Goal: Task Accomplishment & Management: Complete application form

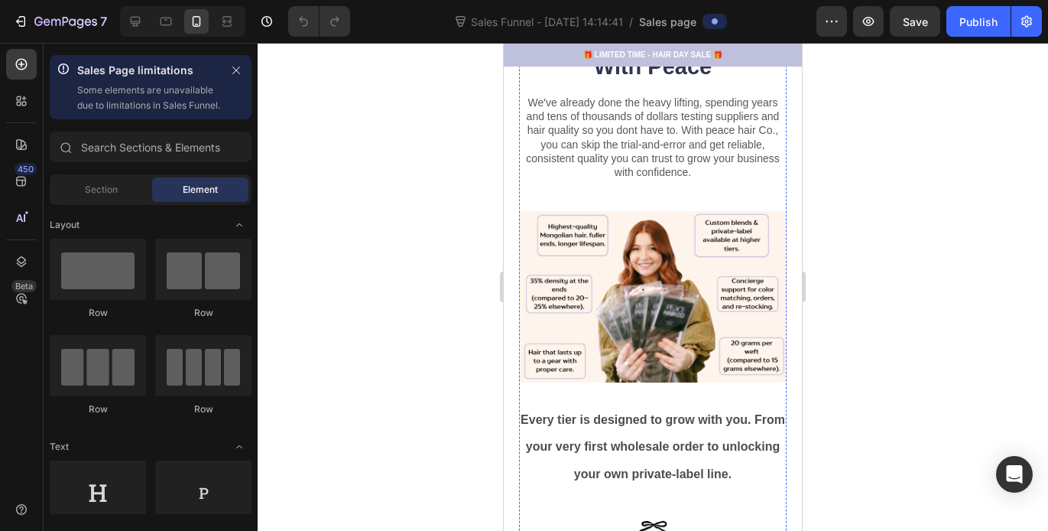
scroll to position [369, 0]
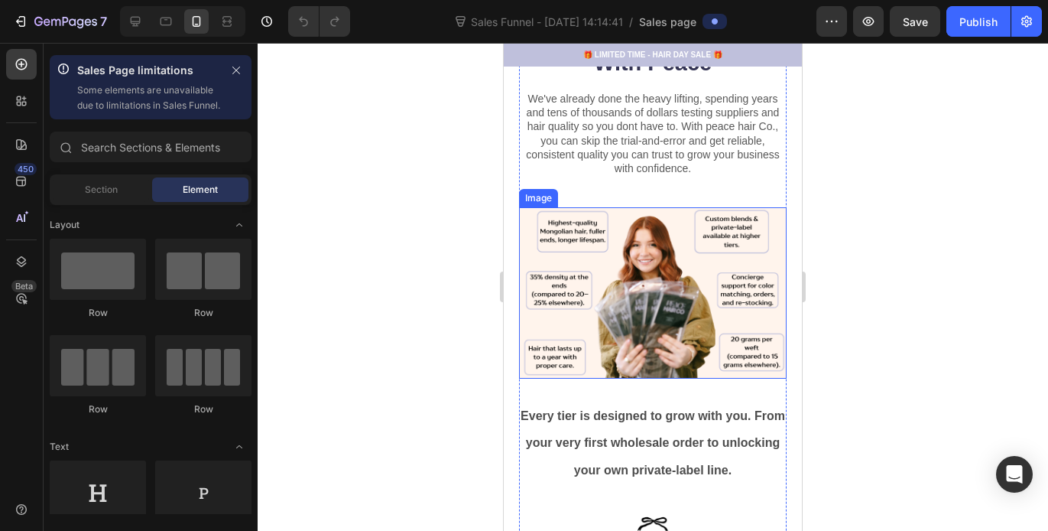
click at [655, 285] on img at bounding box center [653, 292] width 268 height 171
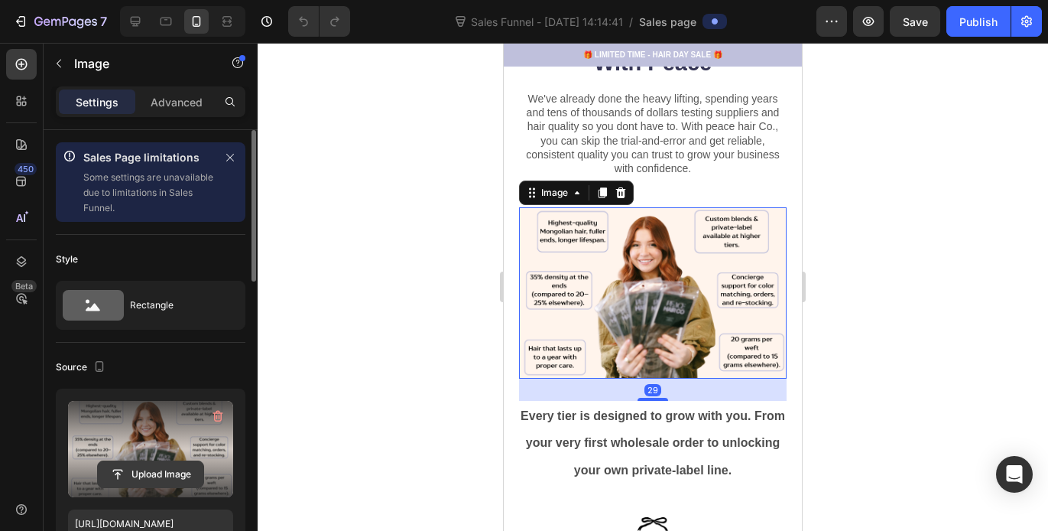
click at [169, 469] on input "file" at bounding box center [151, 474] width 106 height 26
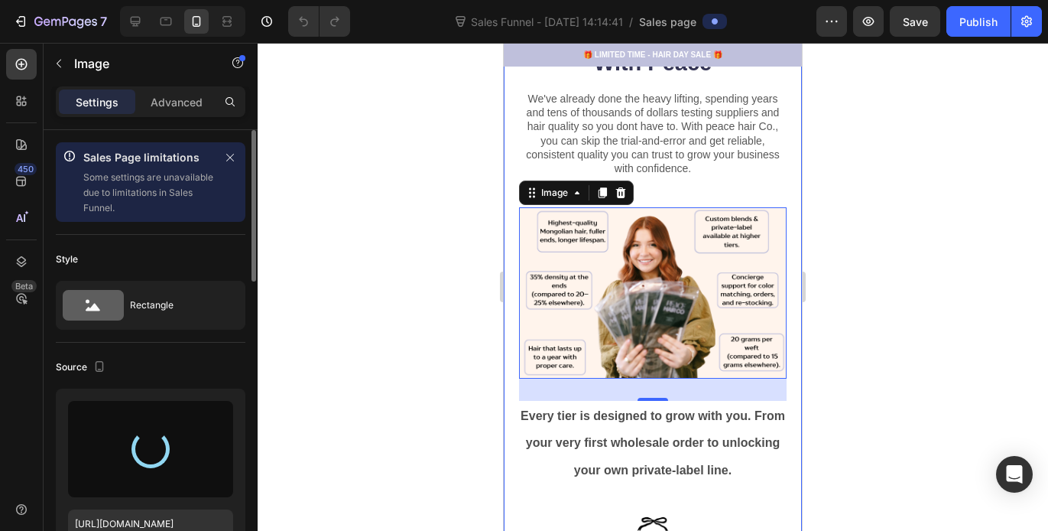
type input "https://cdn.shopify.com/s/files/1/0647/8243/4530/files/gempages_581537227587191…"
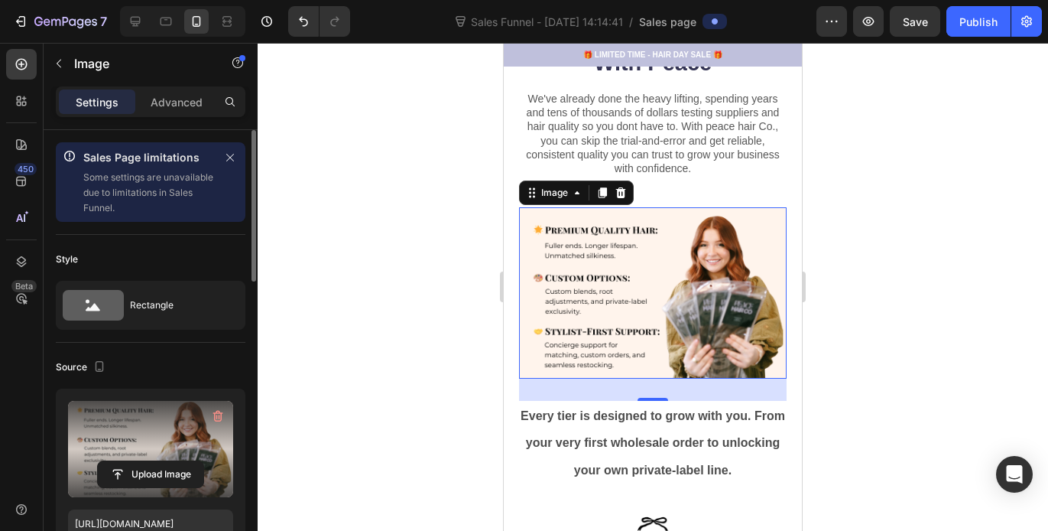
click at [849, 294] on div at bounding box center [653, 287] width 791 height 488
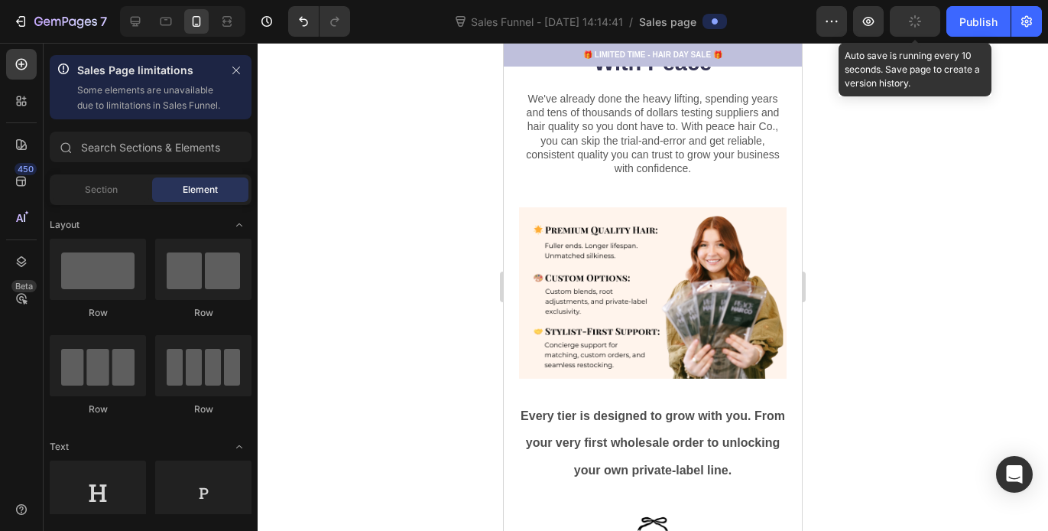
click at [911, 28] on button "button" at bounding box center [915, 21] width 50 height 31
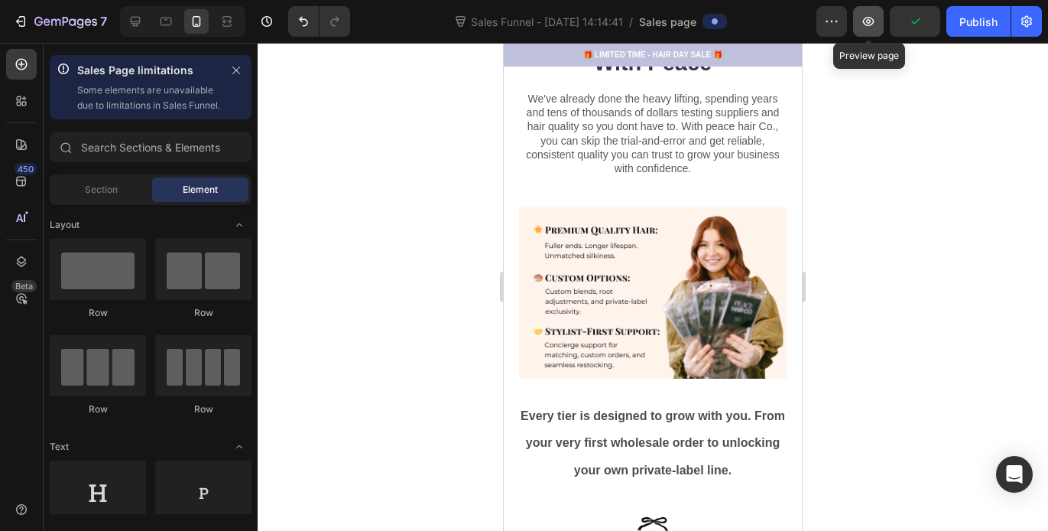
click at [872, 24] on icon "button" at bounding box center [868, 21] width 11 height 9
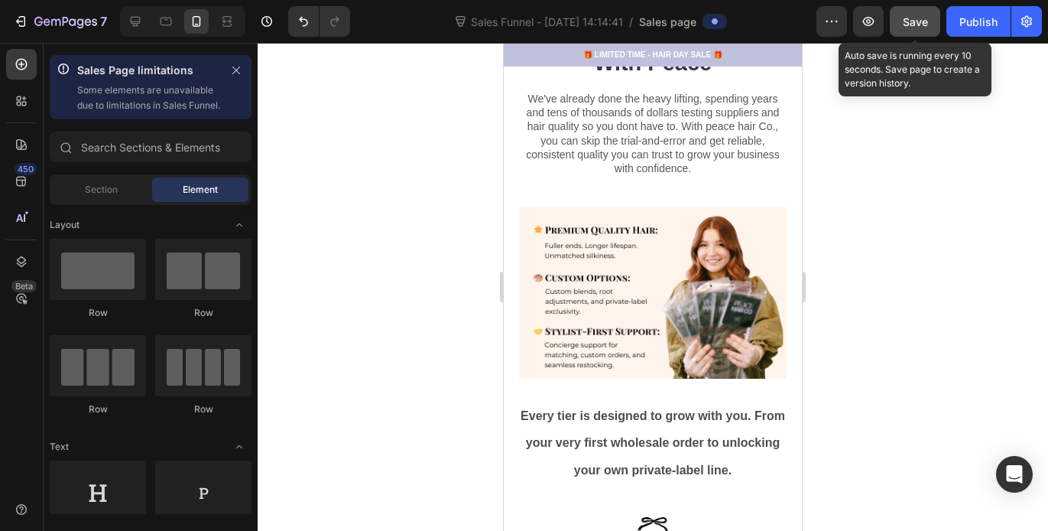
click at [920, 25] on span "Save" at bounding box center [915, 21] width 25 height 13
click at [915, 29] on button "Save" at bounding box center [915, 21] width 50 height 31
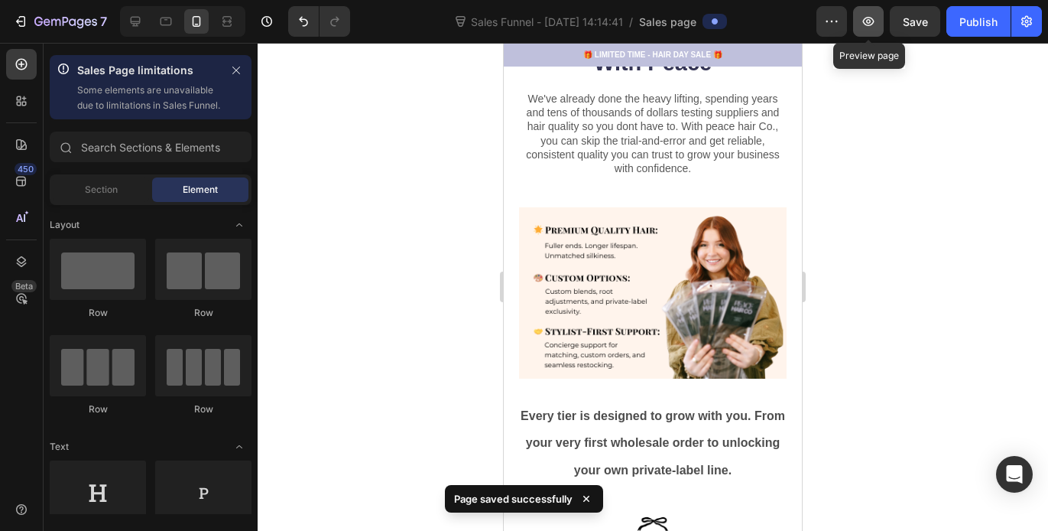
click at [876, 24] on icon "button" at bounding box center [868, 21] width 15 height 15
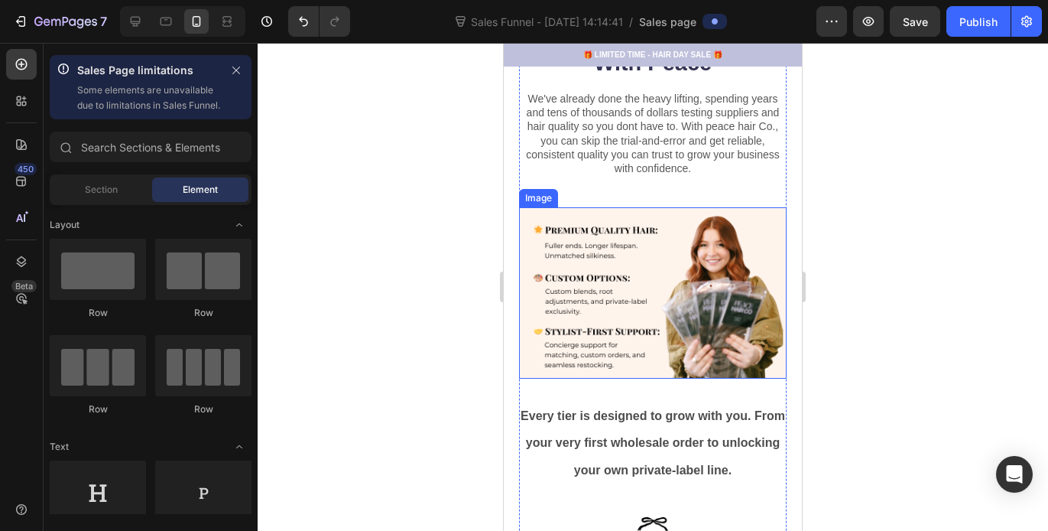
click at [615, 317] on img at bounding box center [653, 292] width 268 height 171
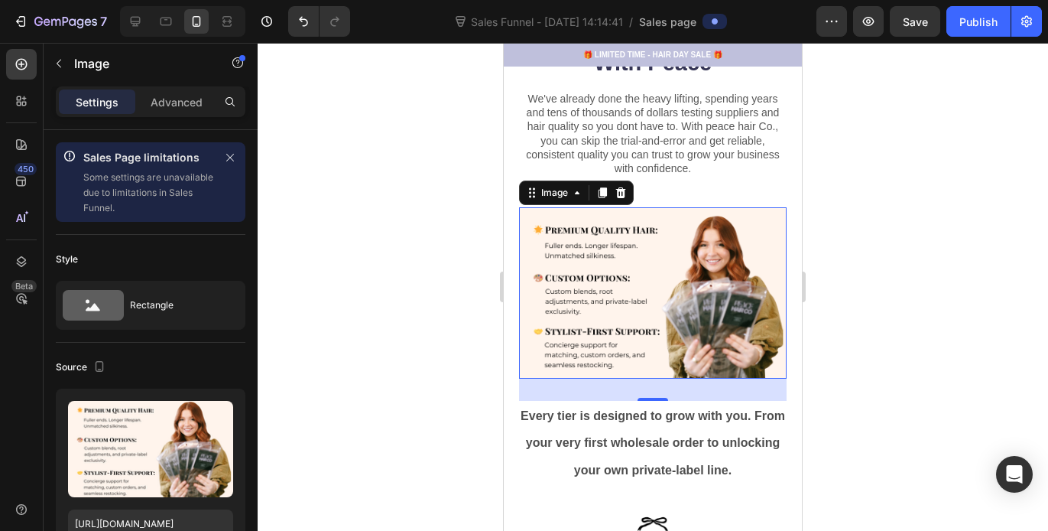
scroll to position [388, 0]
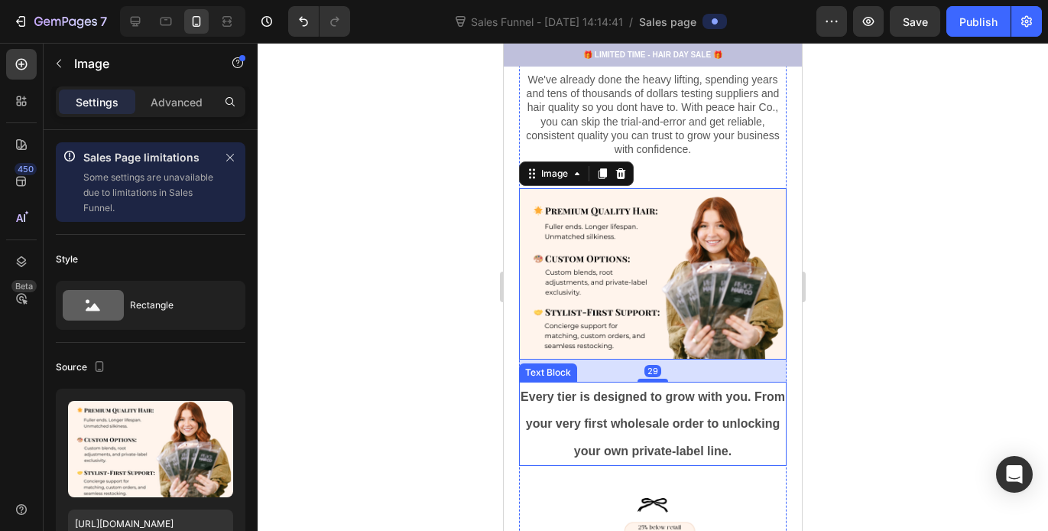
click at [592, 390] on strong "Every tier is designed to grow with you. From your very first wholesale order t…" at bounding box center [653, 423] width 265 height 67
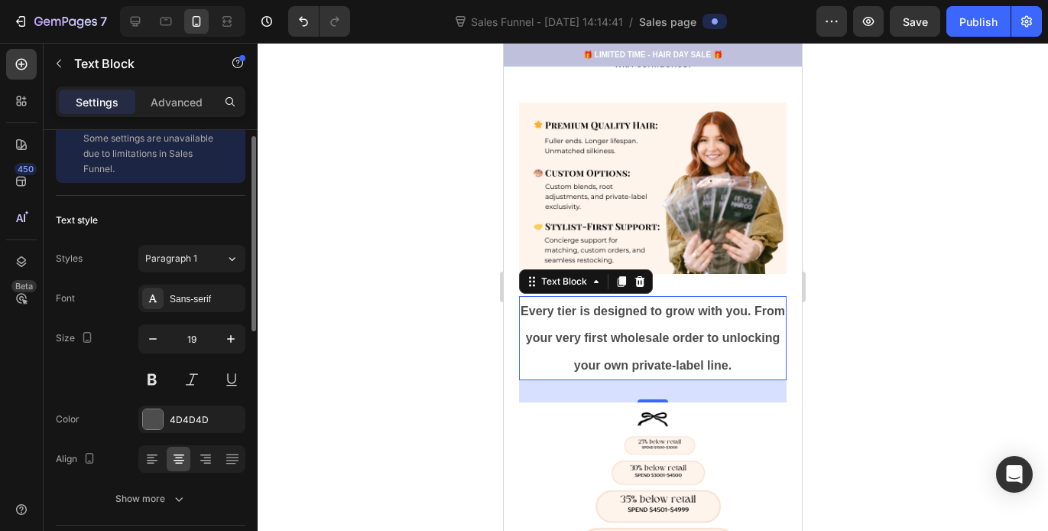
scroll to position [44, 0]
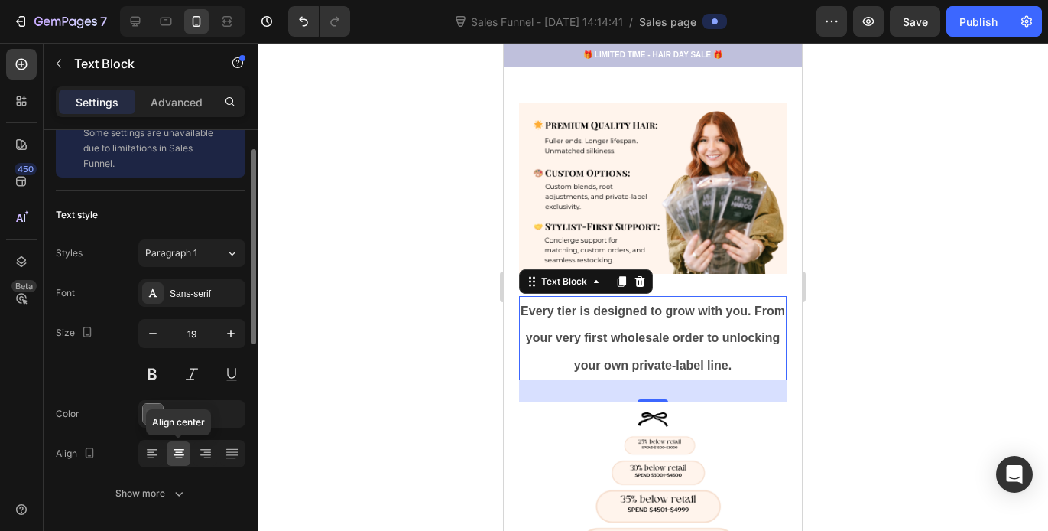
click at [178, 453] on icon at bounding box center [178, 453] width 15 height 15
click at [440, 314] on div at bounding box center [653, 287] width 791 height 488
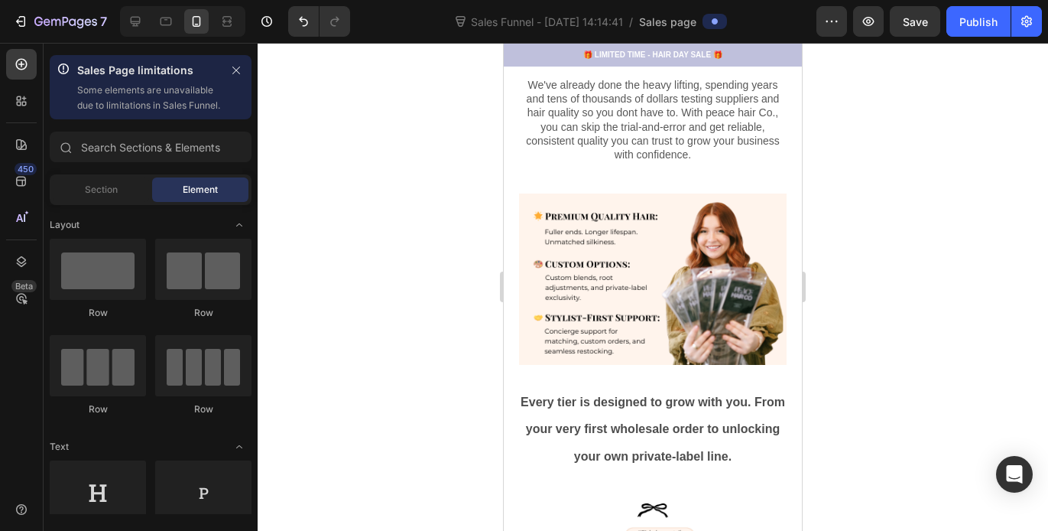
scroll to position [388, 0]
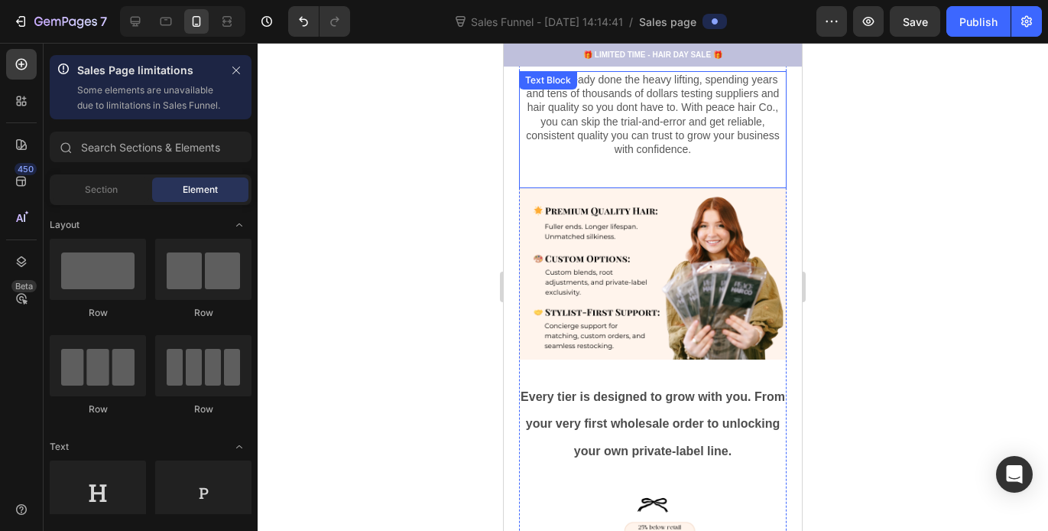
drag, startPoint x: 705, startPoint y: 90, endPoint x: 704, endPoint y: 105, distance: 14.6
click at [705, 90] on p "We've already done the heavy lifting, spending years and tens of thousands of d…" at bounding box center [653, 114] width 265 height 83
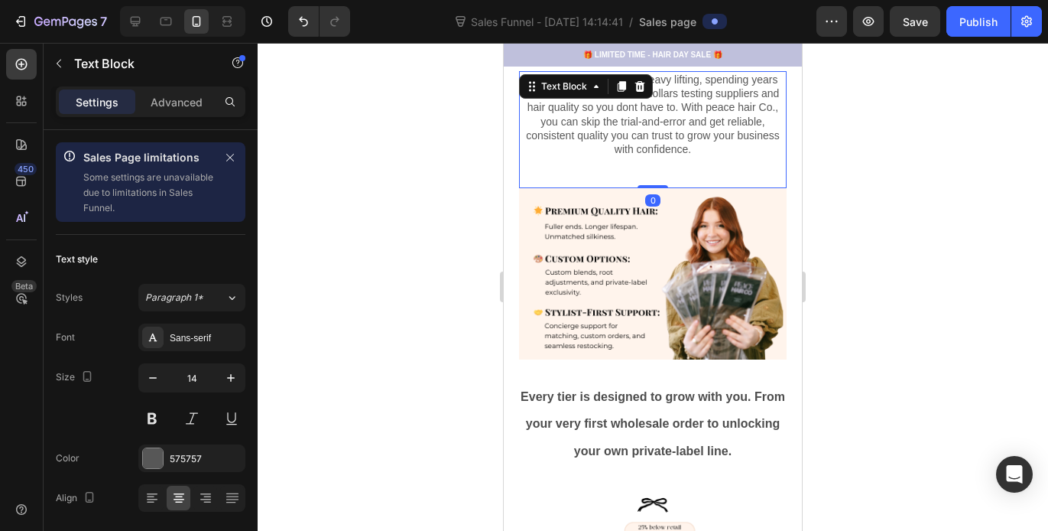
click at [706, 109] on p "We've already done the heavy lifting, spending years and tens of thousands of d…" at bounding box center [653, 114] width 265 height 83
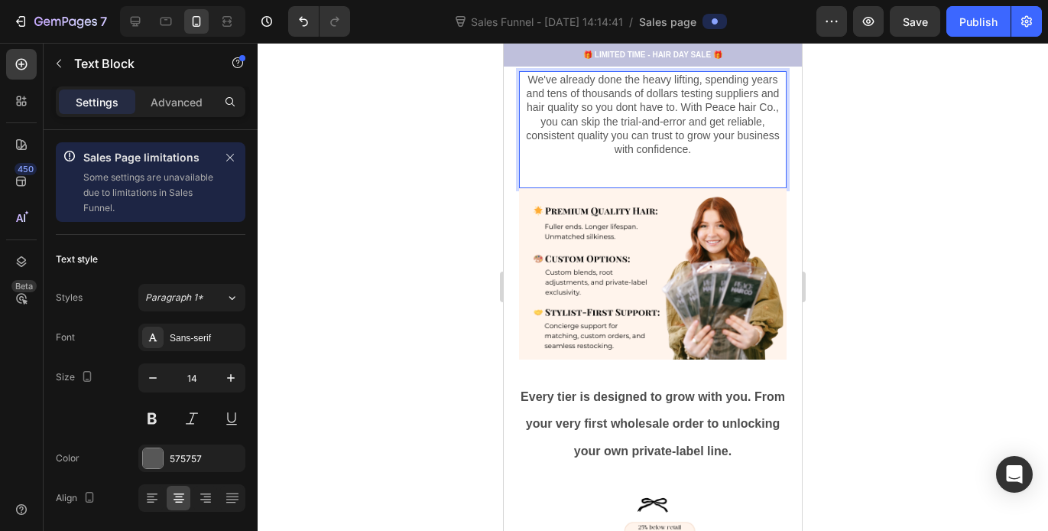
click at [739, 109] on p "We've already done the heavy lifting, spending years and tens of thousands of d…" at bounding box center [653, 114] width 265 height 83
click at [638, 110] on p "We've already done the heavy lifting, spending years and tens of thousands of d…" at bounding box center [653, 114] width 265 height 83
click at [820, 151] on div at bounding box center [653, 287] width 791 height 488
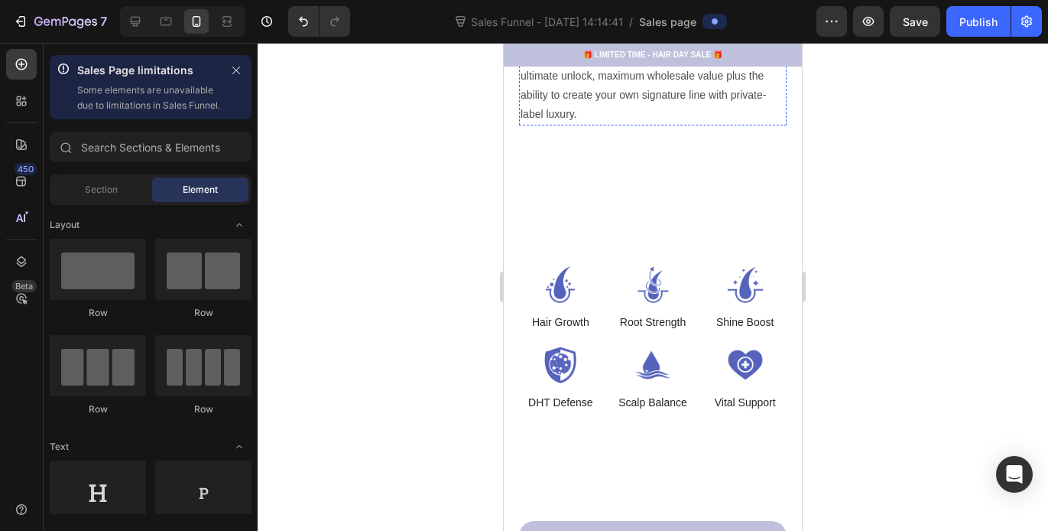
scroll to position [1183, 0]
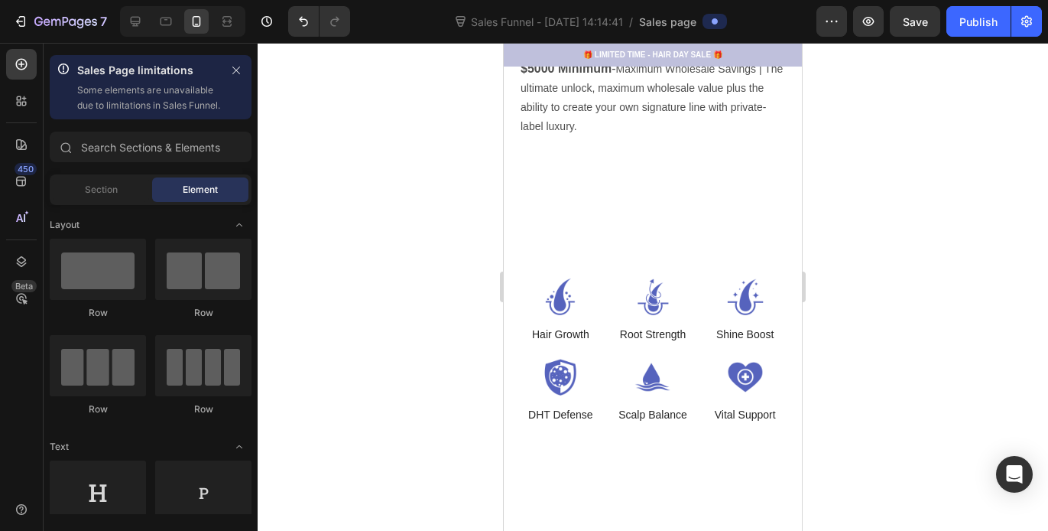
click at [882, 192] on div at bounding box center [653, 287] width 791 height 488
click at [872, 24] on icon "button" at bounding box center [868, 21] width 11 height 9
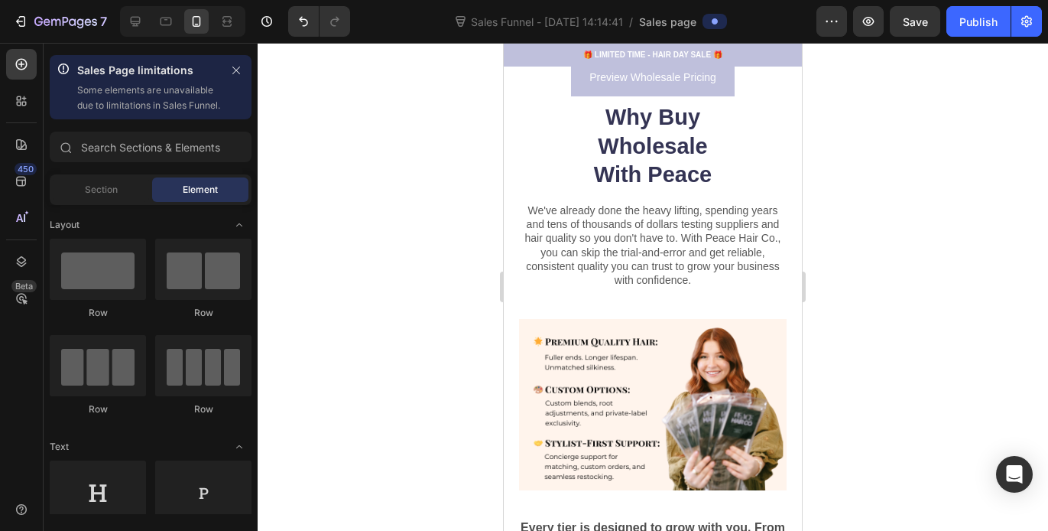
scroll to position [229, 0]
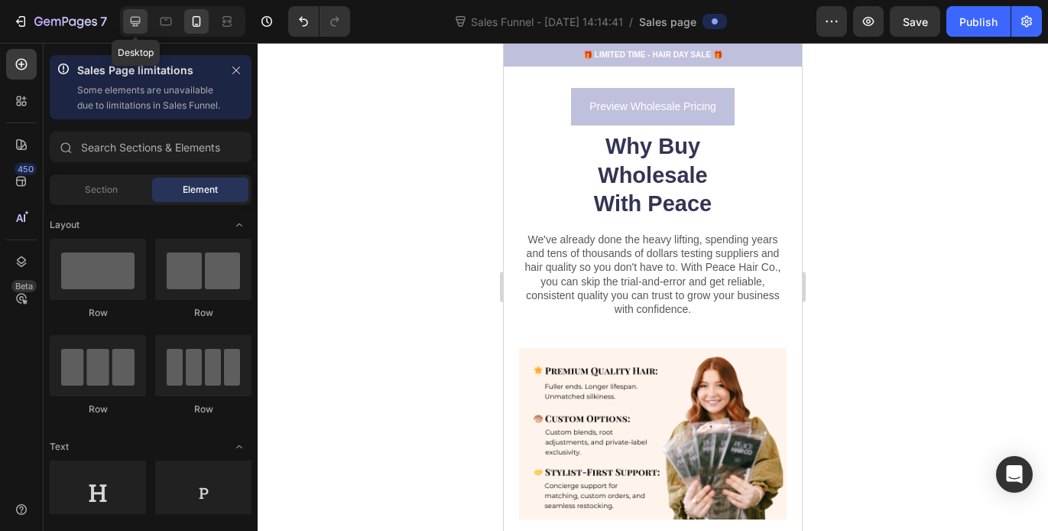
click at [140, 25] on icon at bounding box center [135, 21] width 15 height 15
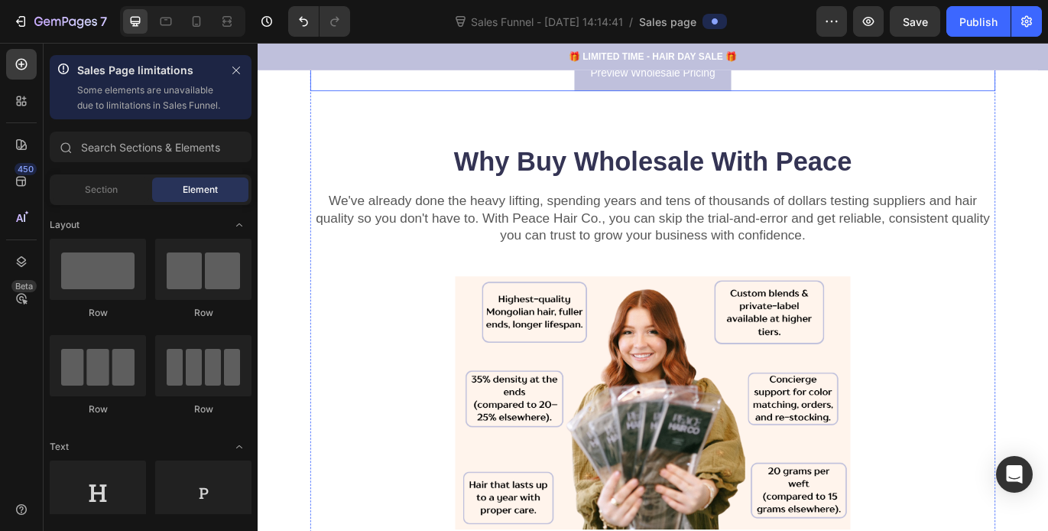
scroll to position [235, 0]
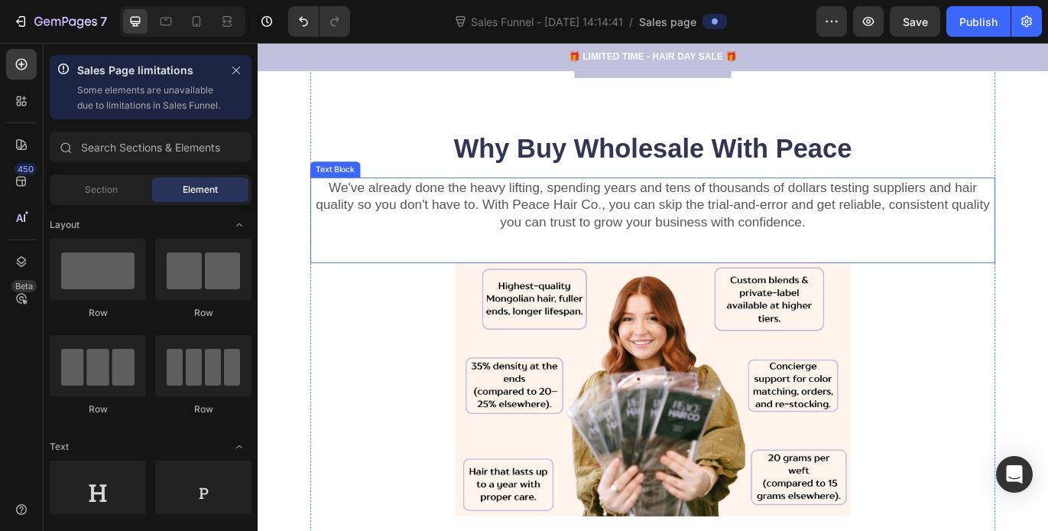
click at [603, 332] on img at bounding box center [716, 445] width 459 height 294
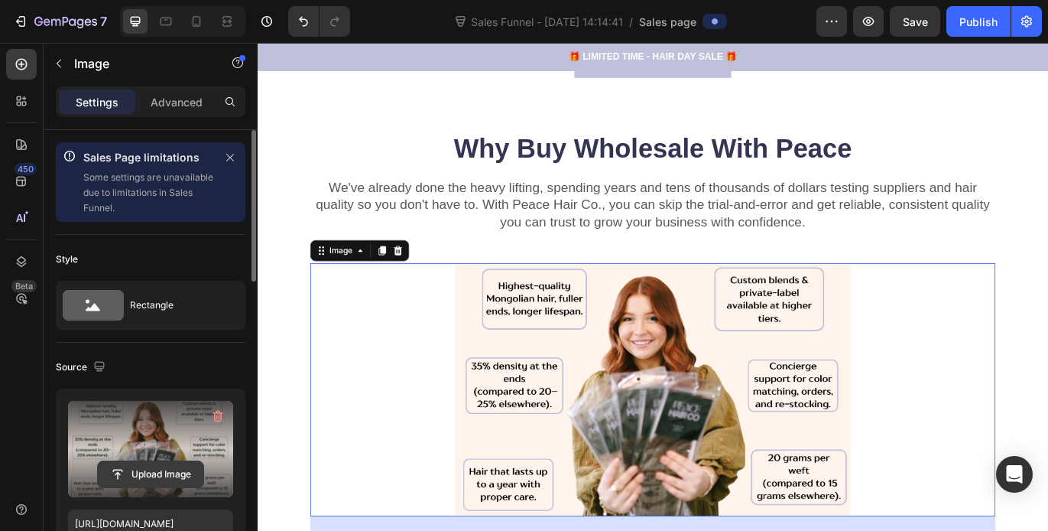
click at [172, 476] on input "file" at bounding box center [151, 474] width 106 height 26
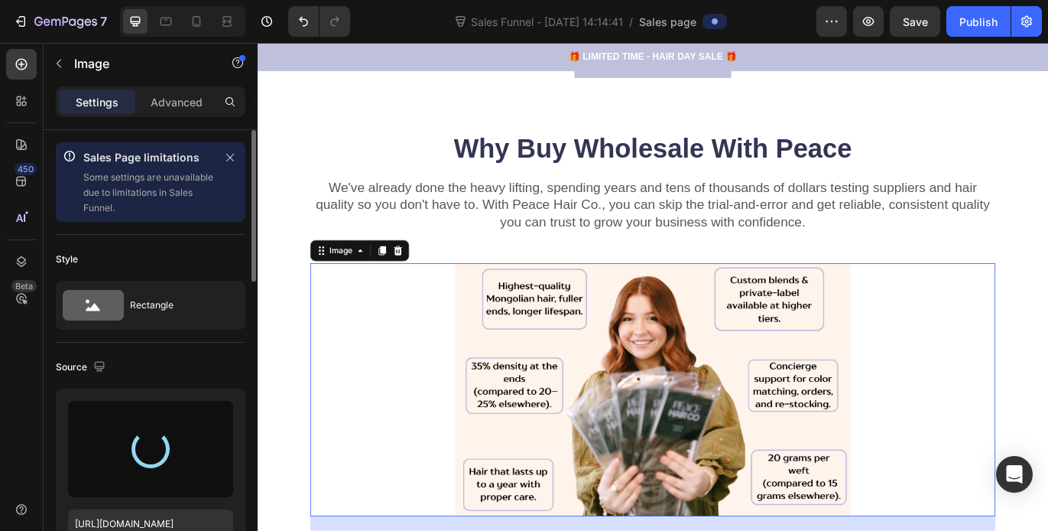
type input "https://cdn.shopify.com/s/files/1/0647/8243/4530/files/gempages_581537227587191…"
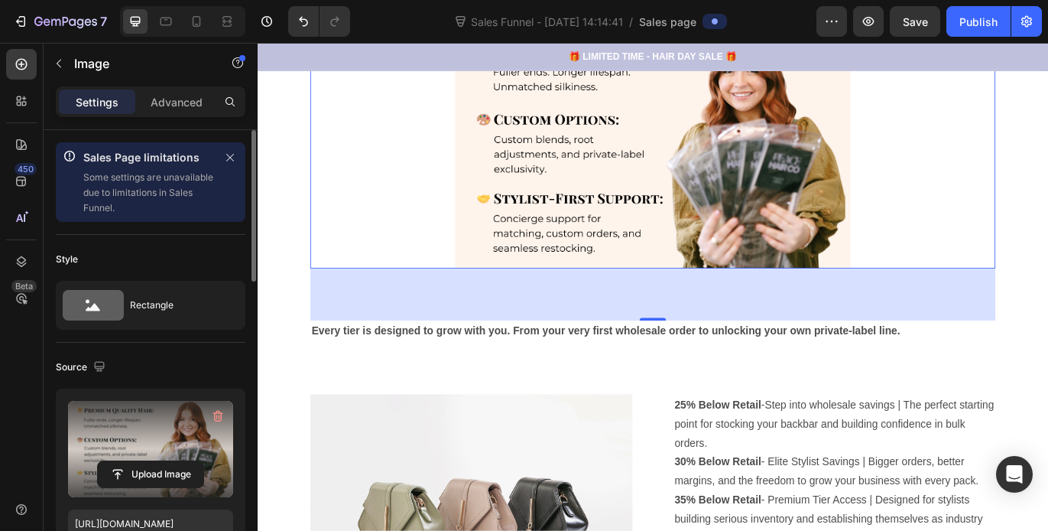
scroll to position [555, 0]
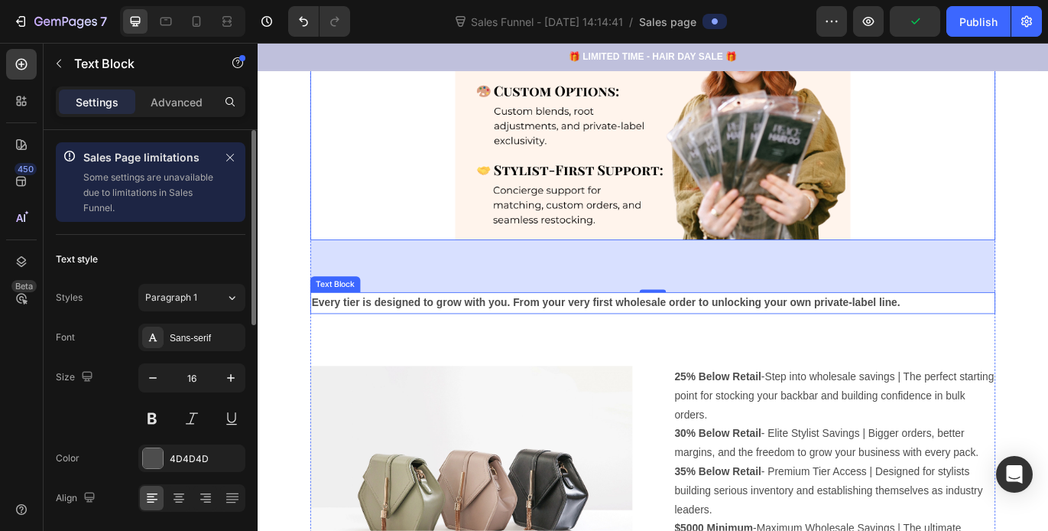
click at [606, 345] on strong "Every tier is designed to grow with you. From your very first wholesale order t…" at bounding box center [662, 343] width 684 height 13
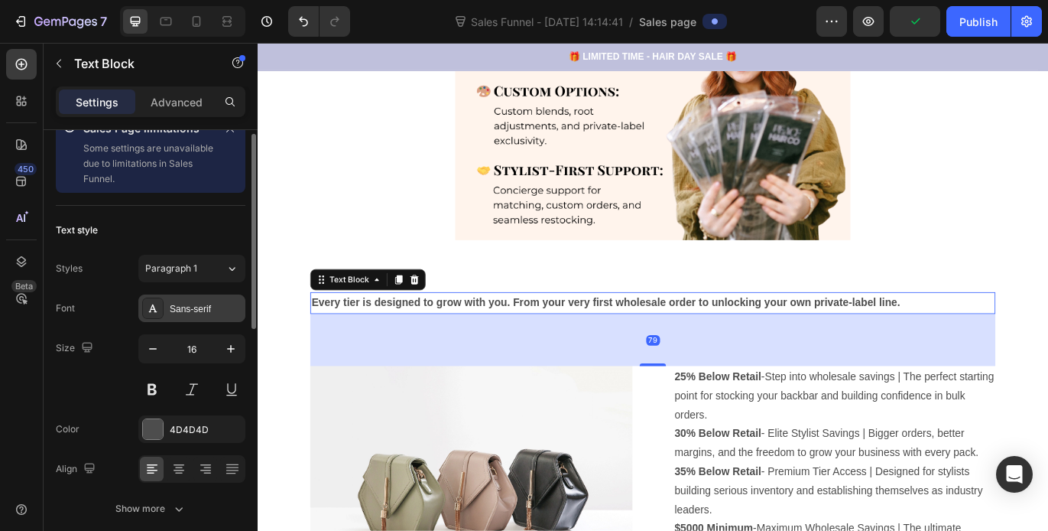
scroll to position [73, 0]
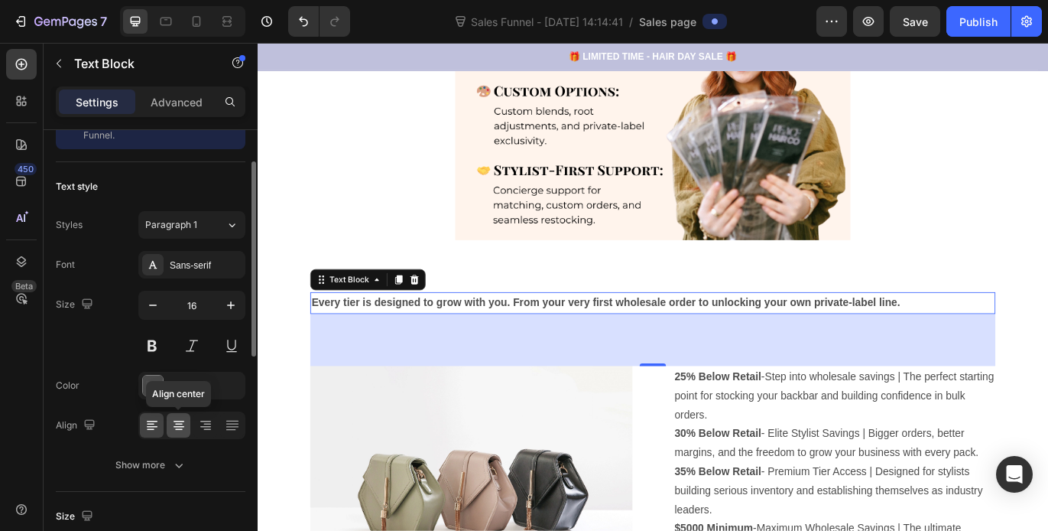
click at [187, 425] on div at bounding box center [179, 425] width 24 height 24
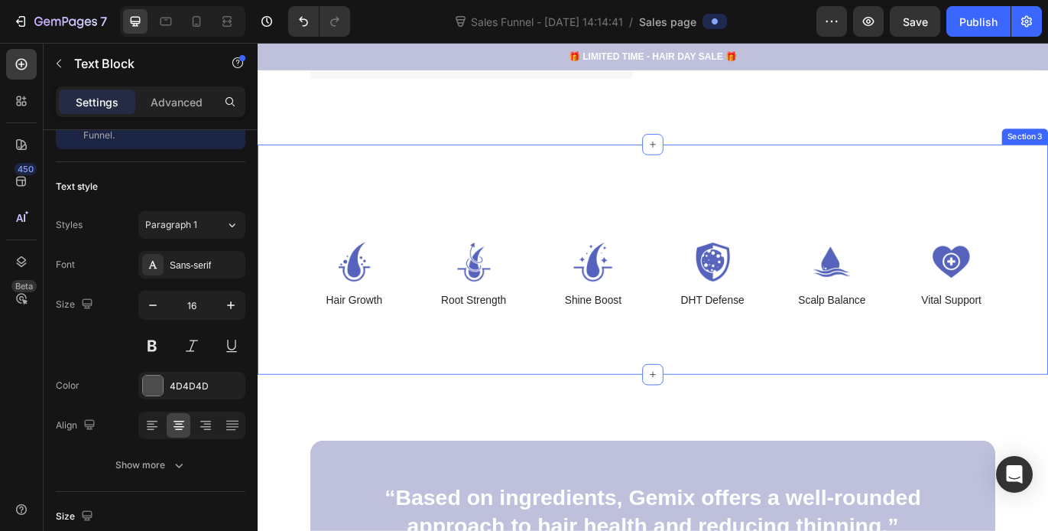
scroll to position [1262, 0]
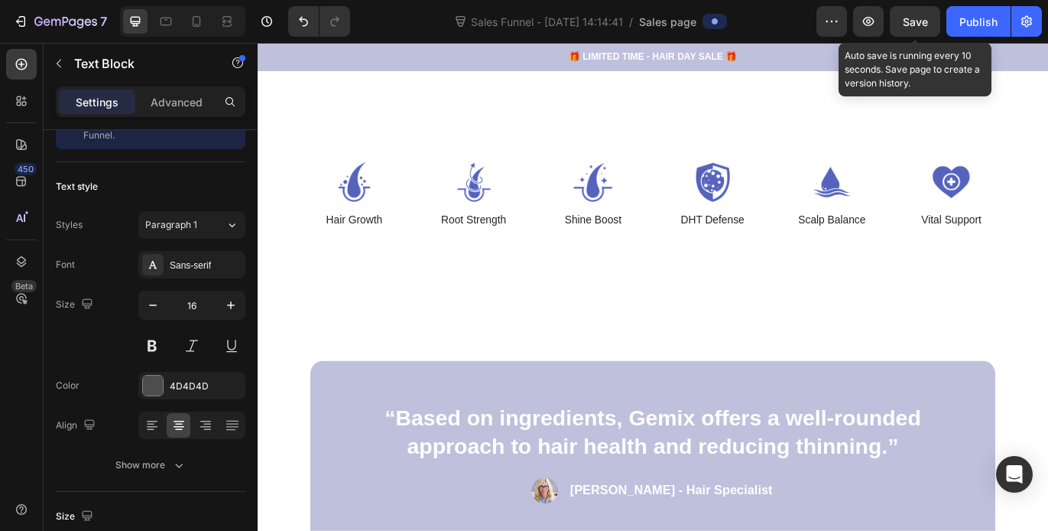
click at [907, 26] on span "Save" at bounding box center [915, 21] width 25 height 13
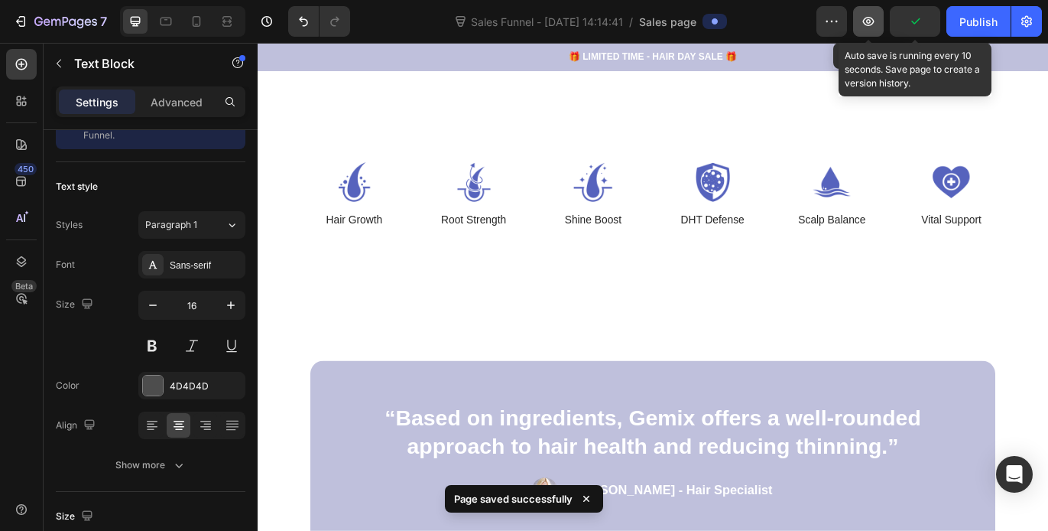
click at [864, 31] on button "button" at bounding box center [868, 21] width 31 height 31
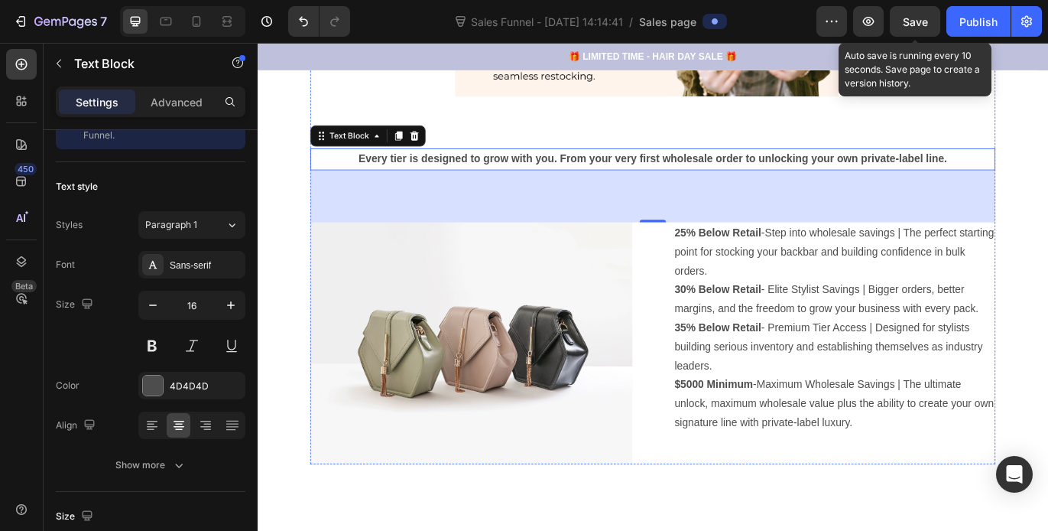
scroll to position [756, 0]
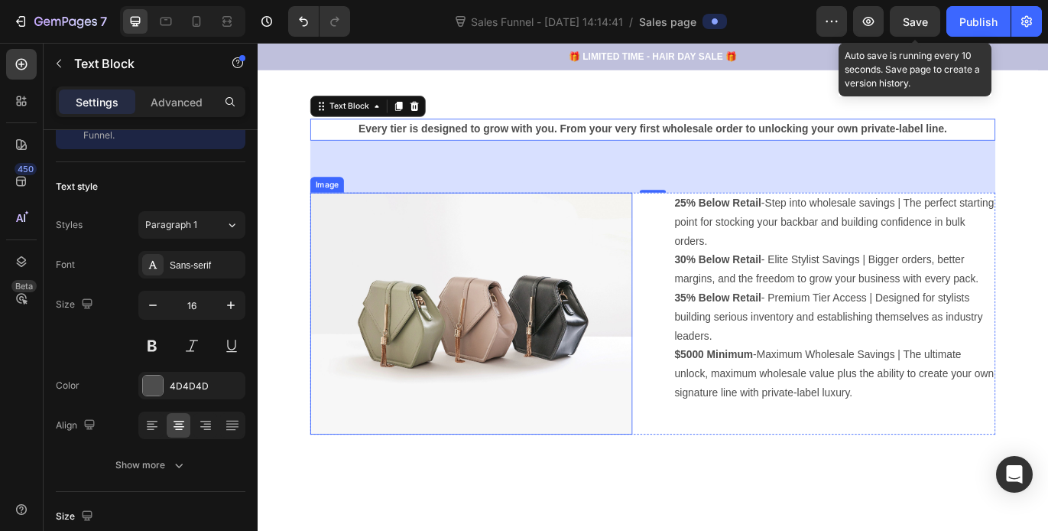
click at [463, 330] on img at bounding box center [506, 356] width 374 height 281
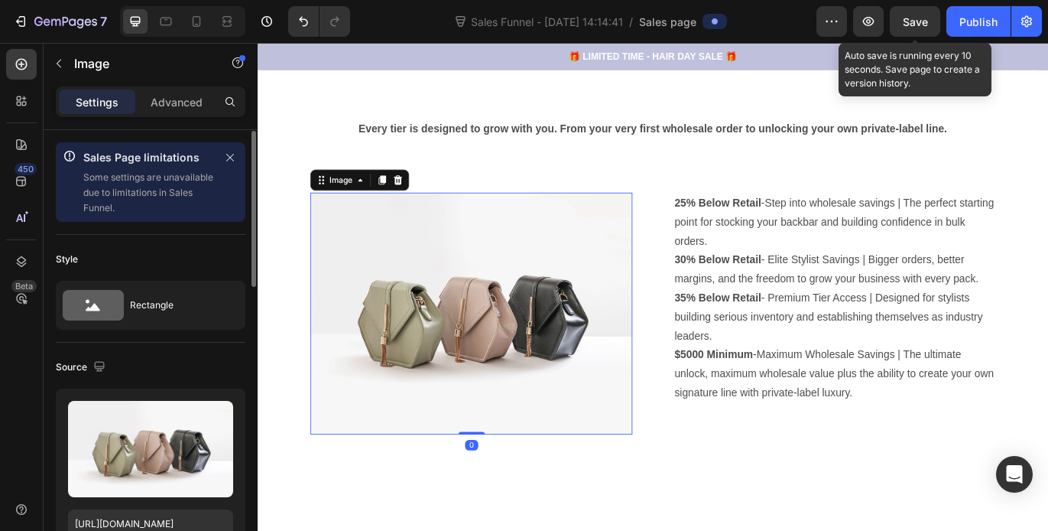
scroll to position [50, 0]
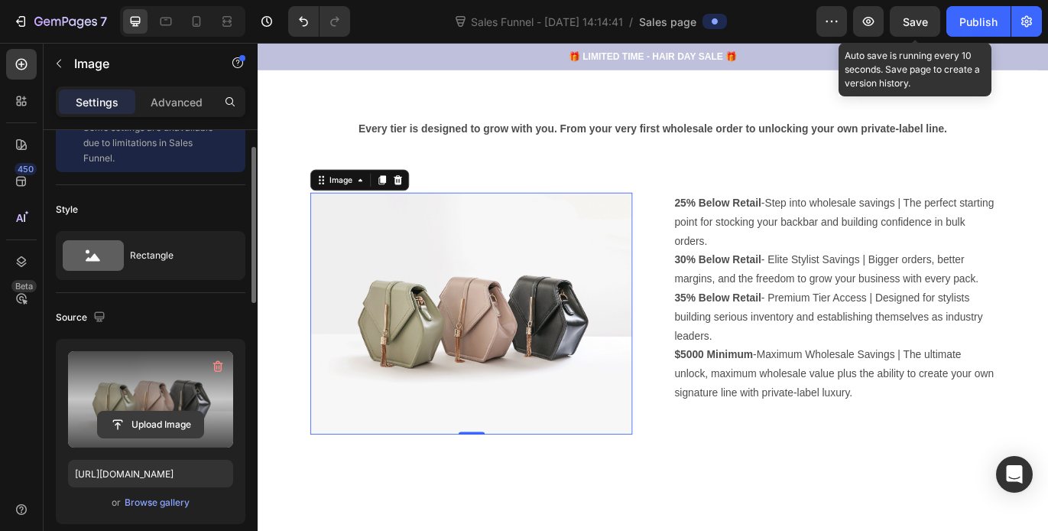
click at [152, 427] on input "file" at bounding box center [151, 424] width 106 height 26
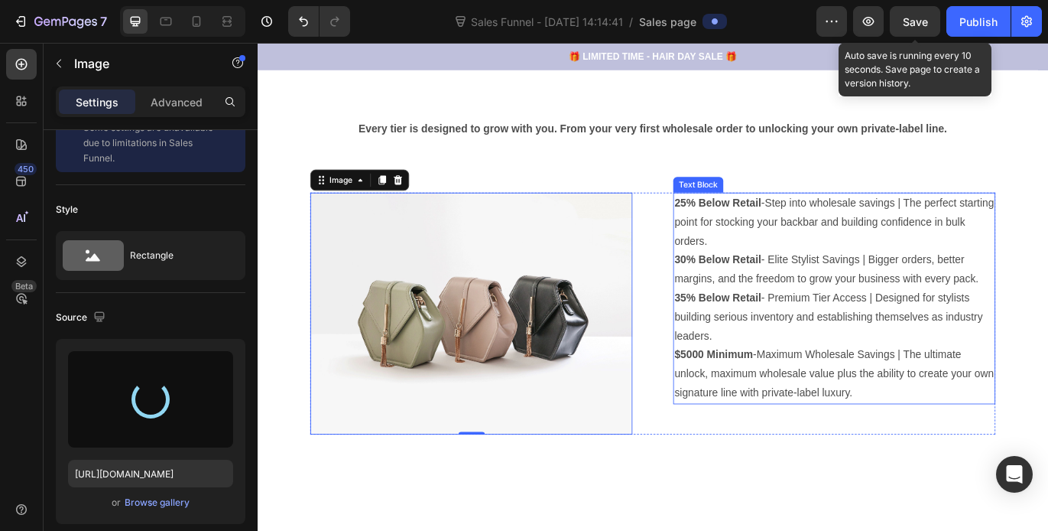
type input "https://cdn.shopify.com/s/files/1/0647/8243/4530/files/gempages_581537227587191…"
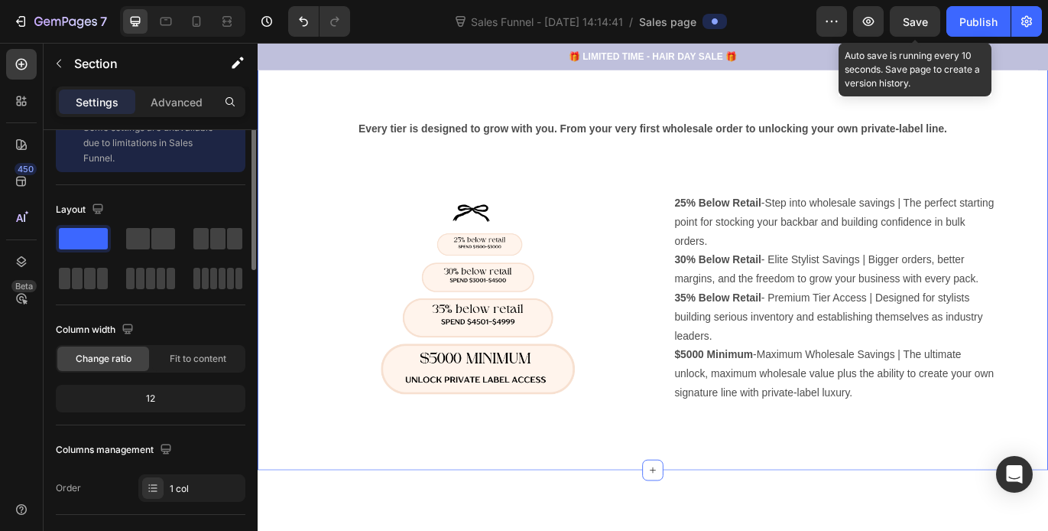
scroll to position [0, 0]
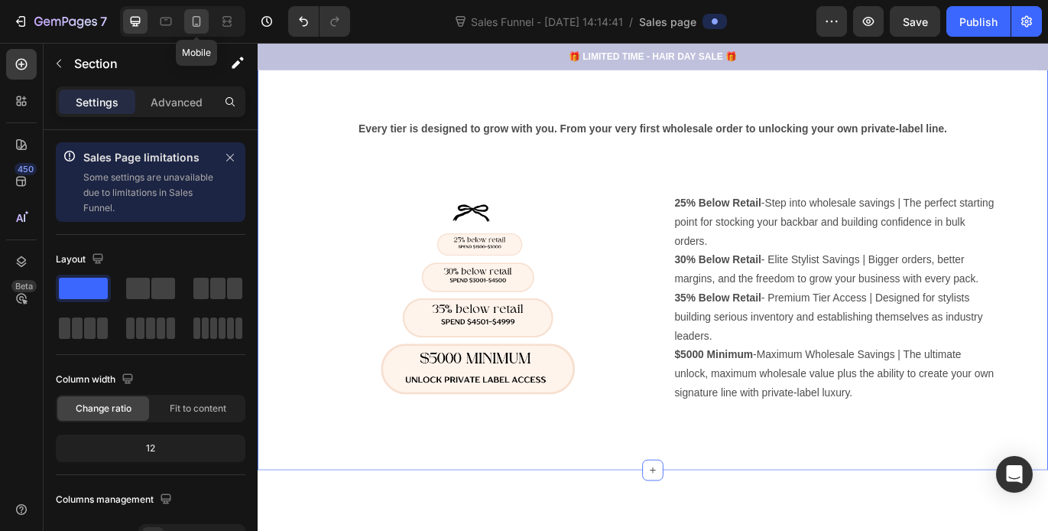
click at [200, 28] on icon at bounding box center [196, 21] width 15 height 15
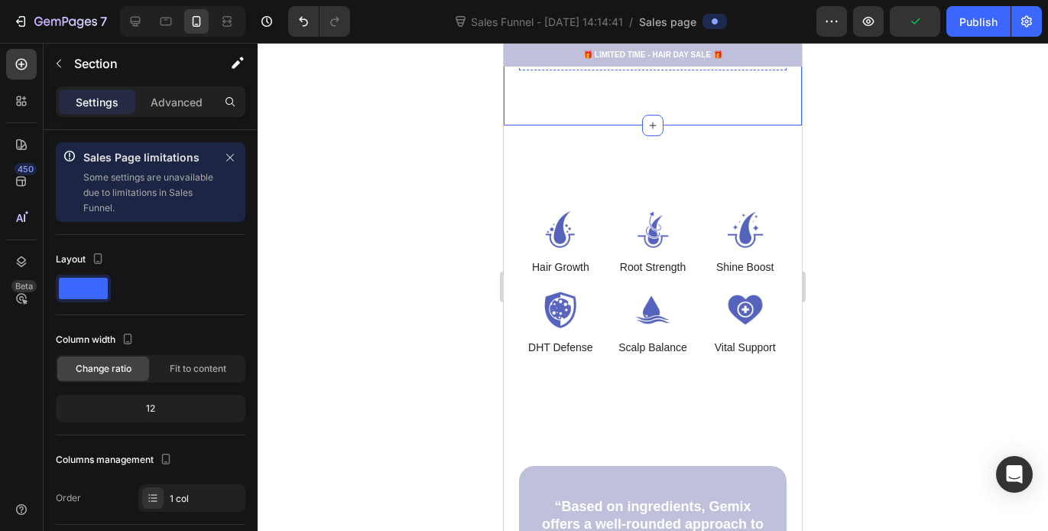
scroll to position [1243, 0]
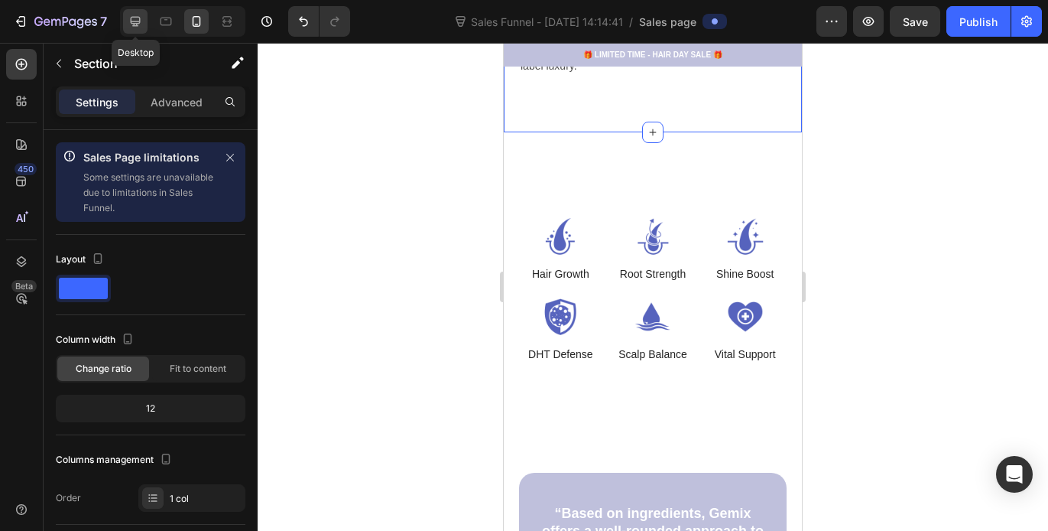
click at [133, 24] on icon at bounding box center [136, 22] width 10 height 10
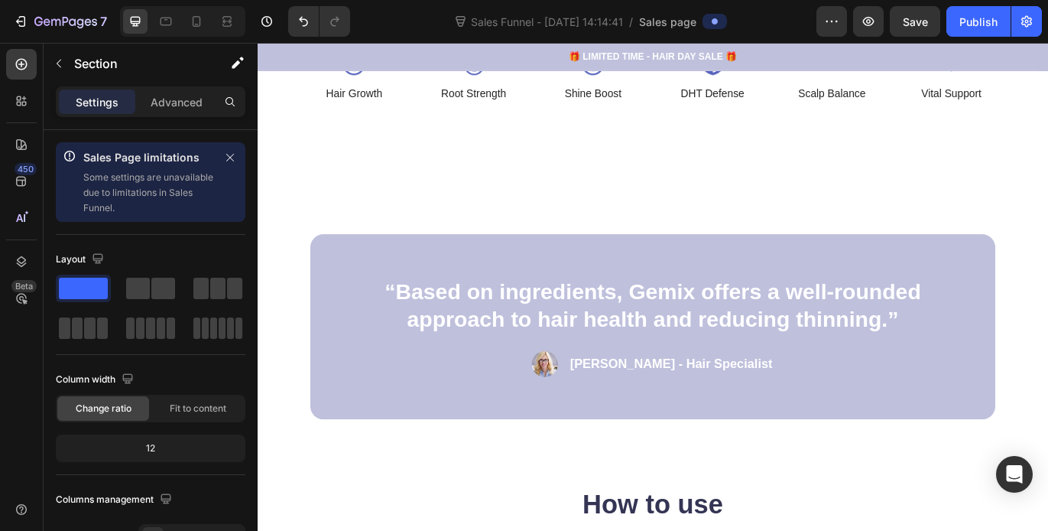
scroll to position [1382, 0]
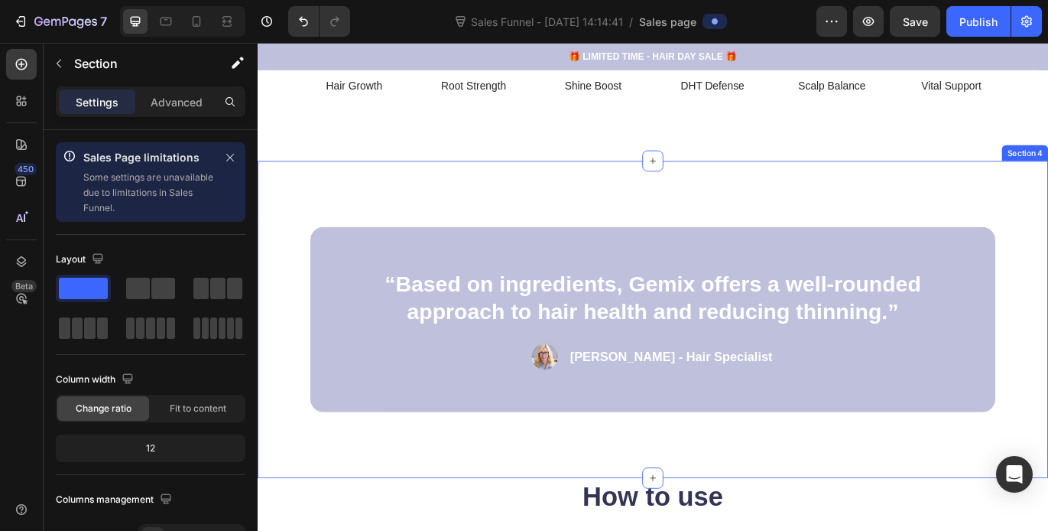
click at [774, 187] on div "“Based on ingredients, Gemix offers a well-rounded approach to hair health and …" at bounding box center [717, 364] width 918 height 369
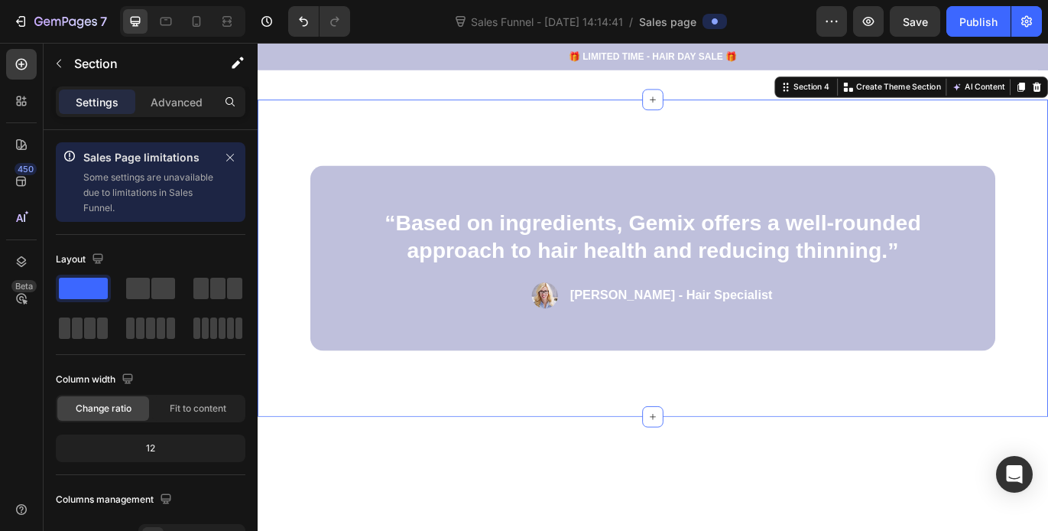
scroll to position [1143, 0]
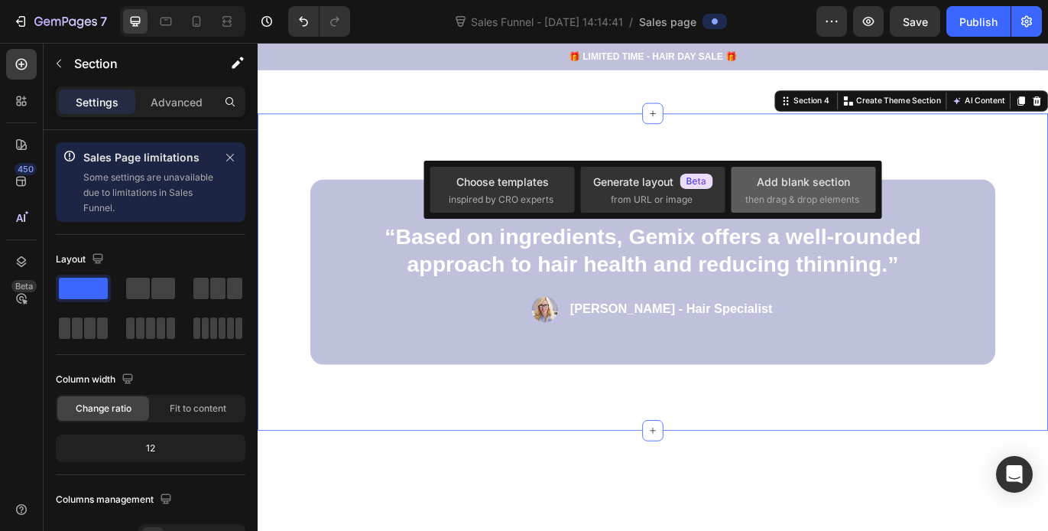
click at [772, 188] on div "Add blank section" at bounding box center [803, 182] width 93 height 16
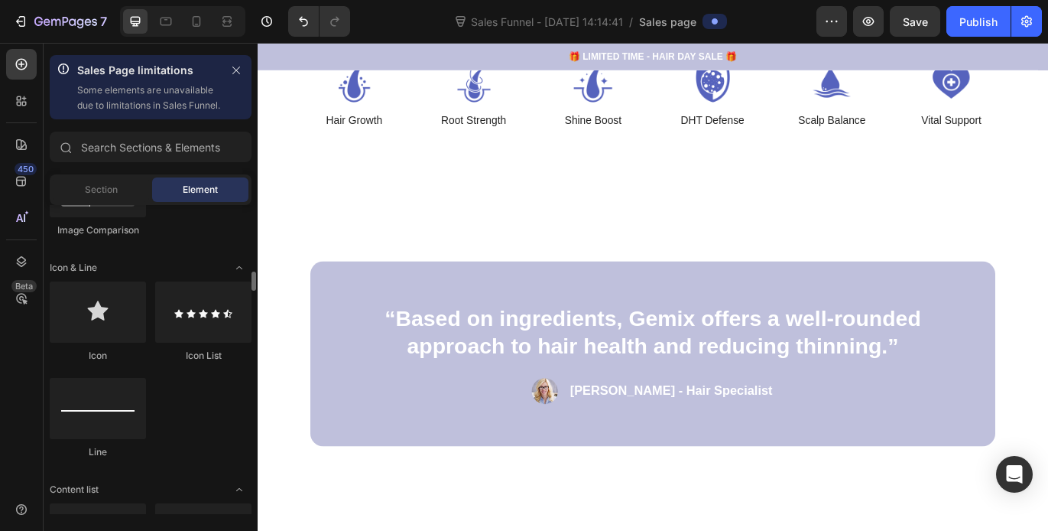
scroll to position [970, 0]
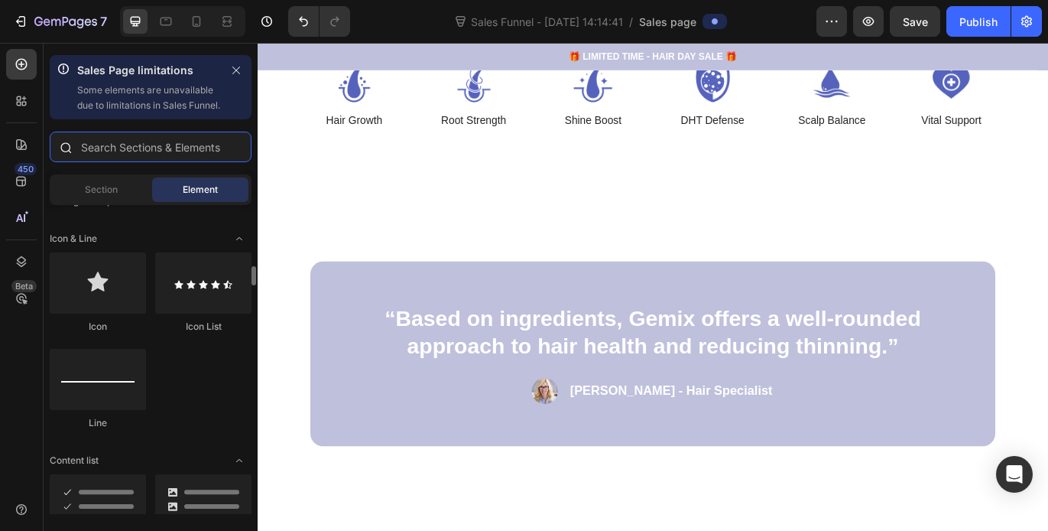
click at [144, 158] on input "text" at bounding box center [151, 147] width 202 height 31
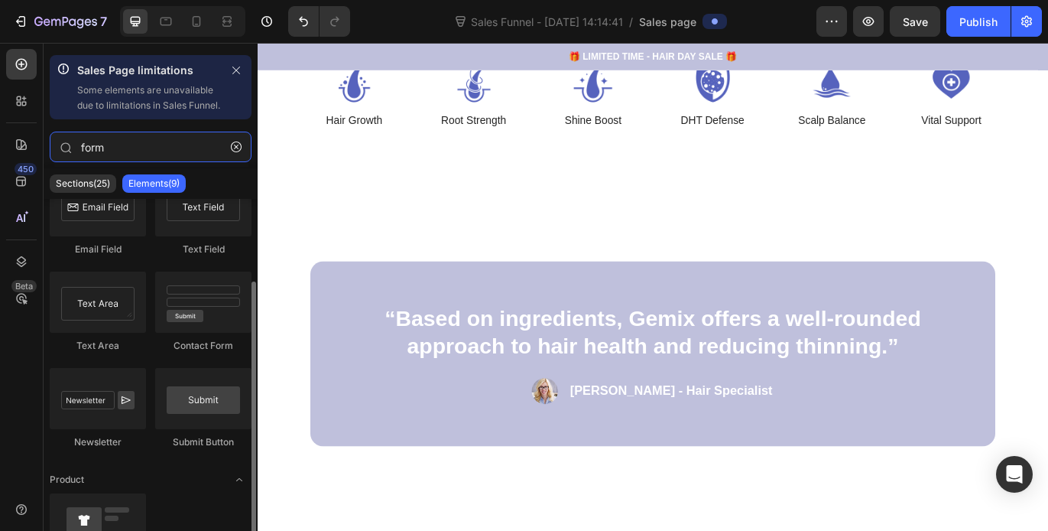
scroll to position [157, 0]
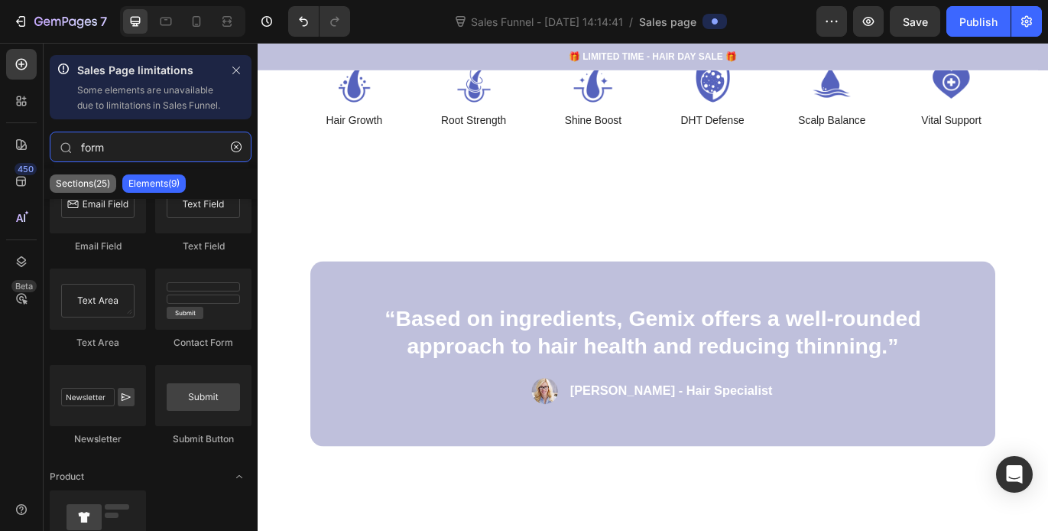
type input "form"
click at [103, 190] on p "Sections(25)" at bounding box center [83, 183] width 54 height 12
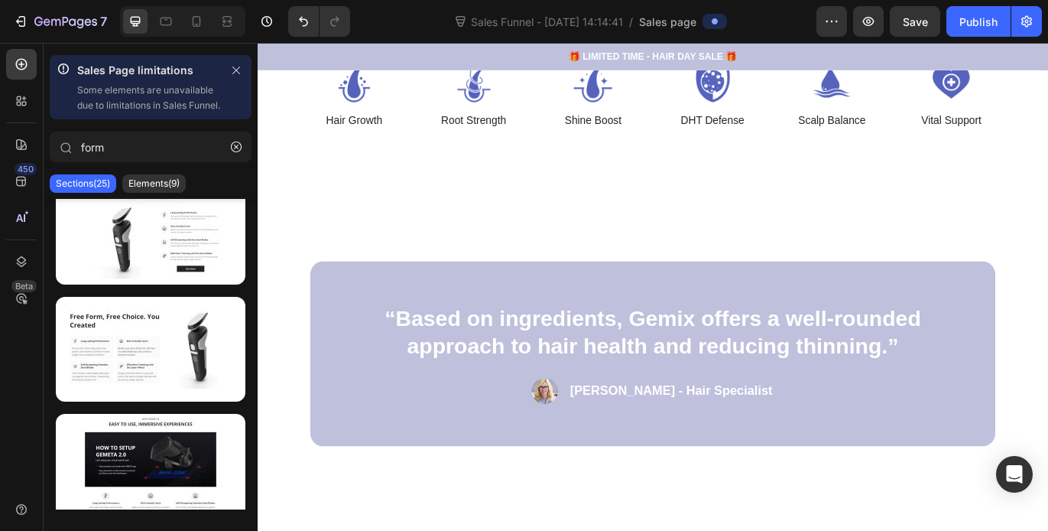
scroll to position [0, 0]
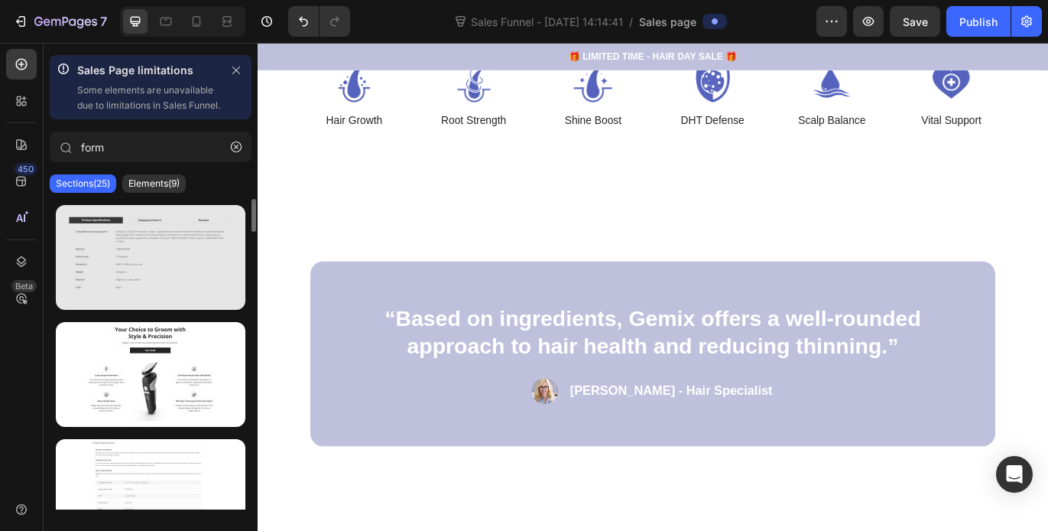
click at [159, 265] on div at bounding box center [151, 257] width 190 height 105
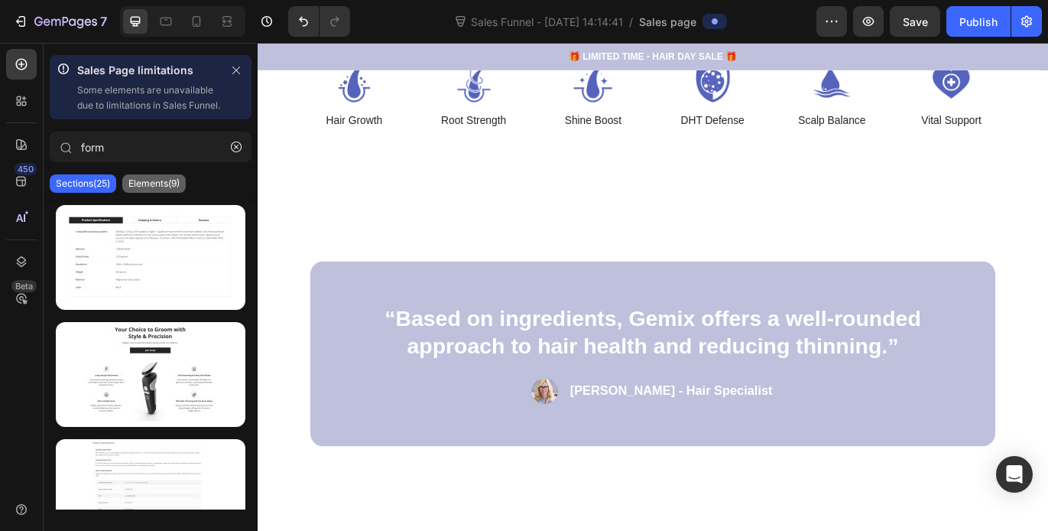
click at [155, 190] on p "Elements(9)" at bounding box center [153, 183] width 51 height 12
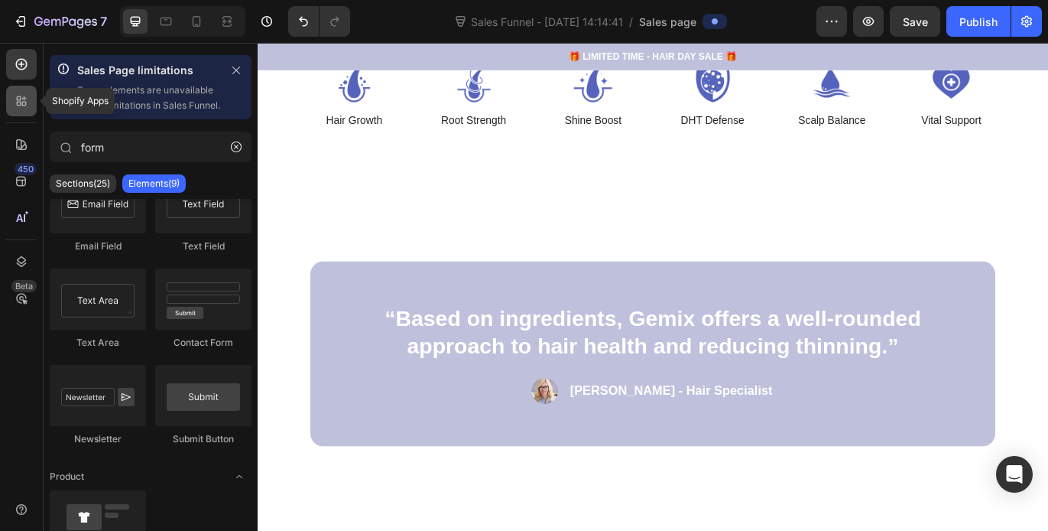
click at [20, 102] on icon at bounding box center [19, 104] width 5 height 5
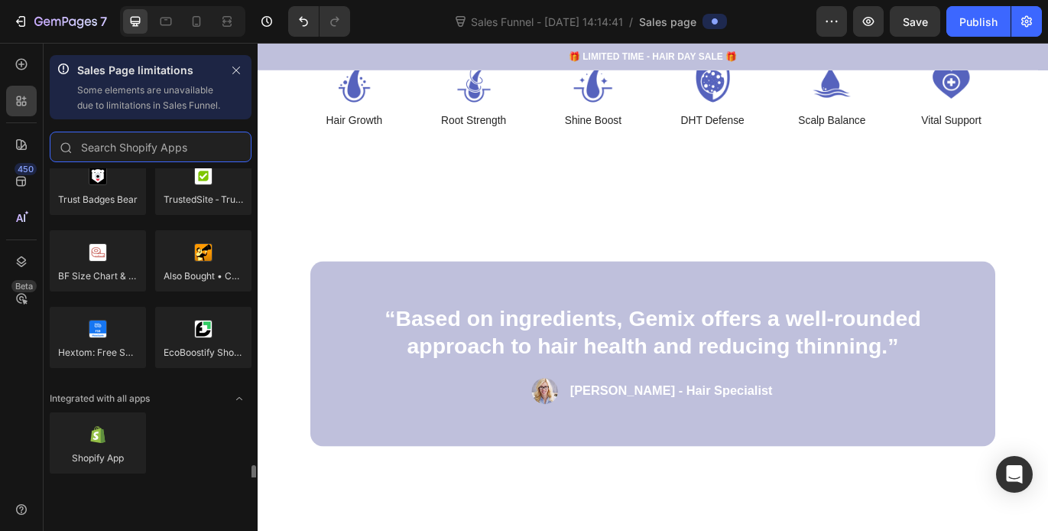
scroll to position [4526, 0]
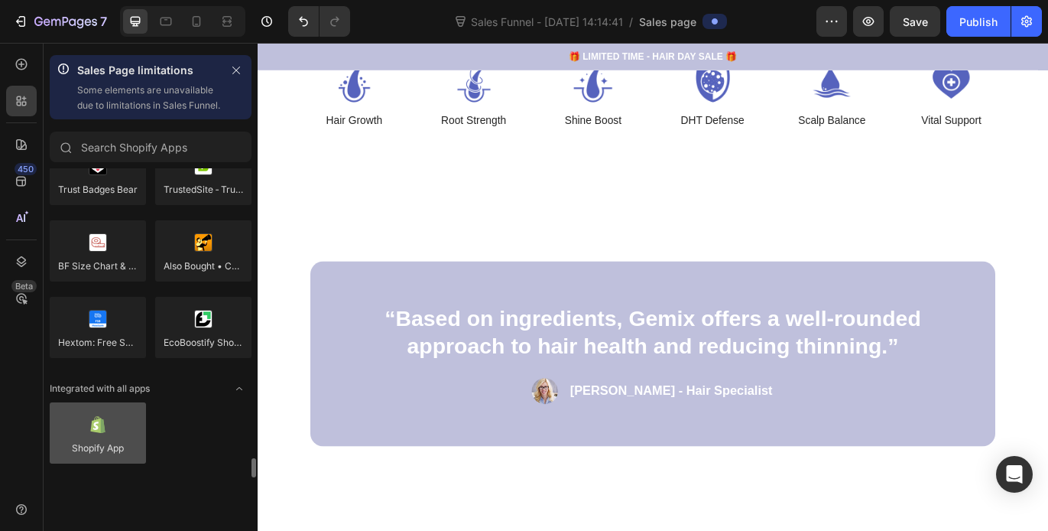
click at [116, 450] on div at bounding box center [98, 432] width 96 height 61
click at [93, 449] on div at bounding box center [98, 432] width 96 height 61
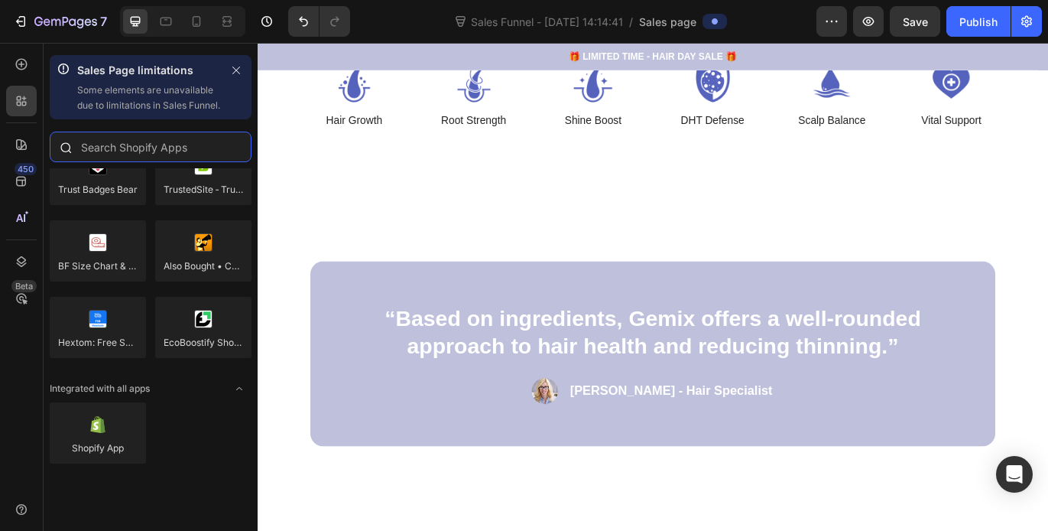
click at [155, 162] on input "text" at bounding box center [151, 147] width 202 height 31
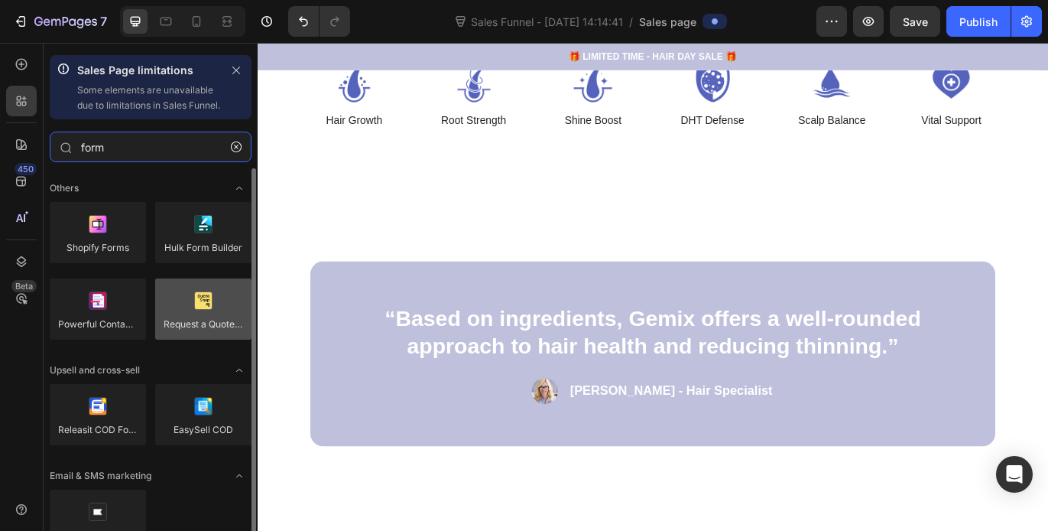
scroll to position [10, 0]
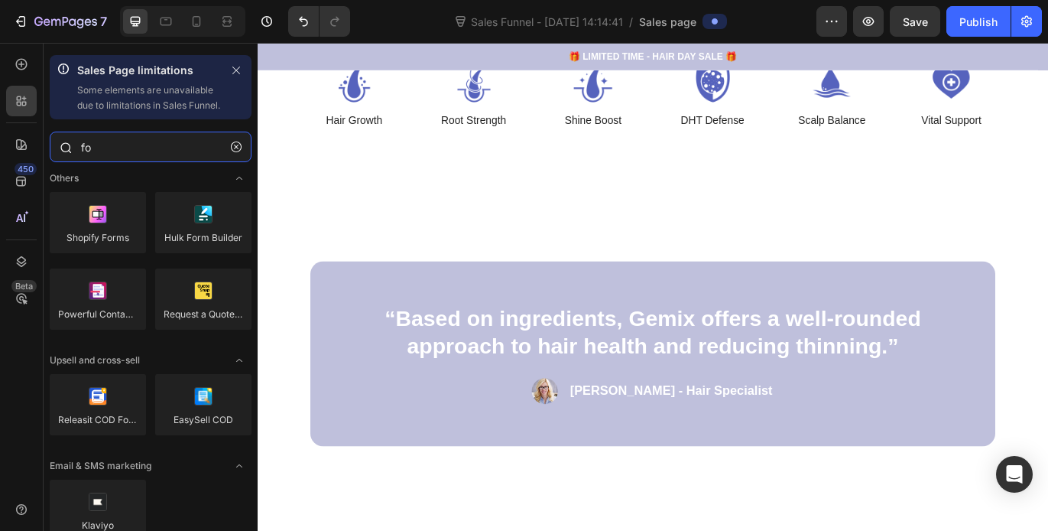
type input "f"
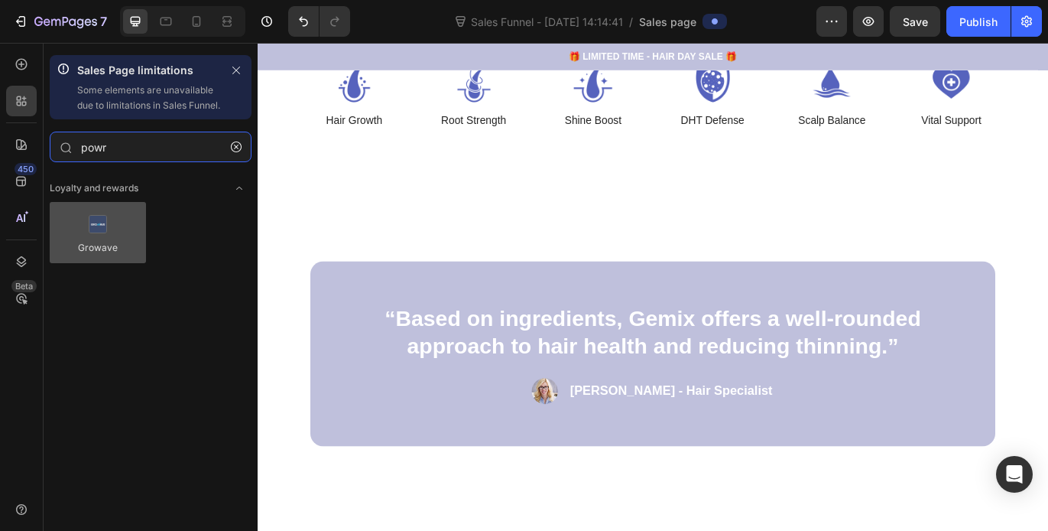
type input "powr"
click at [109, 249] on div at bounding box center [98, 232] width 96 height 61
click at [111, 162] on input "powr" at bounding box center [151, 147] width 202 height 31
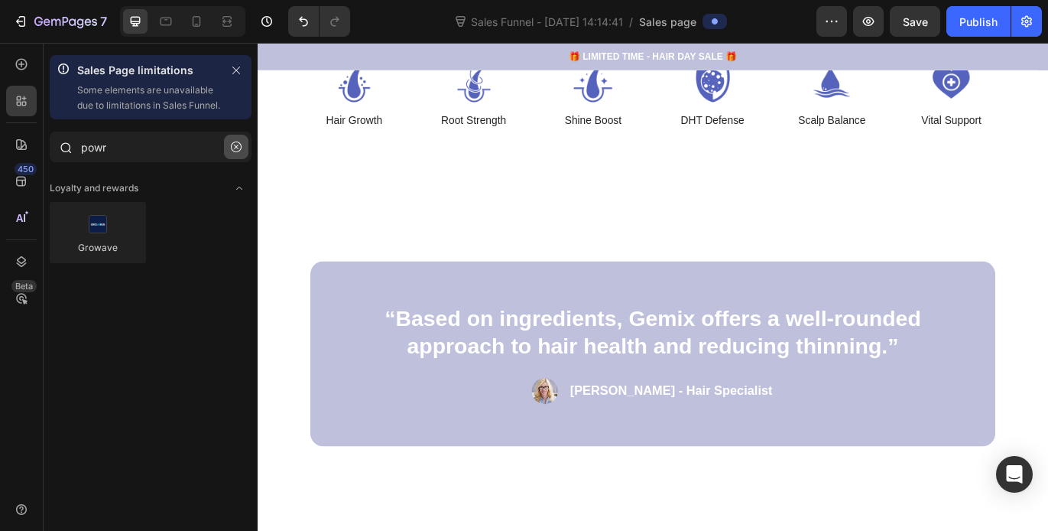
click at [236, 152] on icon "button" at bounding box center [236, 146] width 11 height 11
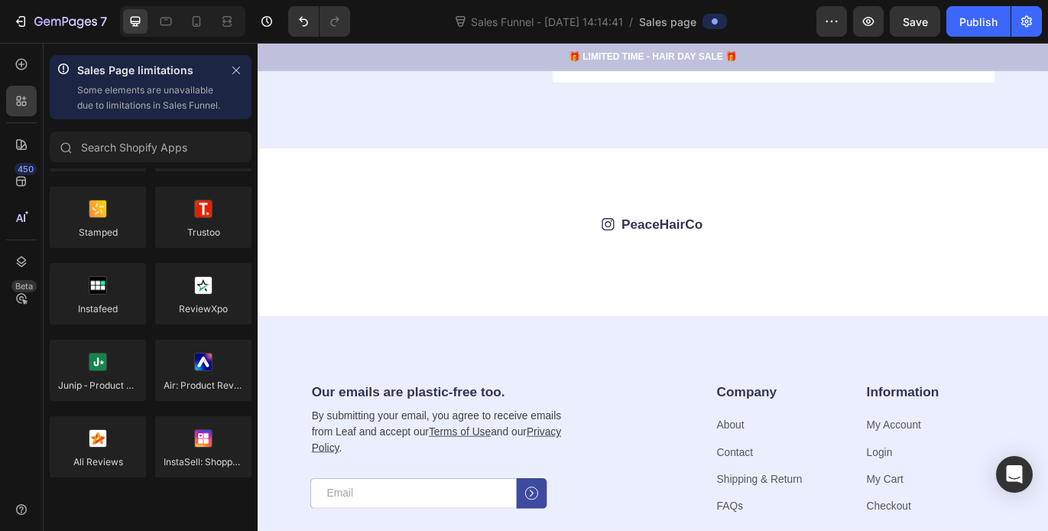
scroll to position [3629, 0]
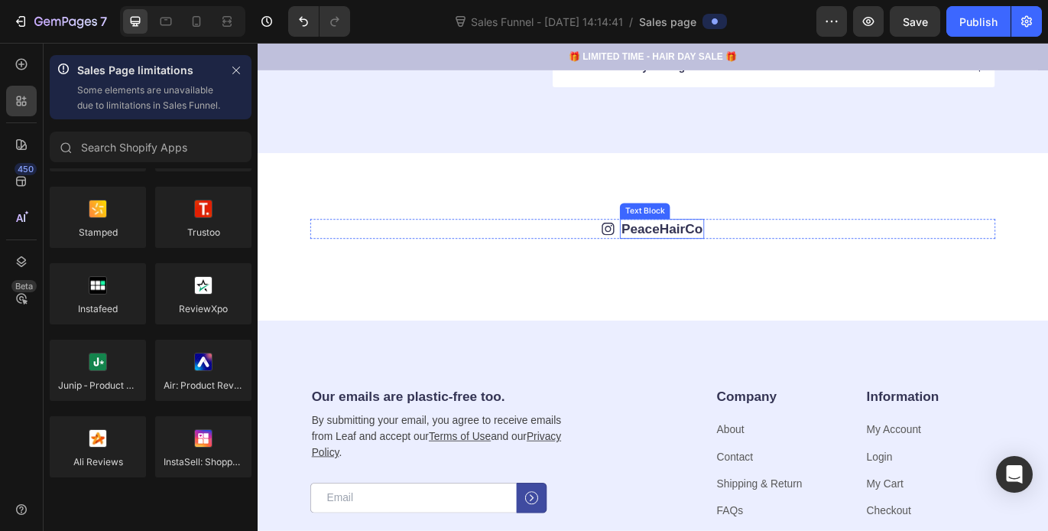
click at [717, 258] on p "PeaceHairCo" at bounding box center [727, 259] width 94 height 20
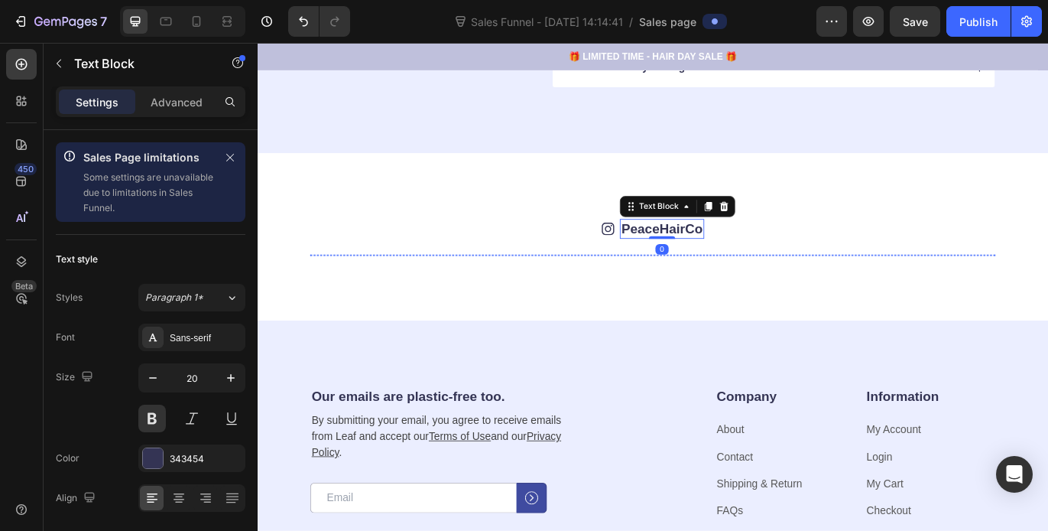
click at [439, 288] on img at bounding box center [392, 288] width 147 height 0
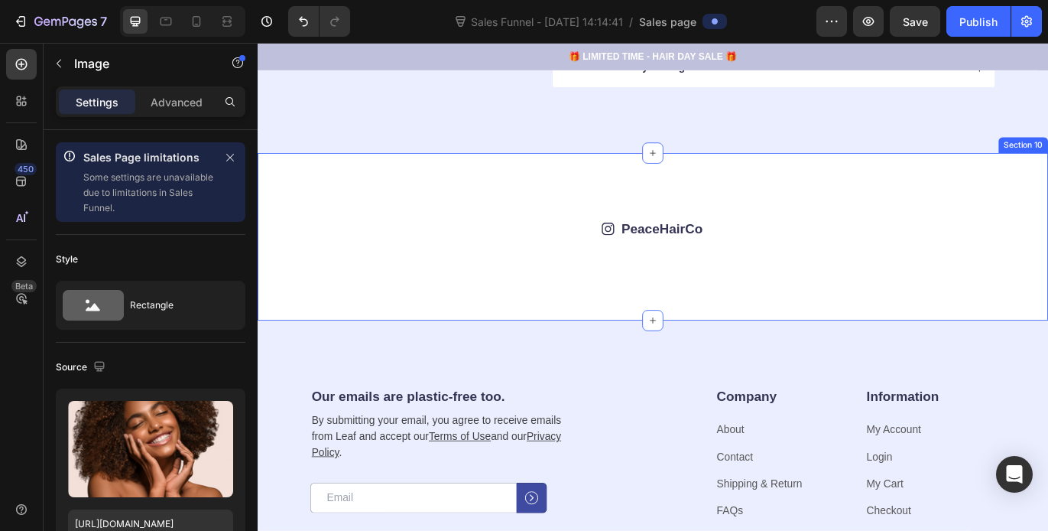
click at [347, 273] on div "Icon PeaceHairCo Text Block Row Image 0 Image Image Image Image Image Image Ima…" at bounding box center [716, 267] width 795 height 41
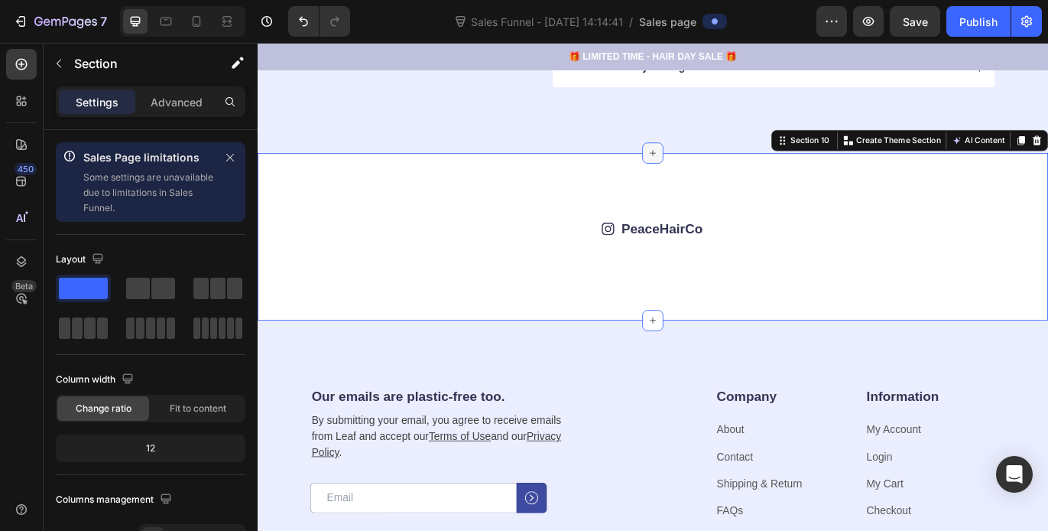
click at [719, 169] on div at bounding box center [716, 170] width 24 height 24
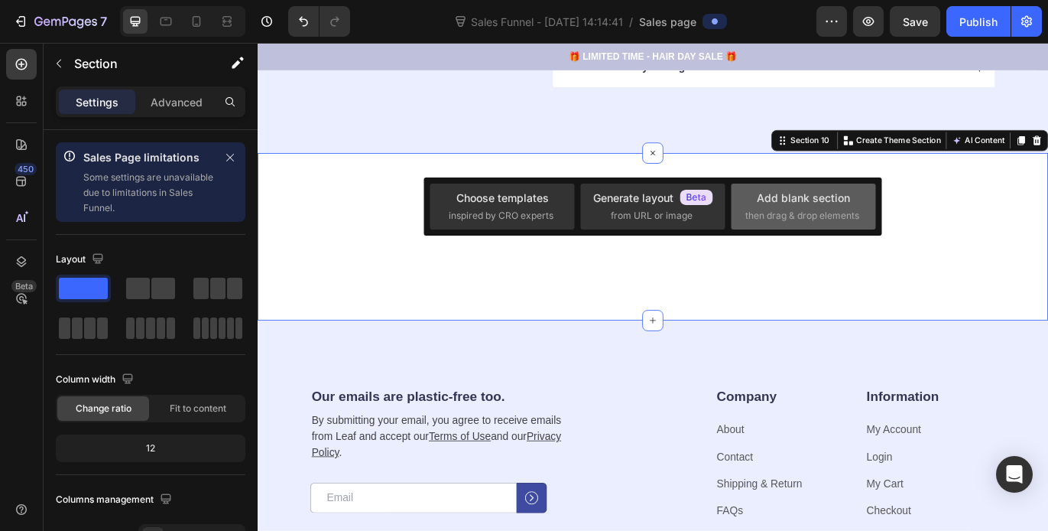
click at [762, 218] on span "then drag & drop elements" at bounding box center [803, 216] width 114 height 14
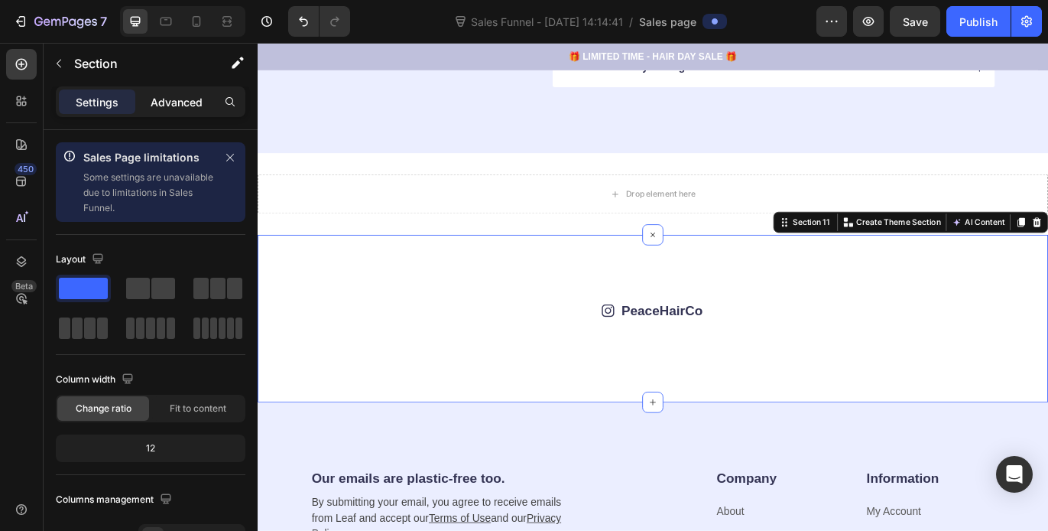
click at [182, 99] on p "Advanced" at bounding box center [177, 102] width 52 height 16
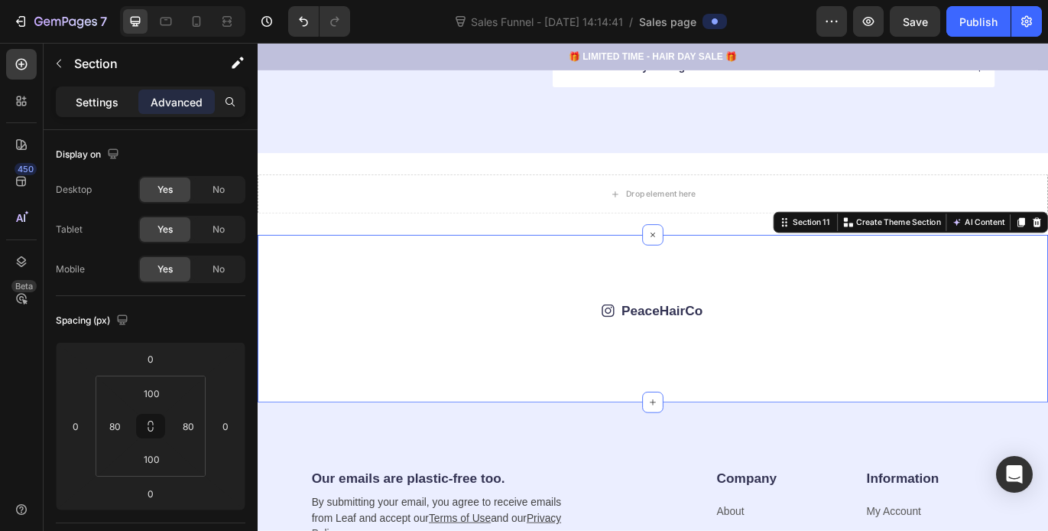
click at [120, 100] on div "Settings" at bounding box center [97, 101] width 76 height 24
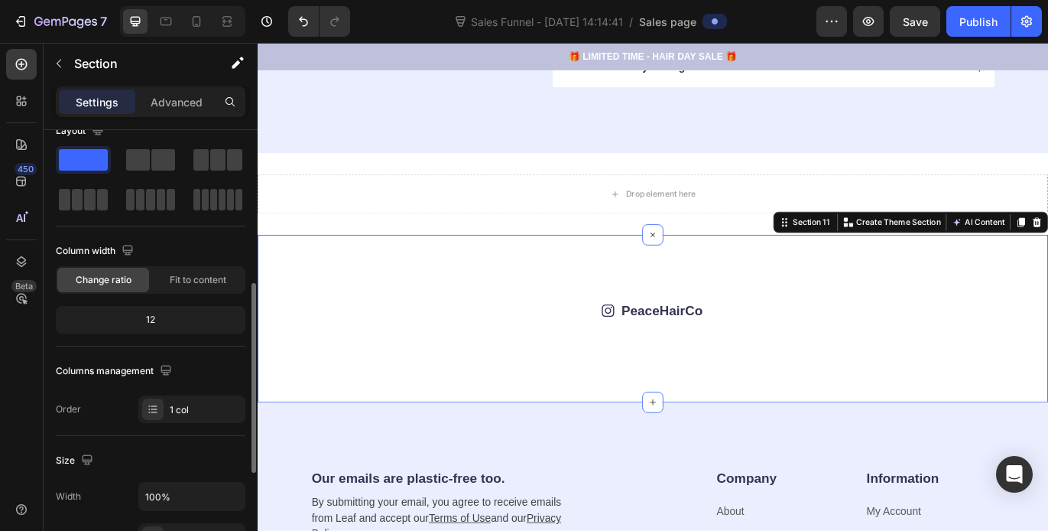
scroll to position [25, 0]
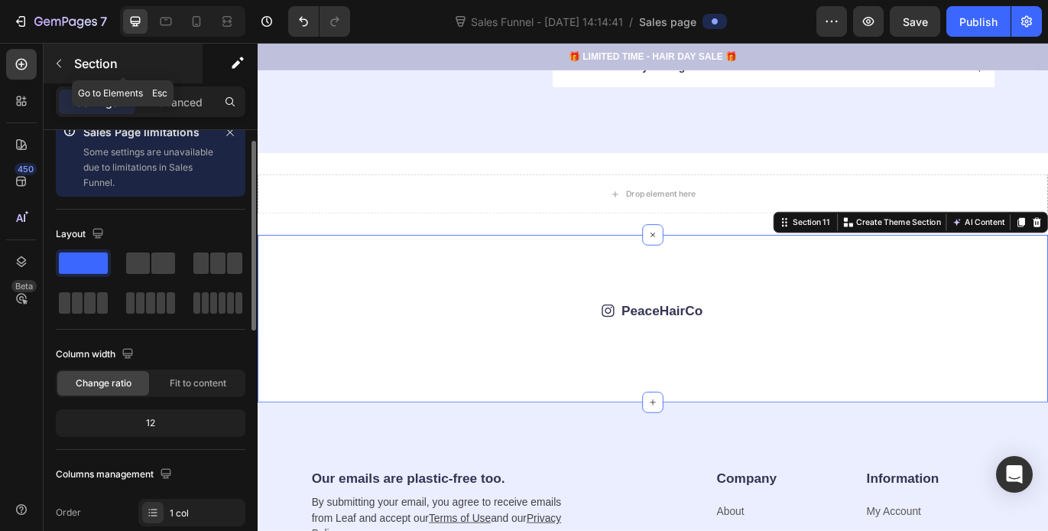
click at [59, 59] on icon "button" at bounding box center [59, 63] width 12 height 12
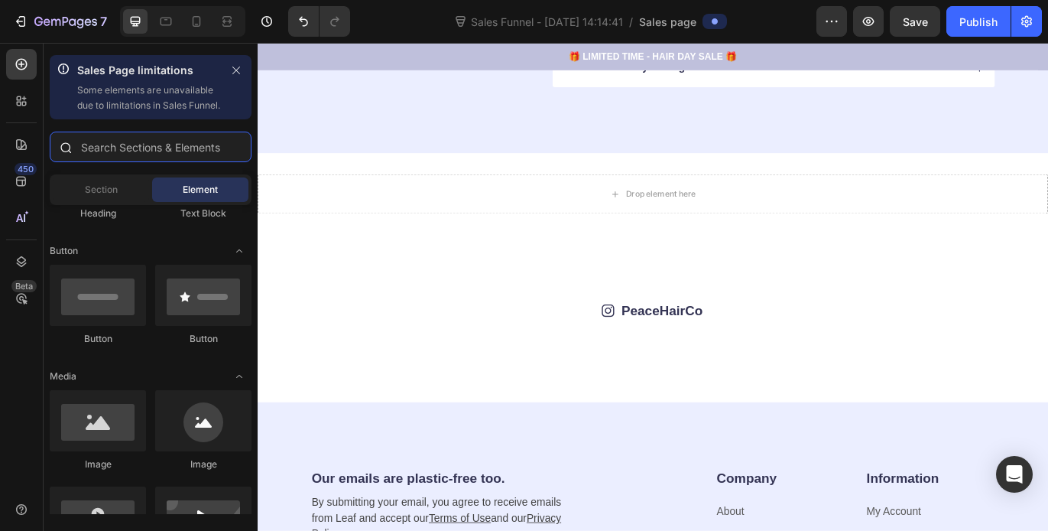
click at [178, 162] on input "text" at bounding box center [151, 147] width 202 height 31
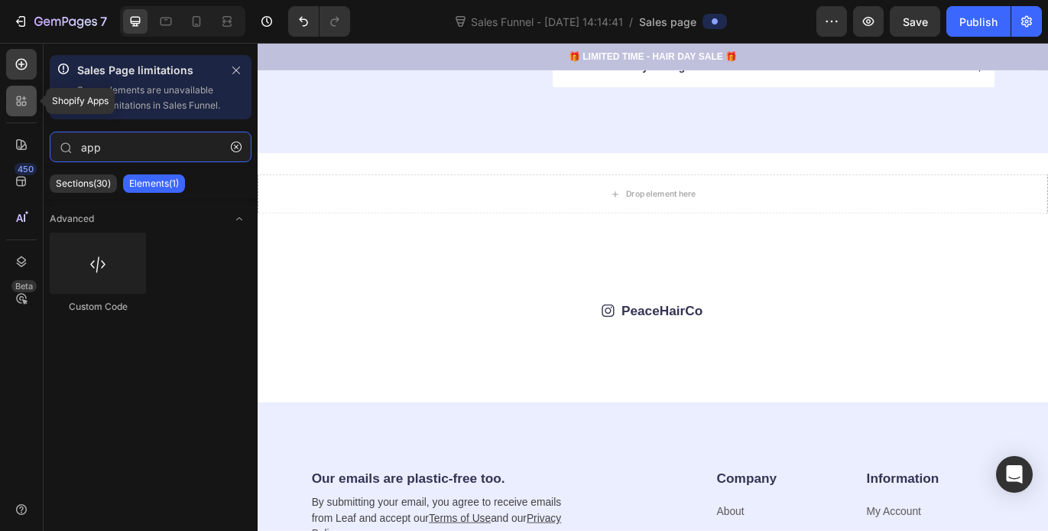
type input "app"
click at [27, 103] on icon at bounding box center [21, 100] width 15 height 15
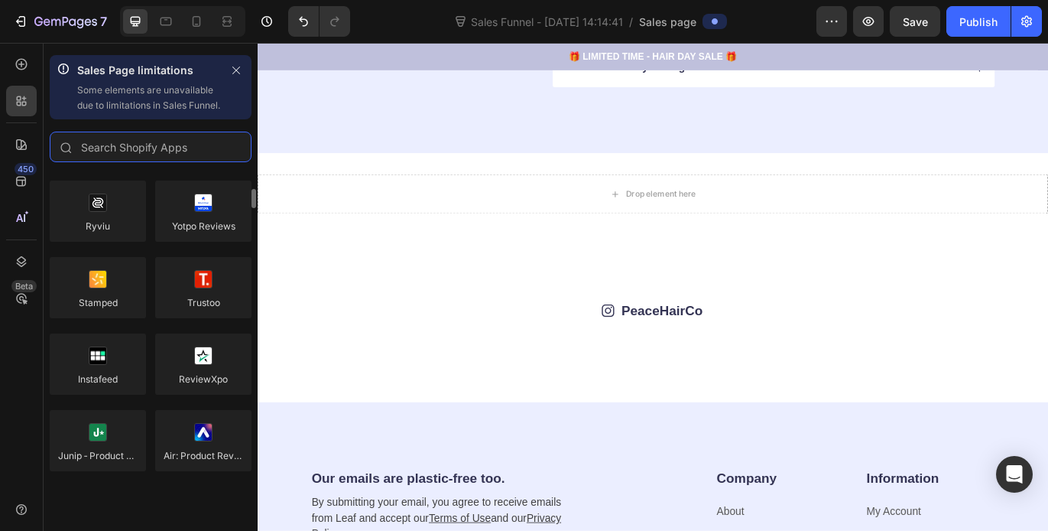
scroll to position [261, 0]
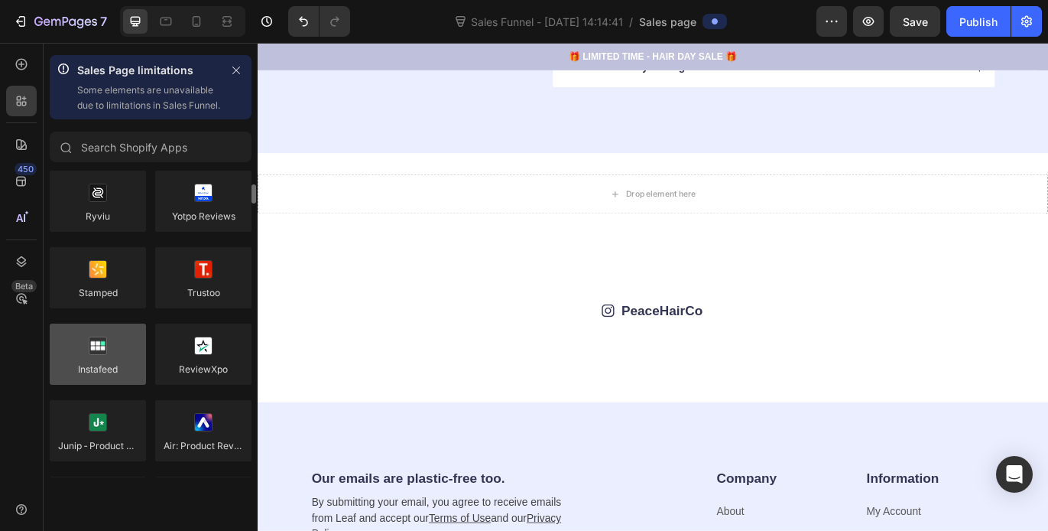
click at [99, 369] on div at bounding box center [98, 353] width 96 height 61
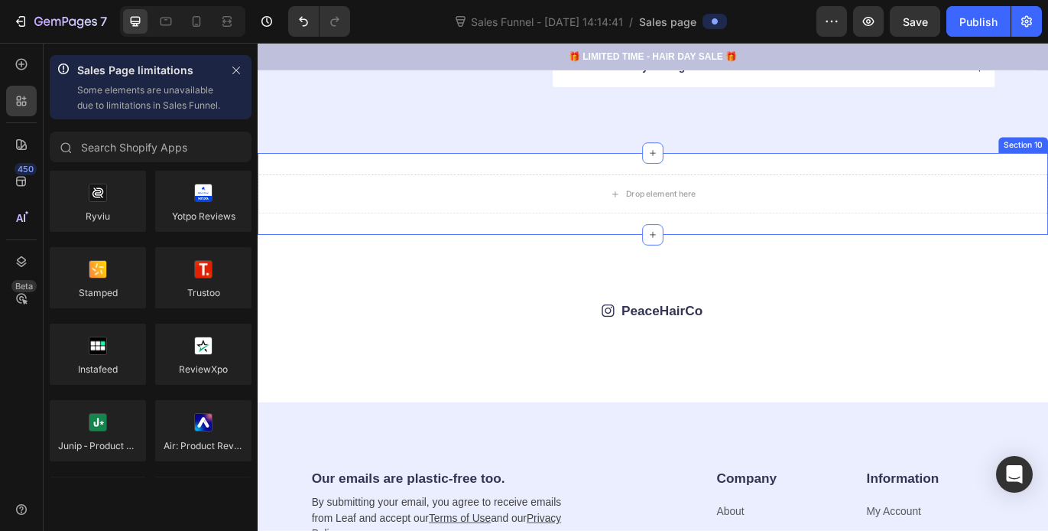
drag, startPoint x: 357, startPoint y: 411, endPoint x: 606, endPoint y: 224, distance: 311.3
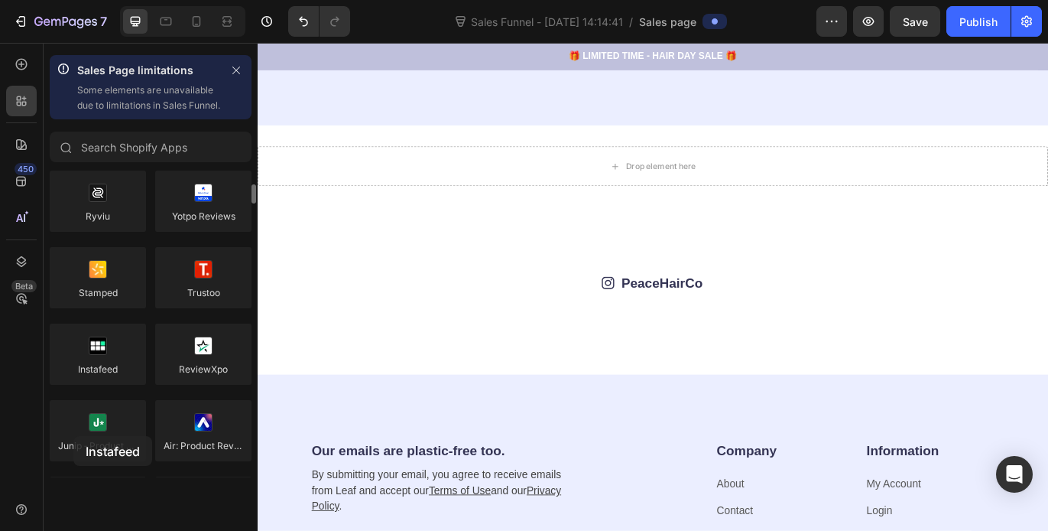
scroll to position [3688, 0]
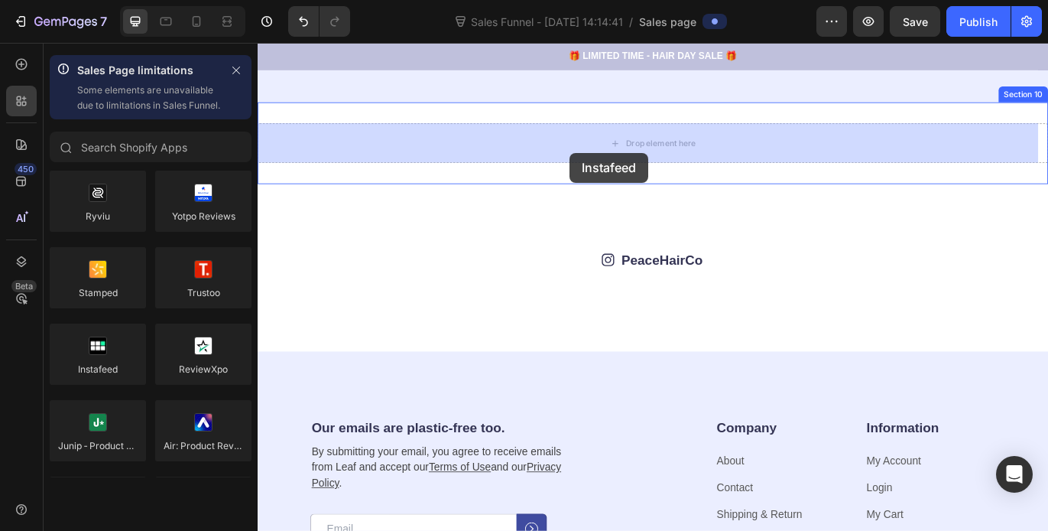
drag, startPoint x: 361, startPoint y: 418, endPoint x: 620, endPoint y: 171, distance: 358.6
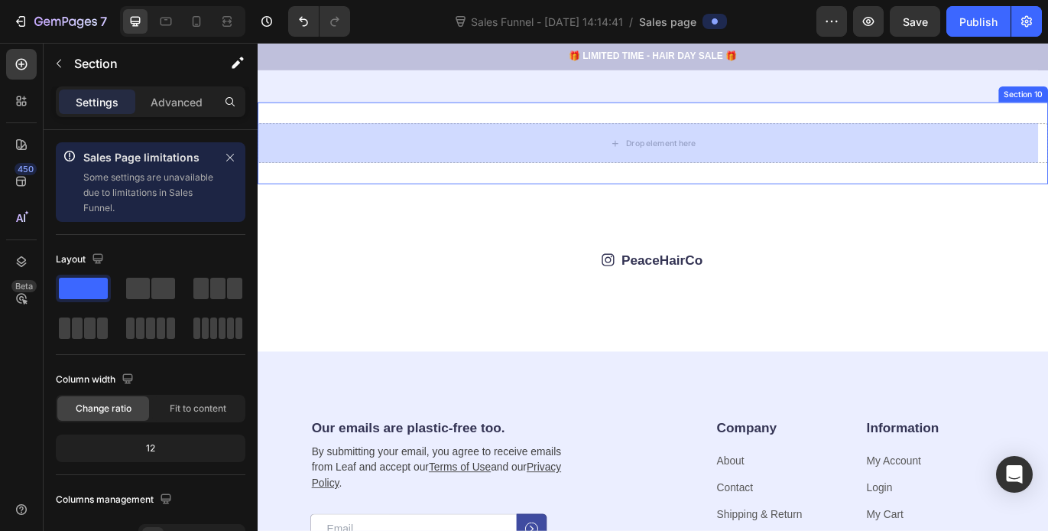
click at [620, 206] on div "Icon PeaceHairCo Text Block Row Image Image Image Image Image Image Image Image…" at bounding box center [717, 303] width 918 height 194
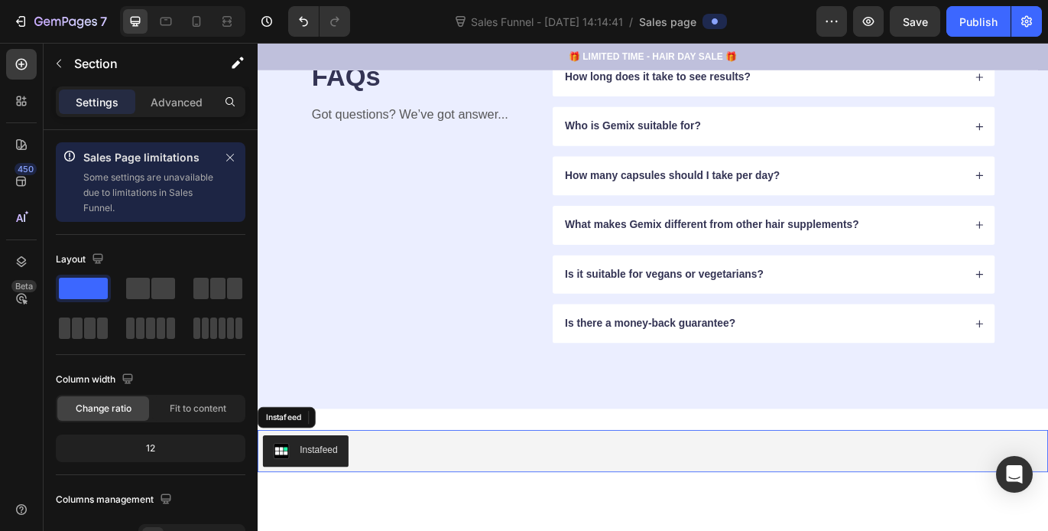
scroll to position [3654, 0]
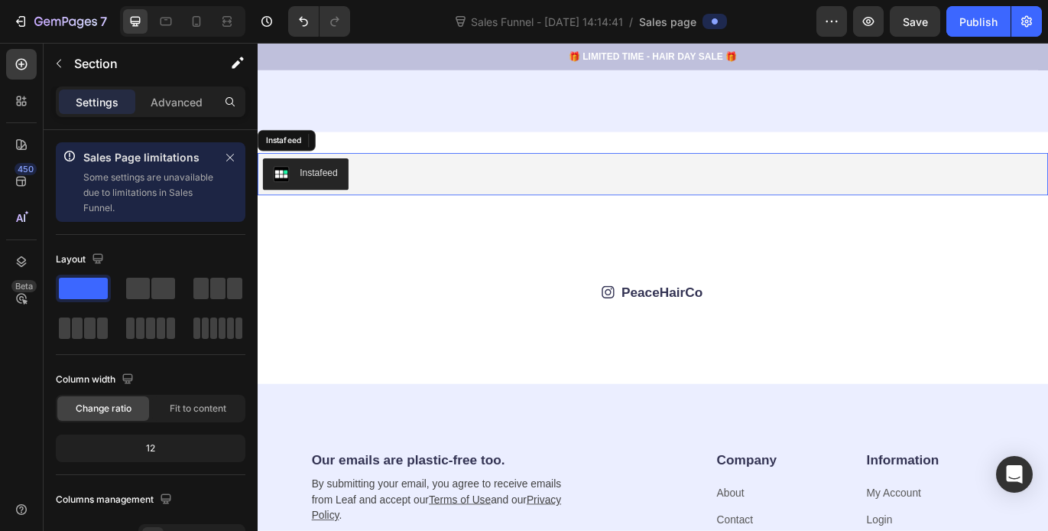
click at [339, 196] on div "Instafeed" at bounding box center [329, 194] width 44 height 16
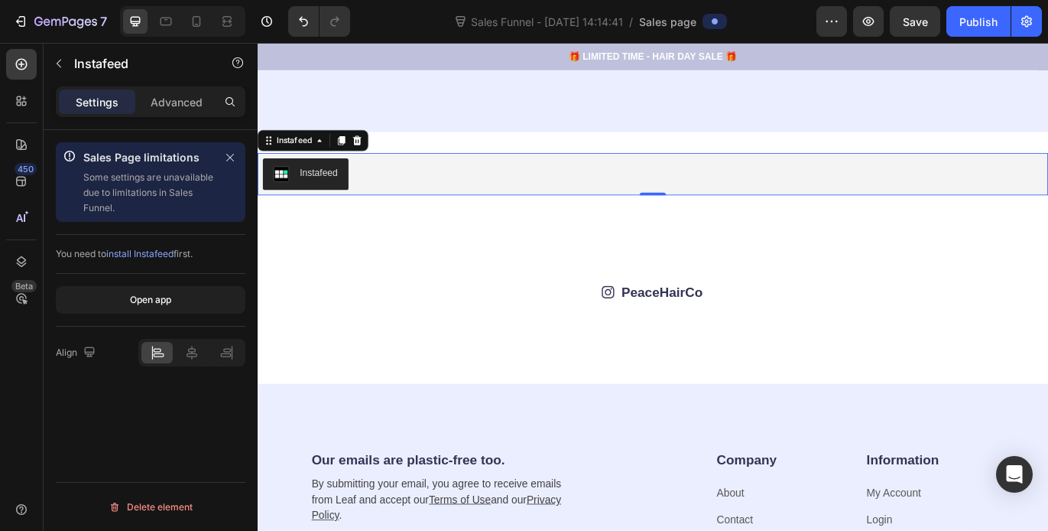
click at [307, 191] on div "Instafeed" at bounding box center [329, 194] width 44 height 16
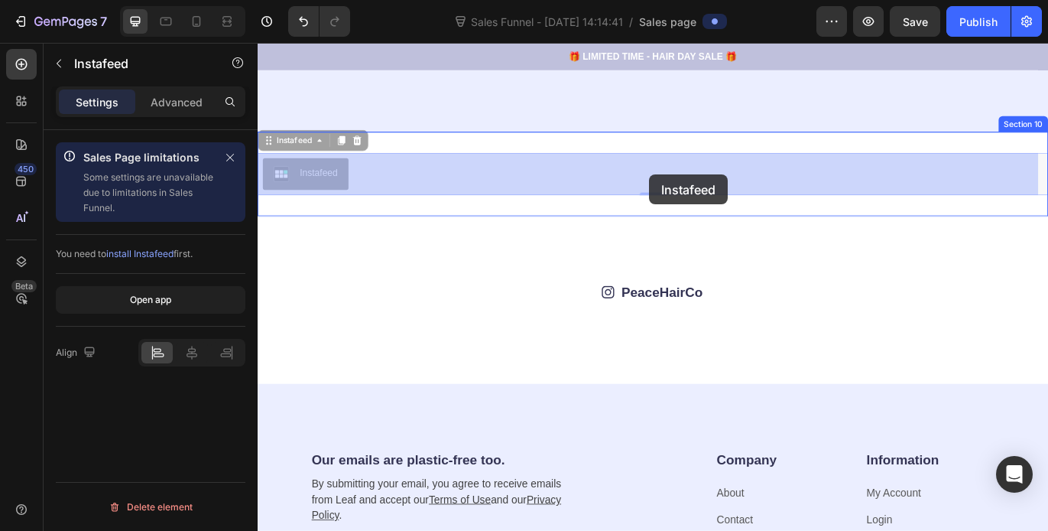
drag, startPoint x: 307, startPoint y: 191, endPoint x: 711, endPoint y: 195, distance: 404.6
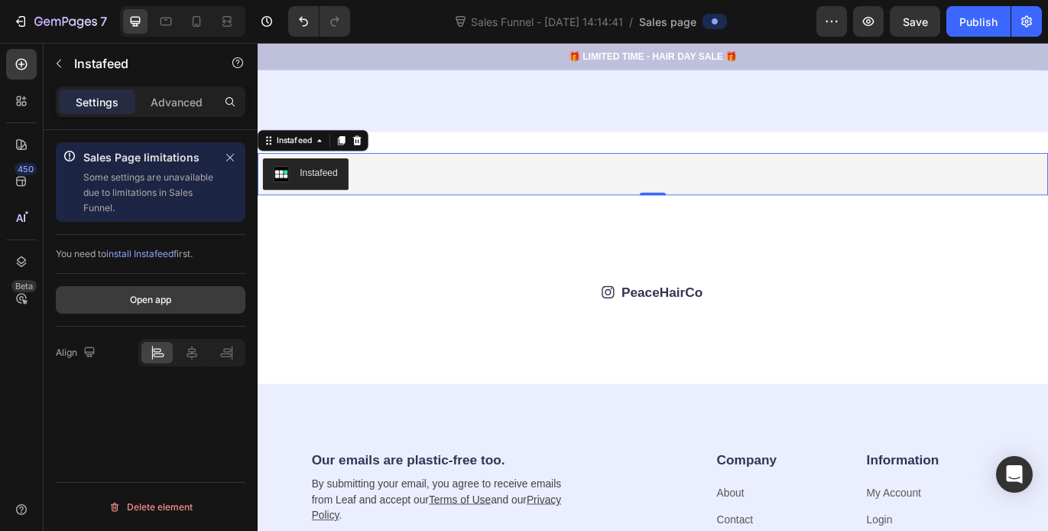
click at [160, 301] on div "Open app" at bounding box center [150, 300] width 41 height 14
click at [139, 254] on span "install Instafeed" at bounding box center [139, 253] width 67 height 11
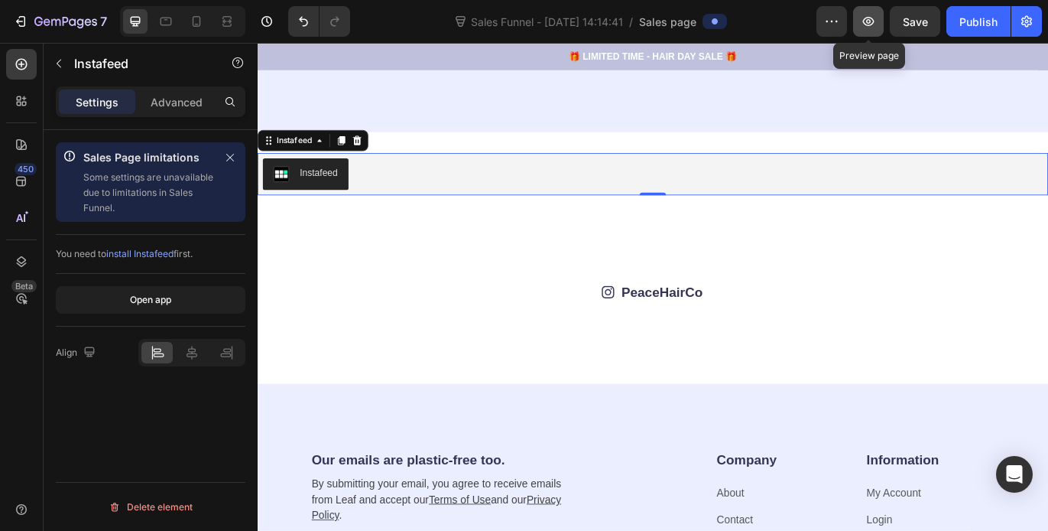
click at [863, 18] on icon "button" at bounding box center [868, 21] width 15 height 15
click at [522, 335] on div "Icon PeaceHairCo Text Block Row" at bounding box center [716, 331] width 795 height 23
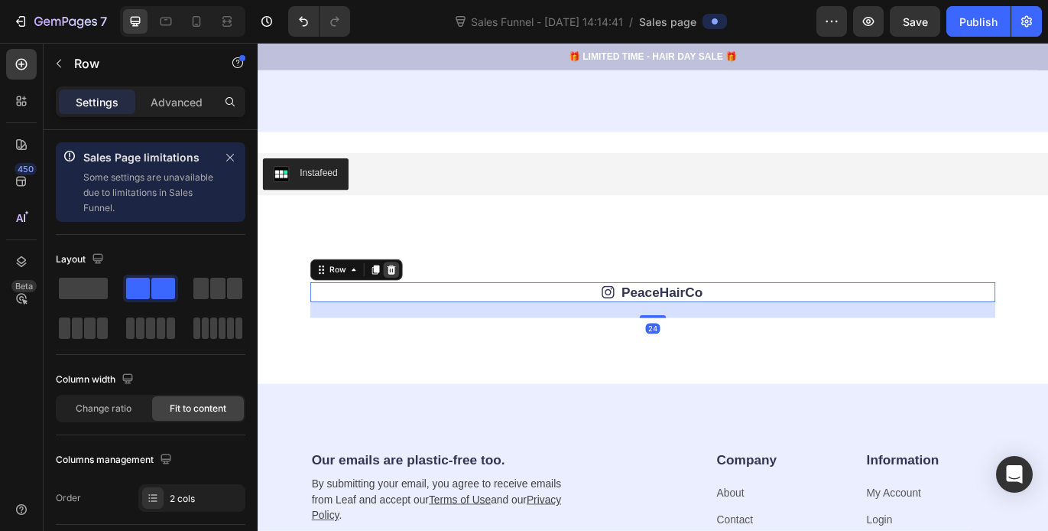
click at [411, 308] on icon at bounding box center [413, 306] width 10 height 11
click at [584, 284] on div "Icon PeaceHairCo Text Block Row 24 Image Image Image Image Image Image Image Im…" at bounding box center [717, 341] width 918 height 194
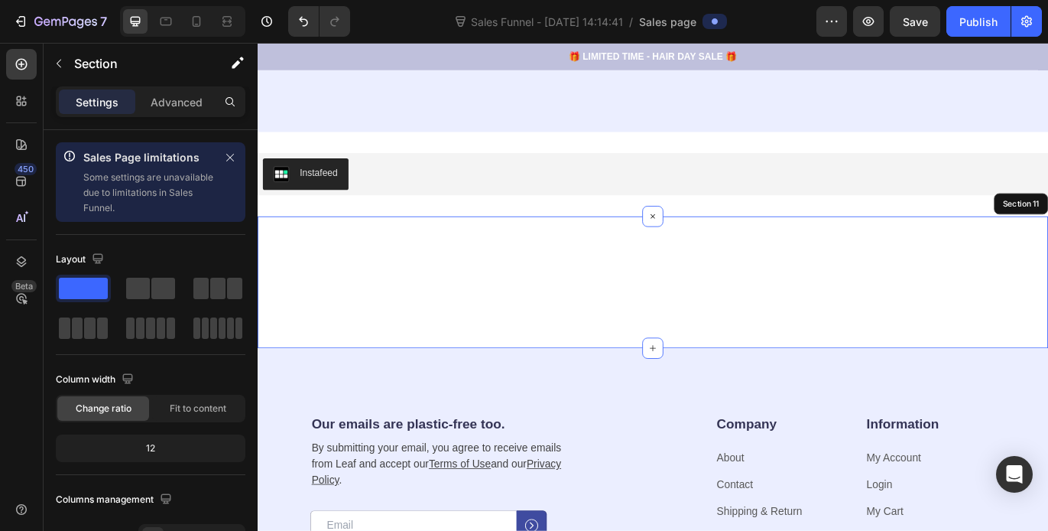
click at [597, 297] on div "Image Image Image Image Image Image Image Image Image Image Carousel Section 11" at bounding box center [717, 320] width 918 height 153
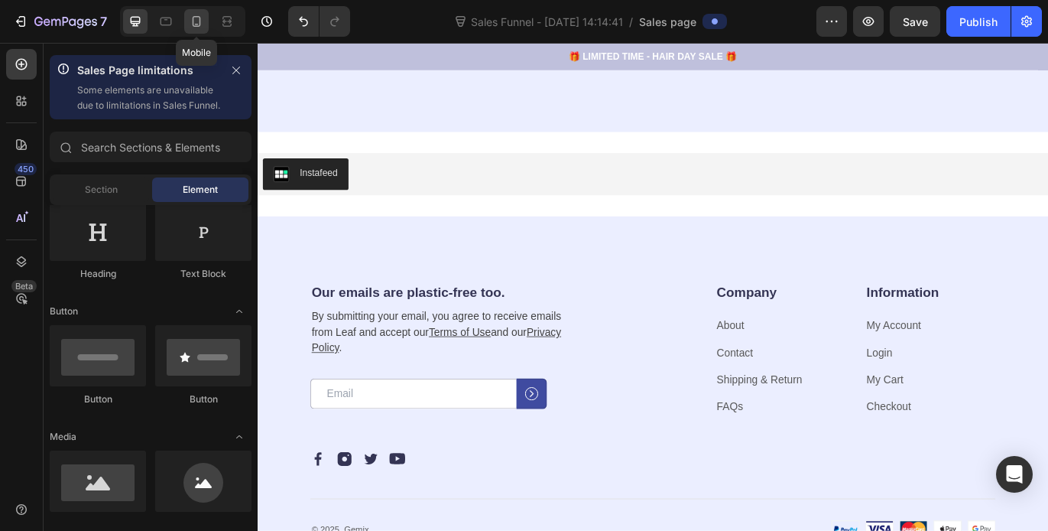
click at [194, 24] on icon at bounding box center [196, 21] width 15 height 15
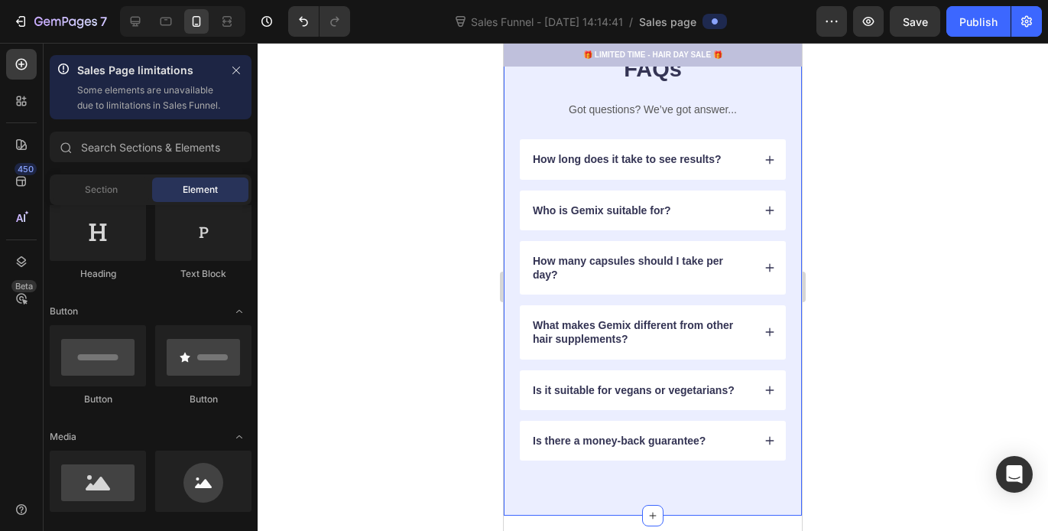
scroll to position [3126, 0]
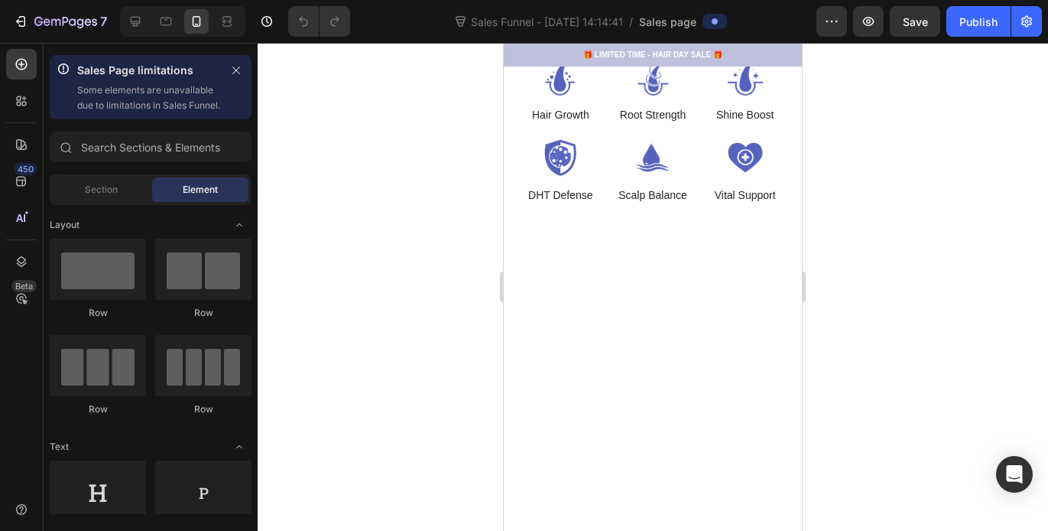
scroll to position [1160, 0]
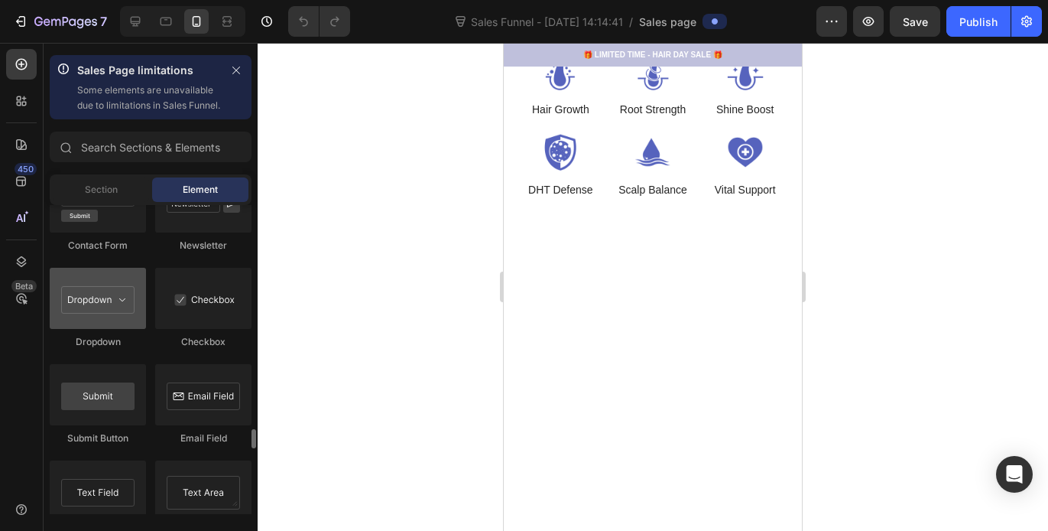
scroll to position [3552, 0]
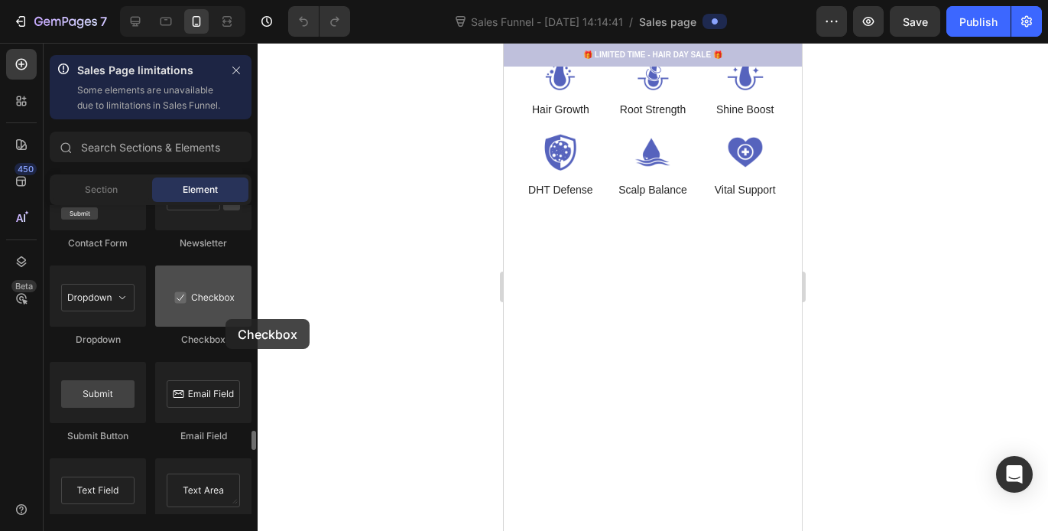
click at [226, 319] on div at bounding box center [203, 295] width 96 height 61
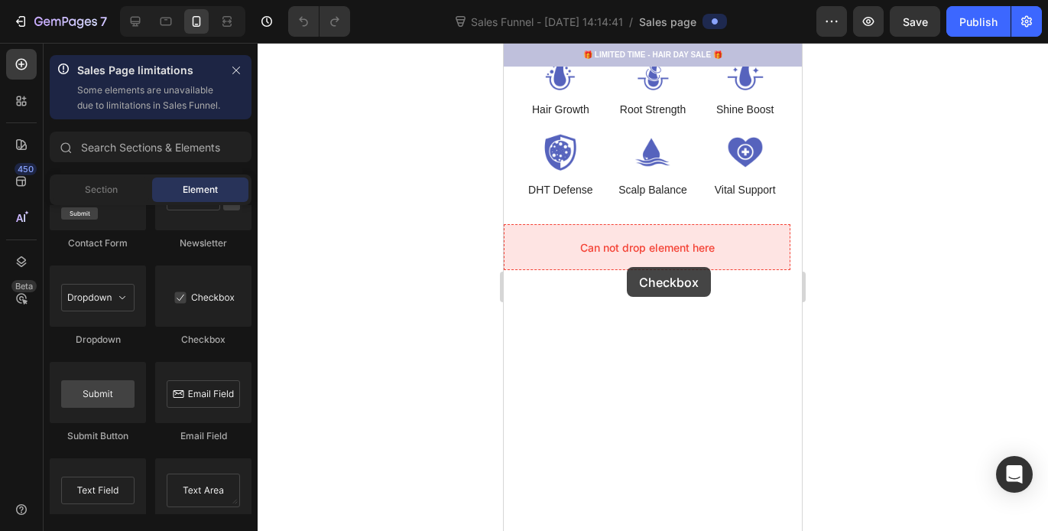
drag, startPoint x: 728, startPoint y: 360, endPoint x: 626, endPoint y: 262, distance: 141.2
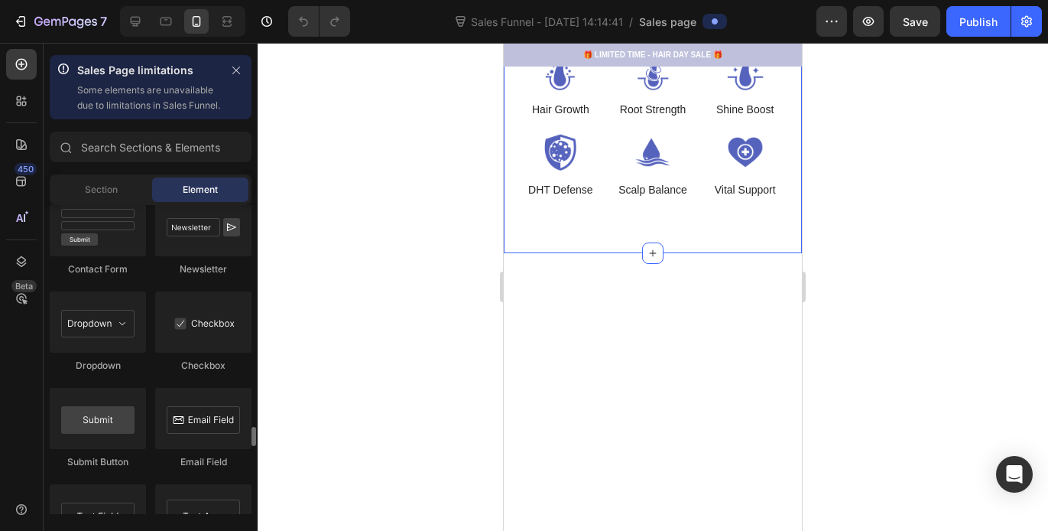
scroll to position [3525, 0]
click at [112, 258] on div at bounding box center [98, 227] width 96 height 61
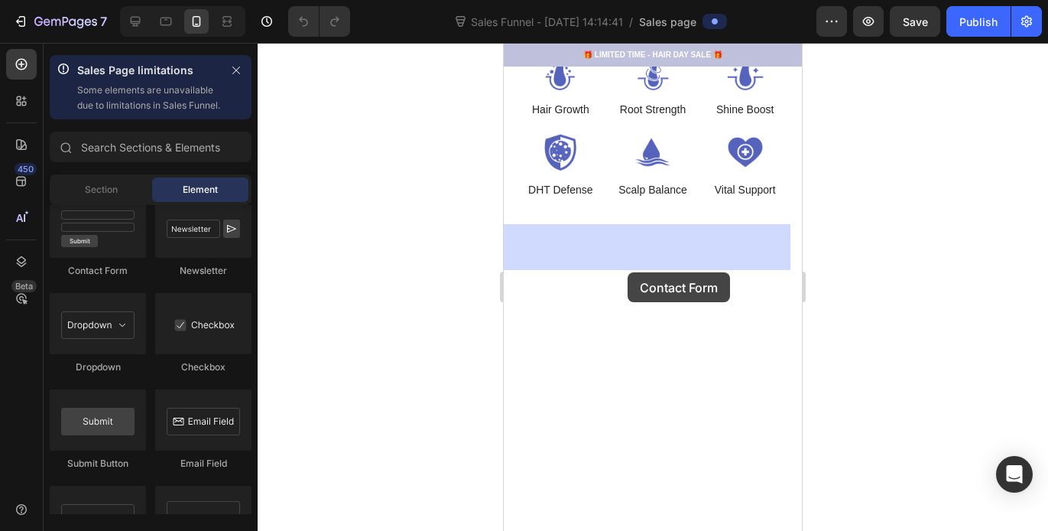
drag, startPoint x: 616, startPoint y: 312, endPoint x: 628, endPoint y: 272, distance: 41.6
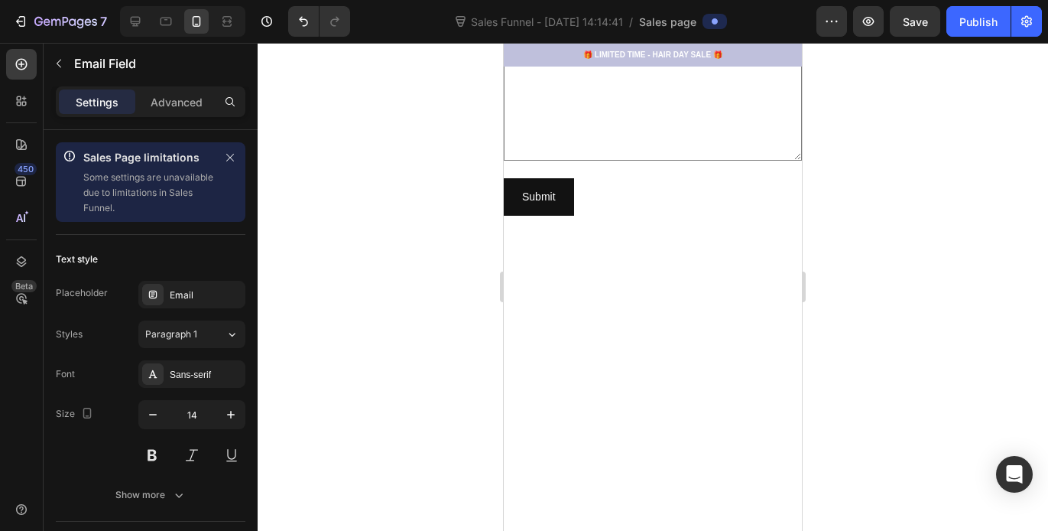
scroll to position [1280, 0]
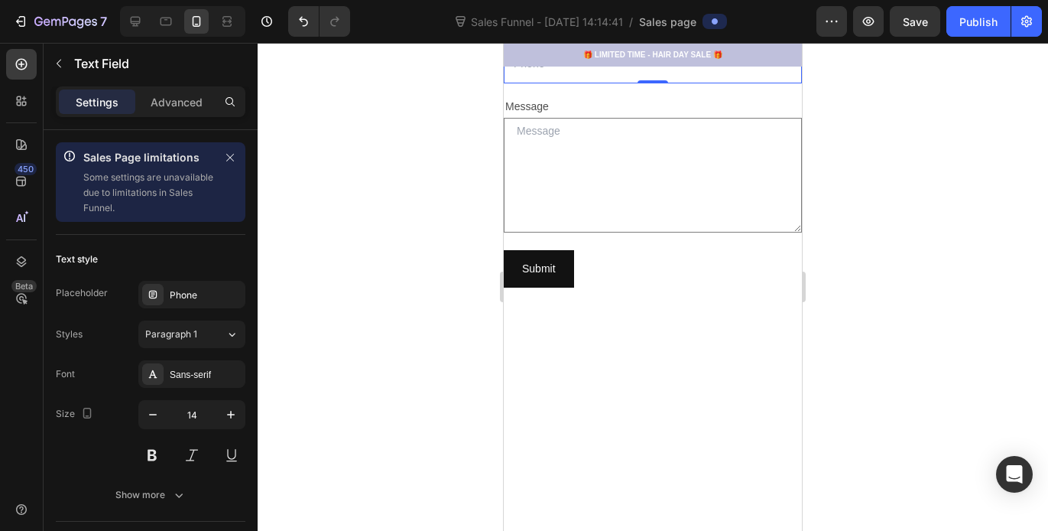
click at [605, 35] on icon at bounding box center [603, 29] width 8 height 11
type input "h"
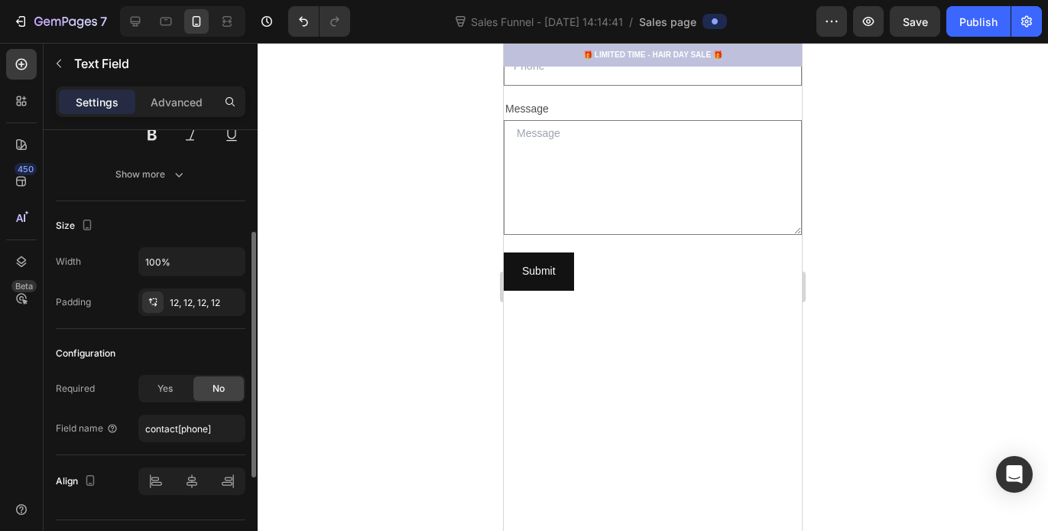
scroll to position [203, 0]
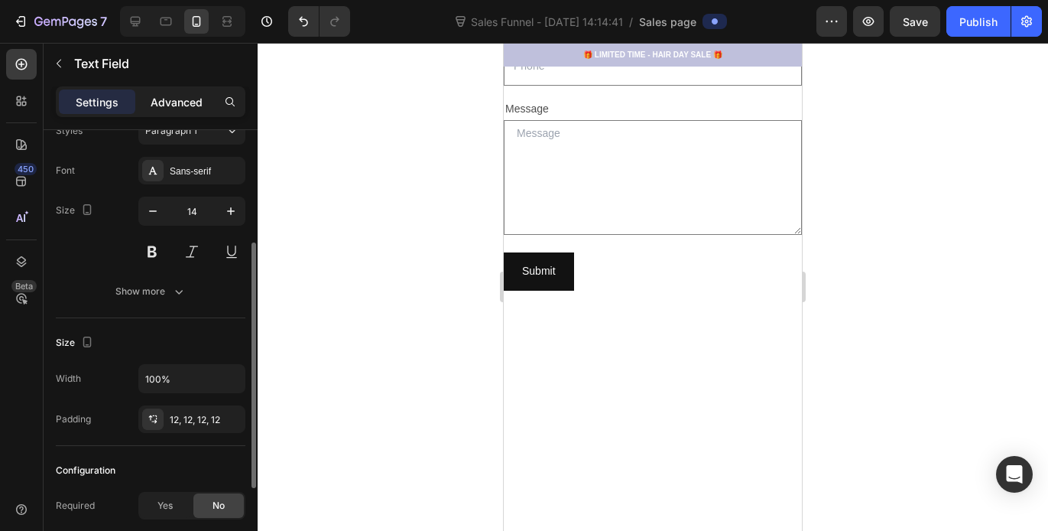
click at [186, 105] on p "Advanced" at bounding box center [177, 102] width 52 height 16
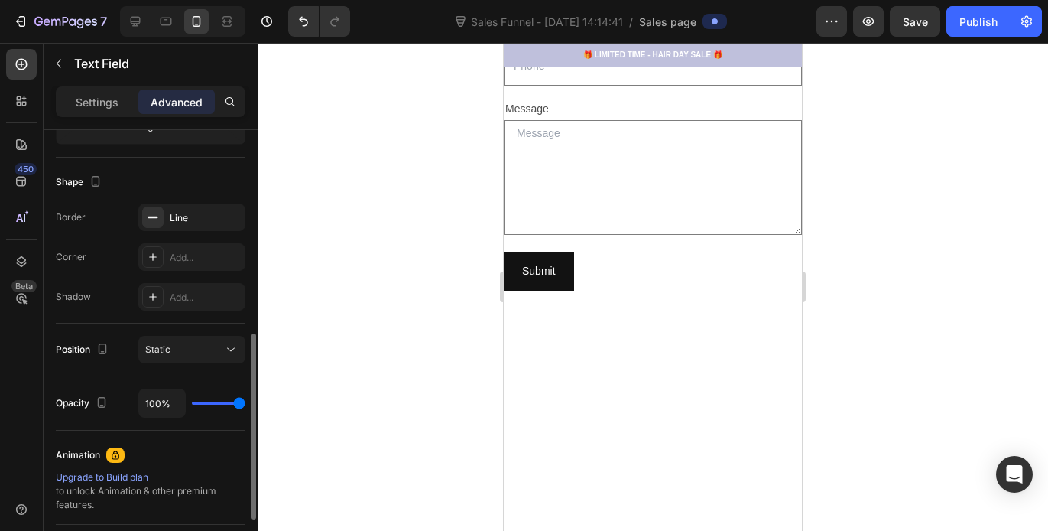
scroll to position [339, 0]
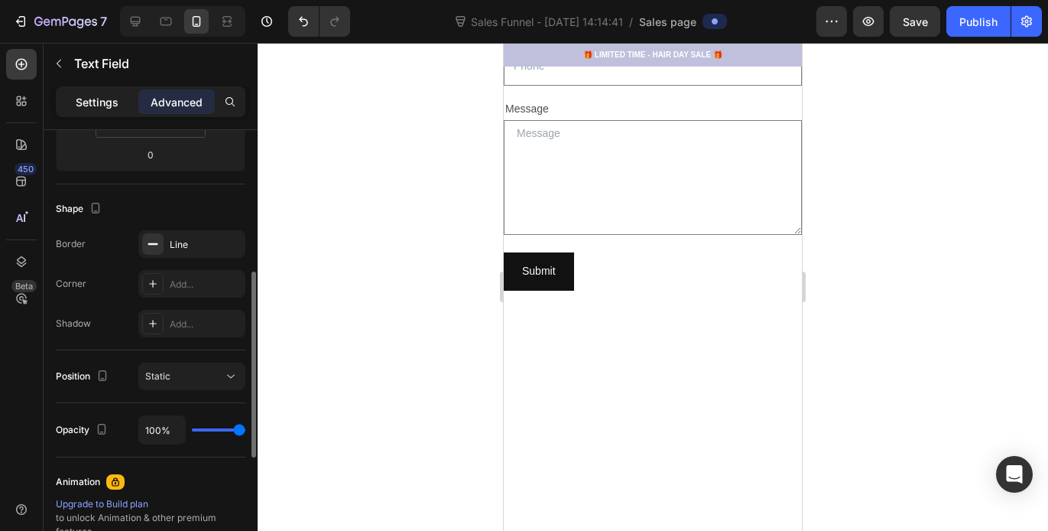
click at [106, 103] on p "Settings" at bounding box center [97, 102] width 43 height 16
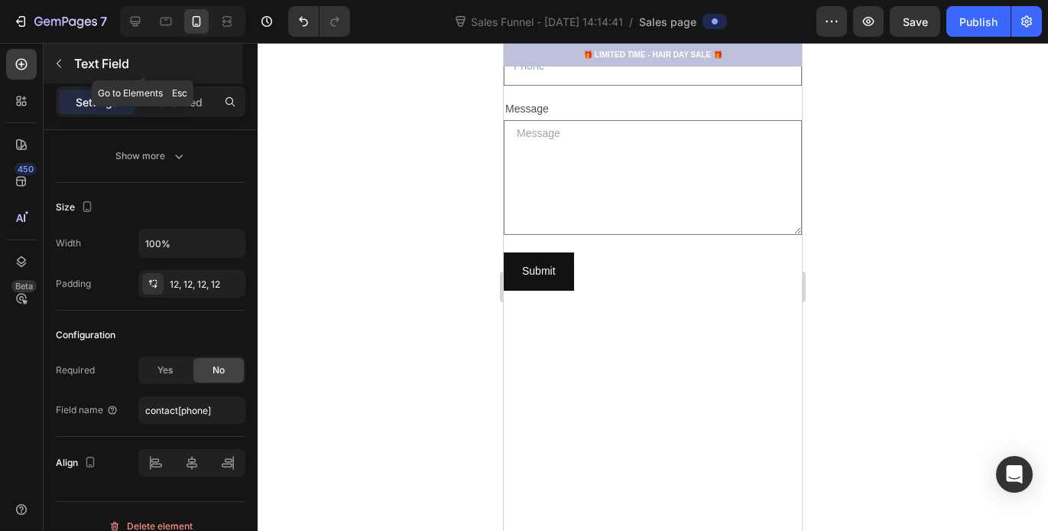
click at [60, 66] on icon "button" at bounding box center [59, 63] width 12 height 12
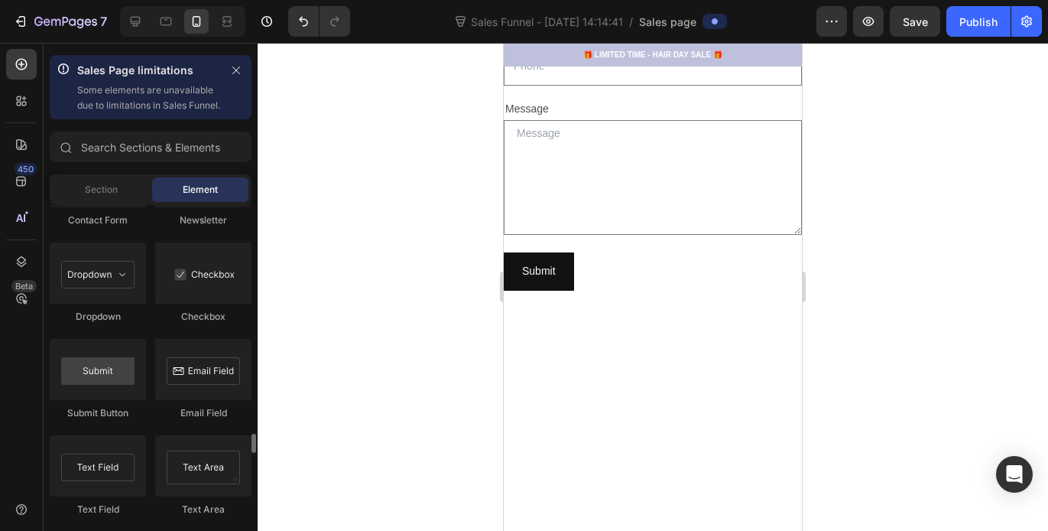
scroll to position [3570, 0]
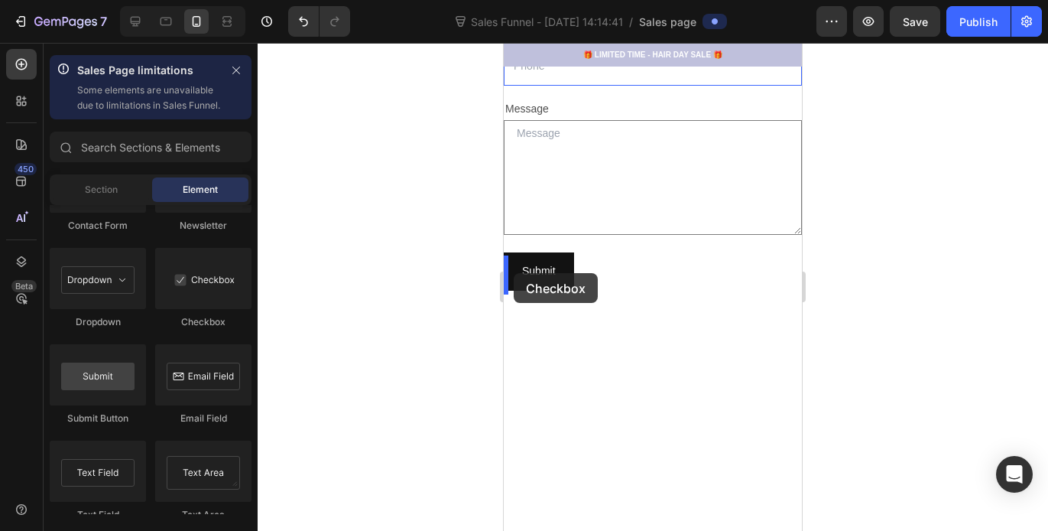
drag, startPoint x: 710, startPoint y: 334, endPoint x: 514, endPoint y: 273, distance: 205.8
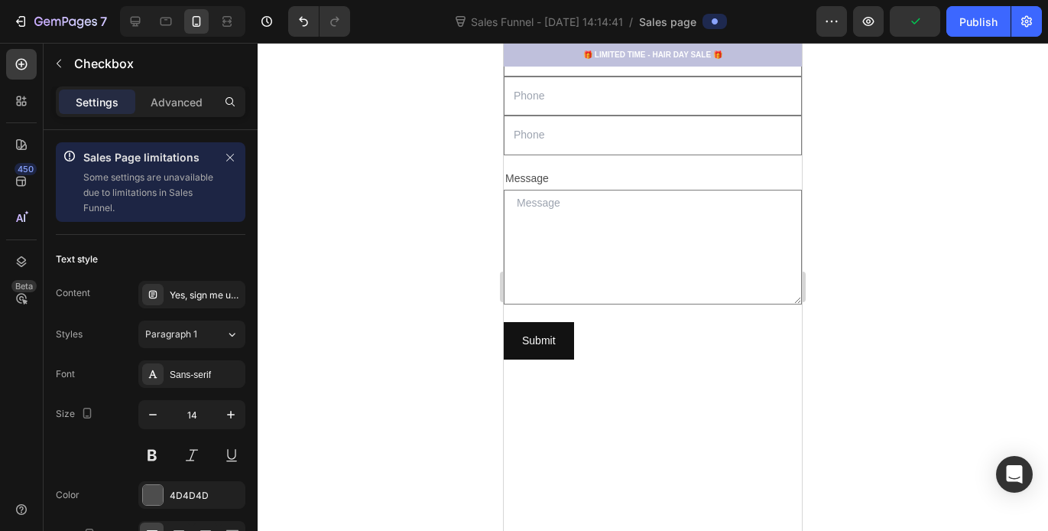
checkbox input "false"
click at [398, 302] on div at bounding box center [653, 287] width 791 height 488
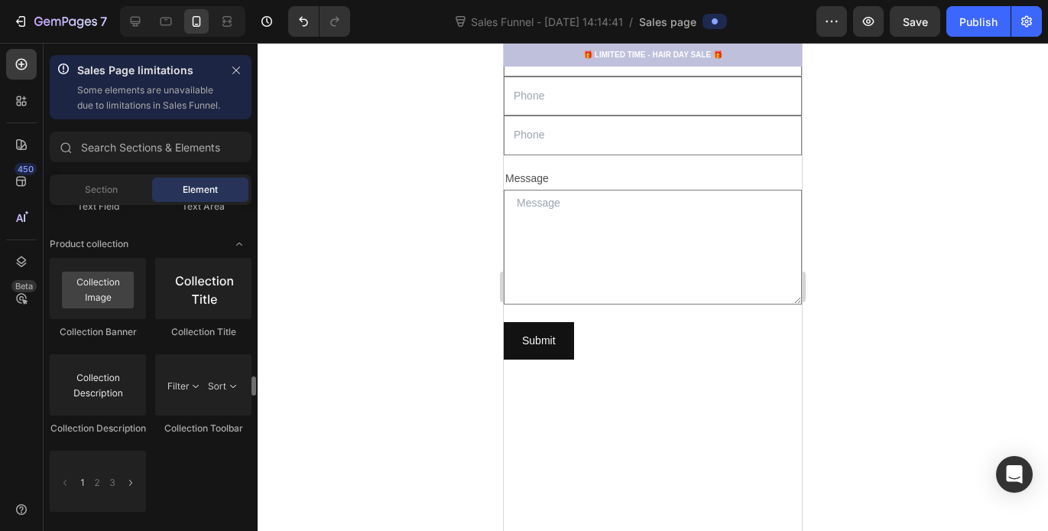
scroll to position [3785, 0]
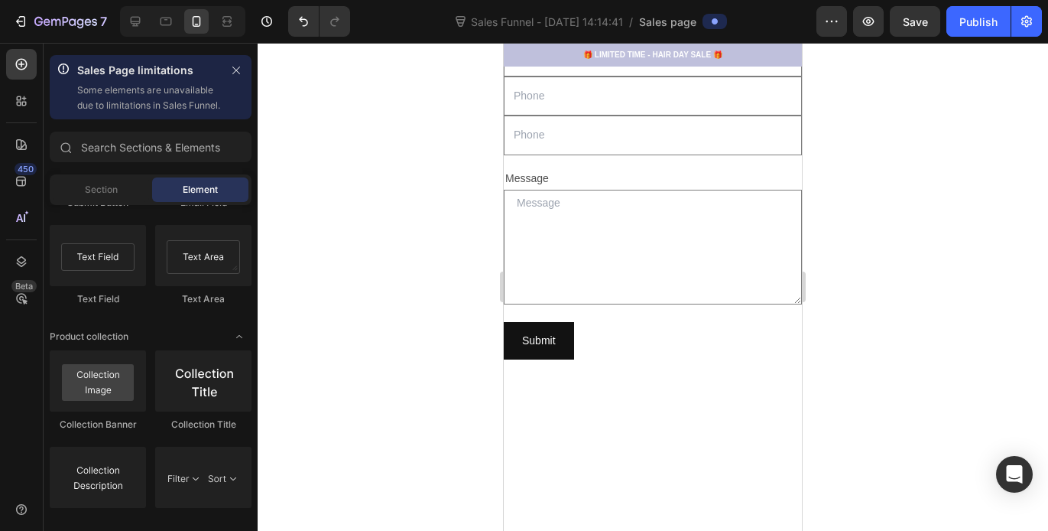
click at [912, 321] on div at bounding box center [653, 287] width 791 height 488
click at [534, 37] on input "text" at bounding box center [653, 17] width 298 height 39
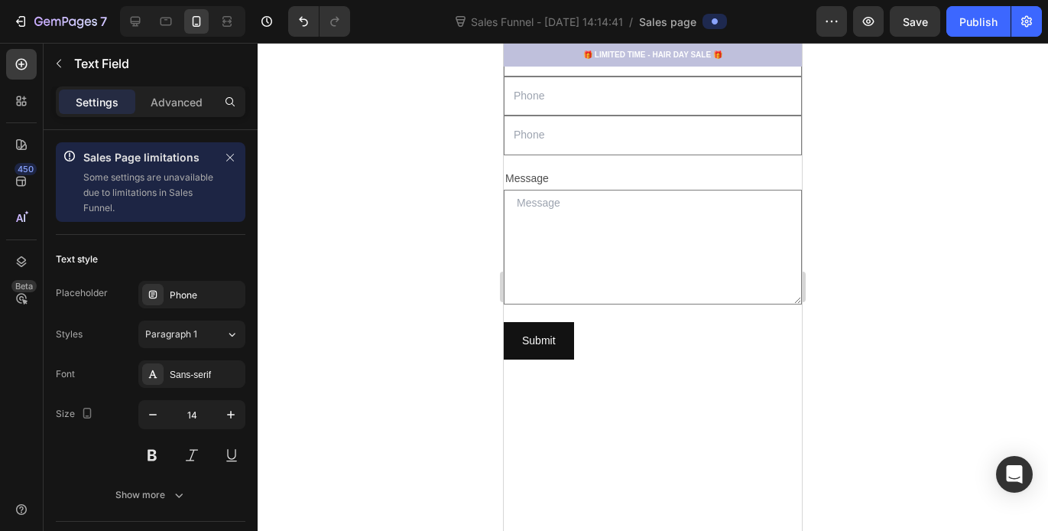
click at [212, 302] on div "Phone" at bounding box center [191, 295] width 107 height 28
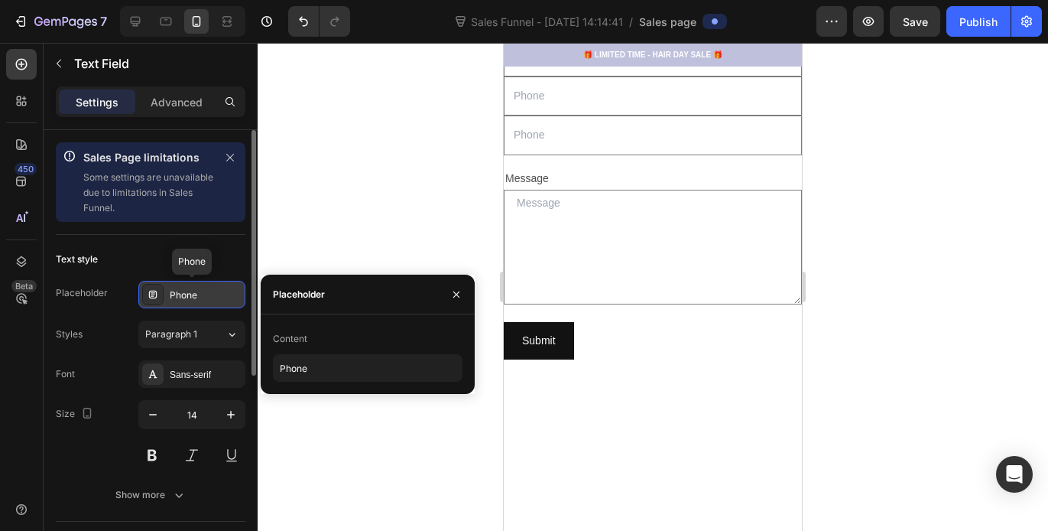
click at [212, 301] on div "Phone" at bounding box center [191, 295] width 107 height 28
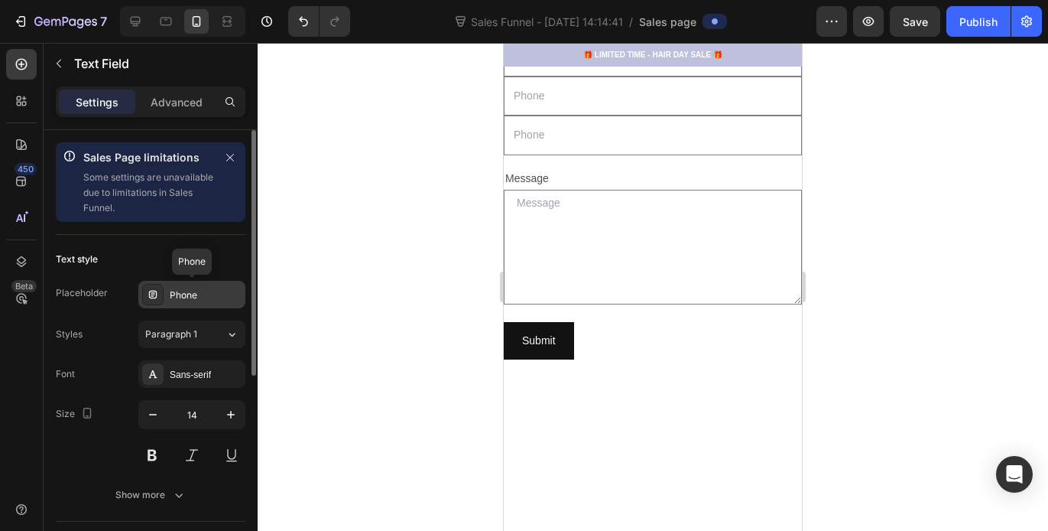
click at [212, 301] on div "Phone" at bounding box center [191, 295] width 107 height 28
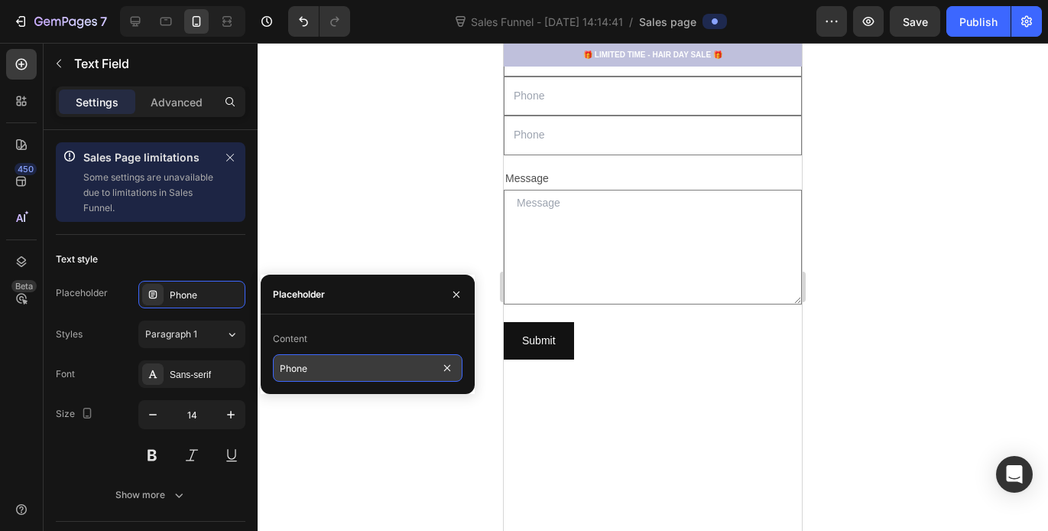
click at [340, 368] on input "Phone" at bounding box center [368, 368] width 190 height 28
type input "Select Method"
click at [414, 449] on div at bounding box center [653, 287] width 791 height 488
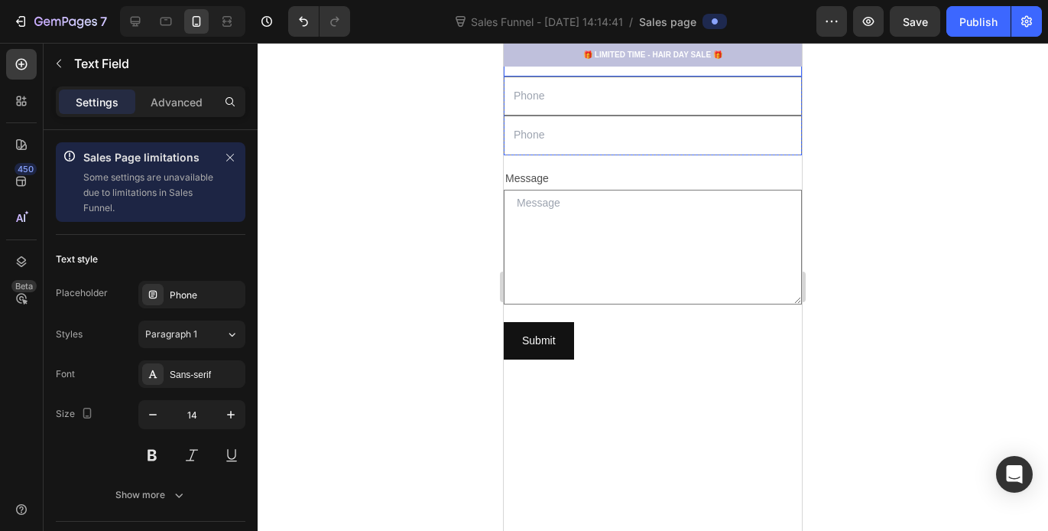
click at [545, 76] on input "text" at bounding box center [653, 56] width 298 height 39
click at [213, 298] on div "Phone" at bounding box center [206, 295] width 72 height 14
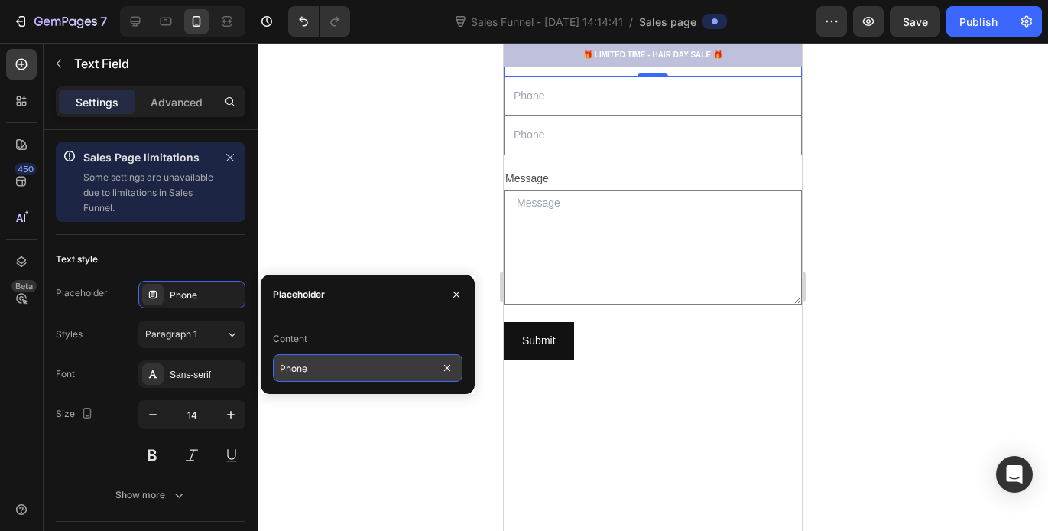
click at [320, 372] on input "Phone" at bounding box center [368, 368] width 190 height 28
type input "Select Lengths"
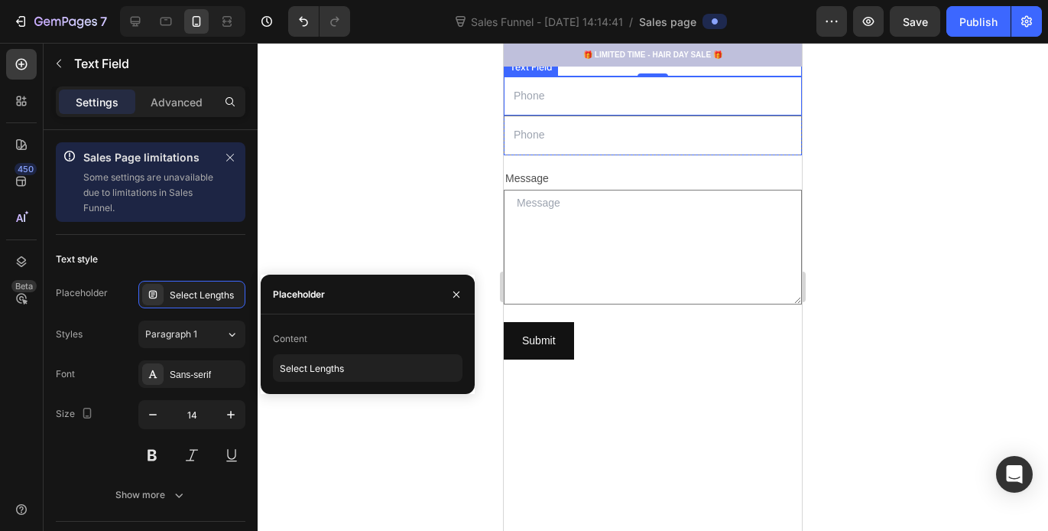
click at [561, 115] on input "text" at bounding box center [653, 95] width 298 height 39
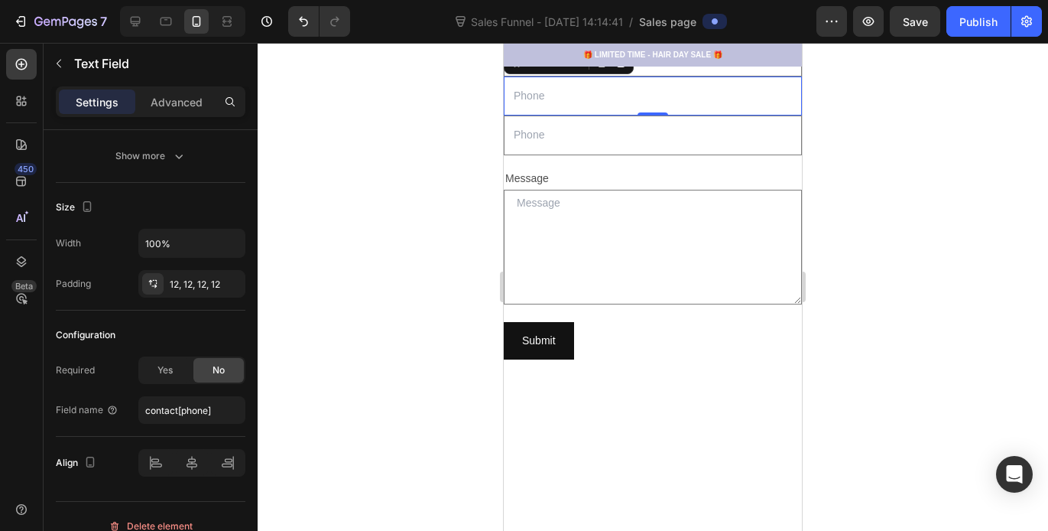
click at [554, 37] on input "text" at bounding box center [653, 17] width 298 height 39
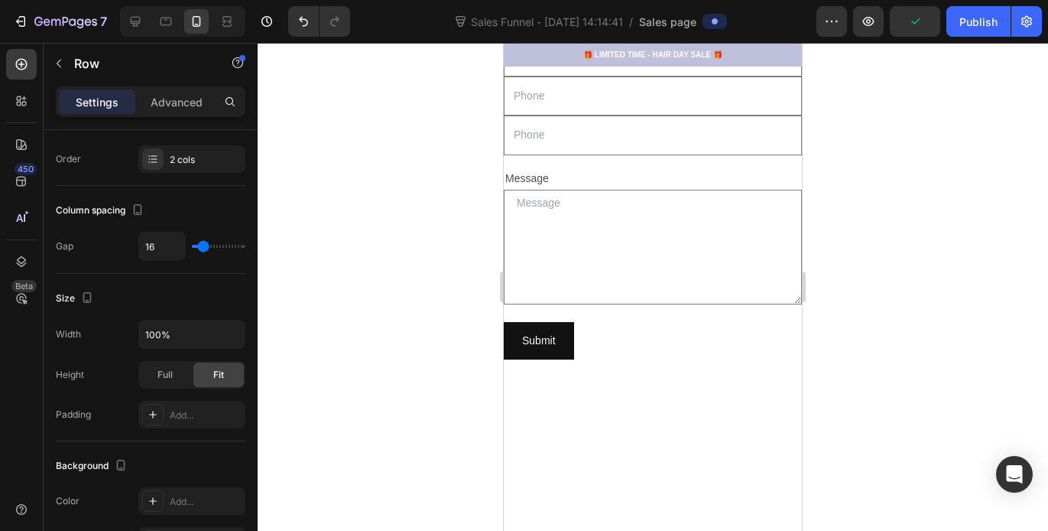
scroll to position [0, 0]
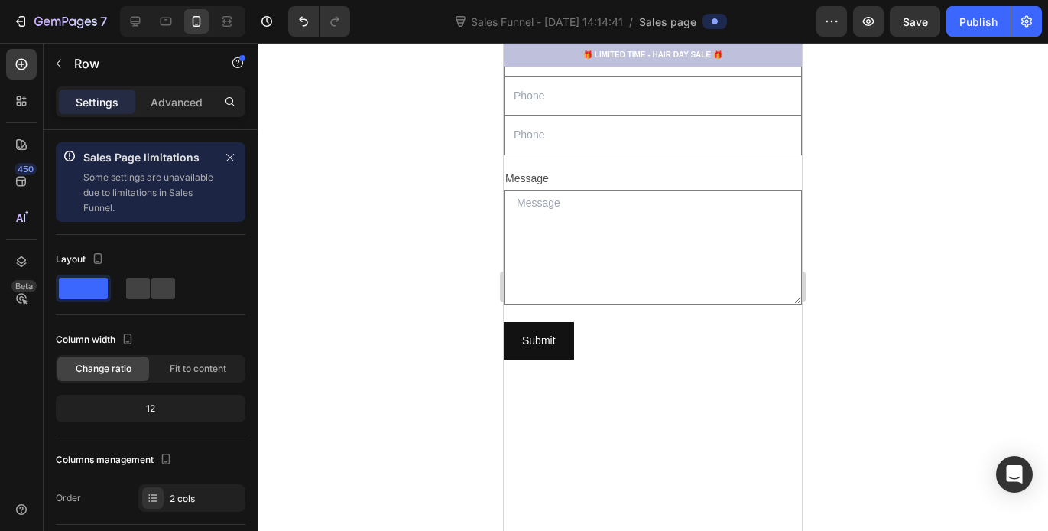
click at [427, 178] on div at bounding box center [653, 287] width 791 height 488
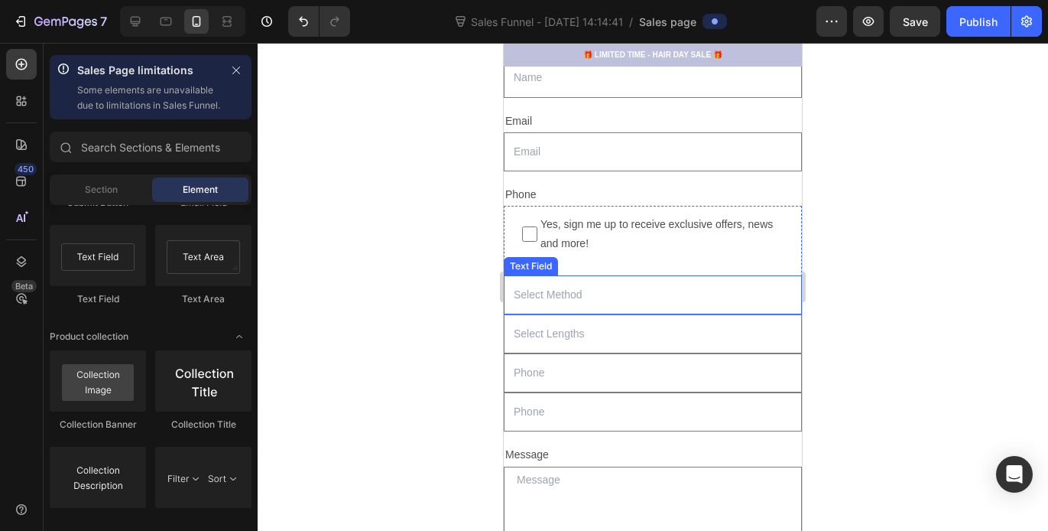
scroll to position [1382, 0]
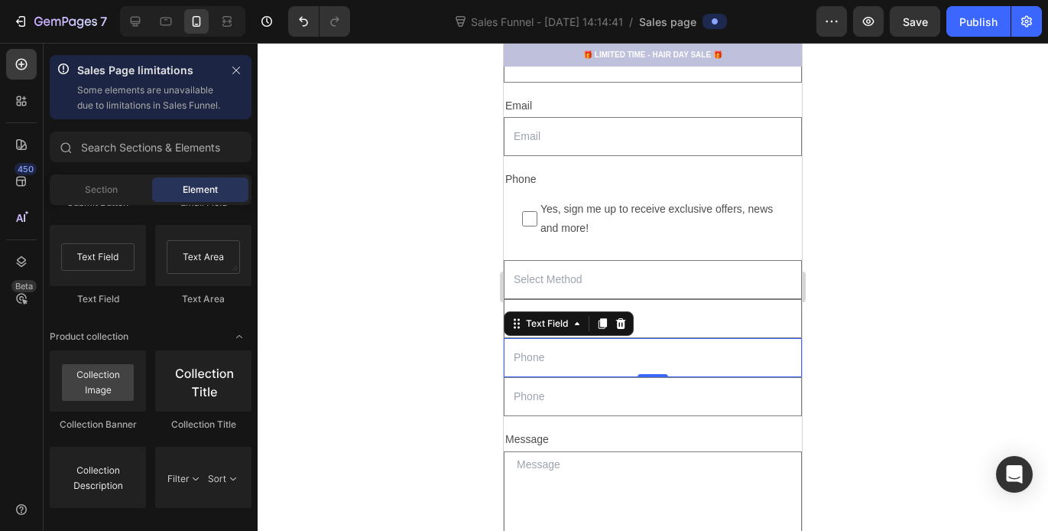
click at [550, 340] on input "text" at bounding box center [653, 357] width 298 height 39
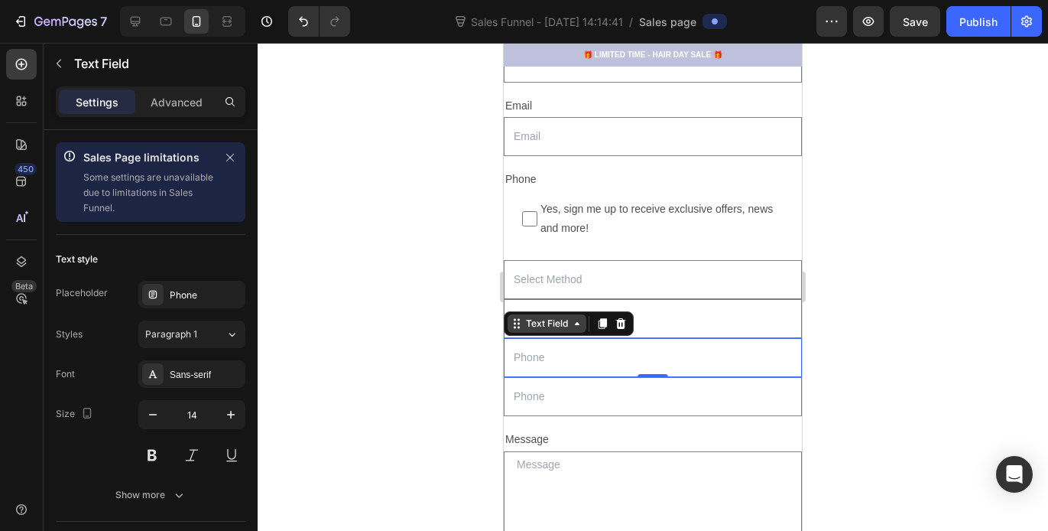
click at [567, 330] on div "Text Field" at bounding box center [547, 323] width 79 height 18
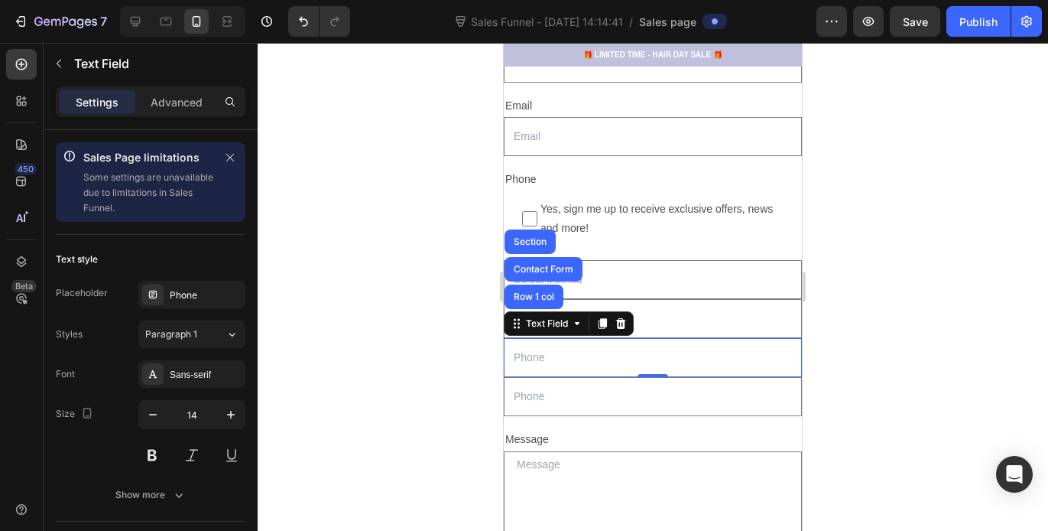
click at [380, 317] on div at bounding box center [653, 287] width 791 height 488
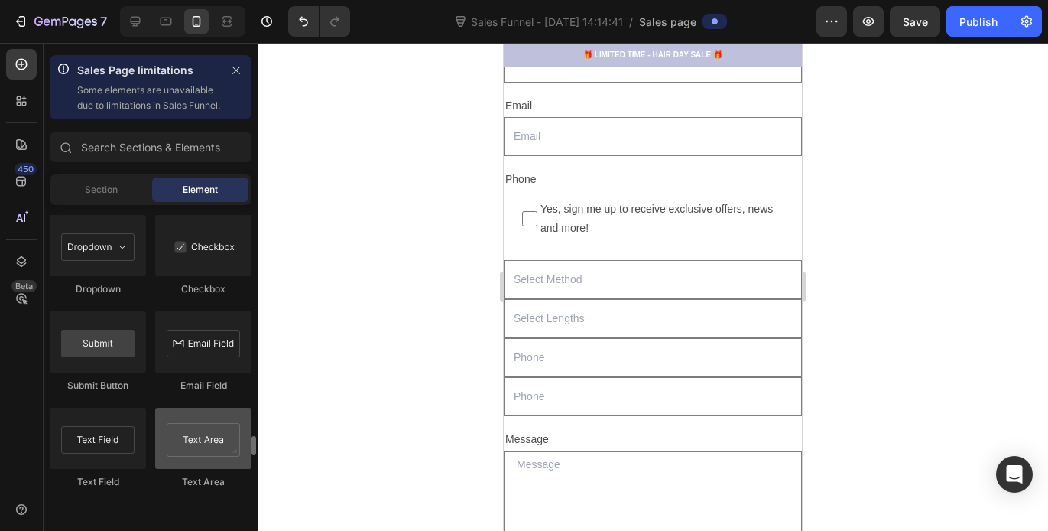
scroll to position [3597, 0]
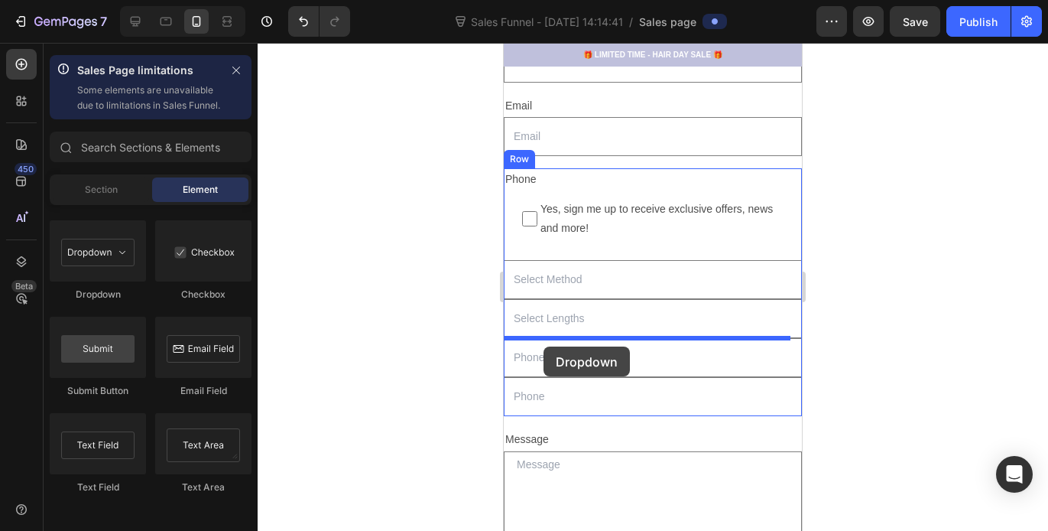
drag, startPoint x: 613, startPoint y: 314, endPoint x: 544, endPoint y: 345, distance: 76.0
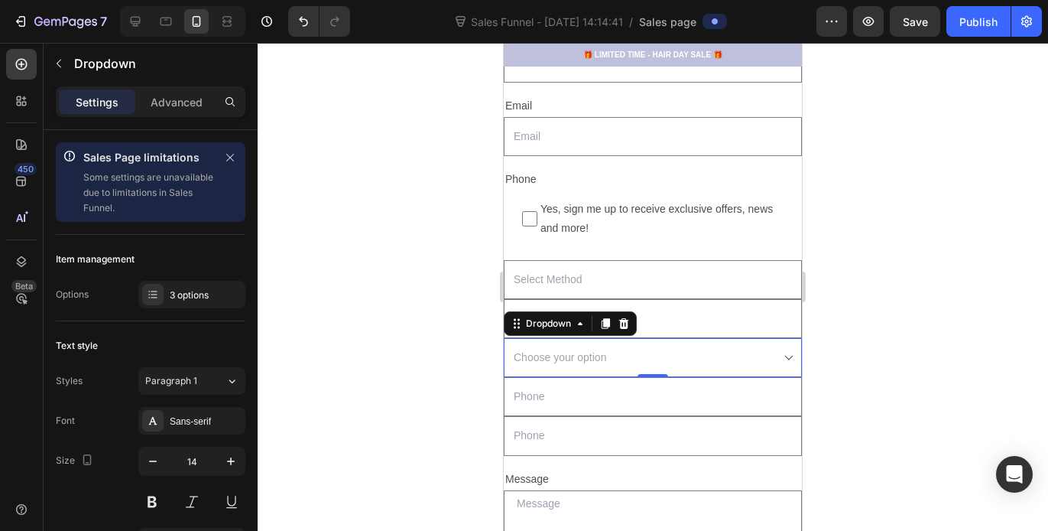
click at [587, 345] on select "Choose your option Option 1 Option 2 Option 3" at bounding box center [653, 357] width 298 height 39
click at [225, 299] on div "3 options" at bounding box center [206, 295] width 72 height 14
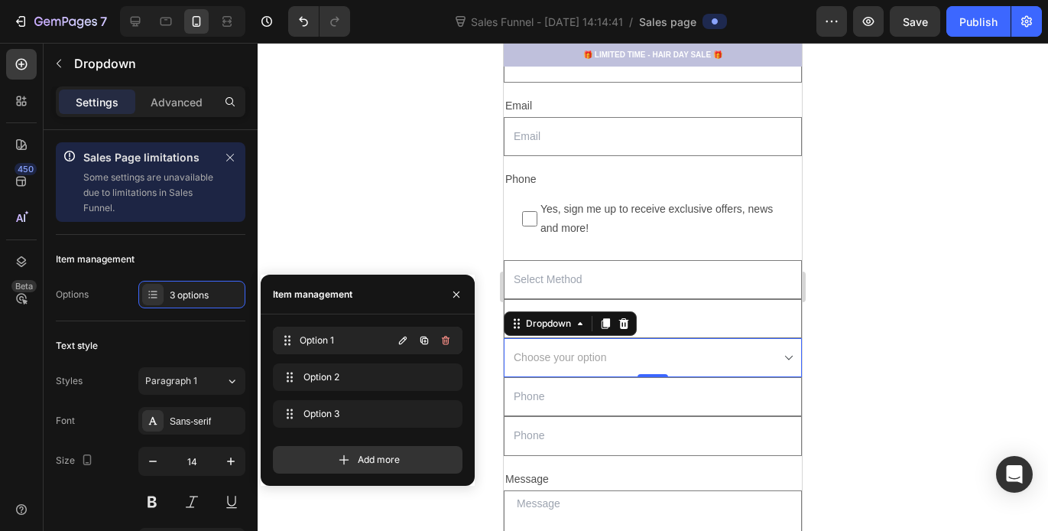
click at [364, 341] on span "Option 1" at bounding box center [346, 340] width 93 height 14
click at [328, 337] on span "Option 1" at bounding box center [346, 340] width 93 height 14
click at [328, 336] on span "Option 1" at bounding box center [347, 340] width 86 height 14
click at [341, 418] on span "Option 3" at bounding box center [346, 414] width 93 height 14
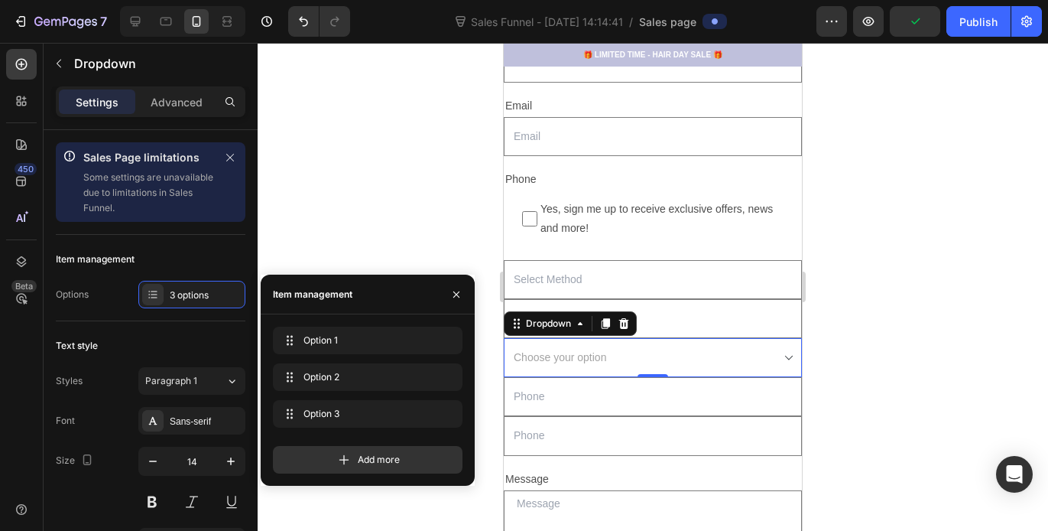
click at [549, 362] on select "Choose your option Option 1 Option 2 Option 3" at bounding box center [653, 357] width 298 height 39
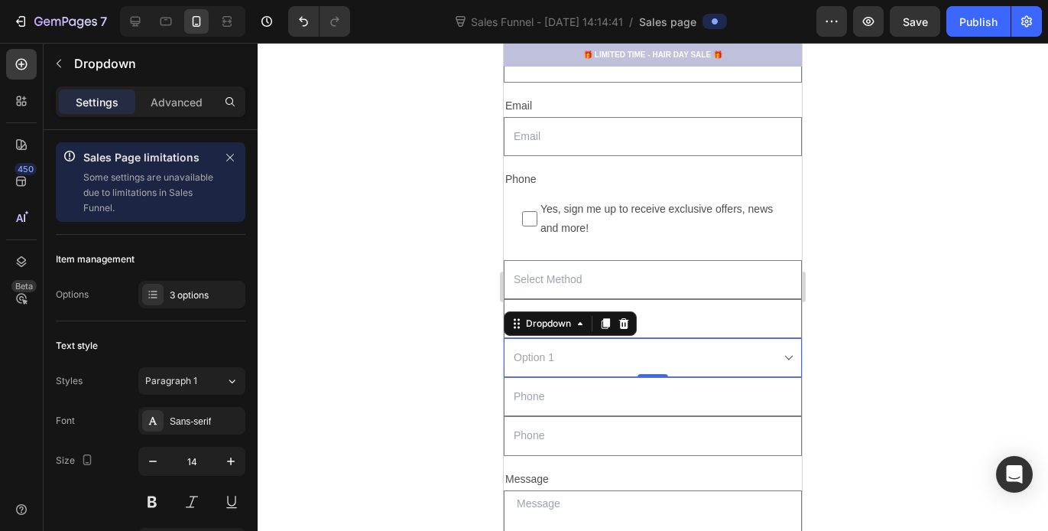
click at [504, 338] on select "Choose your option Option 1 Option 2 Option 3" at bounding box center [653, 357] width 298 height 39
click at [584, 372] on select "Choose your option Option 1 Option 2 Option 3" at bounding box center [653, 357] width 298 height 39
select select "Option 2"
click at [504, 338] on select "Choose your option Option 1 Option 2 Option 3" at bounding box center [653, 357] width 298 height 39
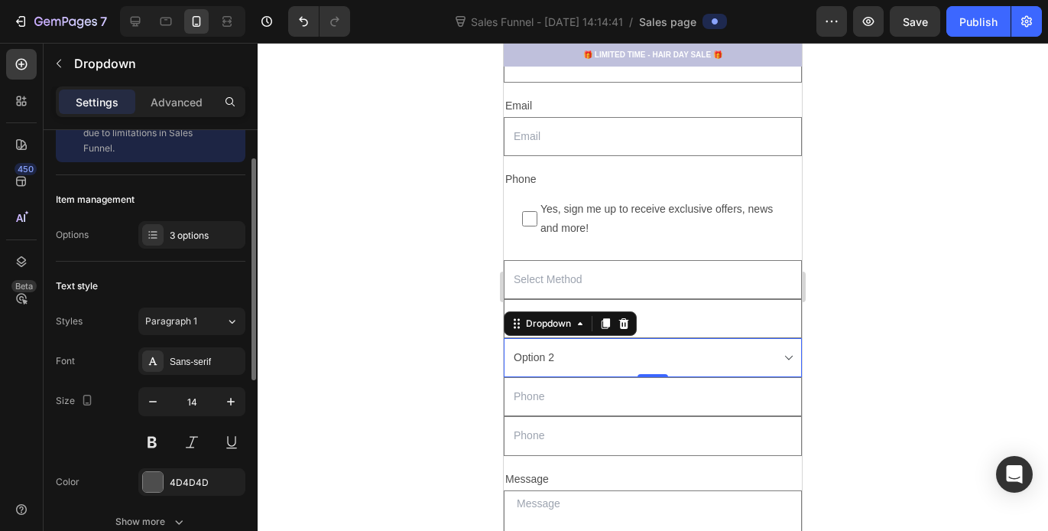
scroll to position [0, 0]
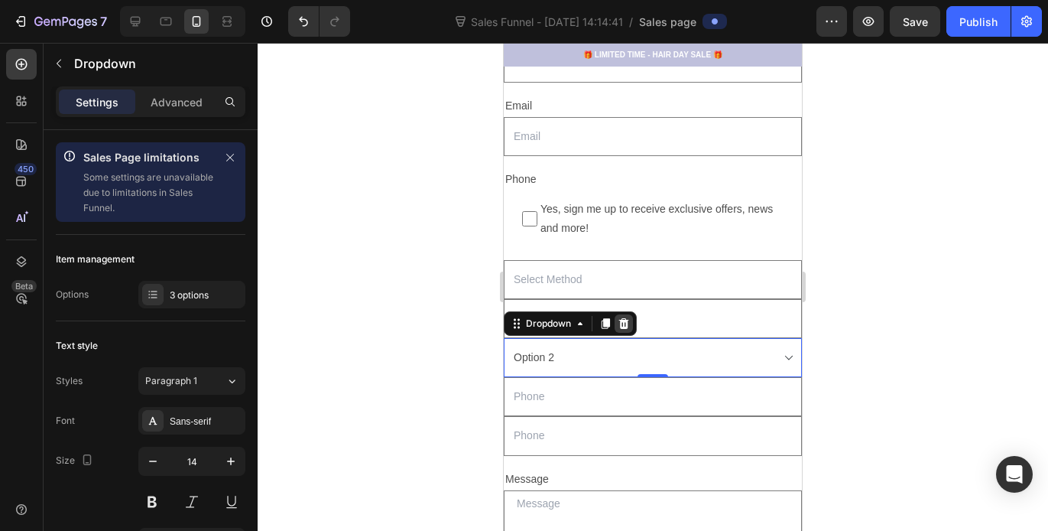
click at [628, 320] on icon at bounding box center [624, 323] width 10 height 11
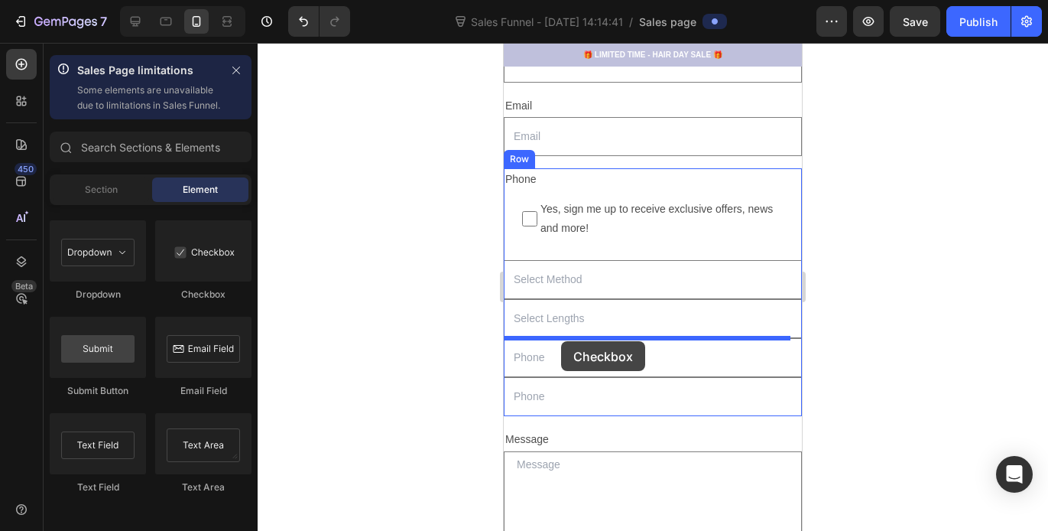
drag, startPoint x: 722, startPoint y: 313, endPoint x: 561, endPoint y: 341, distance: 163.1
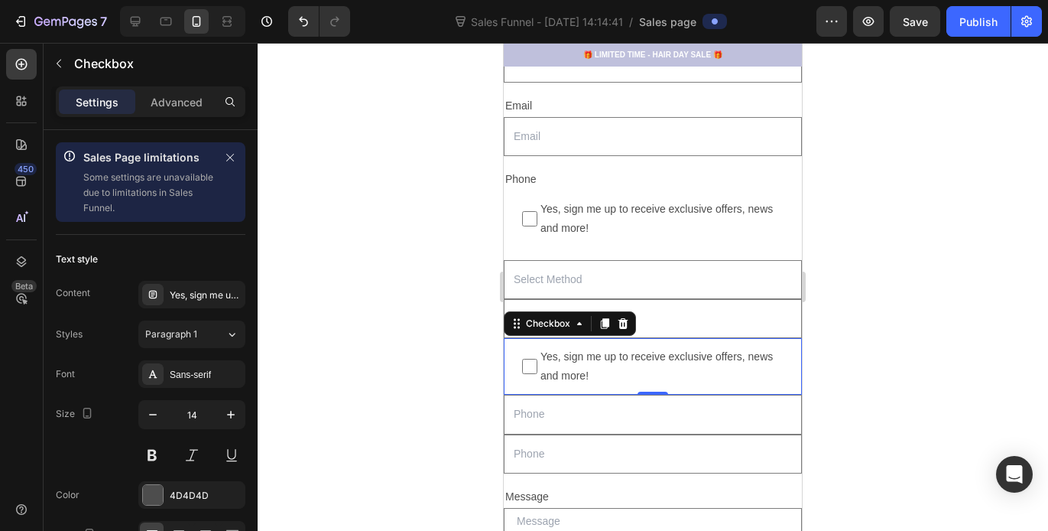
click at [559, 362] on span "Yes, sign me up to receive exclusive offers, news and more!" at bounding box center [661, 366] width 246 height 38
click at [538, 362] on input "Yes, sign me up to receive exclusive offers, news and more!" at bounding box center [529, 366] width 15 height 15
checkbox input "false"
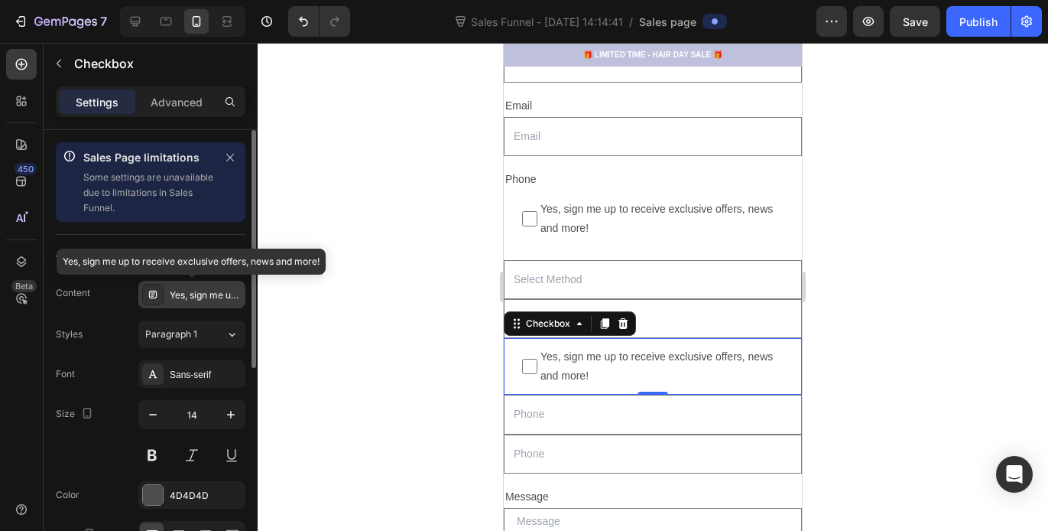
click at [196, 294] on div "Yes, sign me up to receive exclusive offers, news and more!" at bounding box center [206, 295] width 72 height 14
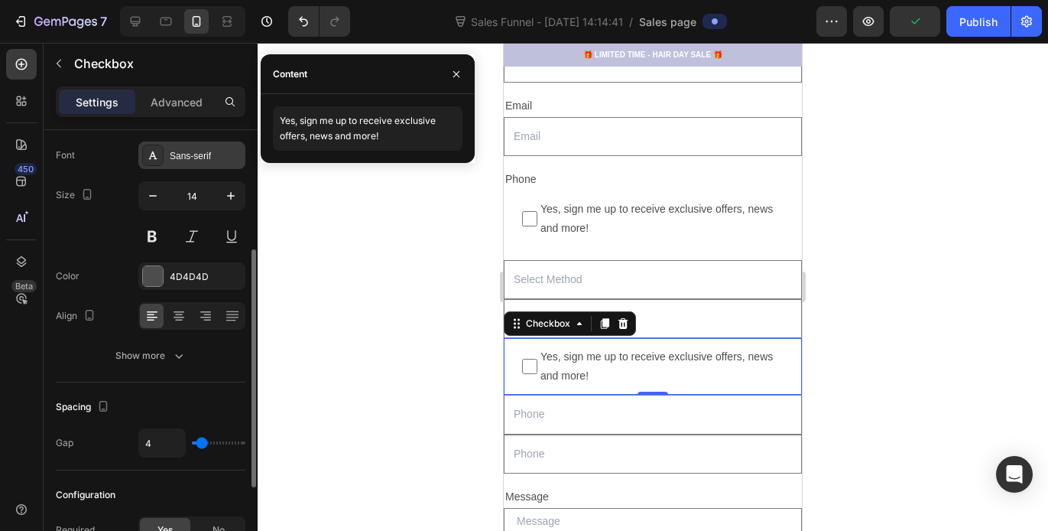
scroll to position [220, 0]
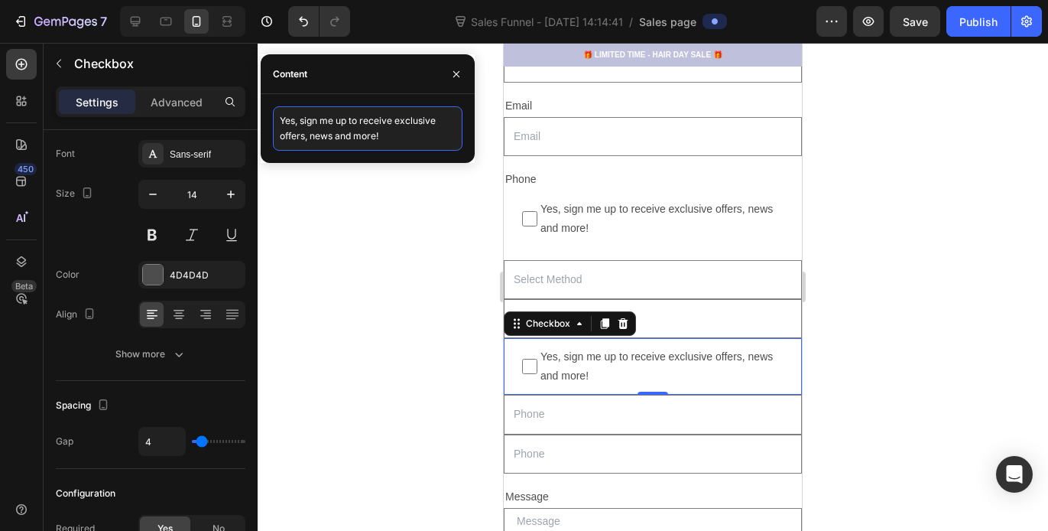
drag, startPoint x: 412, startPoint y: 133, endPoint x: 279, endPoint y: 115, distance: 134.2
click at [279, 115] on textarea "Yes, sign me up to receive exclusive offers, news and more!" at bounding box center [368, 128] width 190 height 44
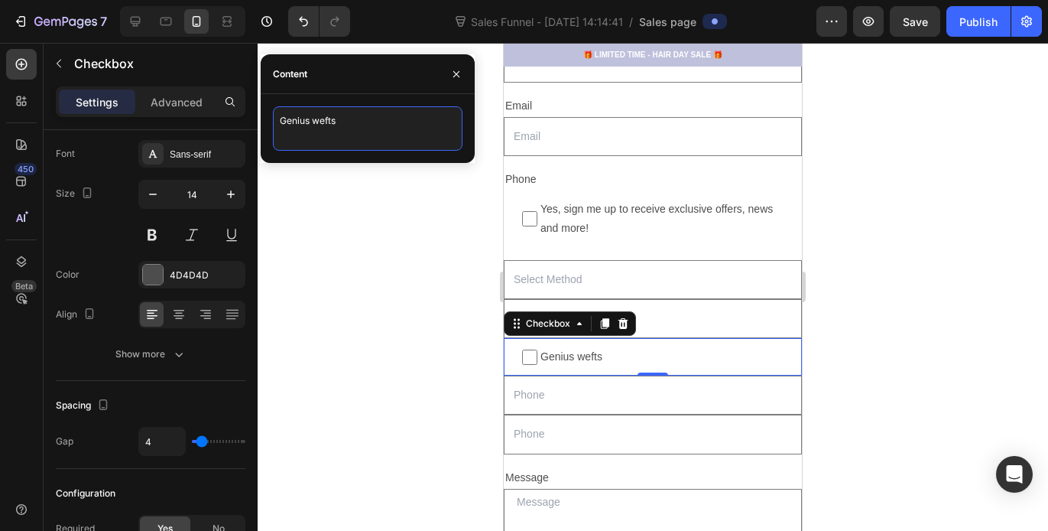
click at [318, 119] on textarea "Genius wefts" at bounding box center [368, 128] width 190 height 44
type textarea "Genius Wefts"
click at [601, 327] on icon at bounding box center [605, 323] width 8 height 11
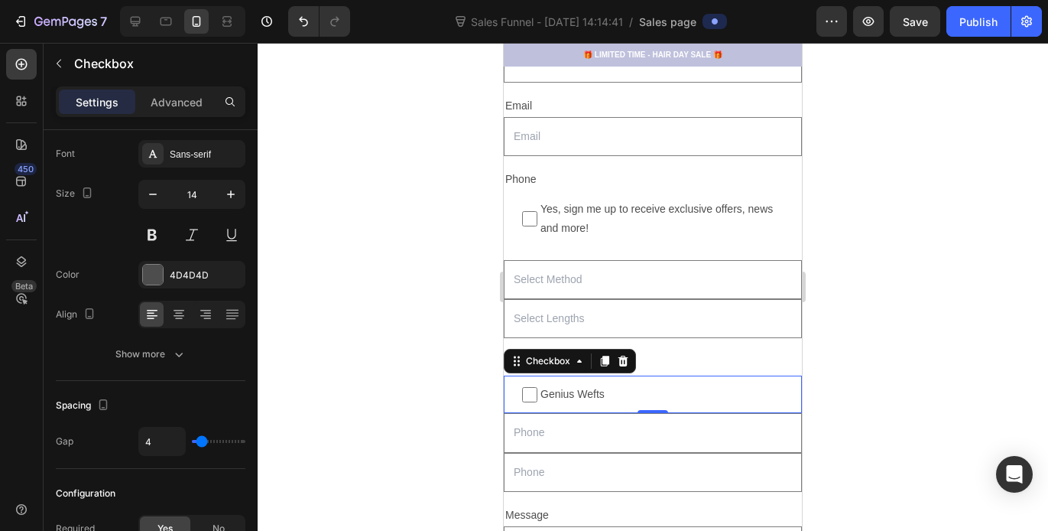
click at [568, 396] on span "Genius Wefts" at bounding box center [661, 394] width 246 height 19
click at [538, 396] on input "Genius Wefts" at bounding box center [529, 394] width 15 height 15
click at [613, 395] on span "Genius Wefts" at bounding box center [661, 394] width 246 height 19
click at [538, 395] on input "Genius Wefts" at bounding box center [529, 394] width 15 height 15
checkbox input "false"
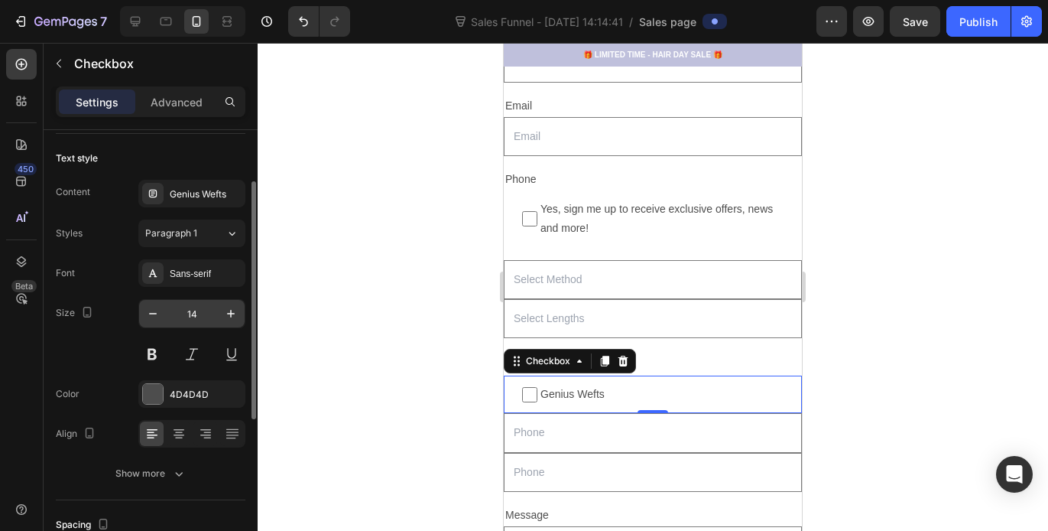
scroll to position [99, 0]
click at [222, 206] on div "Genius Wefts" at bounding box center [191, 195] width 107 height 28
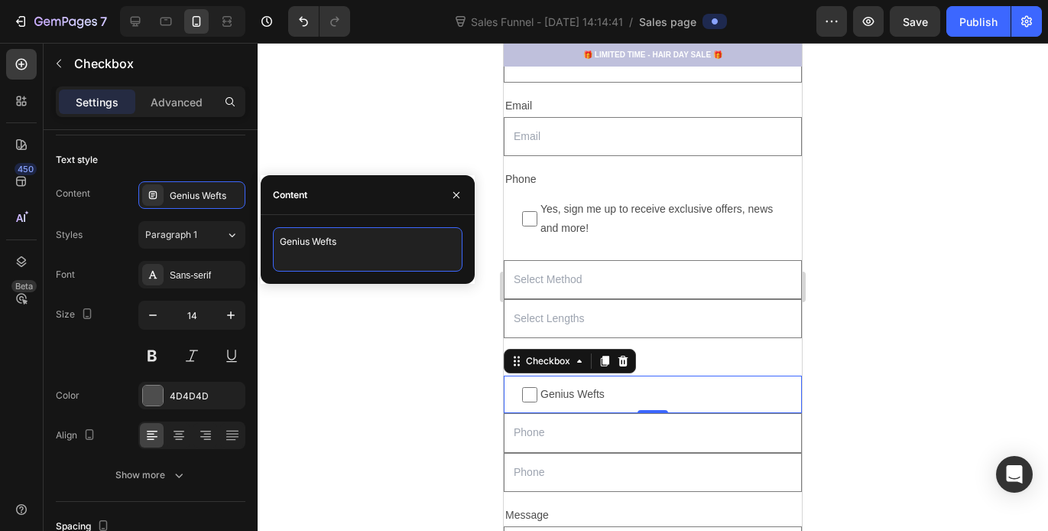
click at [349, 239] on textarea "Genius Wefts" at bounding box center [368, 249] width 190 height 44
type textarea "G"
type textarea "K Tips"
click at [446, 134] on div at bounding box center [653, 287] width 791 height 488
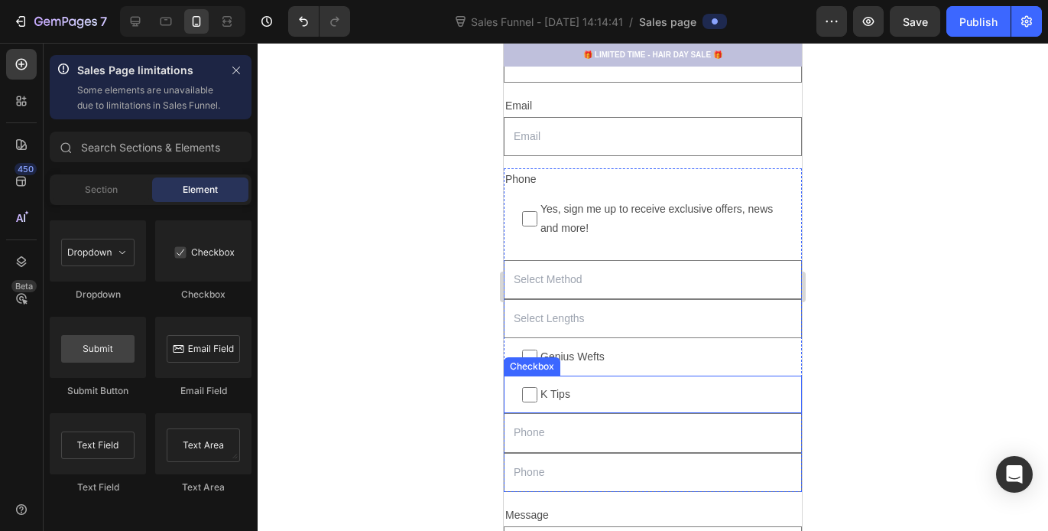
click at [594, 401] on span "K Tips" at bounding box center [661, 394] width 246 height 19
click at [538, 401] on input "K Tips" at bounding box center [529, 394] width 15 height 15
checkbox input "false"
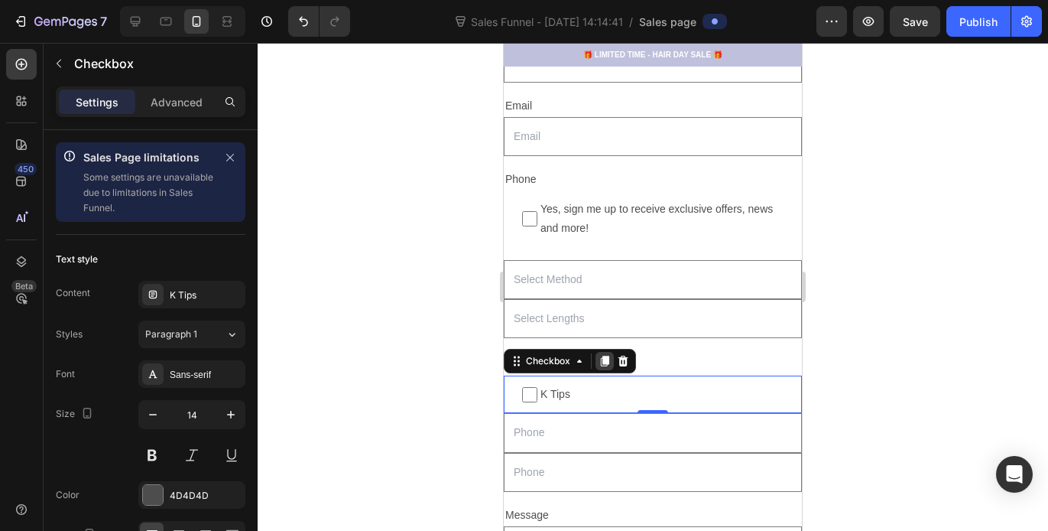
click at [604, 356] on icon at bounding box center [605, 361] width 8 height 11
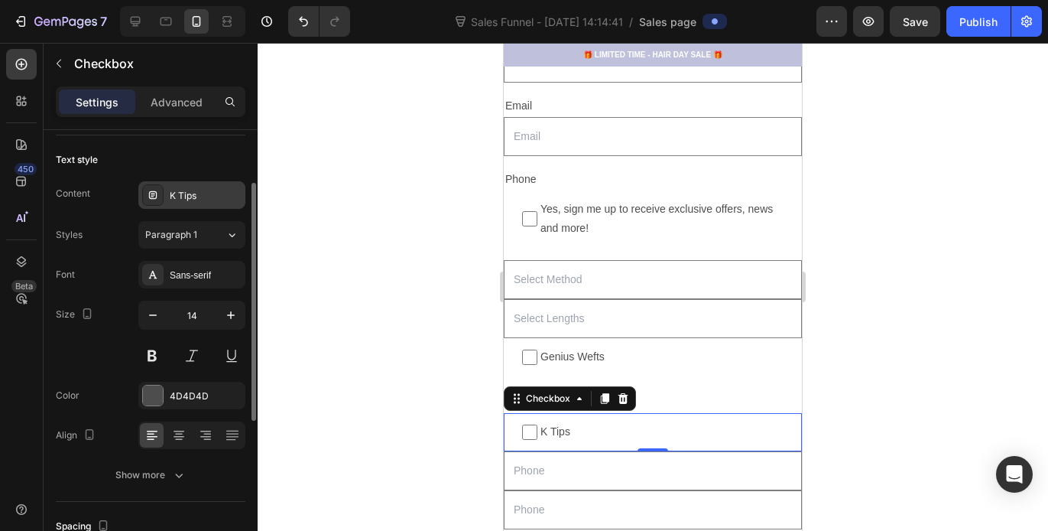
click at [207, 193] on div "K Tips" at bounding box center [206, 196] width 72 height 14
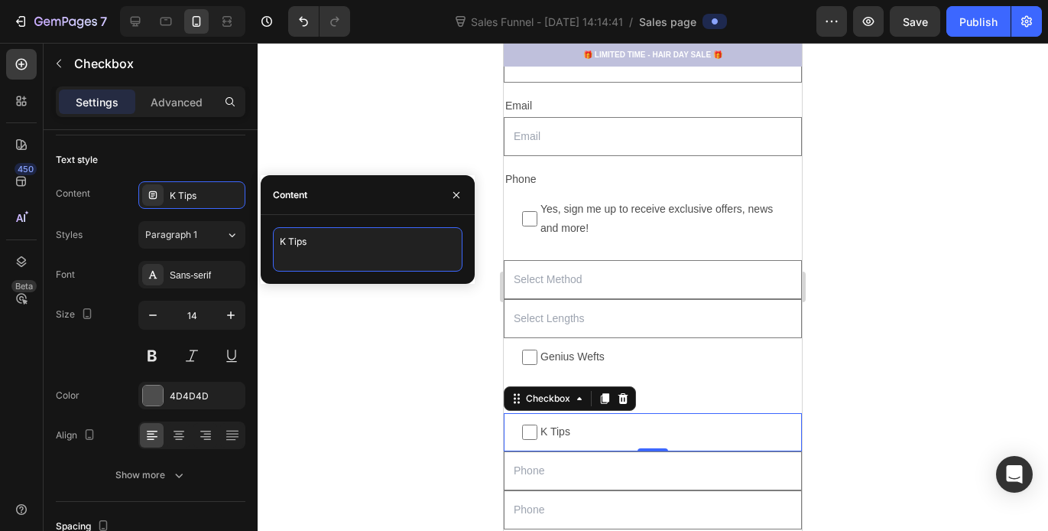
click at [317, 243] on textarea "K Tips" at bounding box center [368, 249] width 190 height 44
type textarea "K"
type textarea "Volume Genius Wefts"
click at [441, 119] on div at bounding box center [653, 287] width 791 height 488
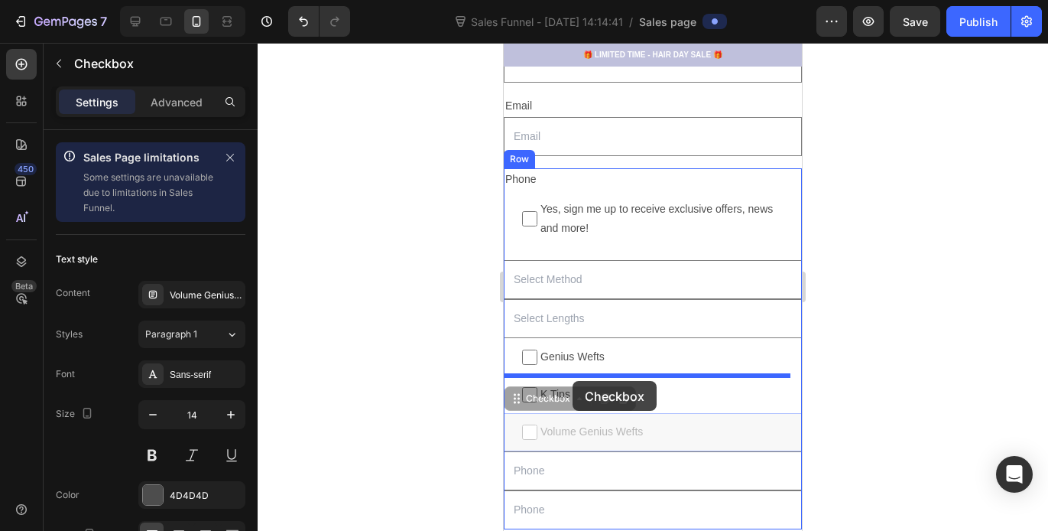
drag, startPoint x: 567, startPoint y: 428, endPoint x: 572, endPoint y: 382, distance: 47.0
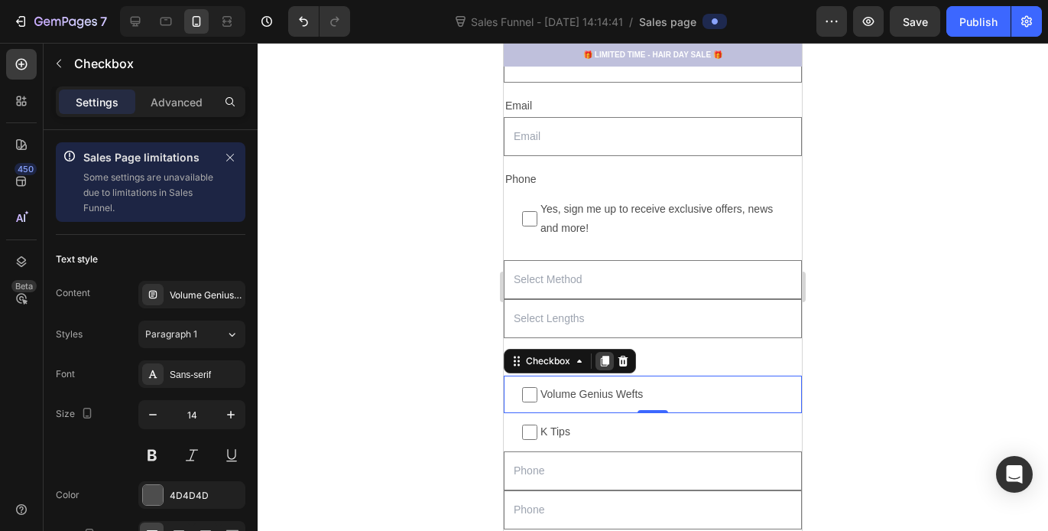
click at [606, 360] on icon at bounding box center [605, 361] width 8 height 11
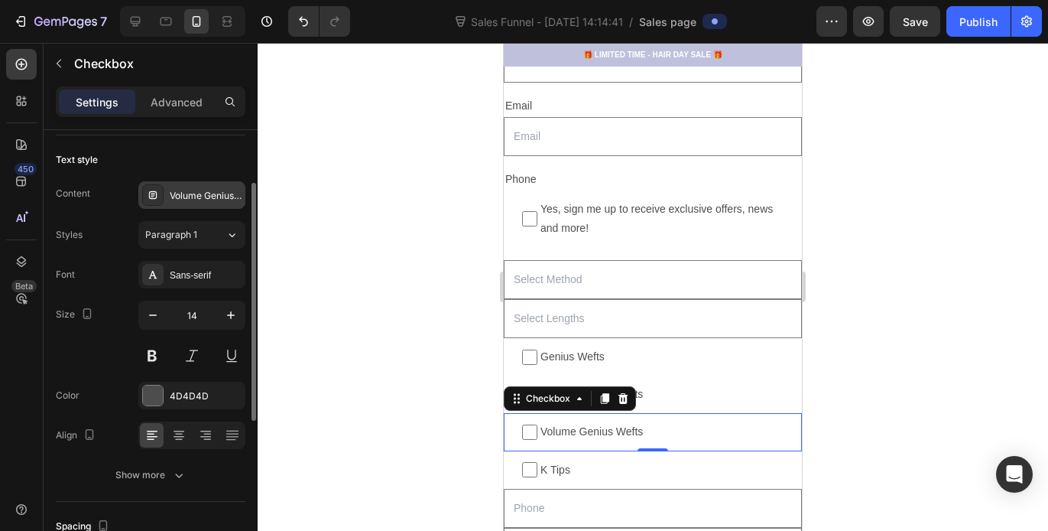
click at [202, 200] on div "Volume Genius Wefts" at bounding box center [206, 196] width 72 height 14
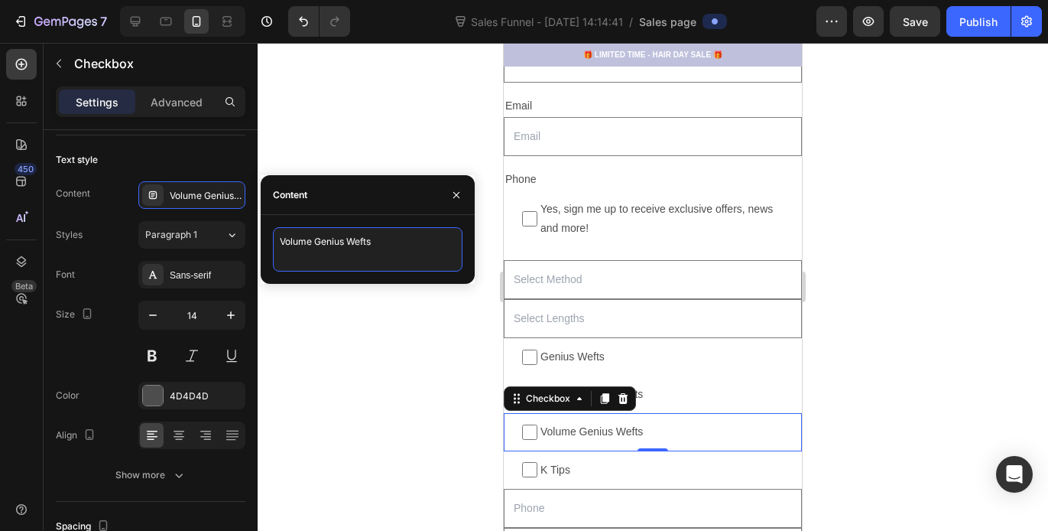
click at [342, 247] on textarea "Volume Genius Wefts" at bounding box center [368, 249] width 190 height 44
type textarea "Volume Wefts"
click at [375, 121] on div at bounding box center [653, 287] width 791 height 488
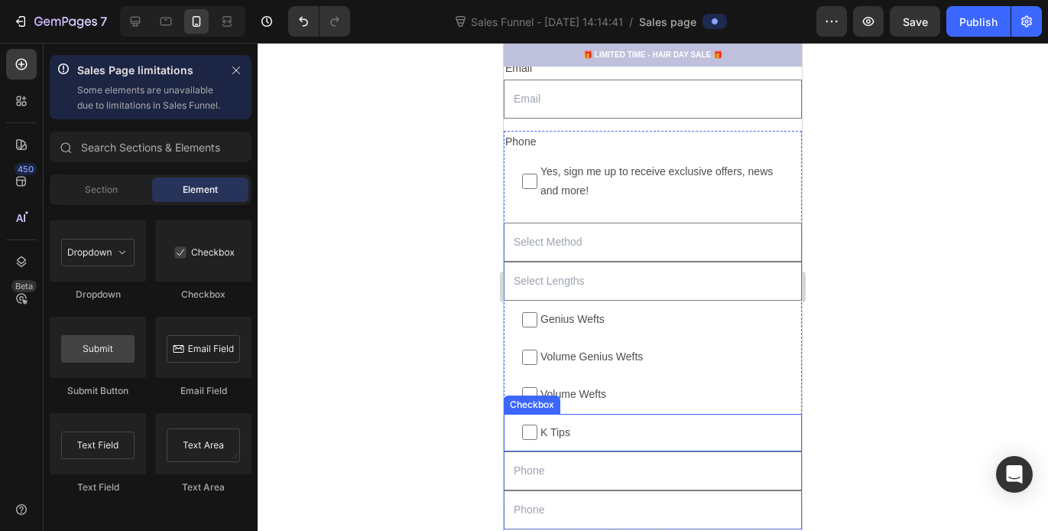
scroll to position [1421, 0]
click at [577, 428] on span "K Tips" at bounding box center [661, 430] width 246 height 19
click at [538, 428] on input "K Tips" at bounding box center [529, 430] width 15 height 15
checkbox input "false"
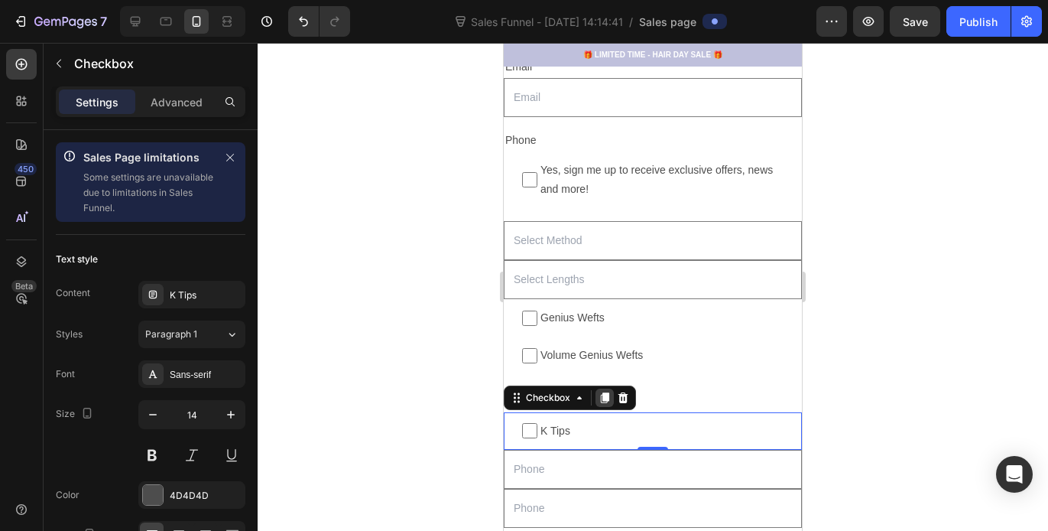
click at [608, 398] on icon at bounding box center [605, 397] width 8 height 11
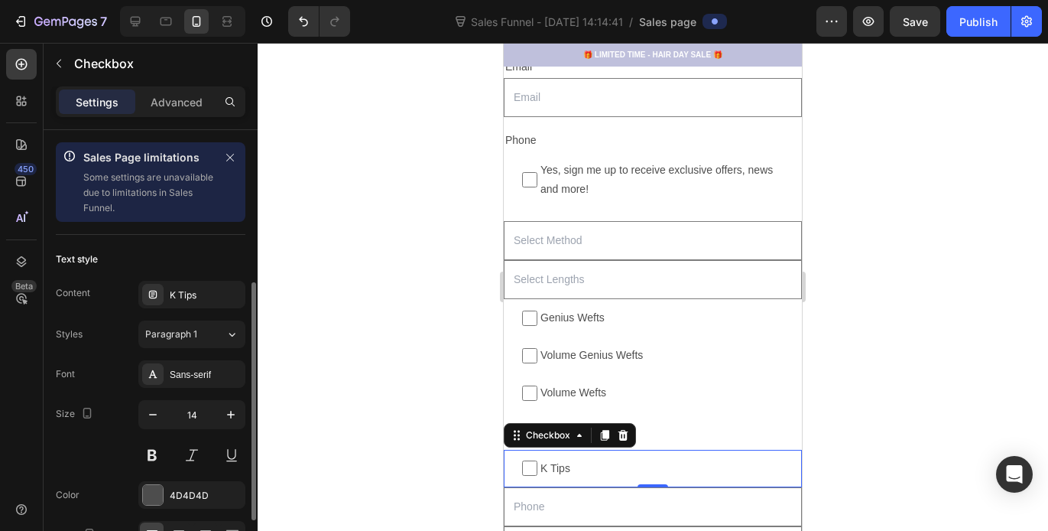
scroll to position [99, 0]
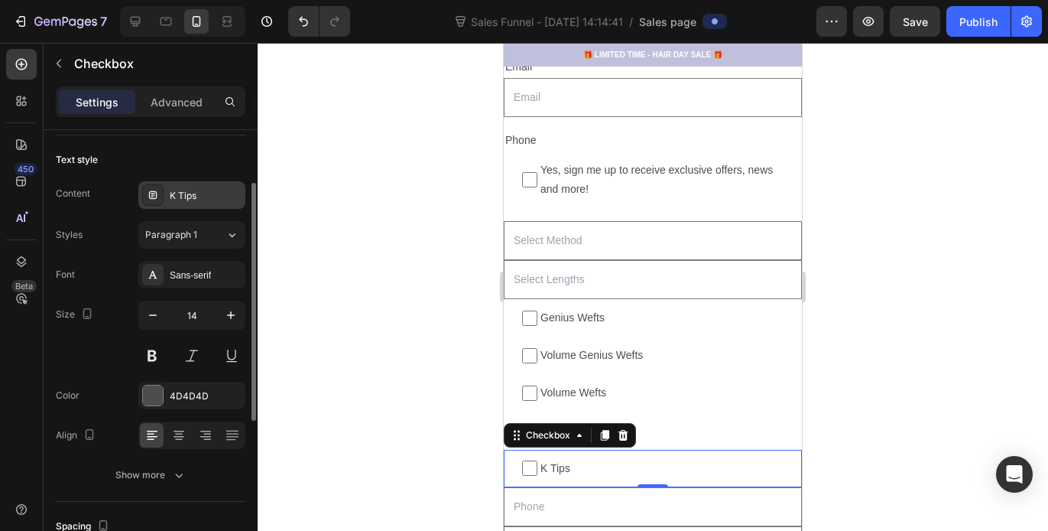
click at [204, 198] on div "K Tips" at bounding box center [206, 196] width 72 height 14
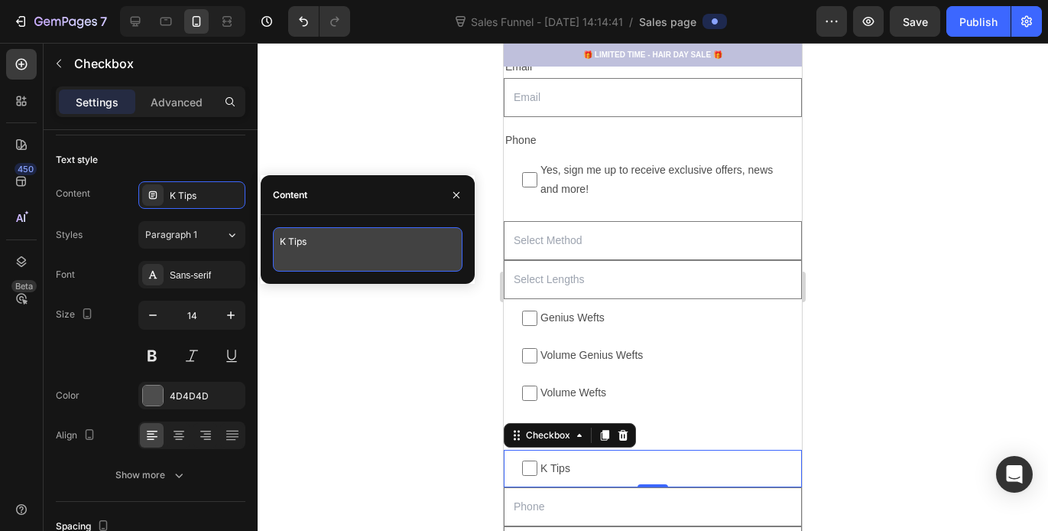
click at [287, 242] on textarea "K Tips" at bounding box center [368, 249] width 190 height 44
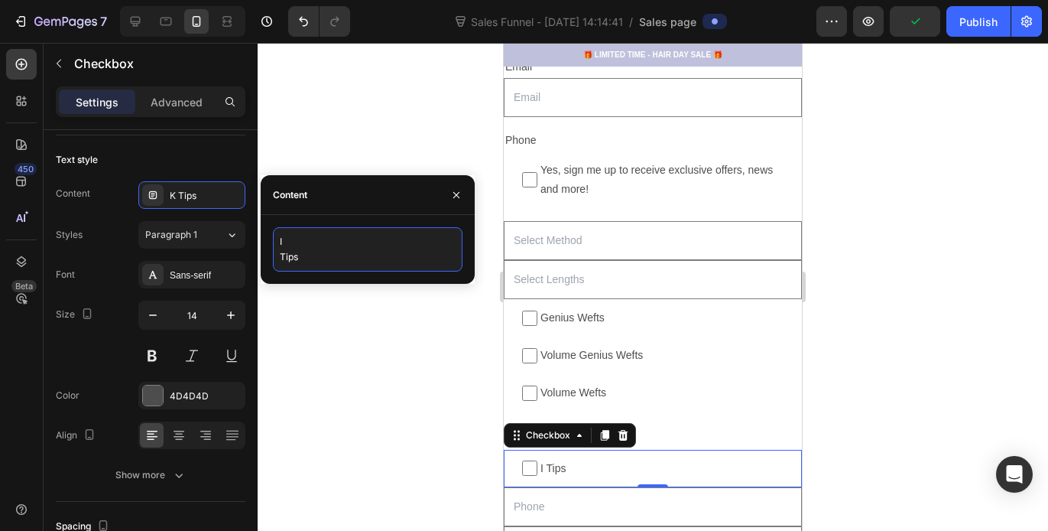
type textarea "I Tips"
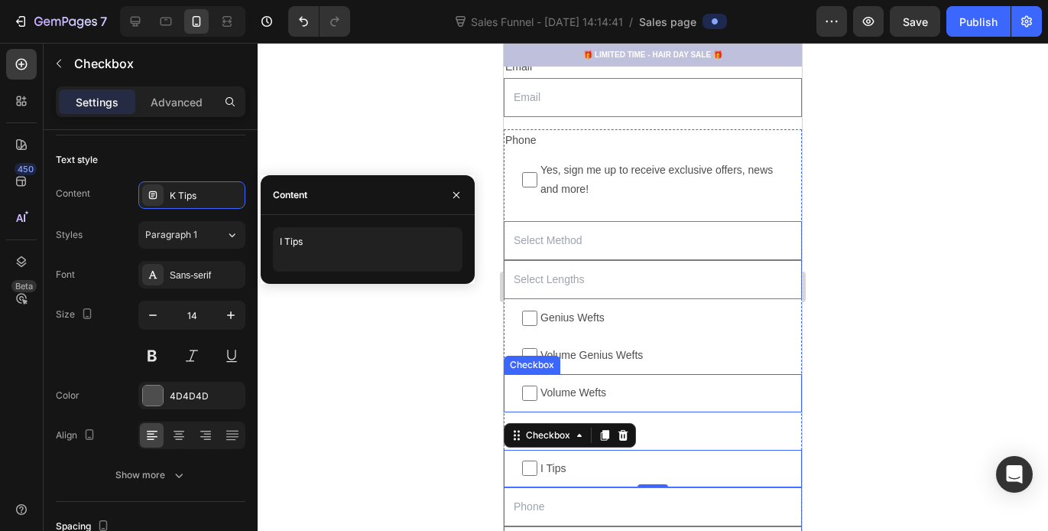
click at [710, 379] on label "Volume Wefts" at bounding box center [653, 392] width 298 height 37
click at [538, 385] on input "Volume Wefts" at bounding box center [529, 392] width 15 height 15
checkbox input "false"
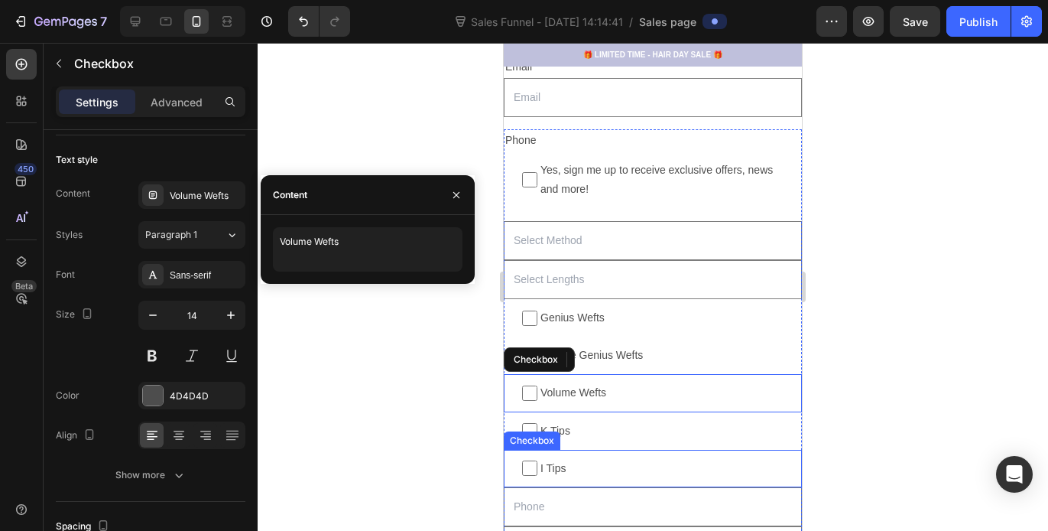
click at [608, 437] on span "K Tips" at bounding box center [661, 430] width 246 height 19
click at [538, 437] on input "K Tips" at bounding box center [529, 430] width 15 height 15
checkbox input "false"
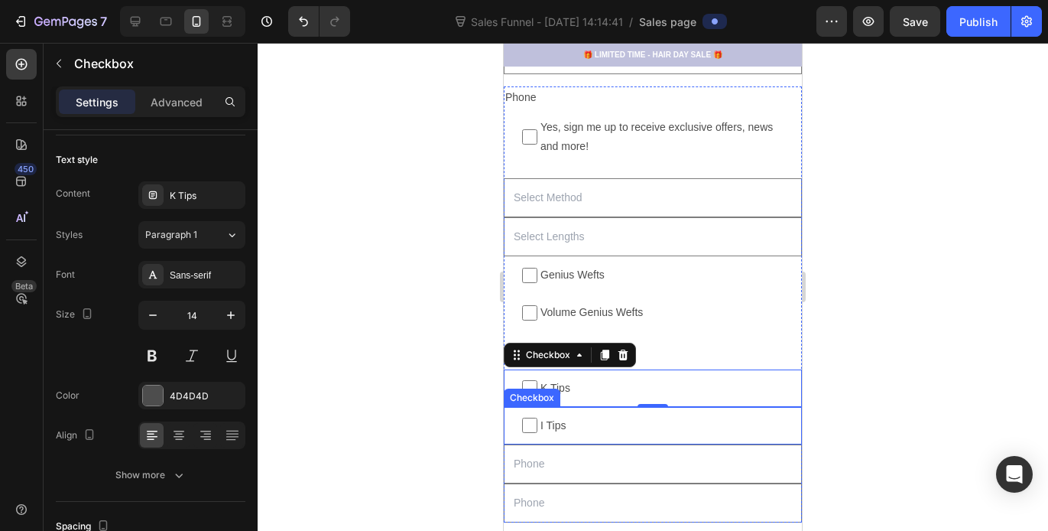
scroll to position [1482, 0]
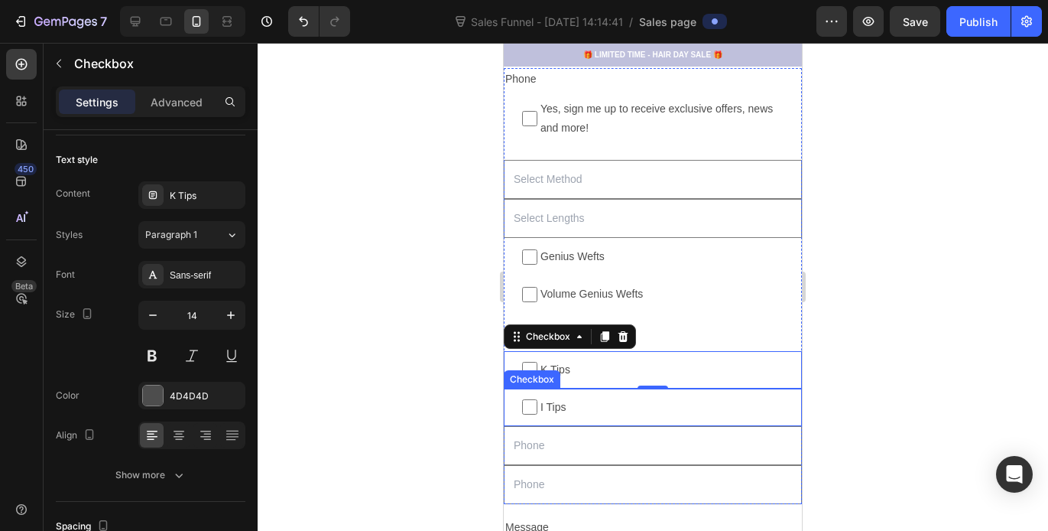
click at [608, 414] on span "I Tips" at bounding box center [661, 407] width 246 height 19
click at [538, 414] on input "I Tips" at bounding box center [529, 406] width 15 height 15
checkbox input "false"
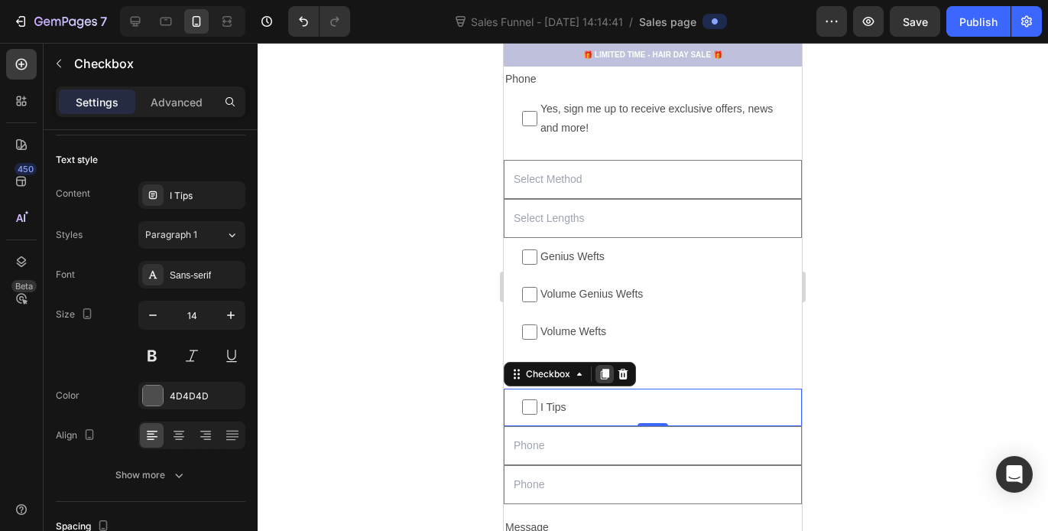
click at [610, 367] on div at bounding box center [605, 374] width 18 height 18
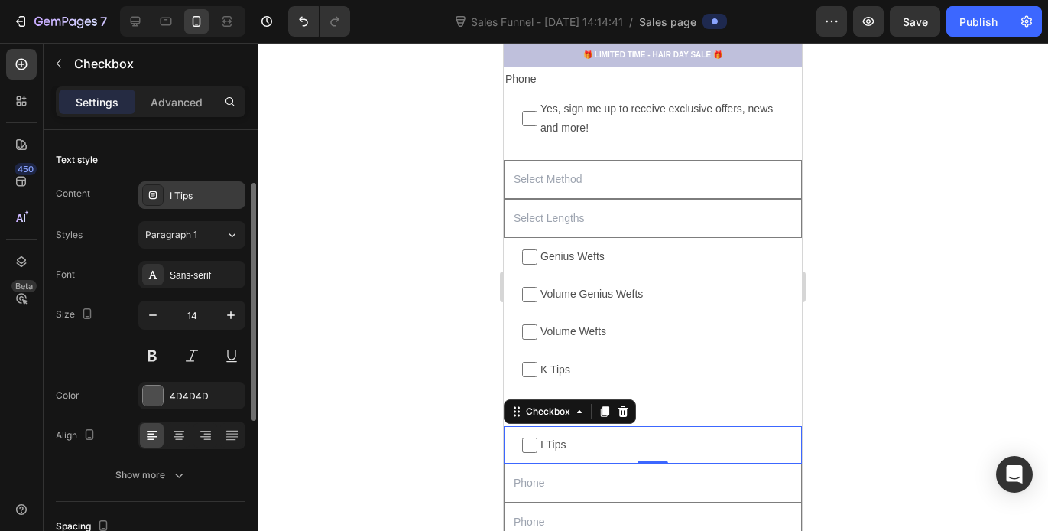
click at [218, 198] on div "I Tips" at bounding box center [206, 196] width 72 height 14
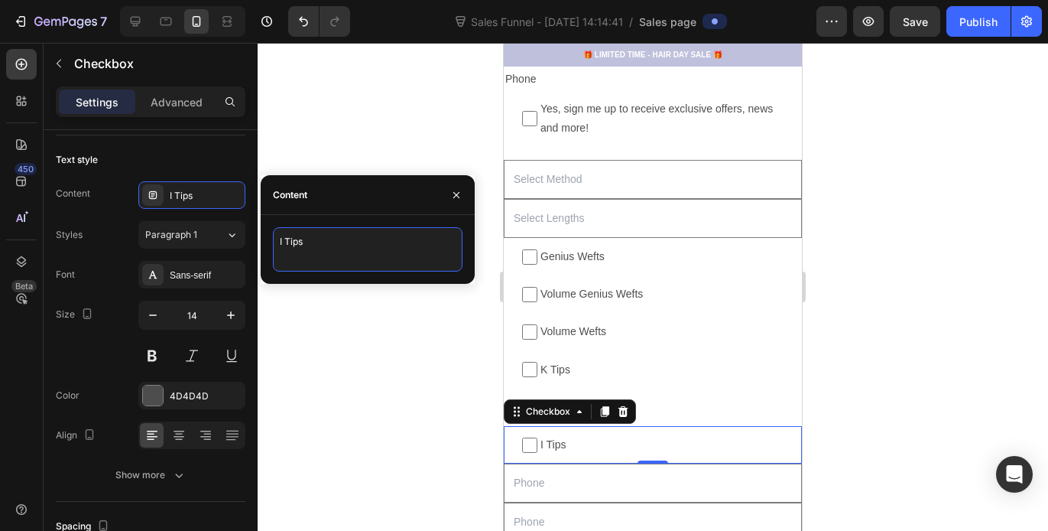
click at [318, 240] on textarea "I Tips" at bounding box center [368, 249] width 190 height 44
type textarea "I"
type textarea "Tape Ins"
click at [382, 307] on div at bounding box center [653, 287] width 791 height 488
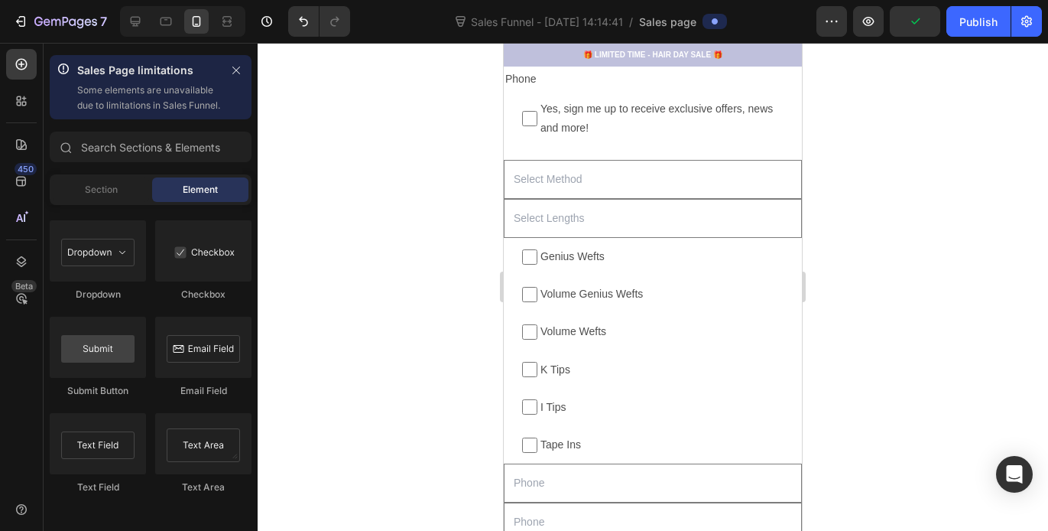
click at [918, 327] on div at bounding box center [653, 287] width 791 height 488
click at [532, 223] on input "text" at bounding box center [653, 218] width 298 height 39
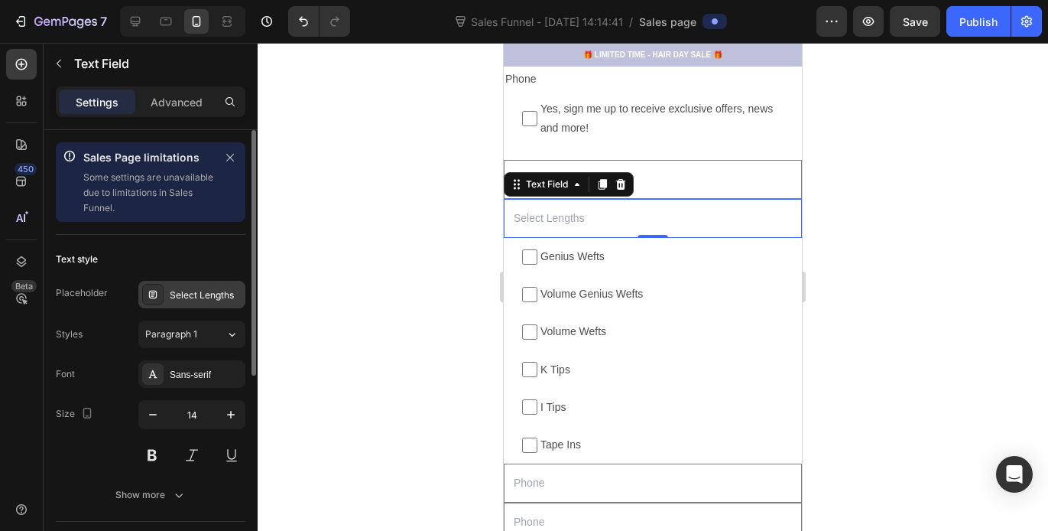
click at [228, 294] on div "Select Lengths" at bounding box center [206, 295] width 72 height 14
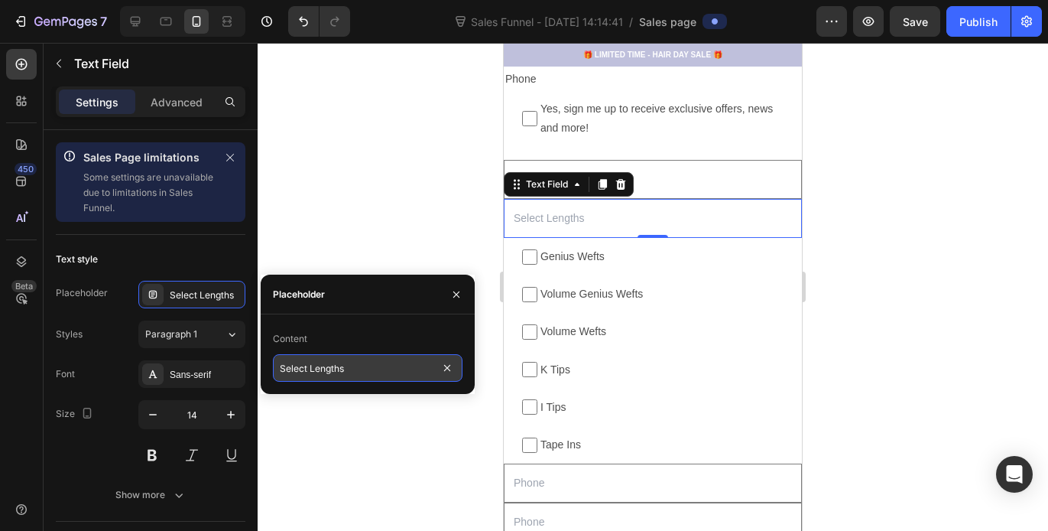
click at [362, 367] on input "Select Lengths" at bounding box center [368, 368] width 190 height 28
type input "Select Methods"
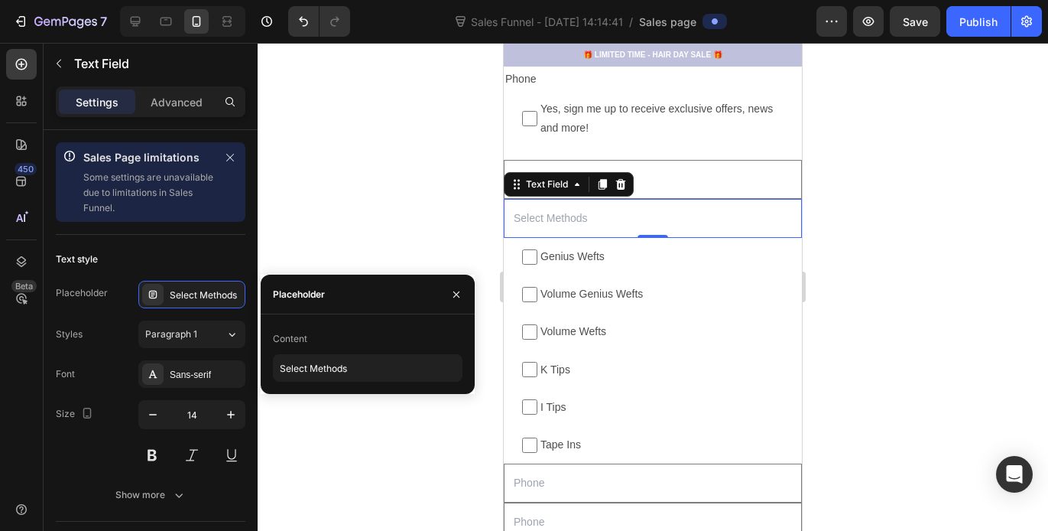
click at [373, 228] on div at bounding box center [653, 287] width 791 height 488
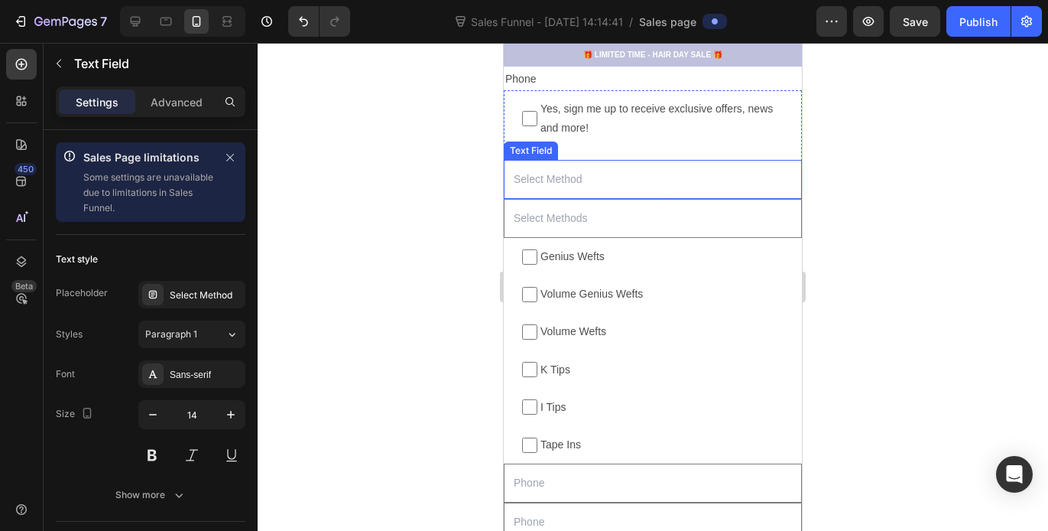
click at [590, 182] on input "text" at bounding box center [653, 179] width 298 height 39
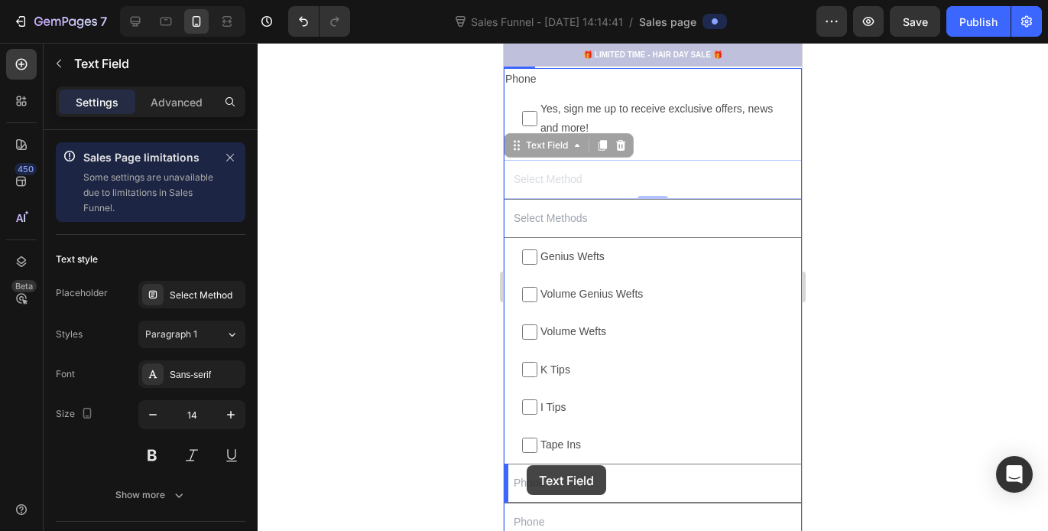
drag, startPoint x: 517, startPoint y: 148, endPoint x: 527, endPoint y: 465, distance: 317.5
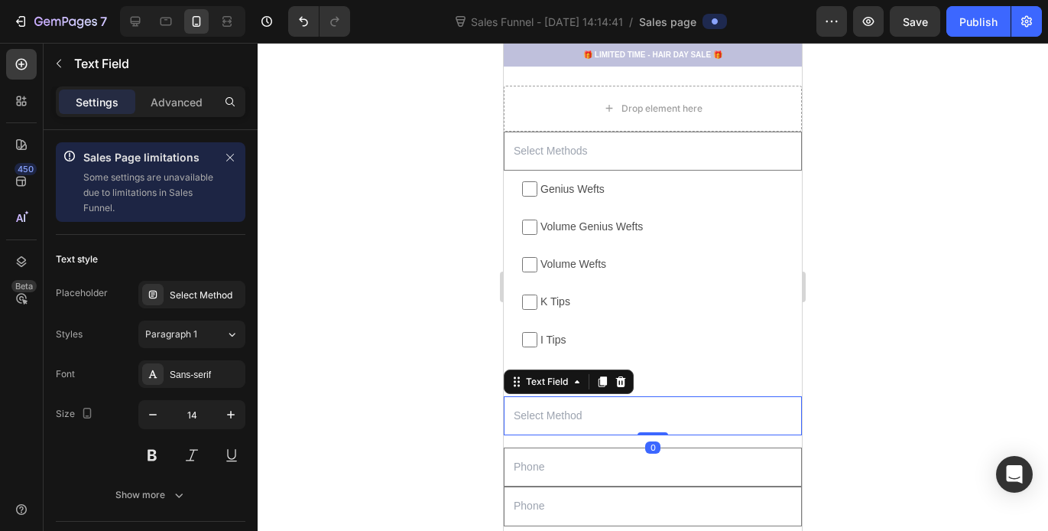
scroll to position [1558, 0]
click at [574, 424] on input "text" at bounding box center [653, 414] width 298 height 39
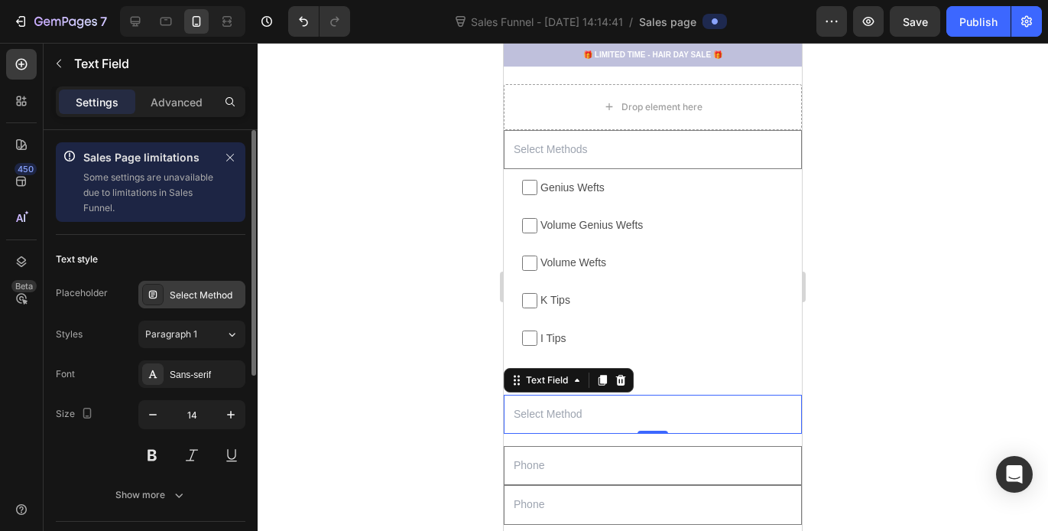
click at [231, 293] on div "Select Method" at bounding box center [206, 295] width 72 height 14
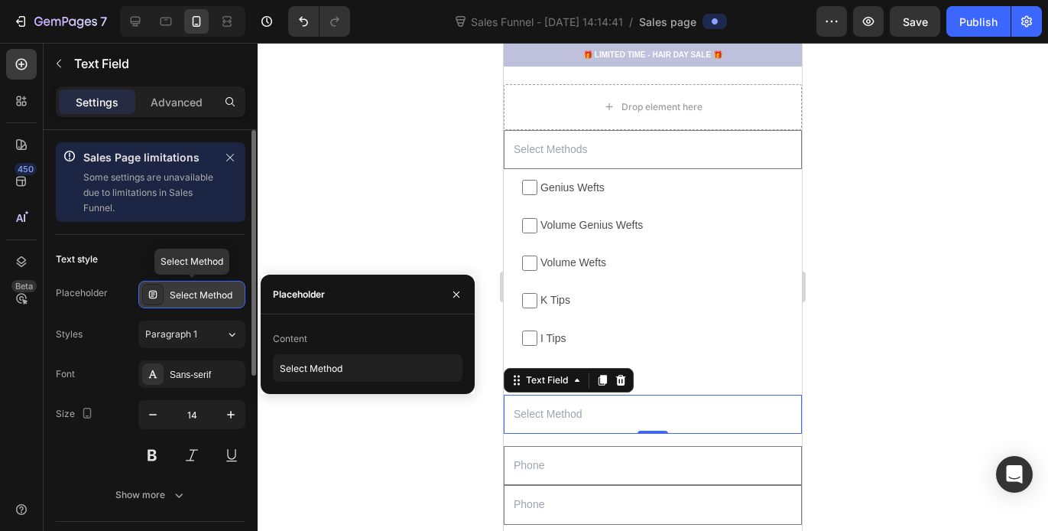
click at [234, 293] on div "Select Method" at bounding box center [206, 295] width 72 height 14
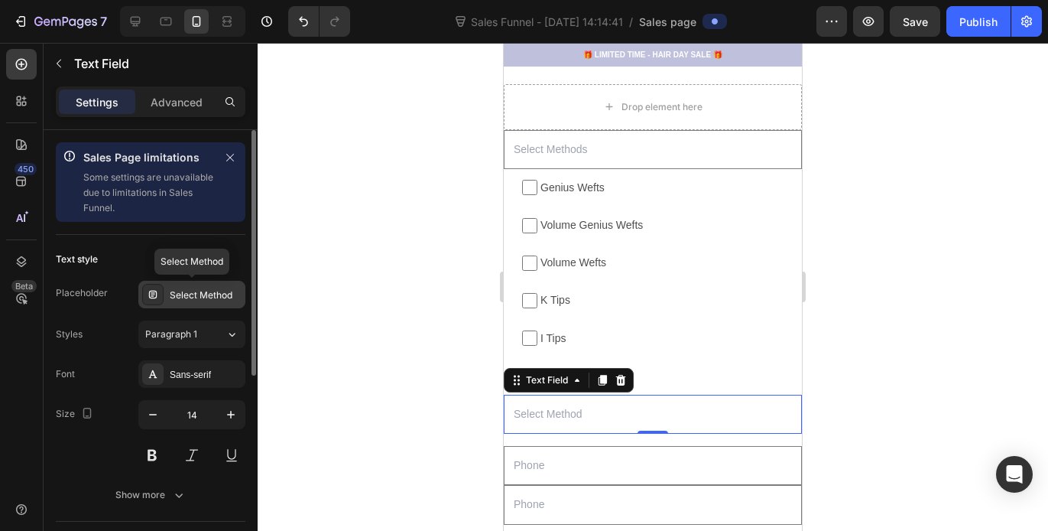
click at [237, 291] on div "Select Method" at bounding box center [206, 295] width 72 height 14
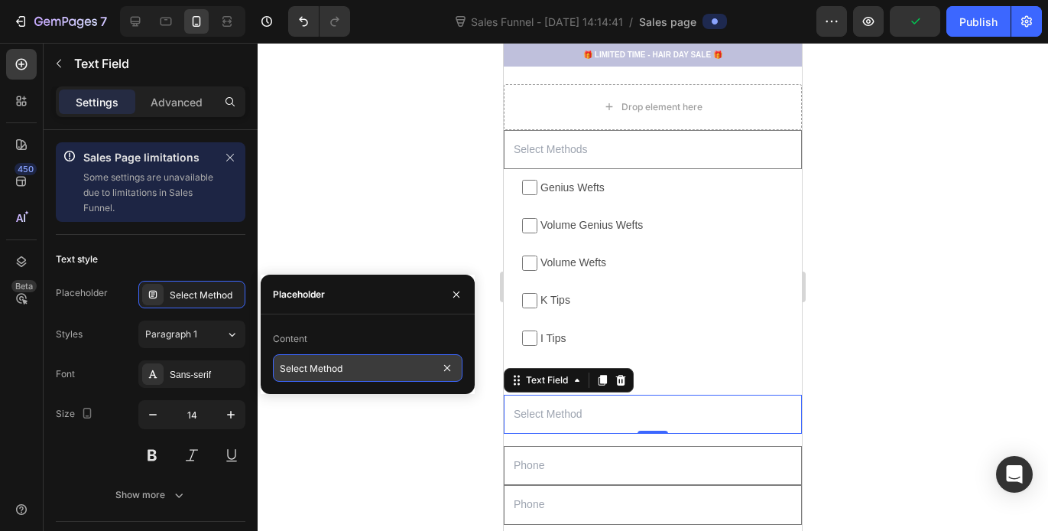
click at [350, 366] on input "Select Method" at bounding box center [368, 368] width 190 height 28
type input "Select Lengths"
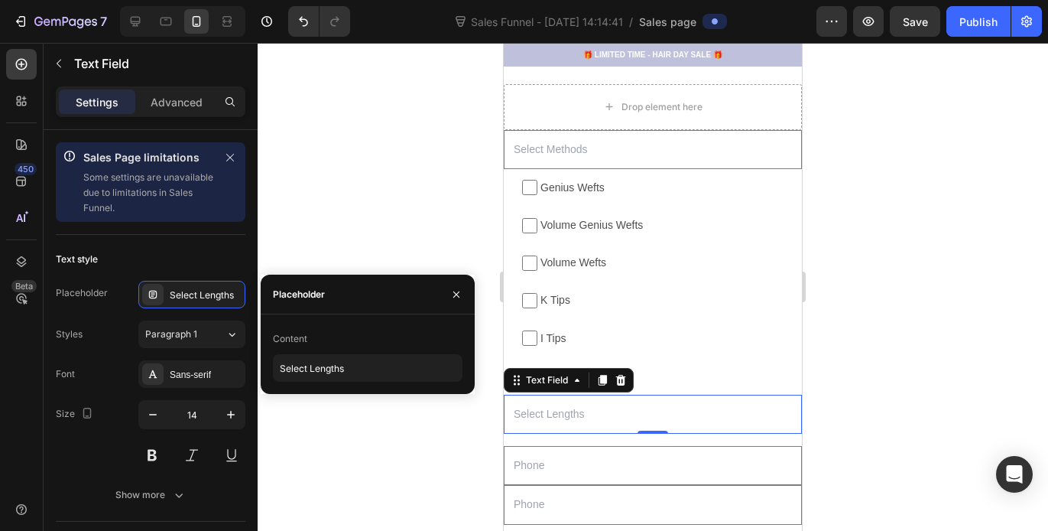
click at [481, 251] on div at bounding box center [653, 287] width 791 height 488
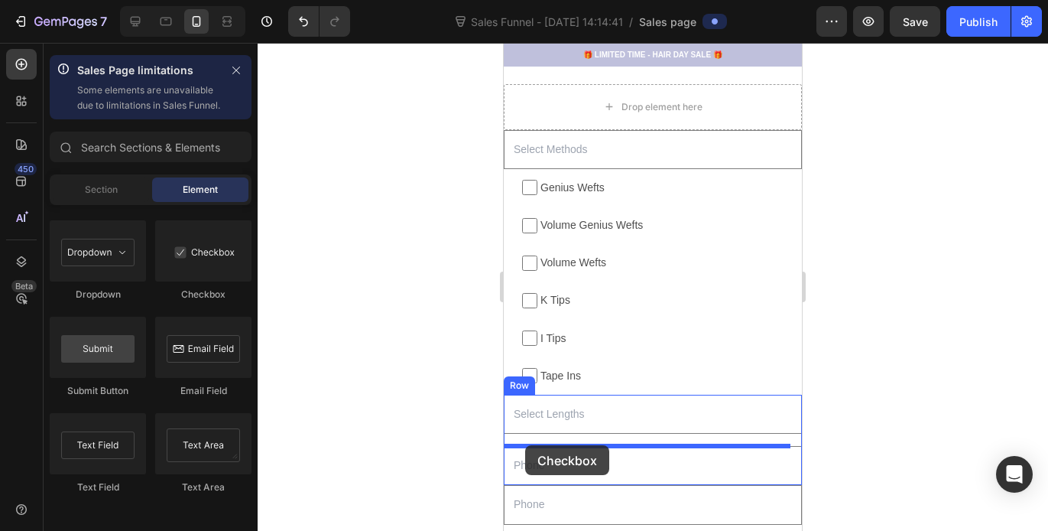
drag, startPoint x: 718, startPoint y: 307, endPoint x: 525, endPoint y: 445, distance: 236.8
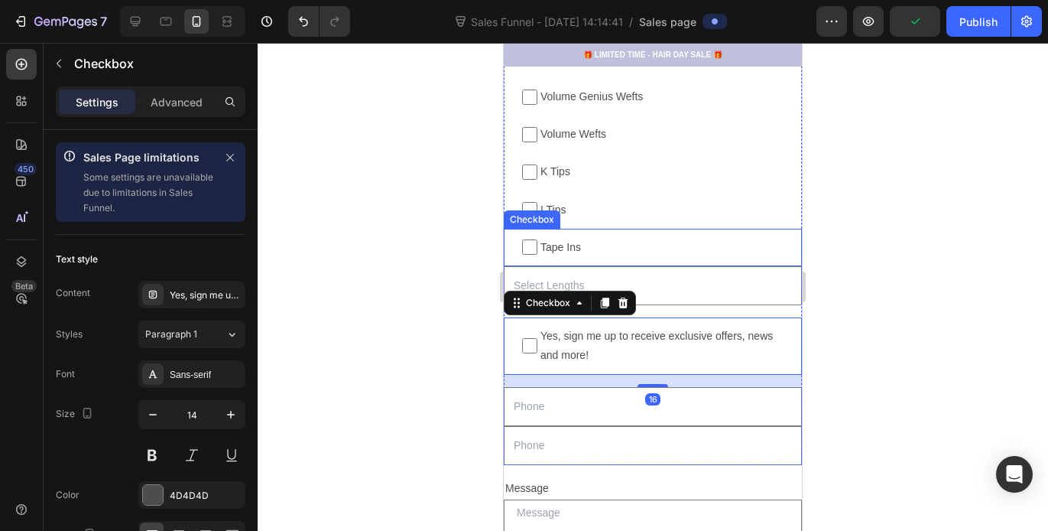
scroll to position [1695, 0]
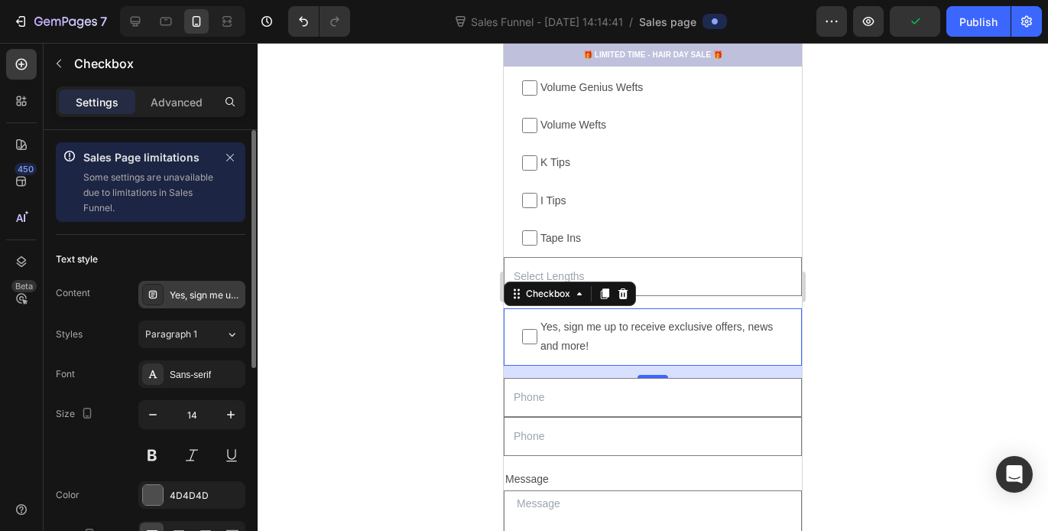
click at [206, 298] on div "Yes, sign me up to receive exclusive offers, news and more!" at bounding box center [206, 295] width 72 height 14
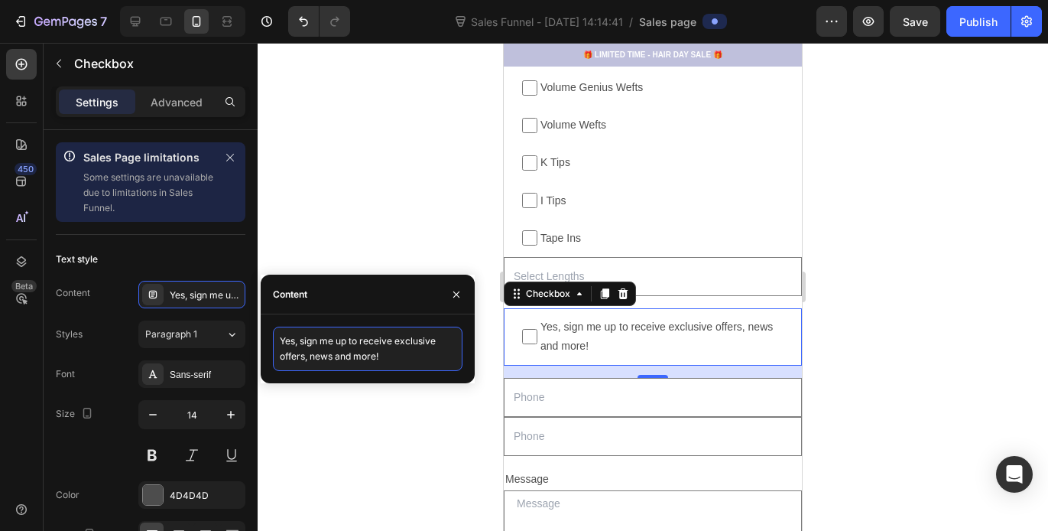
drag, startPoint x: 400, startPoint y: 360, endPoint x: 259, endPoint y: 343, distance: 141.8
click at [259, 0] on div "7 Sales Funnel - [DATE] 14:14:41 / Sales page Preview Save Publish 450 Beta Sal…" at bounding box center [524, 0] width 1048 height 0
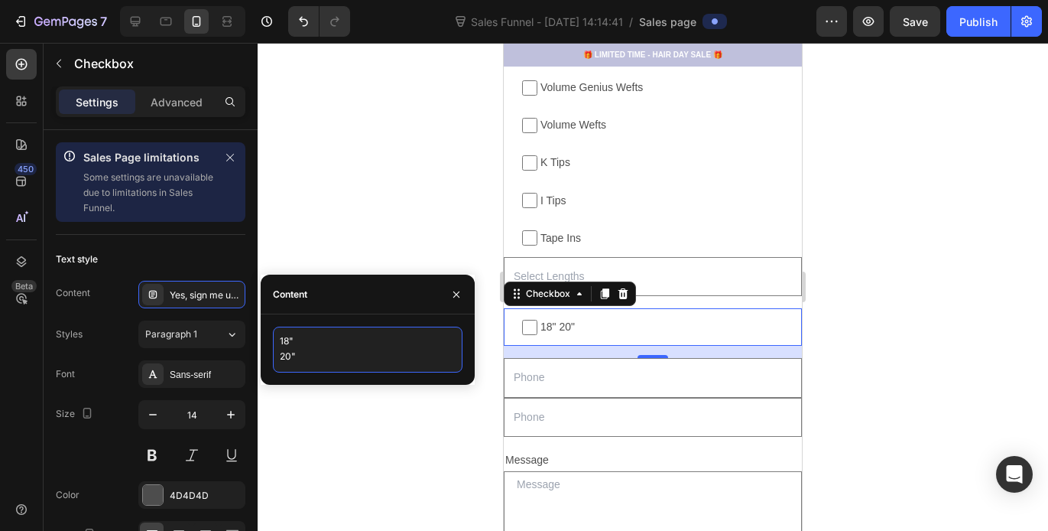
scroll to position [0, 0]
type textarea "18""
click at [401, 165] on div at bounding box center [653, 287] width 791 height 488
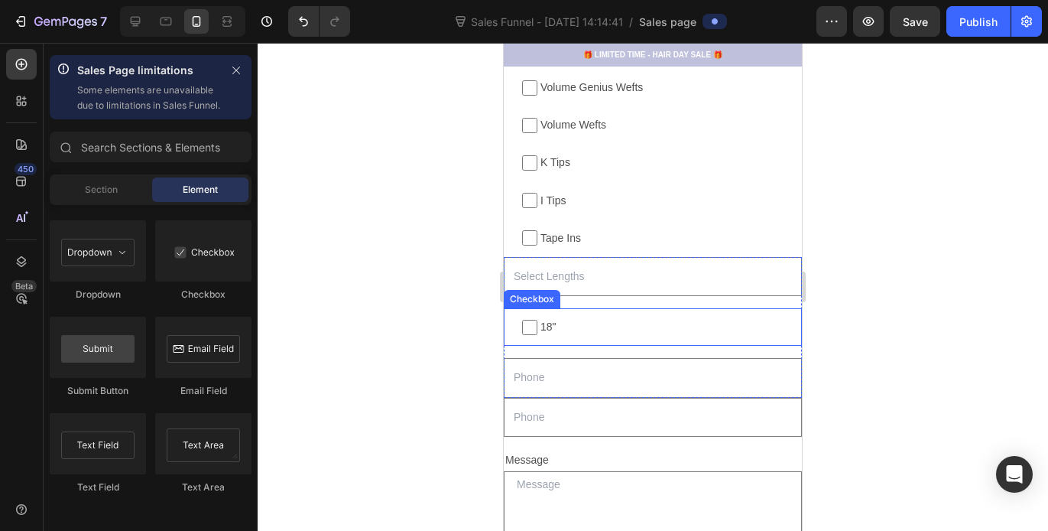
click at [586, 320] on span "18"" at bounding box center [661, 326] width 246 height 19
click at [538, 320] on input "18"" at bounding box center [529, 327] width 15 height 15
checkbox input "false"
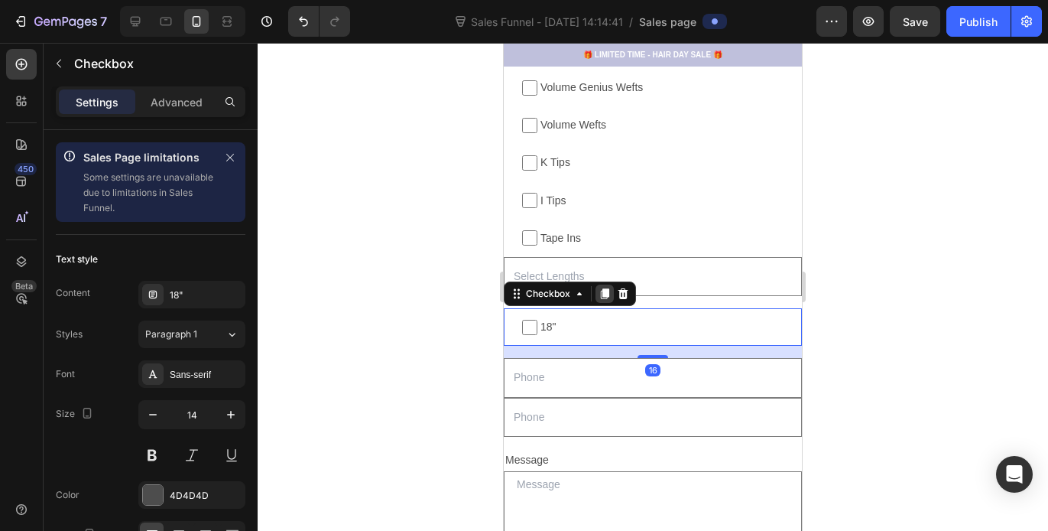
click at [610, 291] on icon at bounding box center [605, 294] width 12 height 12
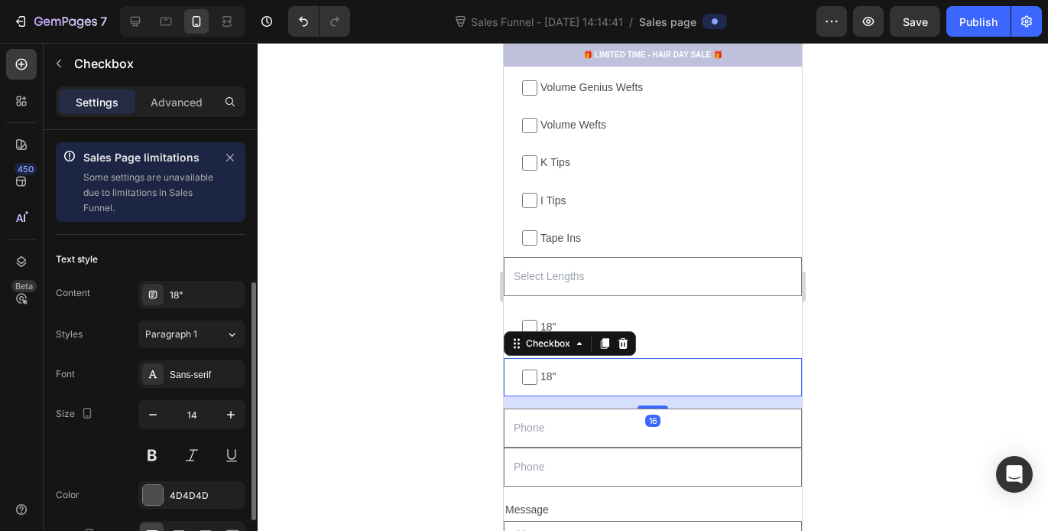
scroll to position [99, 0]
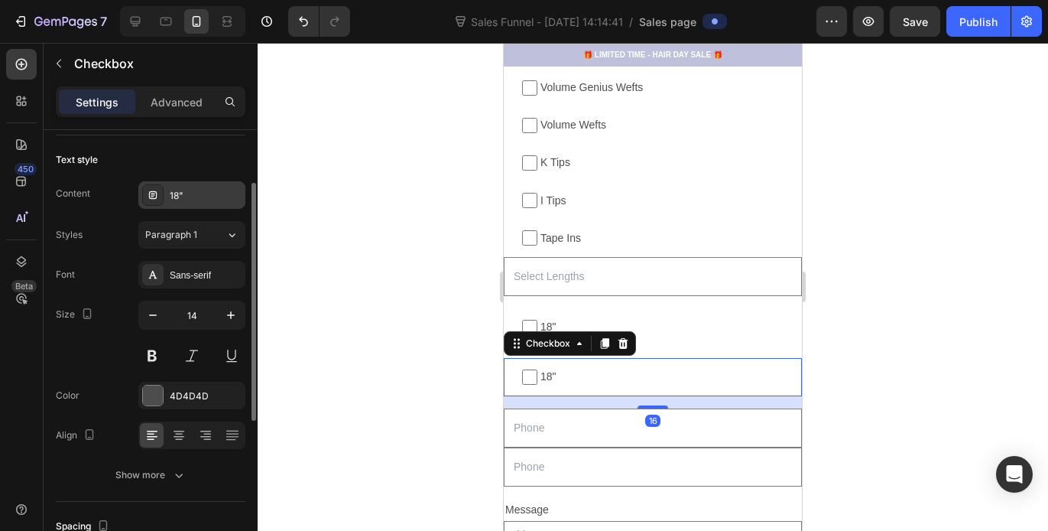
click at [205, 191] on div "18"" at bounding box center [206, 196] width 72 height 14
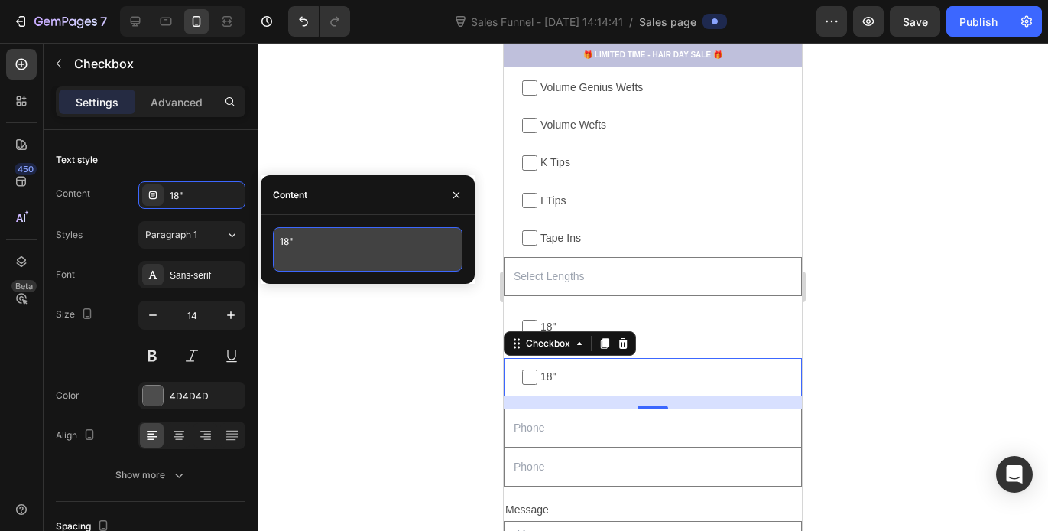
click at [301, 247] on textarea "18"" at bounding box center [368, 249] width 190 height 44
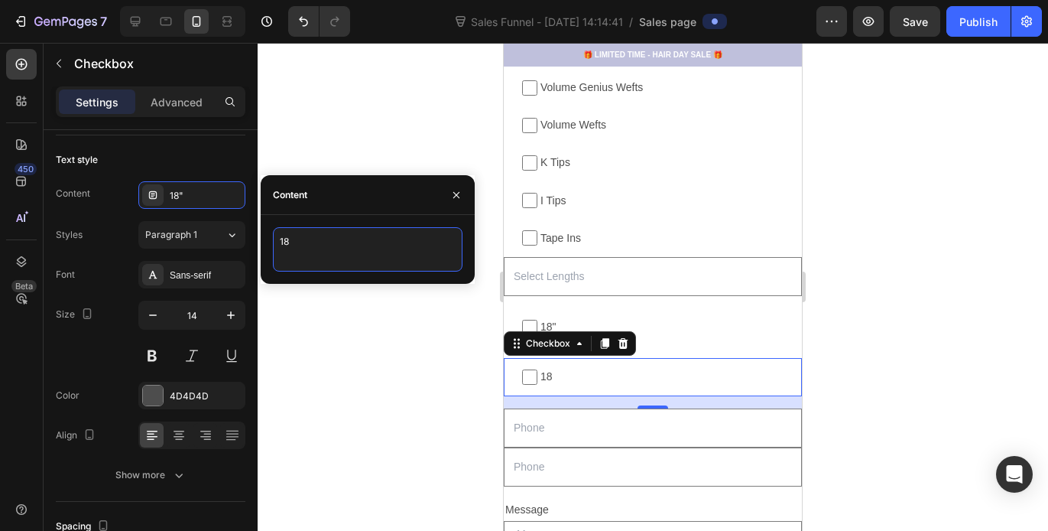
type textarea "1"
type textarea "20""
click at [606, 347] on icon at bounding box center [605, 344] width 8 height 11
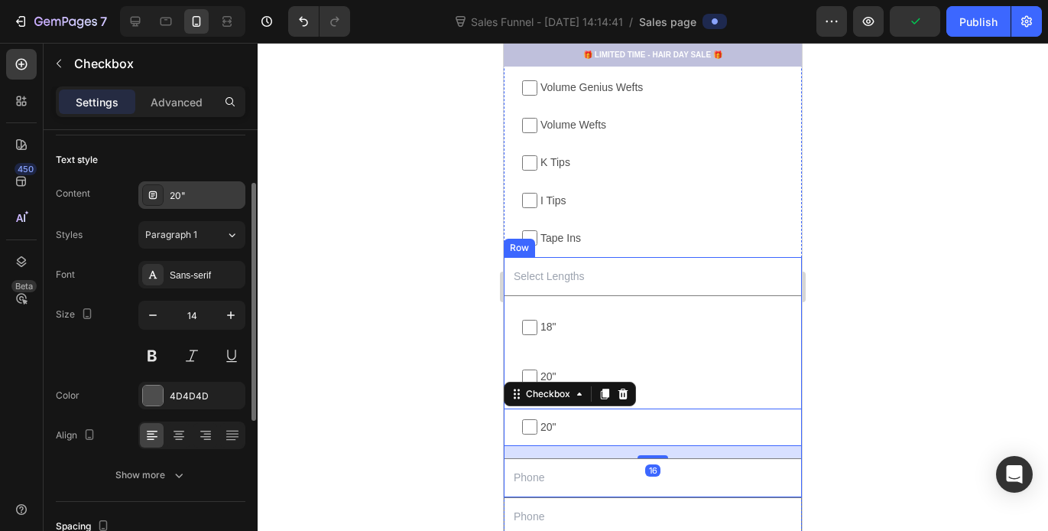
click at [197, 191] on div "20"" at bounding box center [206, 196] width 72 height 14
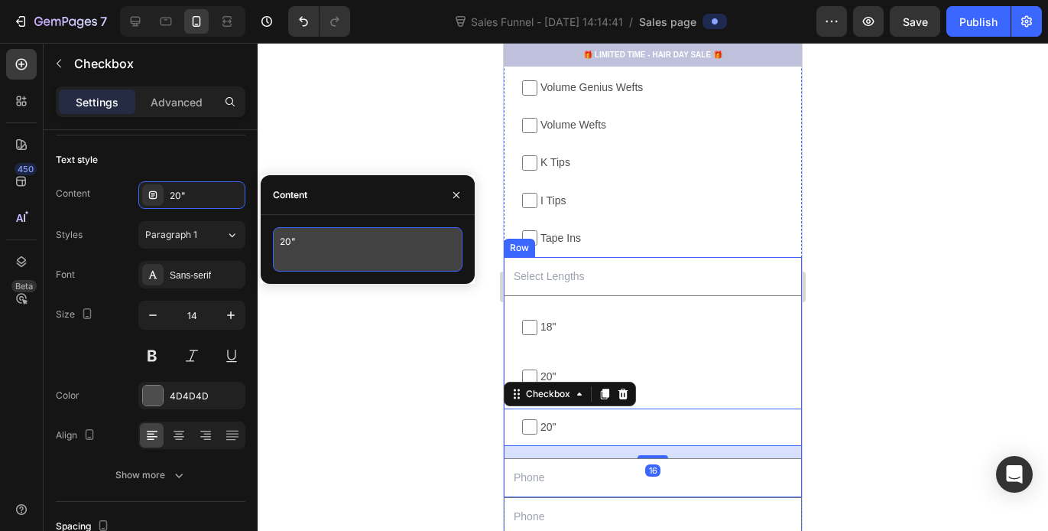
click at [314, 254] on textarea "20"" at bounding box center [368, 249] width 190 height 44
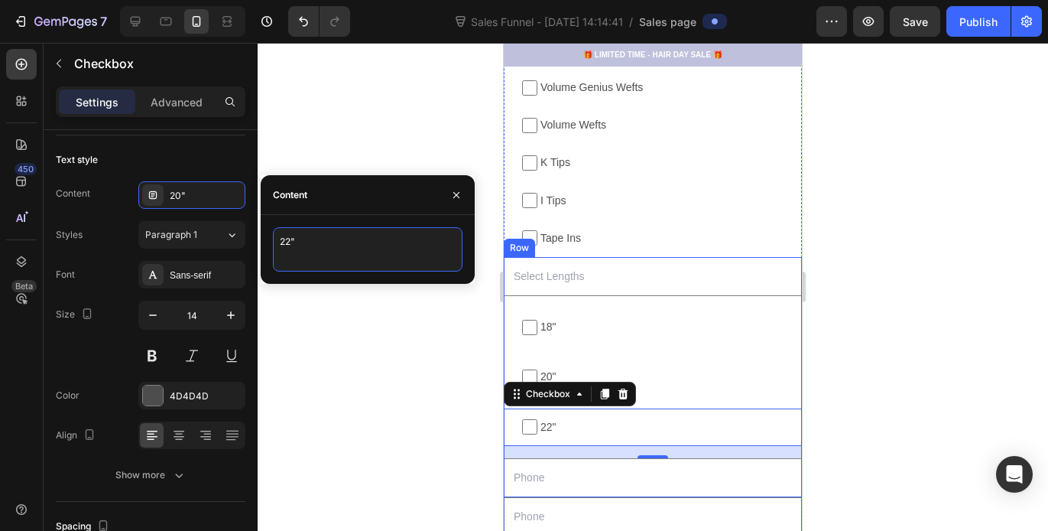
type textarea "22""
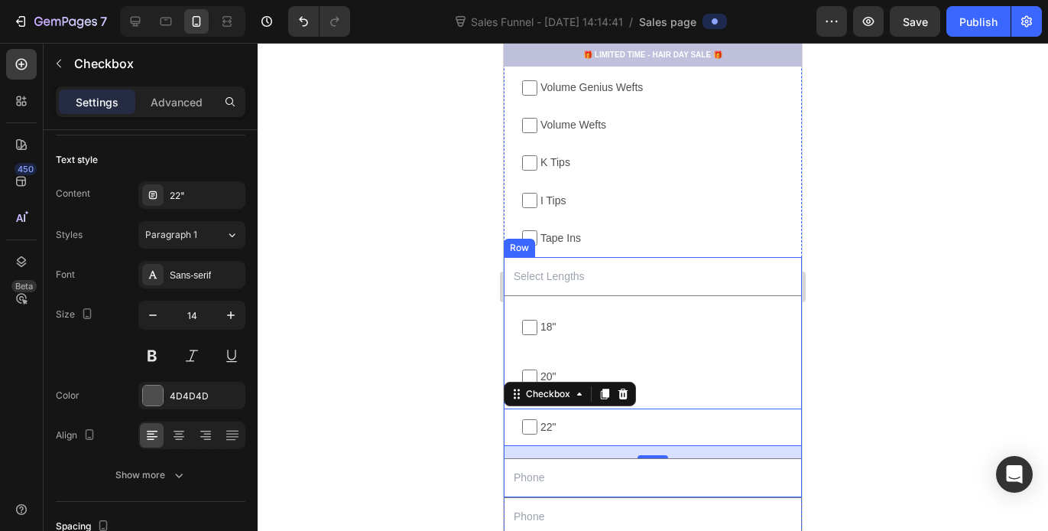
click at [375, 132] on div at bounding box center [653, 287] width 791 height 488
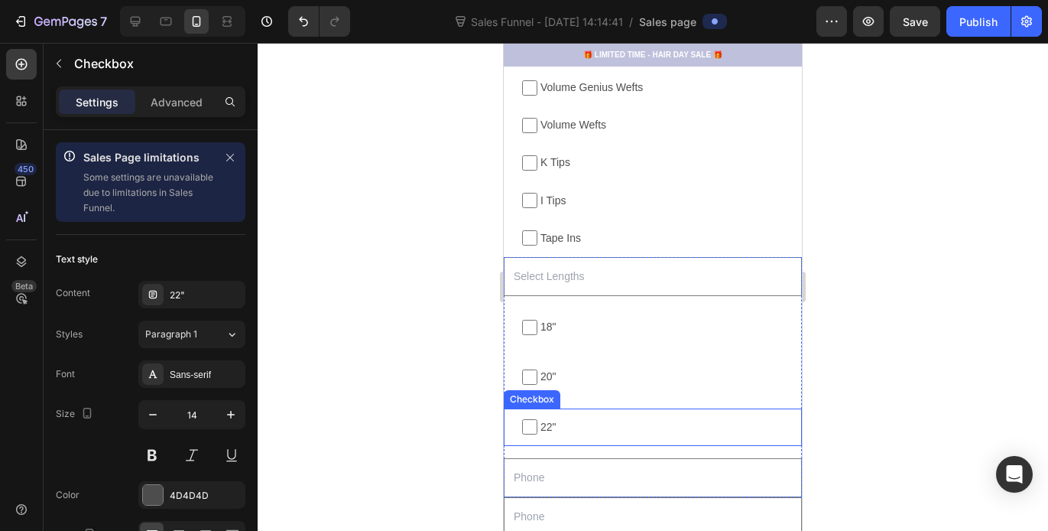
click at [556, 433] on span "22"" at bounding box center [661, 427] width 246 height 19
click at [538, 433] on input "22"" at bounding box center [529, 426] width 15 height 15
checkbox input "false"
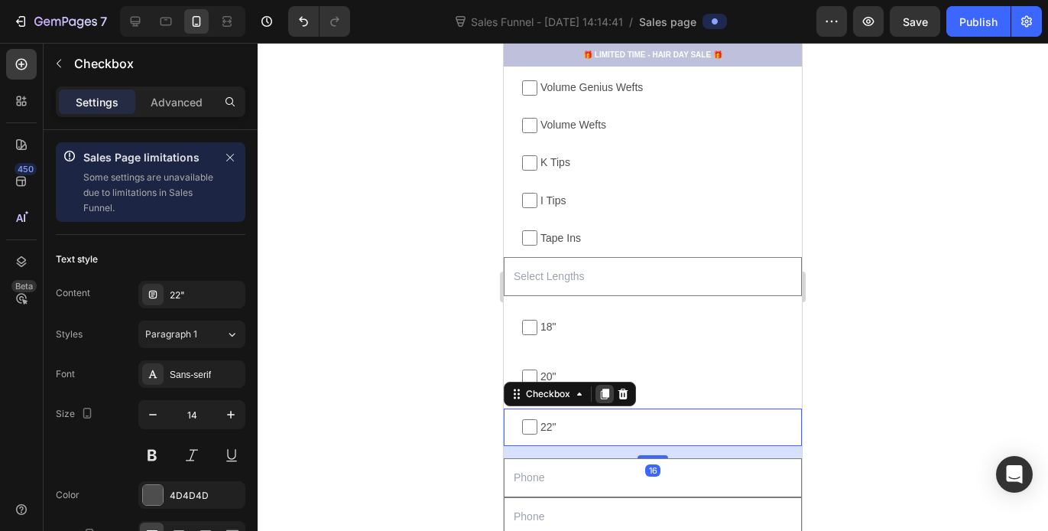
click at [605, 392] on icon at bounding box center [605, 393] width 8 height 11
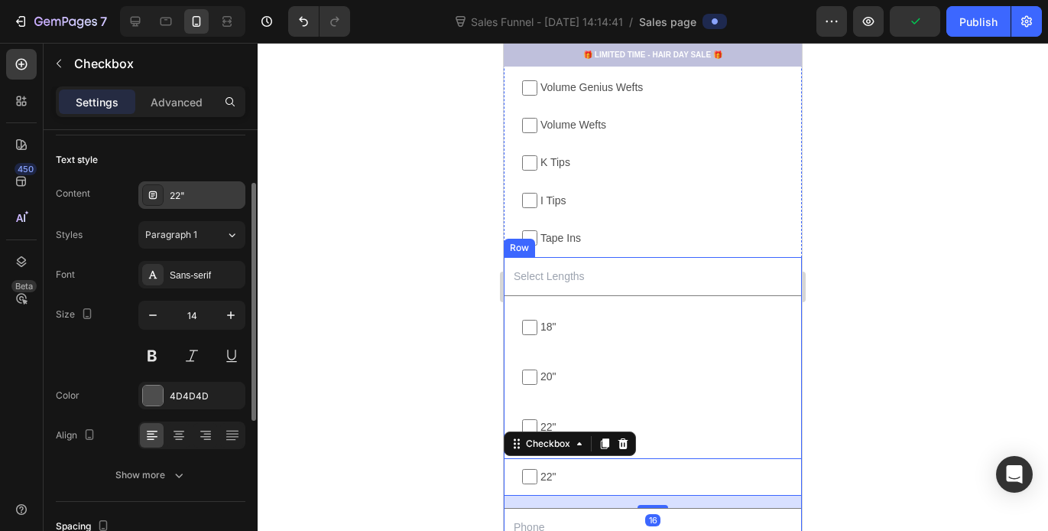
click at [188, 194] on div "22"" at bounding box center [206, 196] width 72 height 14
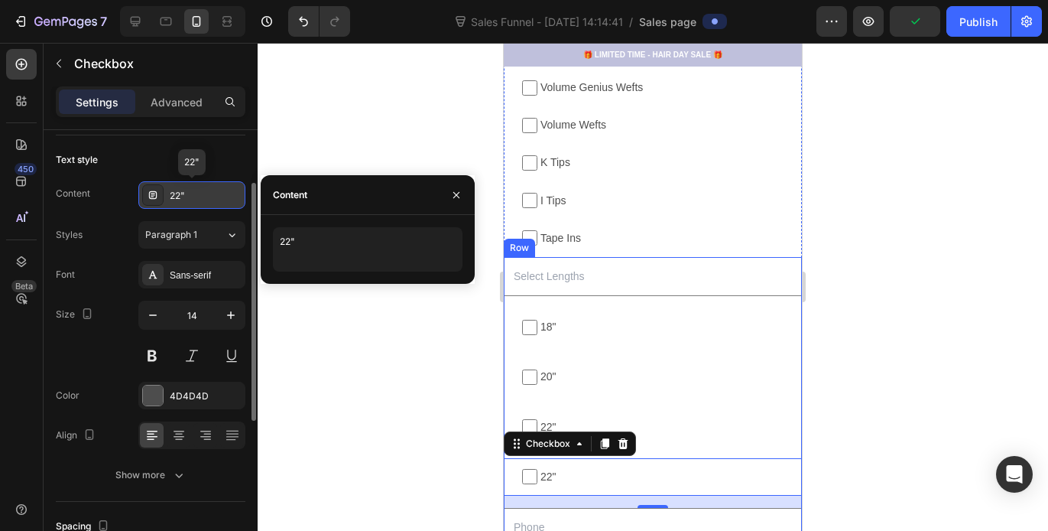
click at [189, 194] on div "22"" at bounding box center [206, 196] width 72 height 14
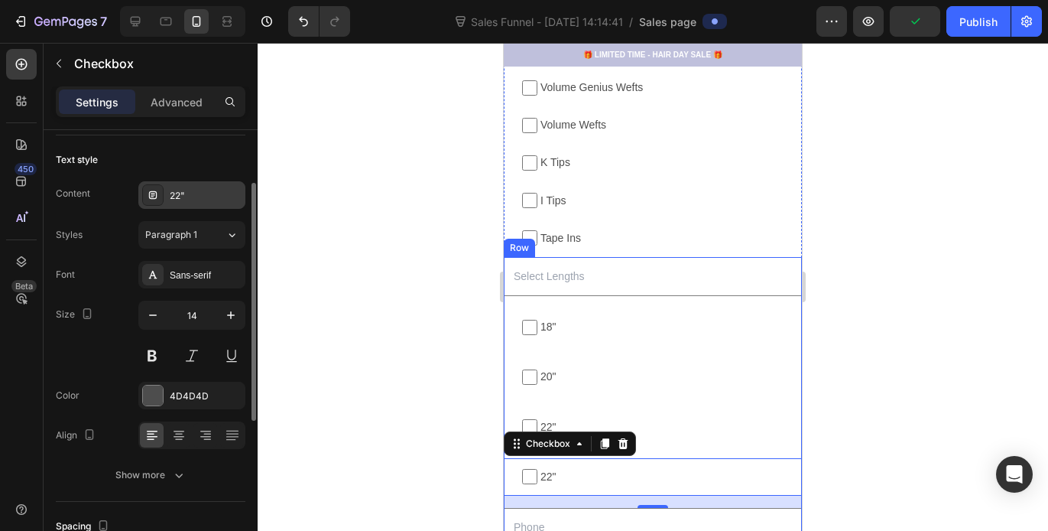
click at [198, 190] on div "22"" at bounding box center [206, 196] width 72 height 14
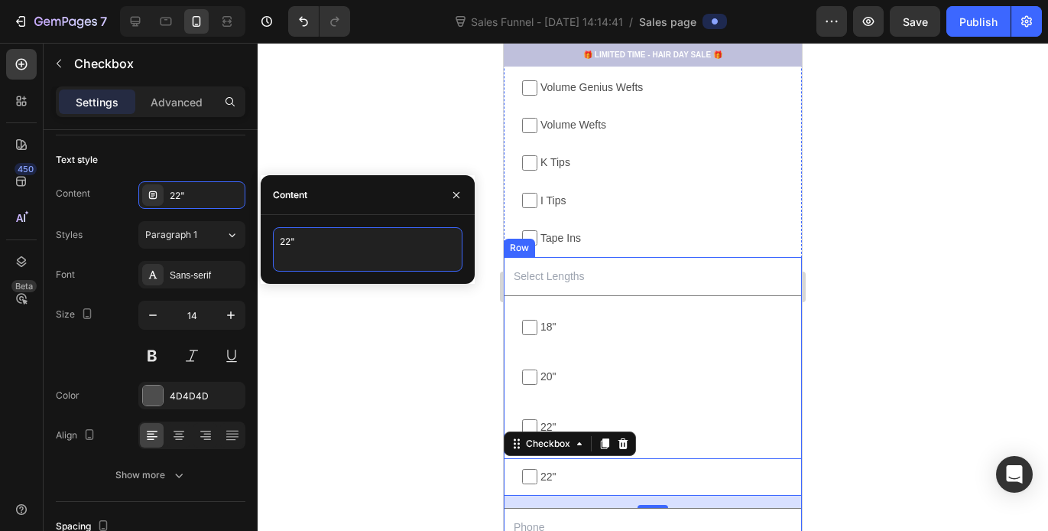
click at [295, 246] on textarea "22"" at bounding box center [368, 249] width 190 height 44
type textarea "24""
click at [406, 116] on div at bounding box center [653, 287] width 791 height 488
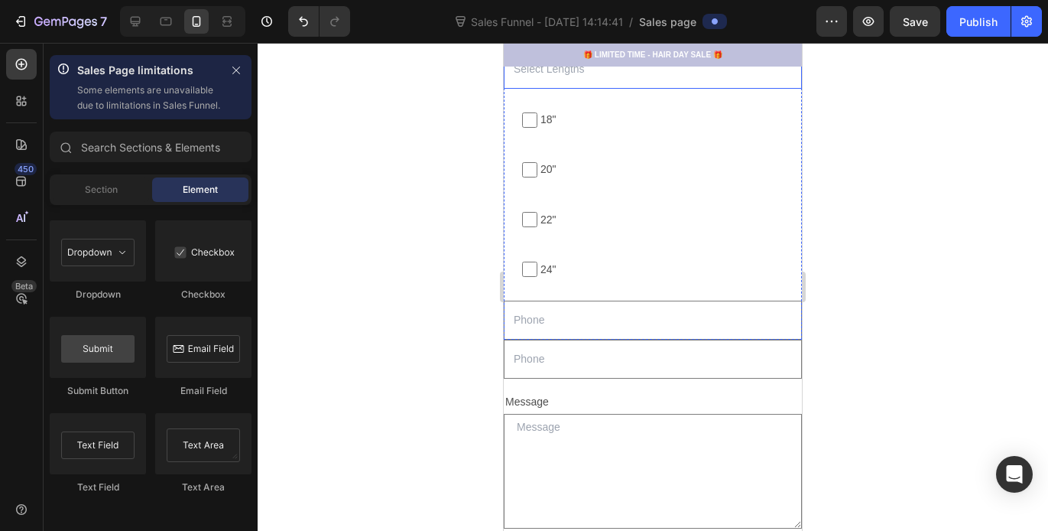
scroll to position [1904, 0]
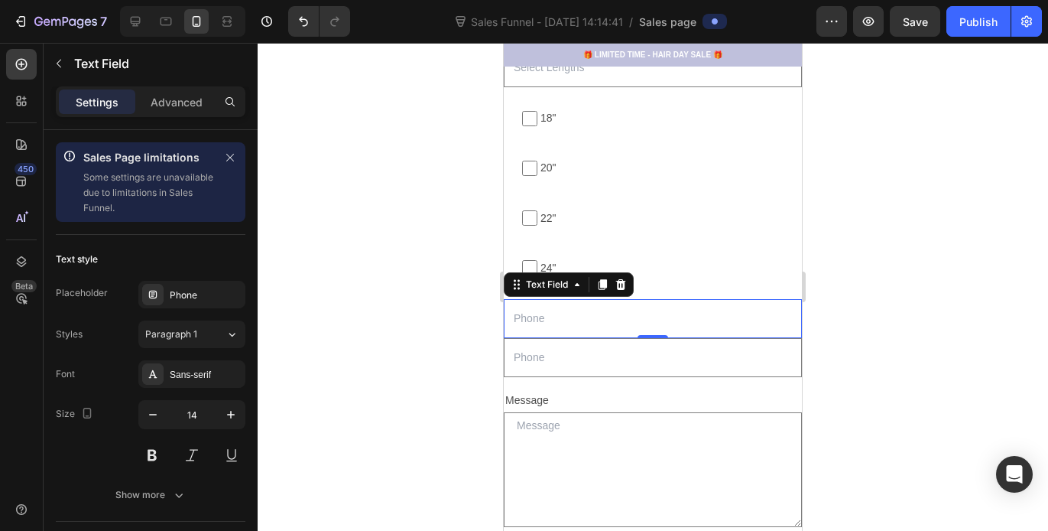
click at [593, 329] on input "text" at bounding box center [653, 318] width 298 height 39
click at [195, 300] on div "Phone" at bounding box center [206, 295] width 72 height 14
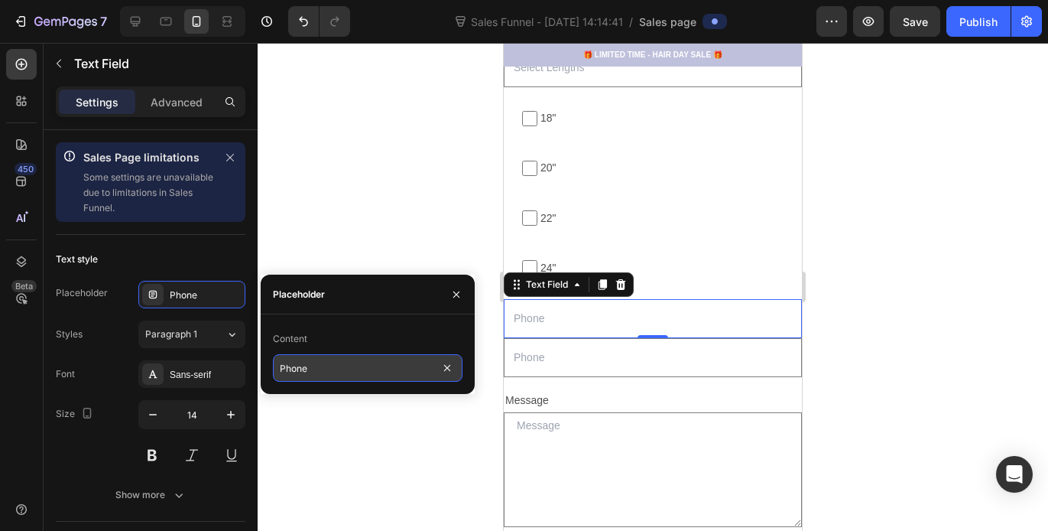
click at [317, 356] on input "Phone" at bounding box center [368, 368] width 190 height 28
type input "Select Color Tone"
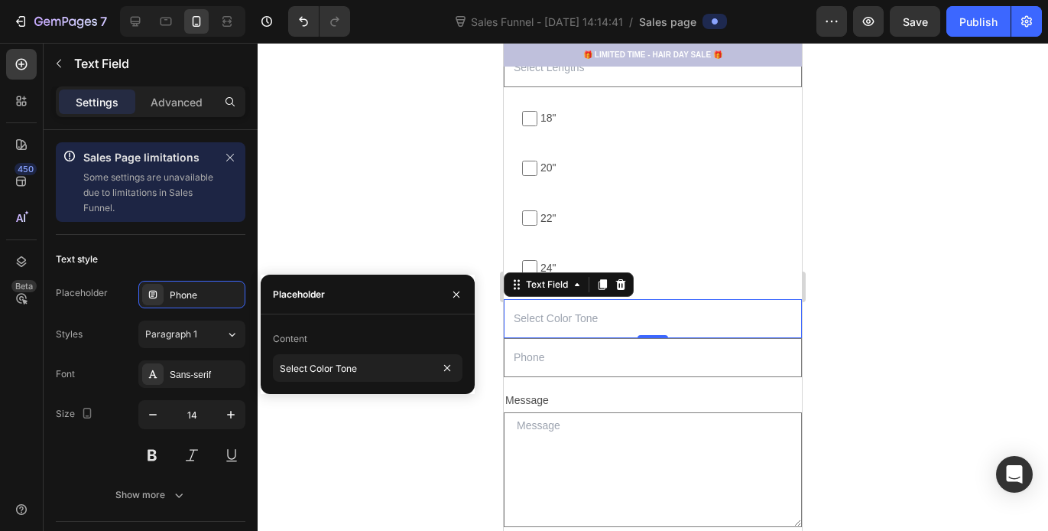
click at [343, 226] on div at bounding box center [653, 287] width 791 height 488
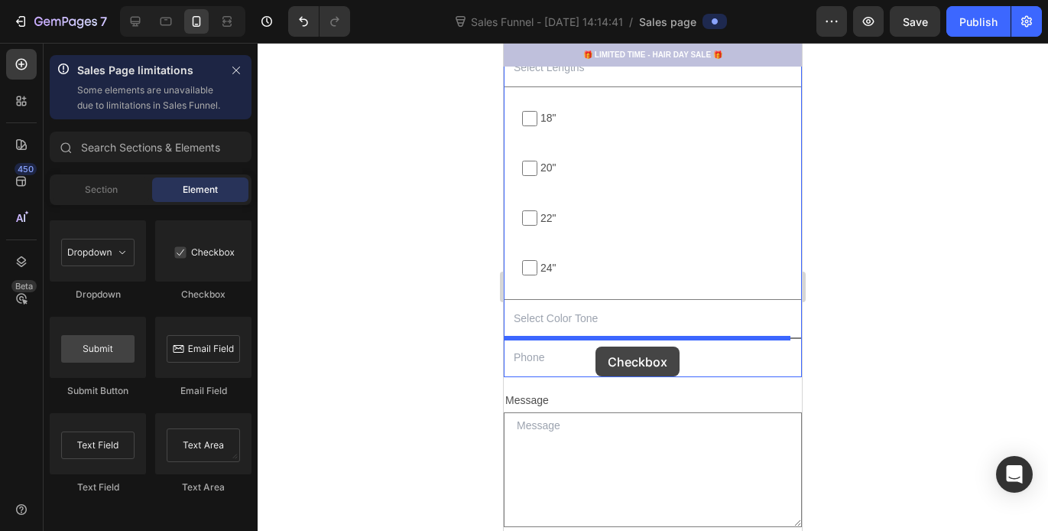
drag, startPoint x: 720, startPoint y: 309, endPoint x: 595, endPoint y: 347, distance: 131.1
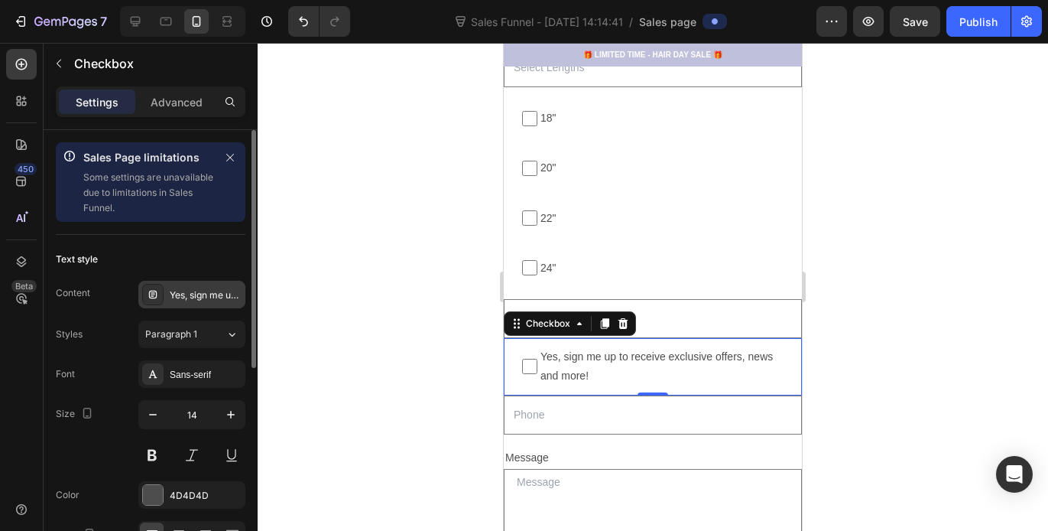
click at [203, 296] on div "Yes, sign me up to receive exclusive offers, news and more!" at bounding box center [206, 295] width 72 height 14
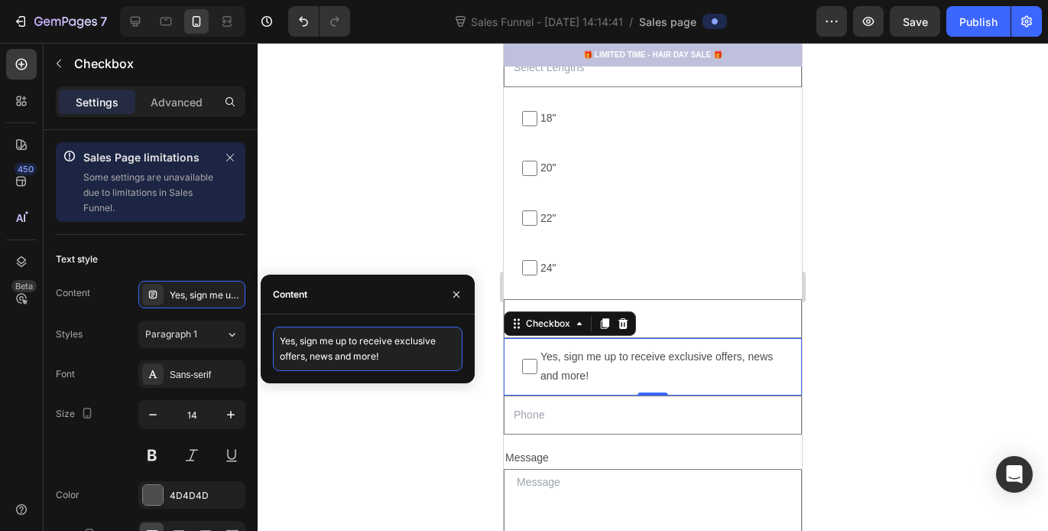
drag, startPoint x: 412, startPoint y: 362, endPoint x: 280, endPoint y: 340, distance: 134.3
click at [279, 339] on textarea "Yes, sign me up to receive exclusive offers, news and more!" at bounding box center [368, 349] width 190 height 44
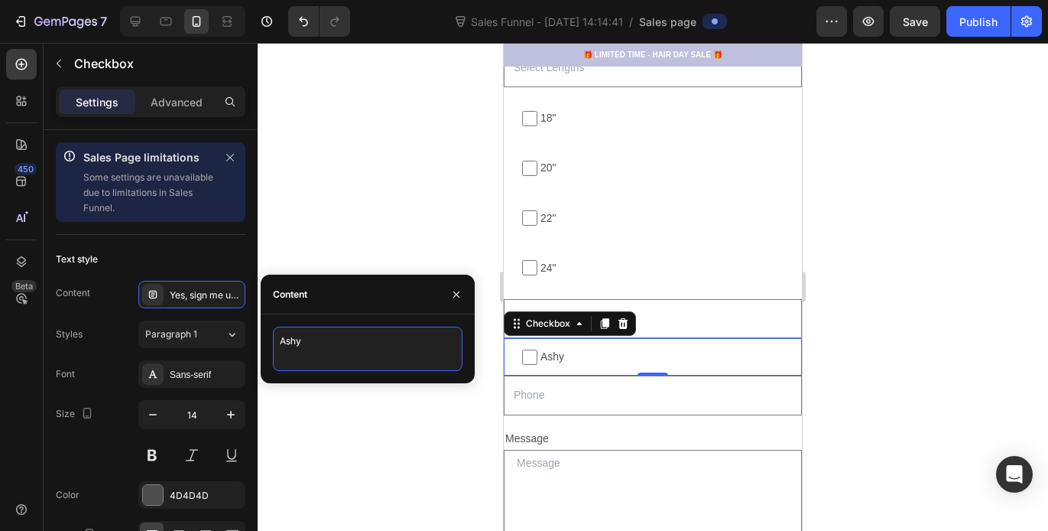
type textarea "Ashy"
click at [610, 330] on div at bounding box center [605, 323] width 18 height 18
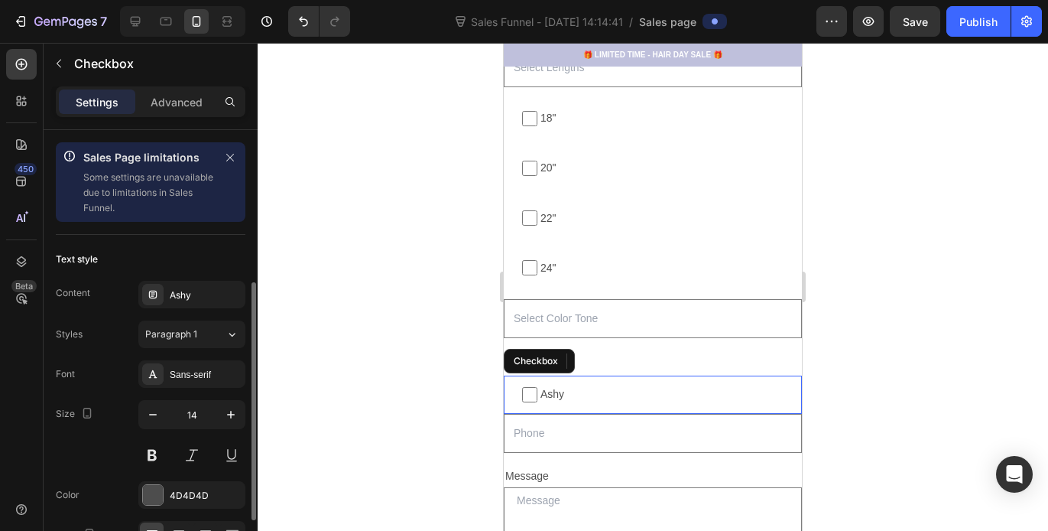
scroll to position [99, 0]
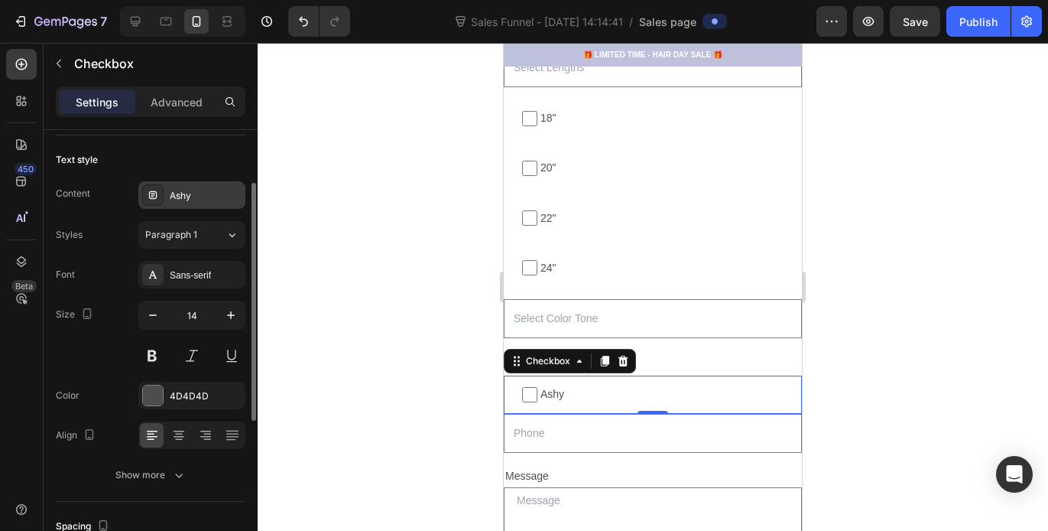
click at [197, 197] on div "Ashy" at bounding box center [206, 196] width 72 height 14
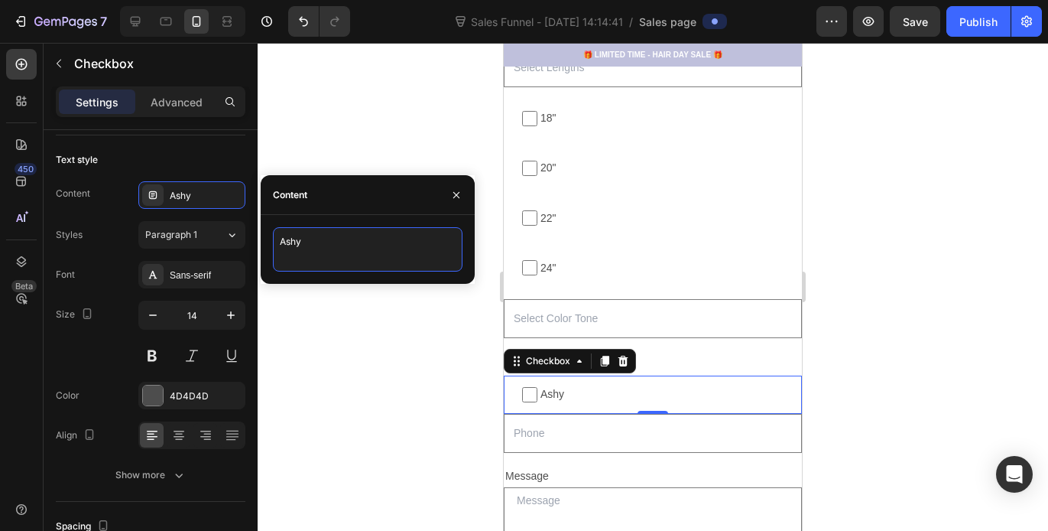
drag, startPoint x: 331, startPoint y: 259, endPoint x: 273, endPoint y: 244, distance: 60.1
click at [273, 244] on textarea "Ashy" at bounding box center [368, 249] width 190 height 44
type textarea "Neutral"
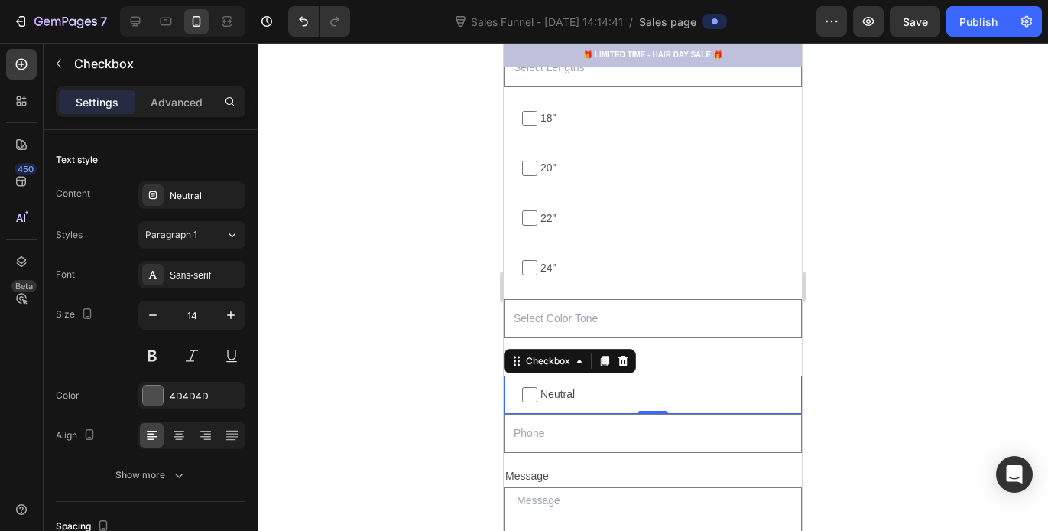
click at [396, 118] on div at bounding box center [653, 287] width 791 height 488
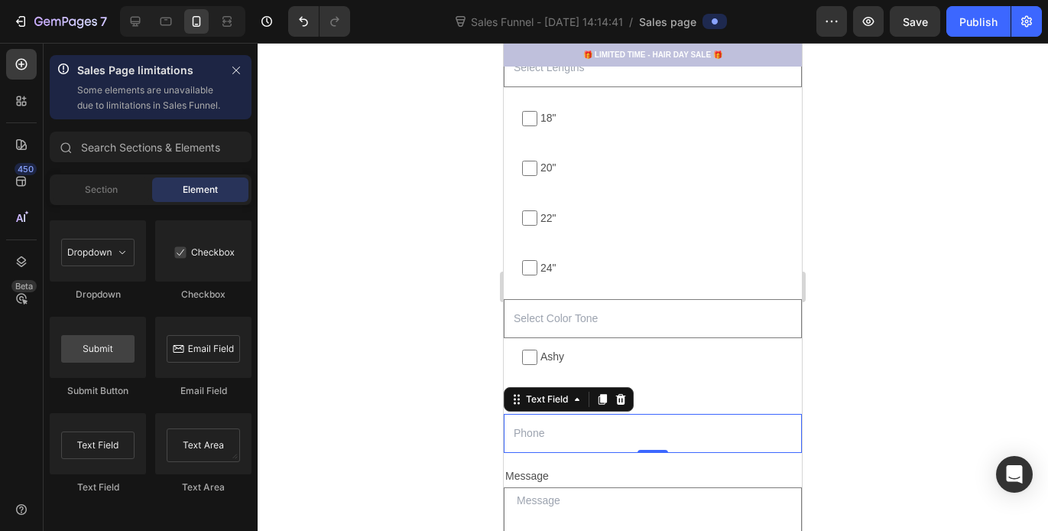
click at [534, 432] on input "text" at bounding box center [653, 433] width 298 height 39
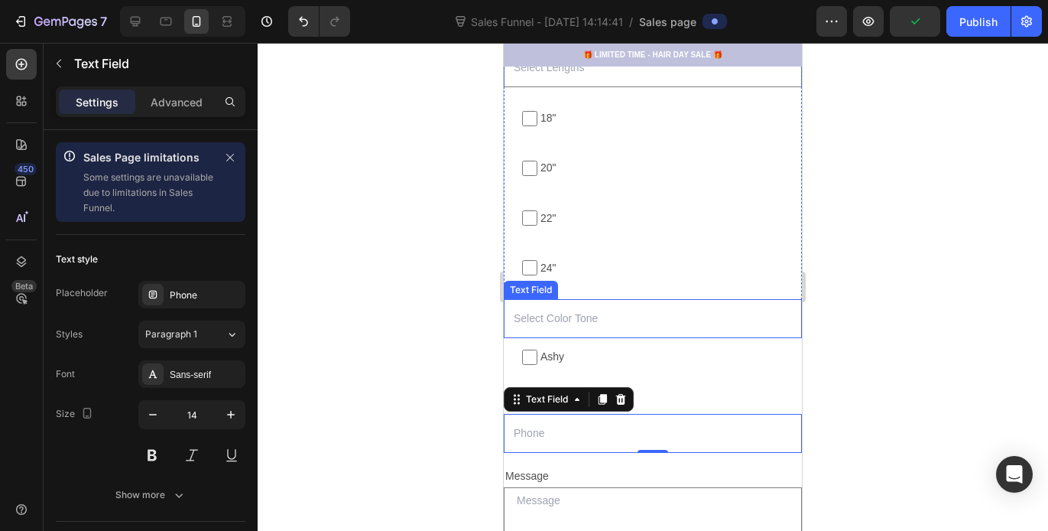
click at [530, 330] on input "text" at bounding box center [653, 318] width 298 height 39
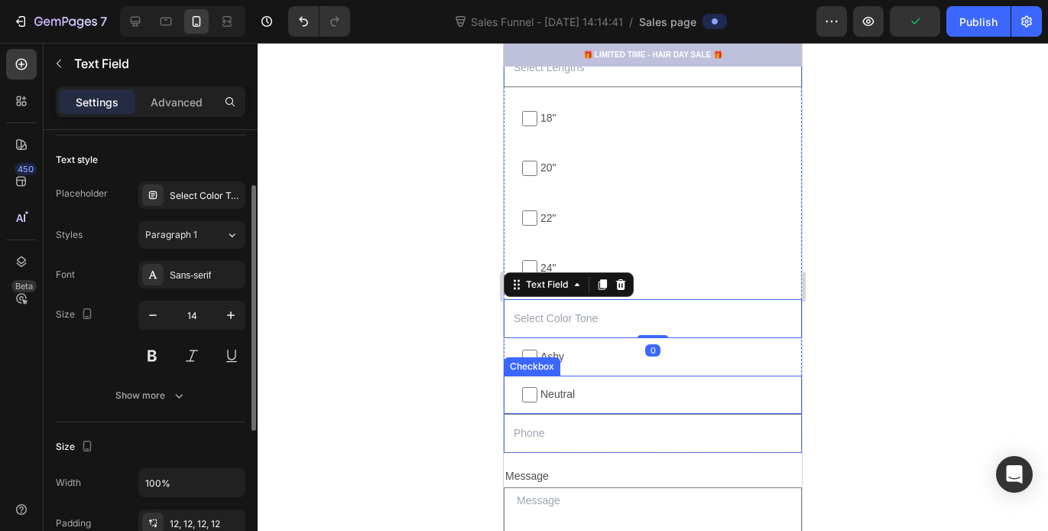
click at [761, 389] on span "Neutral" at bounding box center [661, 394] width 246 height 19
click at [538, 389] on input "Neutral" at bounding box center [529, 394] width 15 height 15
checkbox input "false"
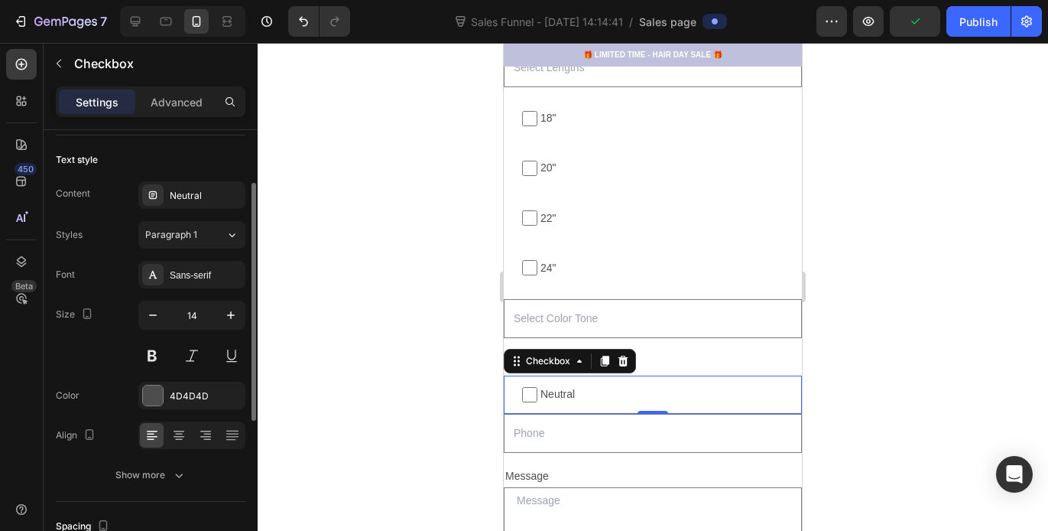
scroll to position [0, 0]
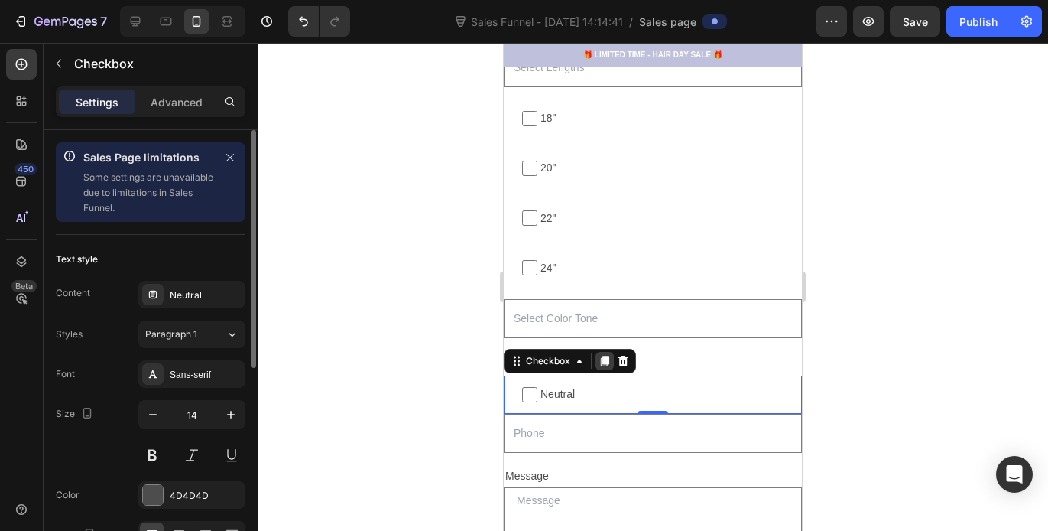
click at [604, 366] on icon at bounding box center [605, 361] width 12 height 12
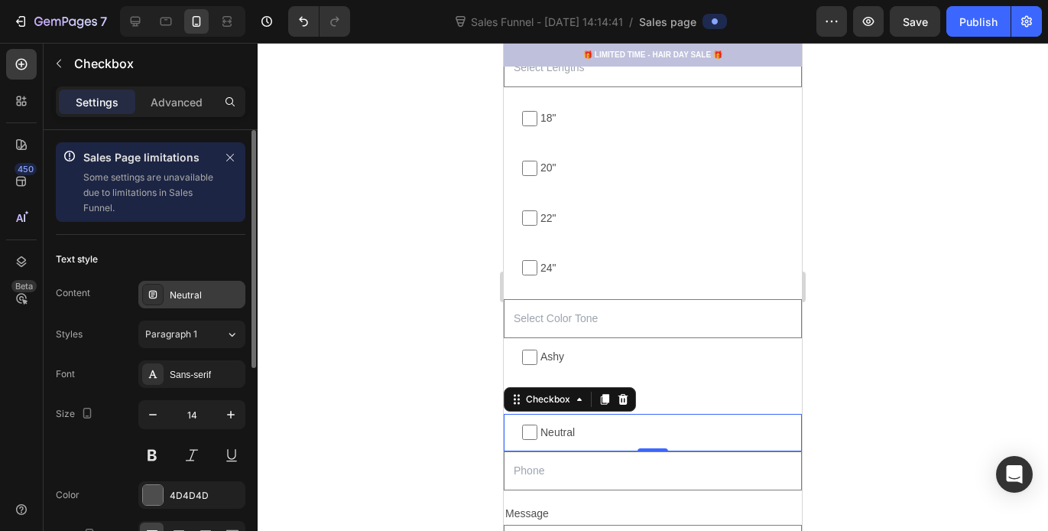
click at [233, 294] on div "Neutral" at bounding box center [206, 295] width 72 height 14
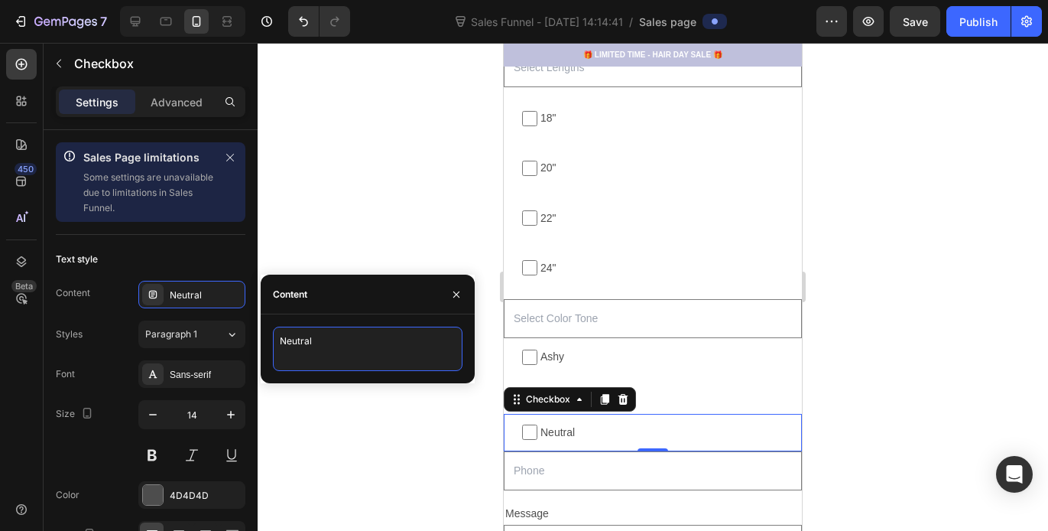
click at [325, 348] on textarea "Neutral" at bounding box center [368, 349] width 190 height 44
type textarea "N"
type textarea "w"
type textarea "Warm Blondes"
click at [603, 393] on icon at bounding box center [605, 399] width 12 height 12
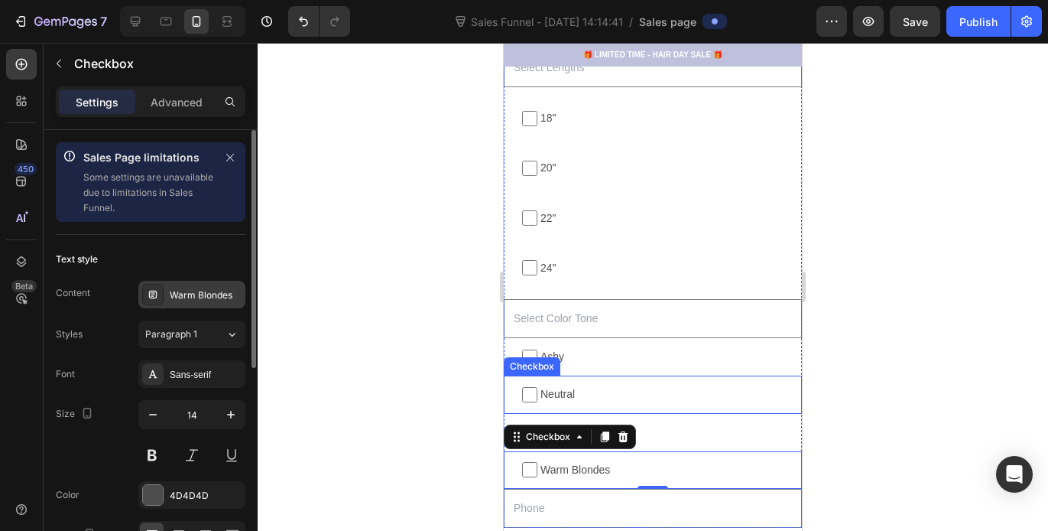
click at [189, 298] on div "Warm Blondes" at bounding box center [206, 295] width 72 height 14
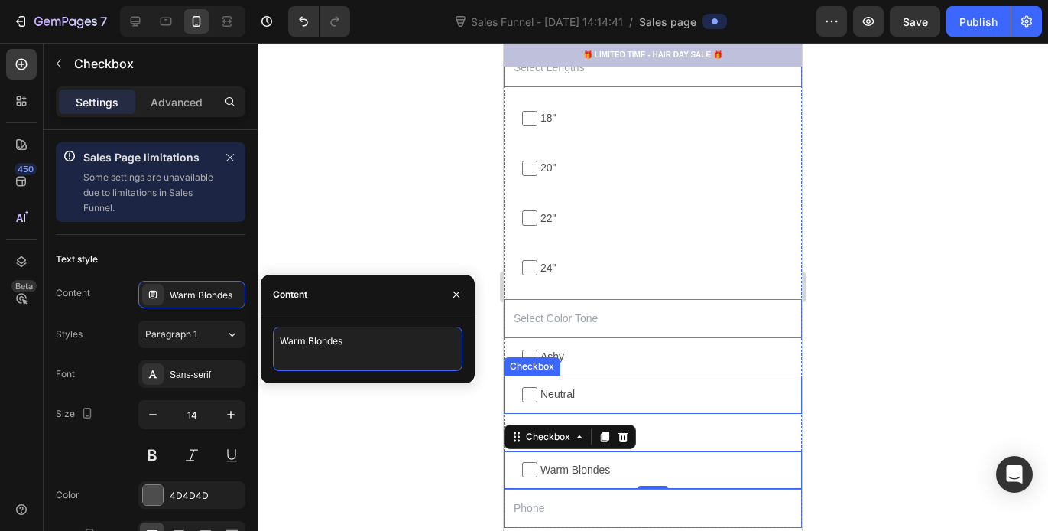
click at [336, 345] on textarea "Warm Blondes" at bounding box center [368, 349] width 190 height 44
type textarea "Warm Browns"
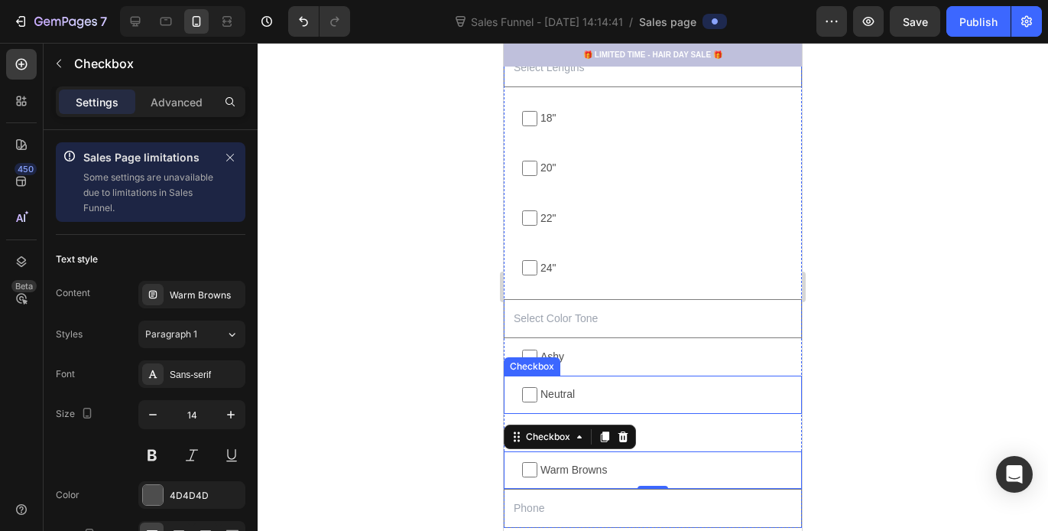
click at [379, 219] on div at bounding box center [653, 287] width 791 height 488
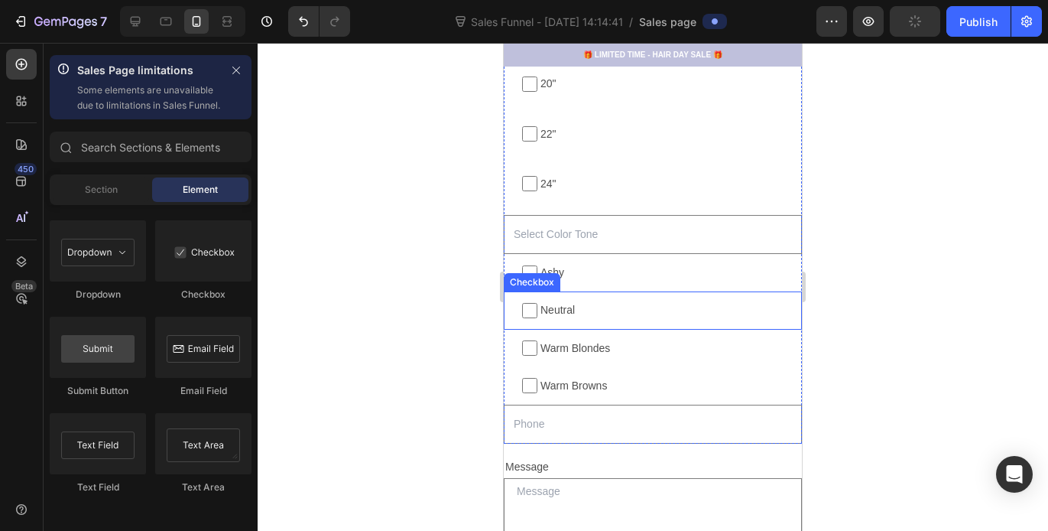
scroll to position [1991, 0]
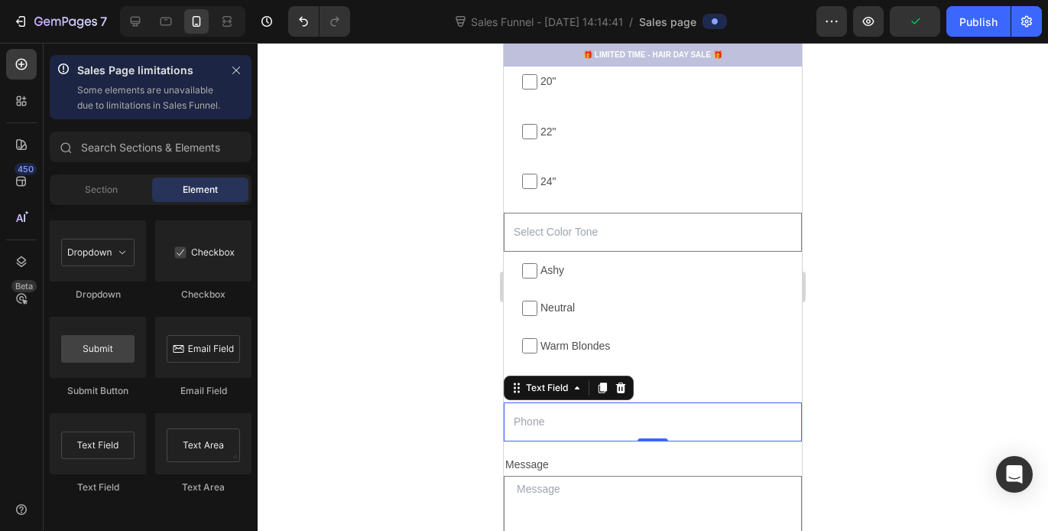
click at [564, 424] on input "text" at bounding box center [653, 421] width 298 height 39
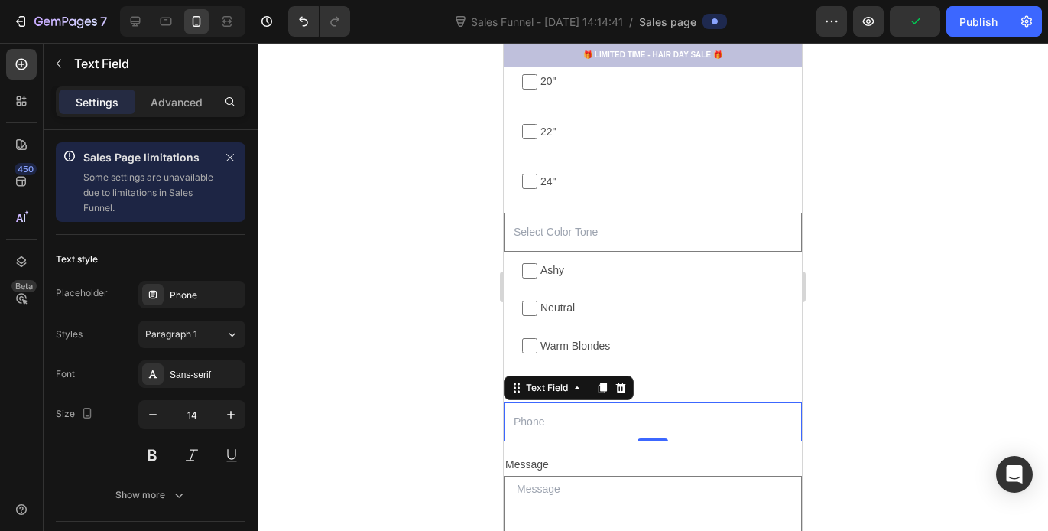
click at [457, 240] on div at bounding box center [653, 287] width 791 height 488
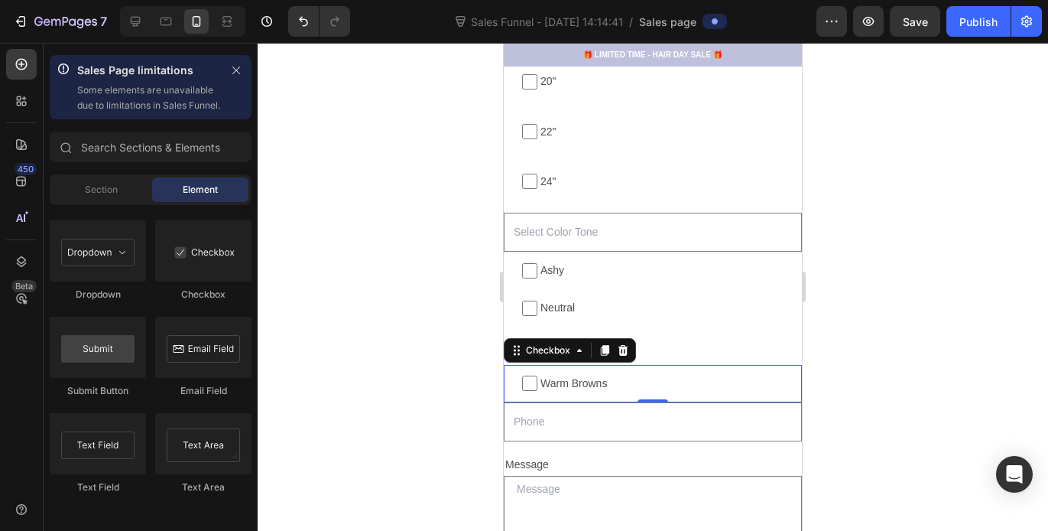
click at [626, 386] on span "Warm Browns" at bounding box center [661, 383] width 246 height 19
click at [538, 386] on input "Warm Browns" at bounding box center [529, 382] width 15 height 15
checkbox input "false"
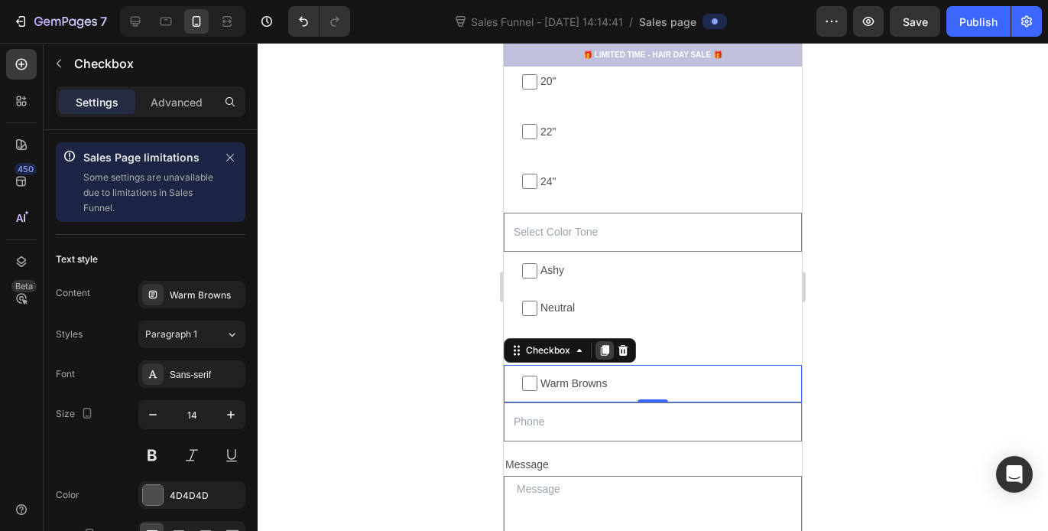
click at [604, 349] on icon at bounding box center [605, 350] width 8 height 11
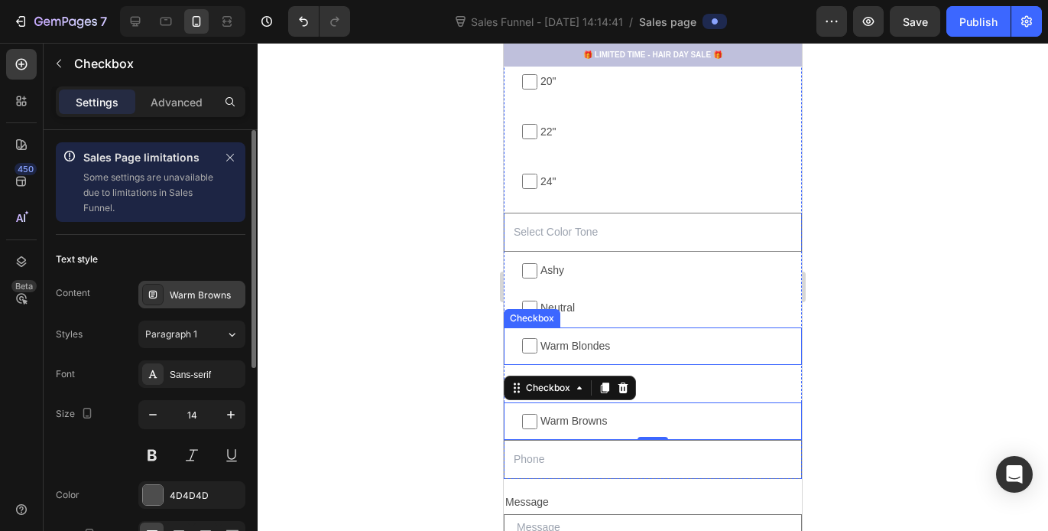
click at [200, 284] on div "Warm Browns" at bounding box center [191, 295] width 107 height 28
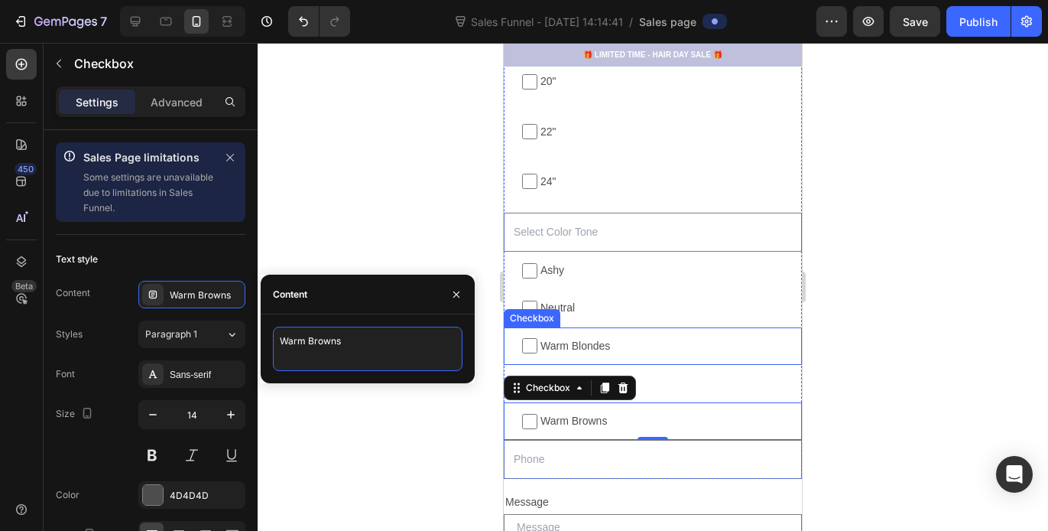
click at [303, 340] on textarea "Warm Browns" at bounding box center [368, 349] width 190 height 44
type textarea "Dark Browns/Black"
click at [275, 246] on div at bounding box center [653, 287] width 791 height 488
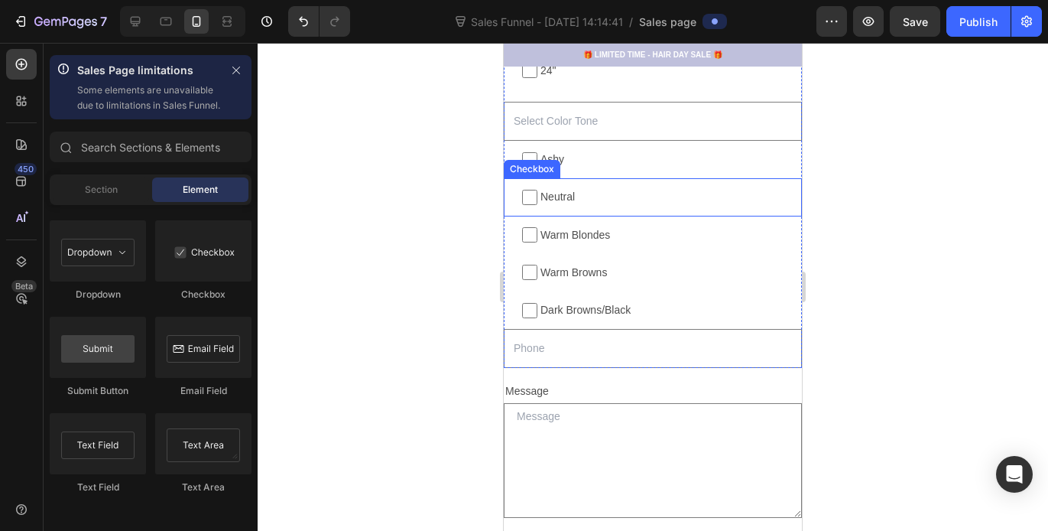
scroll to position [2113, 0]
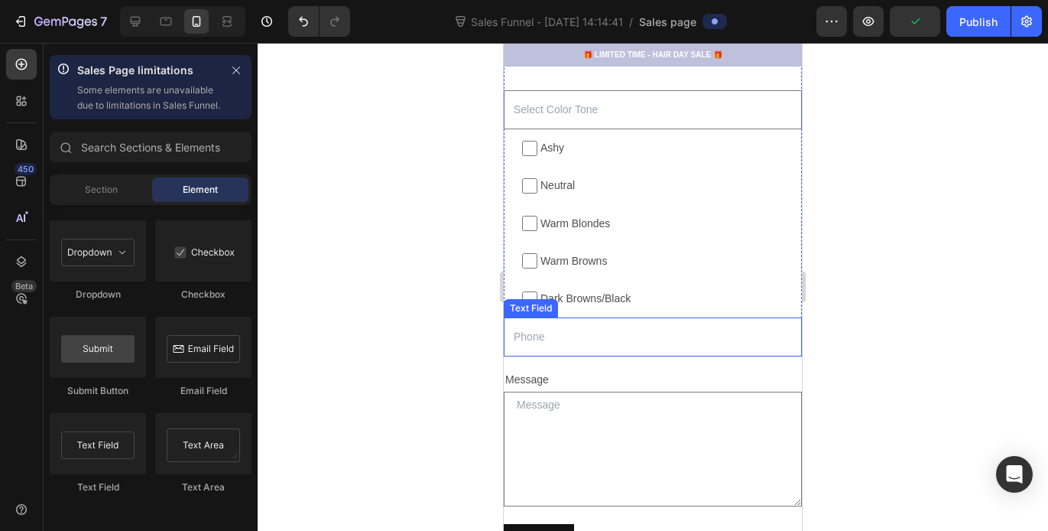
click at [552, 338] on input "text" at bounding box center [653, 336] width 298 height 39
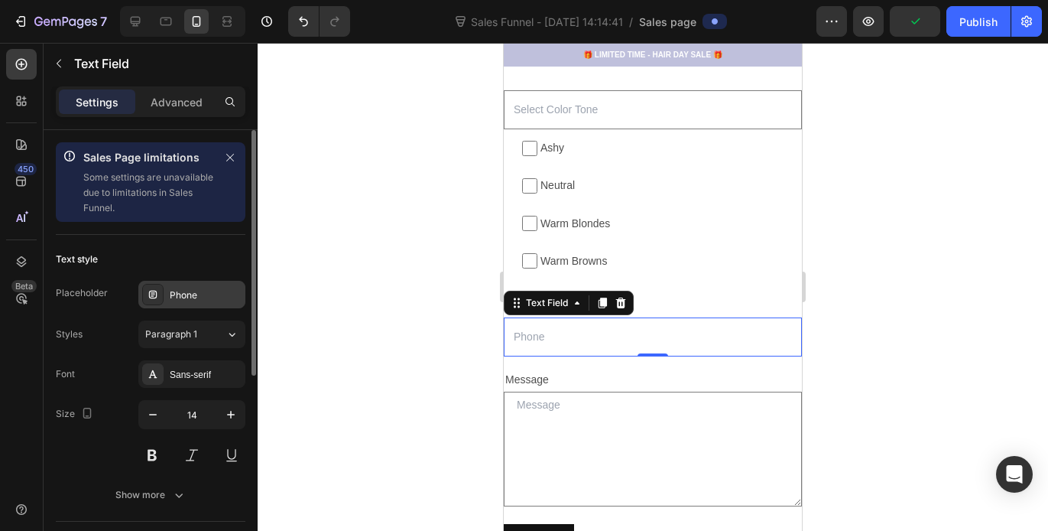
click at [206, 292] on div "Phone" at bounding box center [206, 295] width 72 height 14
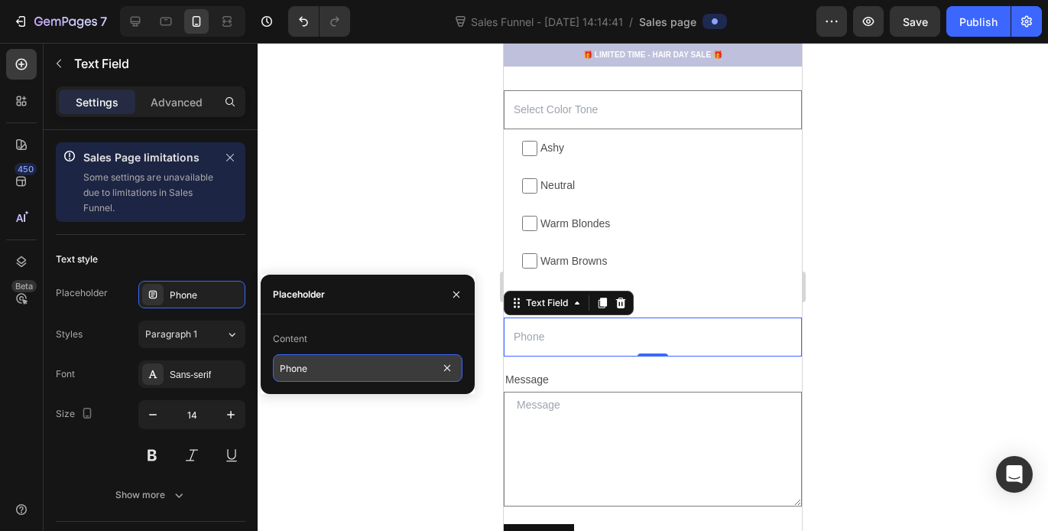
click at [330, 363] on input "Phone" at bounding box center [368, 368] width 190 height 28
type input "b"
type input "Budget Tier"
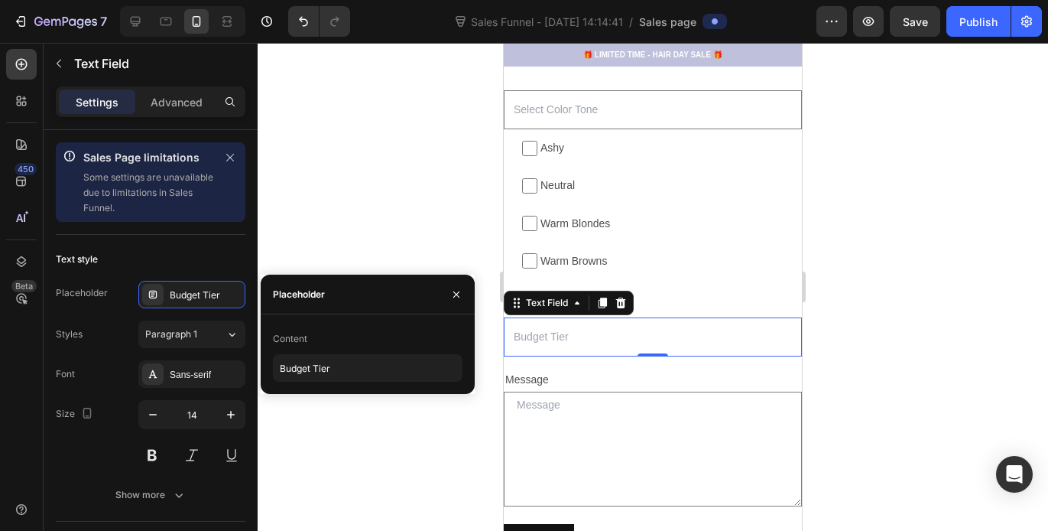
click at [461, 225] on div at bounding box center [653, 287] width 791 height 488
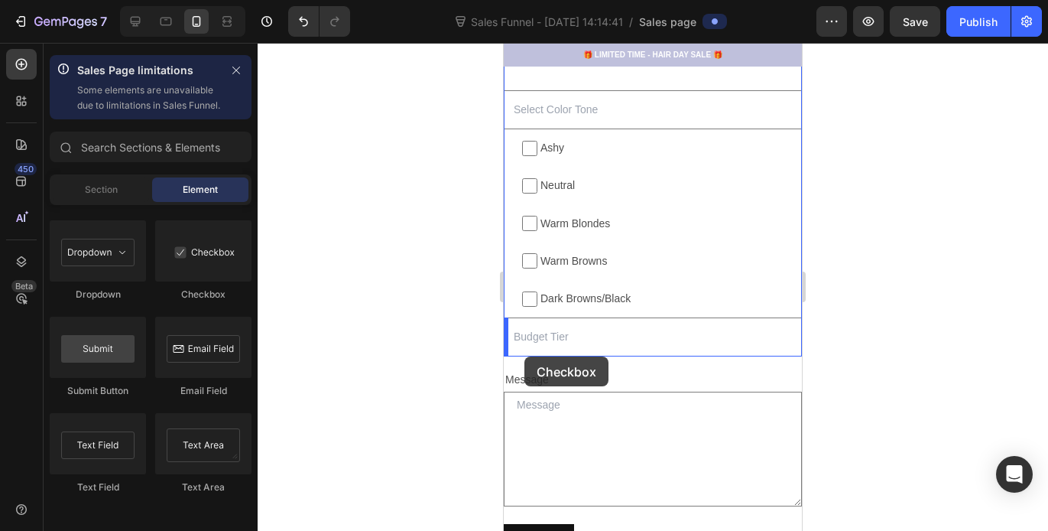
drag, startPoint x: 686, startPoint y: 314, endPoint x: 525, endPoint y: 356, distance: 166.6
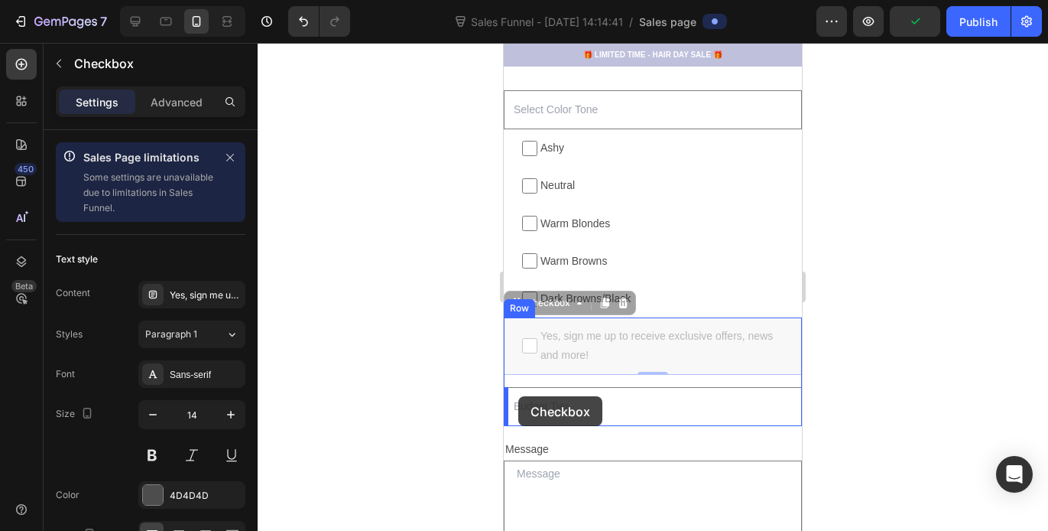
drag, startPoint x: 517, startPoint y: 307, endPoint x: 518, endPoint y: 396, distance: 88.7
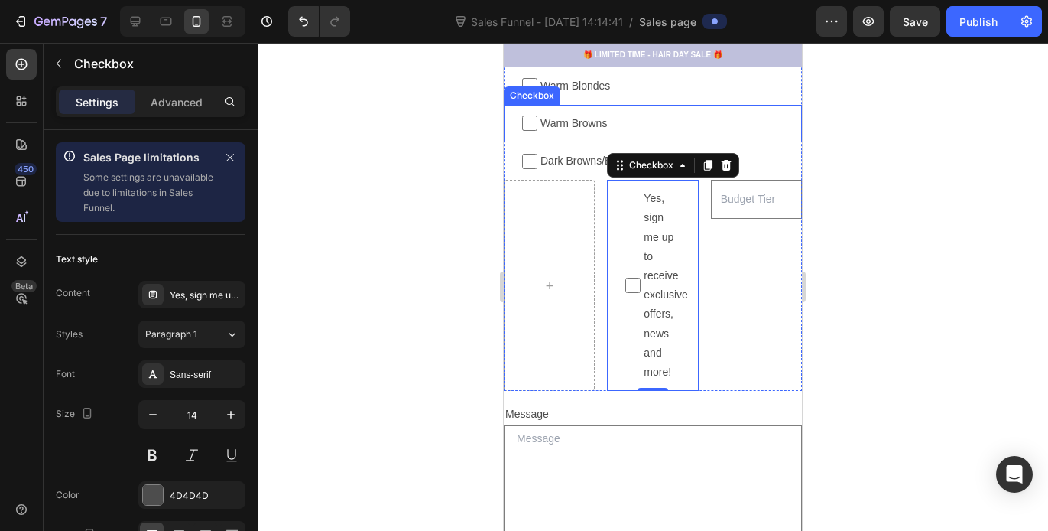
scroll to position [2258, 0]
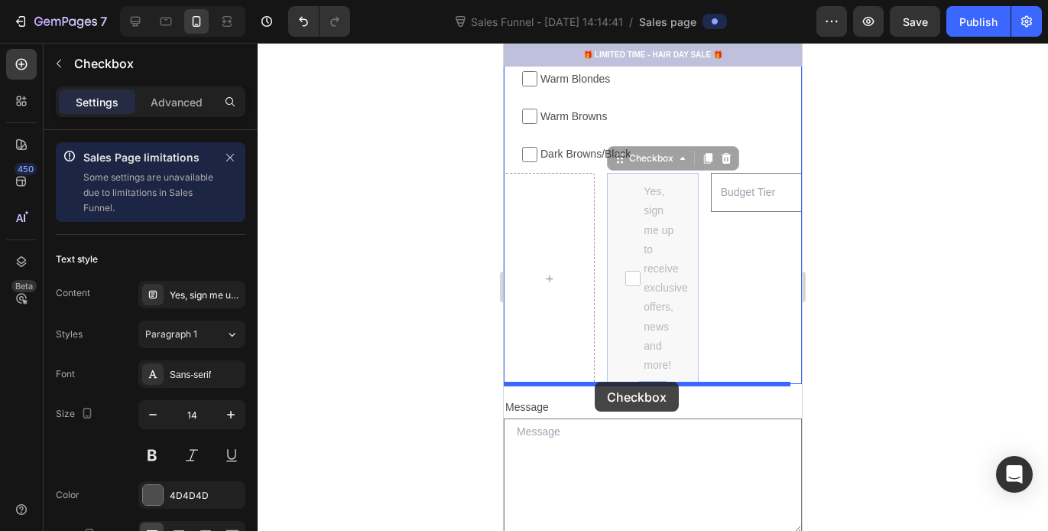
drag, startPoint x: 619, startPoint y: 161, endPoint x: 595, endPoint y: 381, distance: 221.5
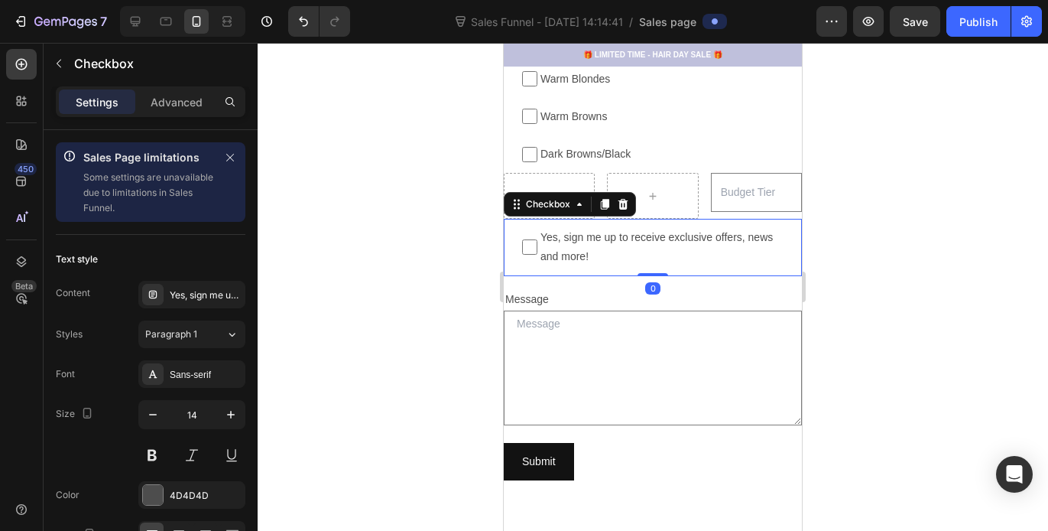
click at [861, 184] on div at bounding box center [653, 287] width 791 height 488
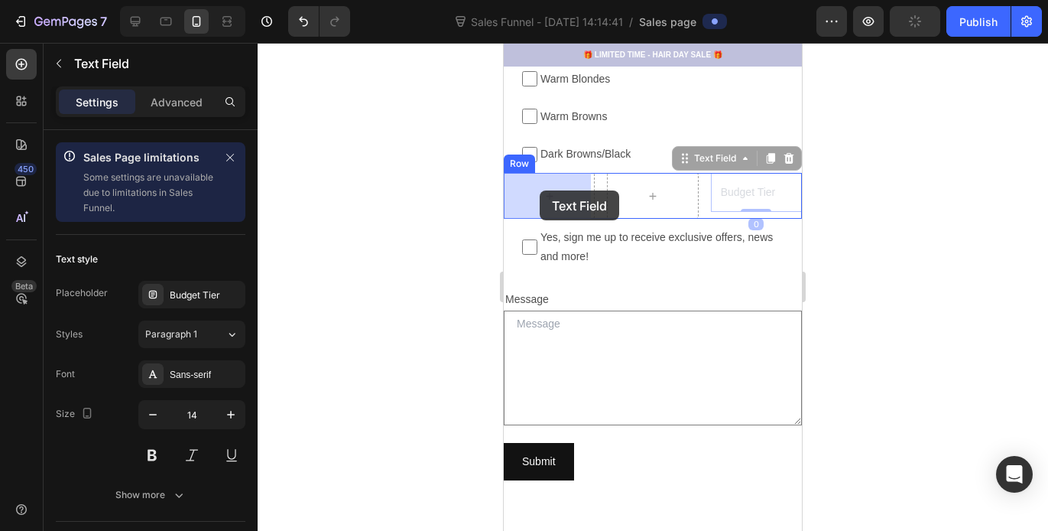
drag, startPoint x: 673, startPoint y: 165, endPoint x: 540, endPoint y: 190, distance: 135.4
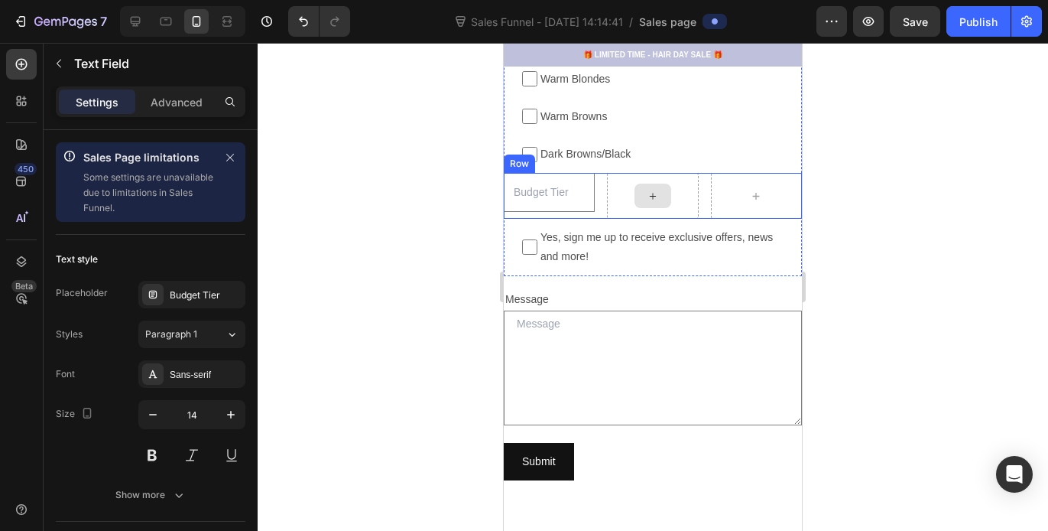
click at [640, 199] on div at bounding box center [653, 196] width 37 height 24
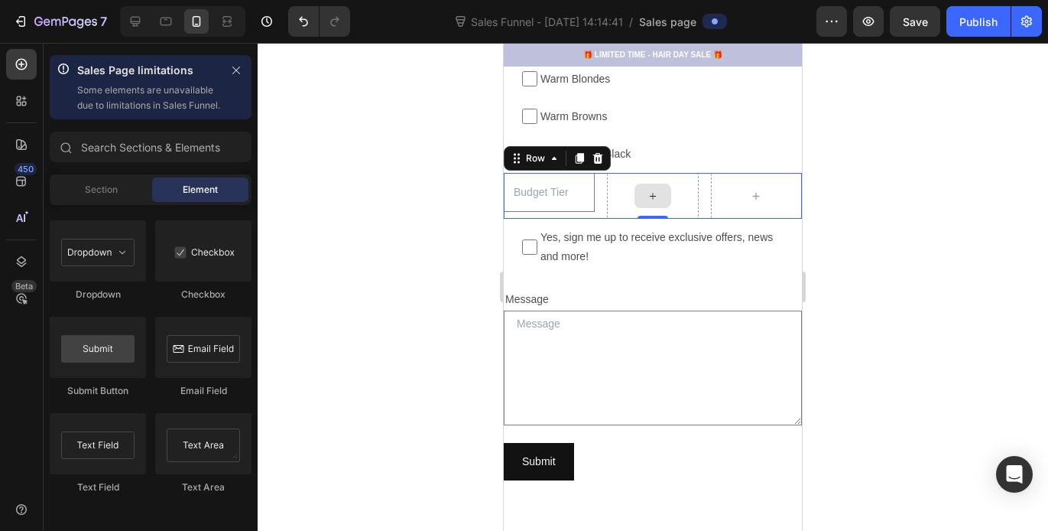
click at [681, 173] on div at bounding box center [652, 196] width 91 height 46
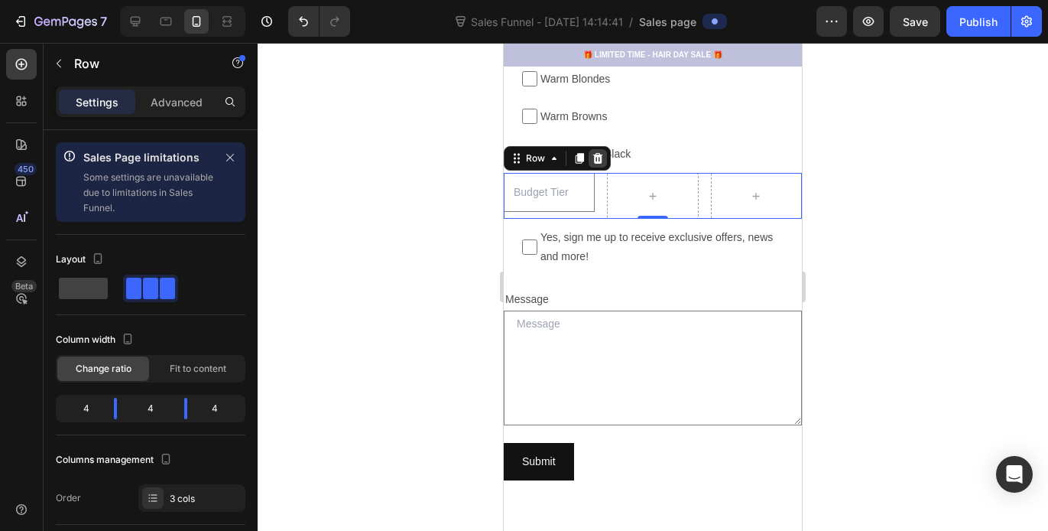
click at [600, 161] on icon at bounding box center [598, 158] width 10 height 11
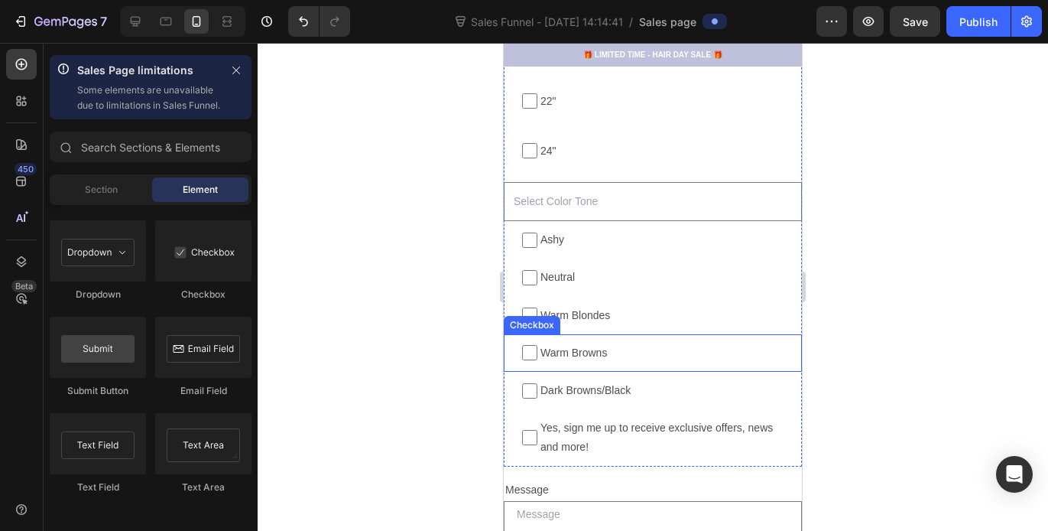
scroll to position [2019, 0]
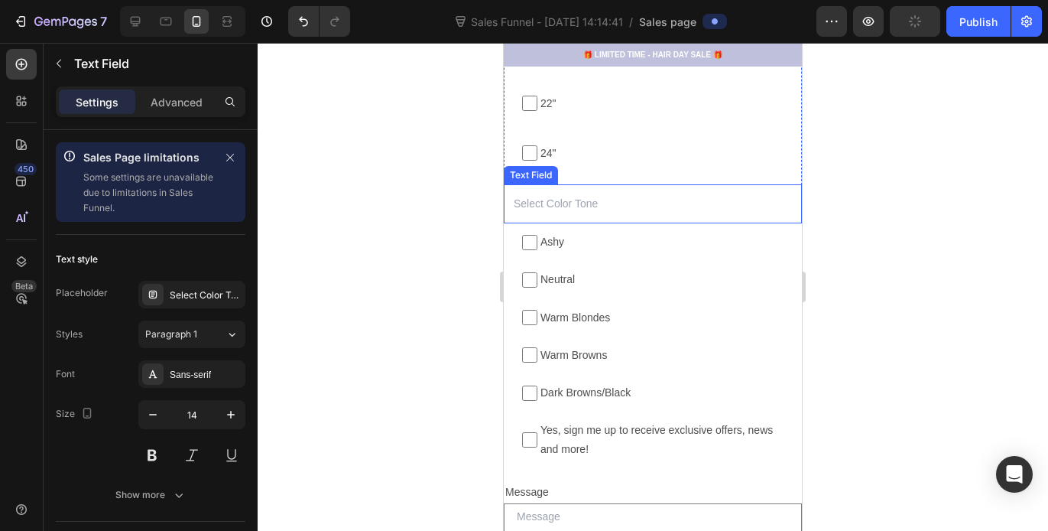
click at [569, 207] on input "text" at bounding box center [653, 203] width 298 height 39
click at [604, 177] on div at bounding box center [602, 170] width 18 height 18
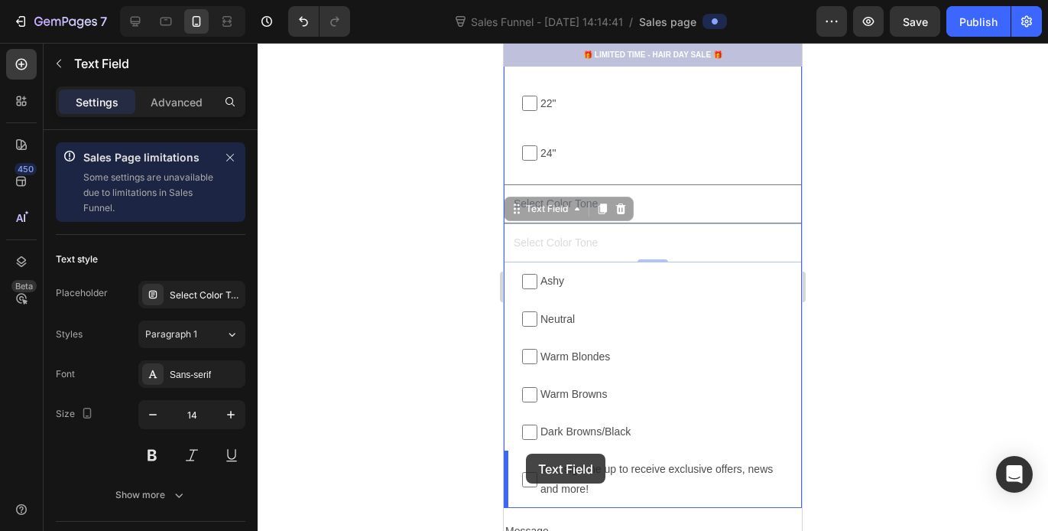
drag, startPoint x: 517, startPoint y: 209, endPoint x: 526, endPoint y: 453, distance: 244.9
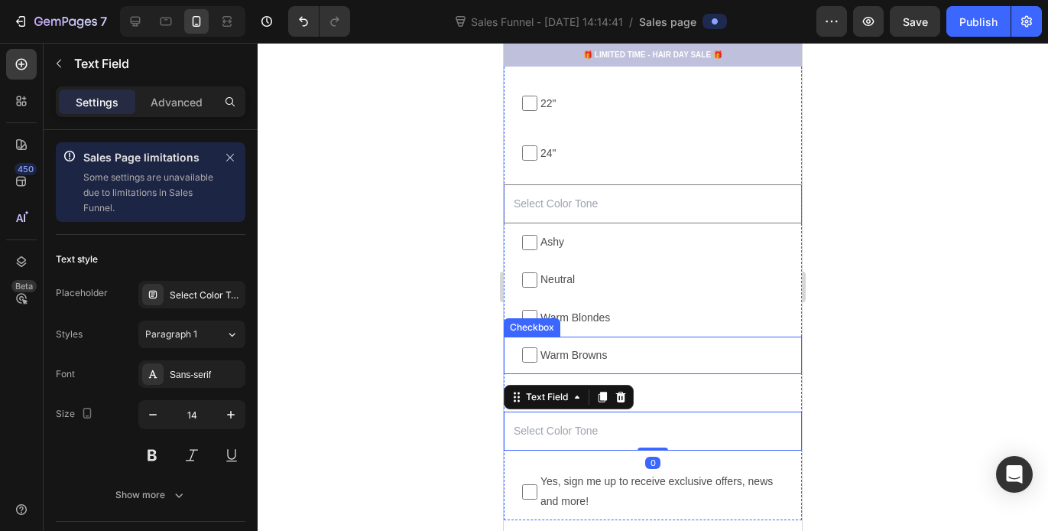
scroll to position [2042, 0]
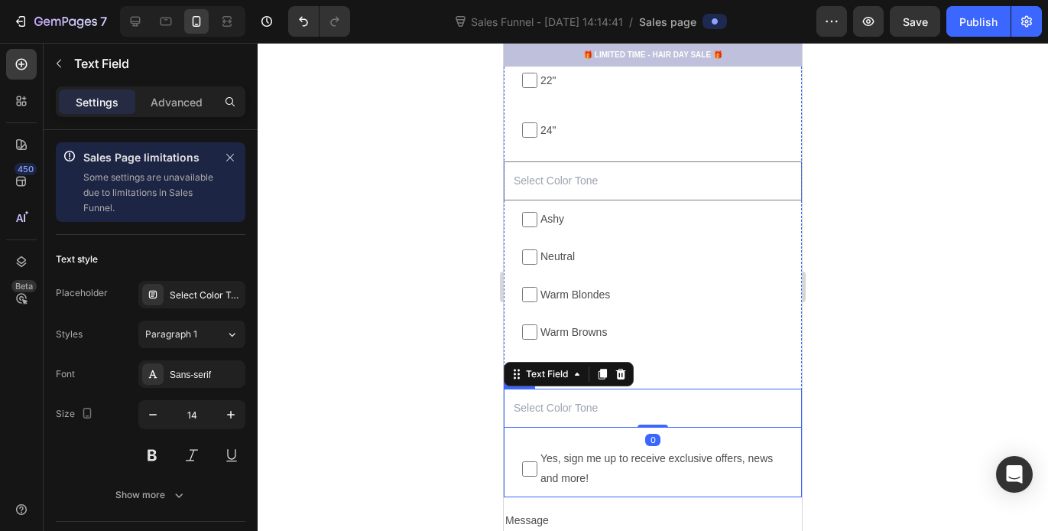
click at [575, 436] on div "Text Field 0 Yes, sign me up to receive exclusive offers, news and more! Checkb…" at bounding box center [653, 442] width 298 height 109
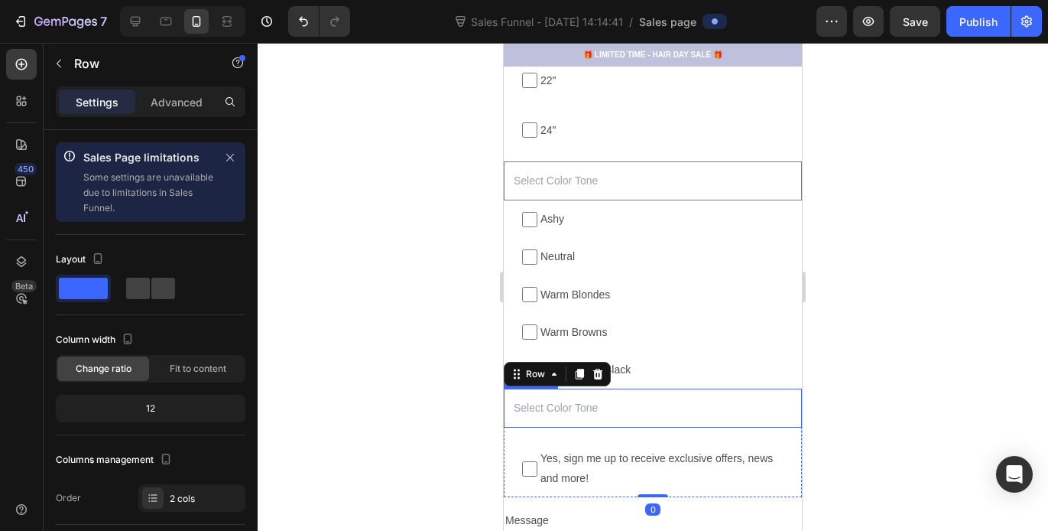
click at [574, 412] on input "text" at bounding box center [653, 407] width 298 height 39
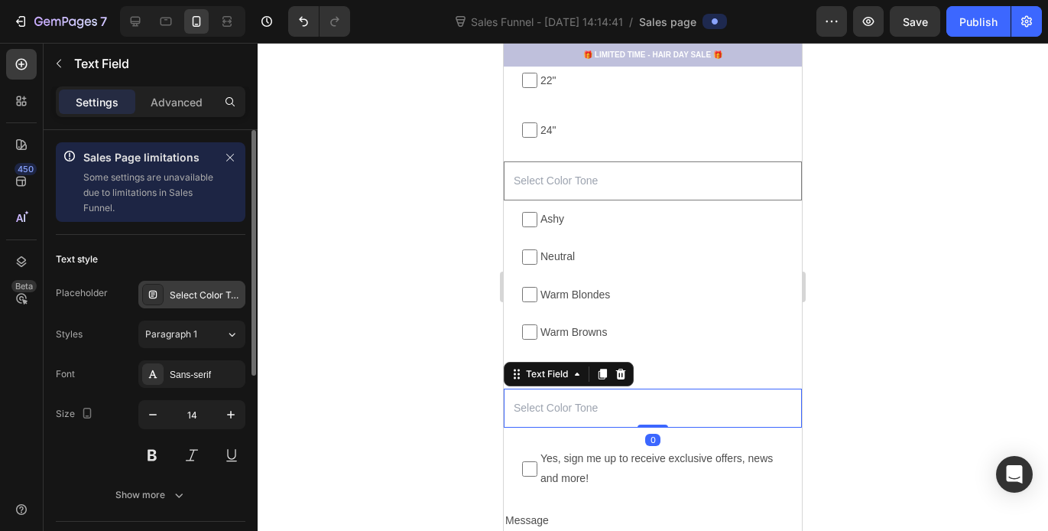
click at [198, 291] on div "Select Color Tone" at bounding box center [206, 295] width 72 height 14
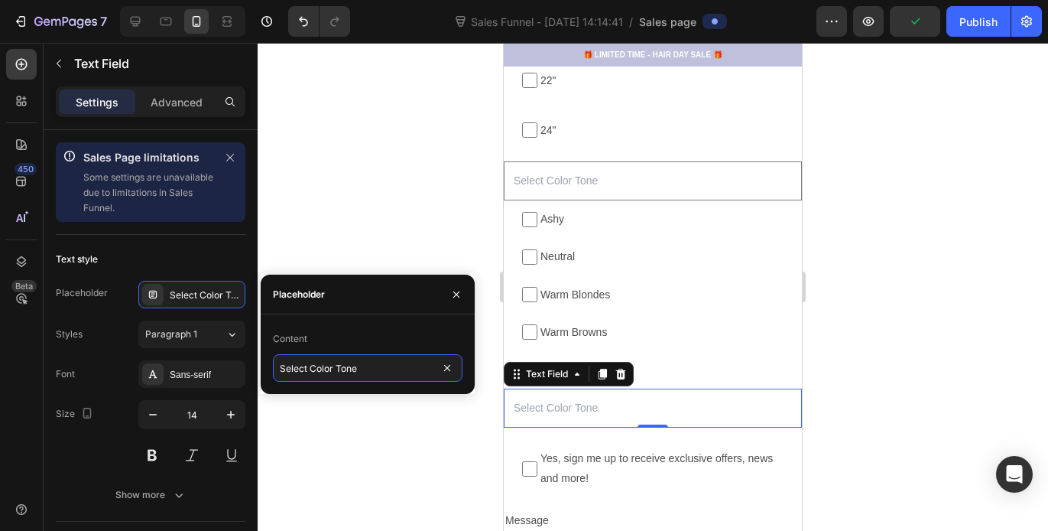
drag, startPoint x: 369, startPoint y: 376, endPoint x: 268, endPoint y: 373, distance: 101.0
click at [267, 373] on div "Content Select Color Tone" at bounding box center [368, 354] width 214 height 55
click at [377, 367] on input "Select Color Tone" at bounding box center [368, 368] width 190 height 28
type input "S"
type input "Budget Tier"
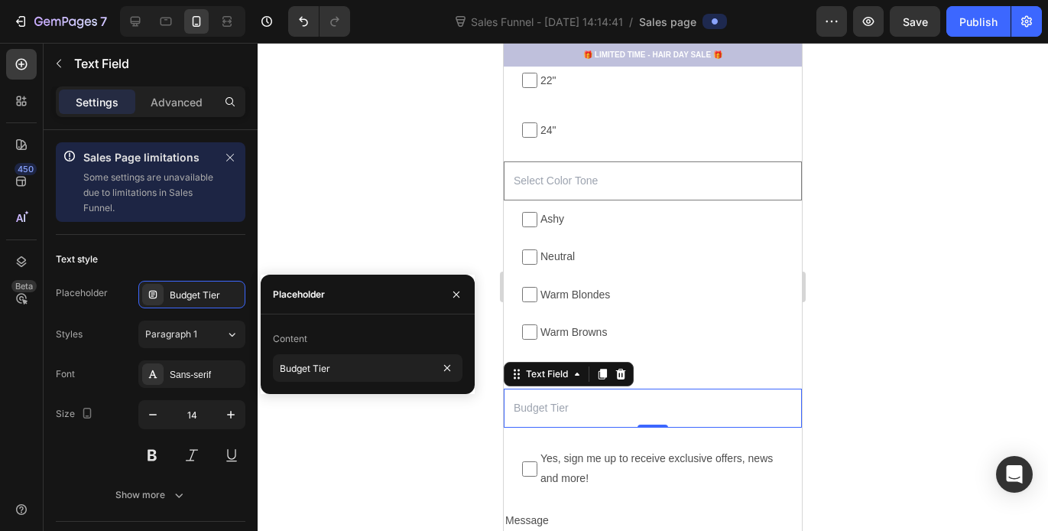
click at [915, 248] on div at bounding box center [653, 287] width 791 height 488
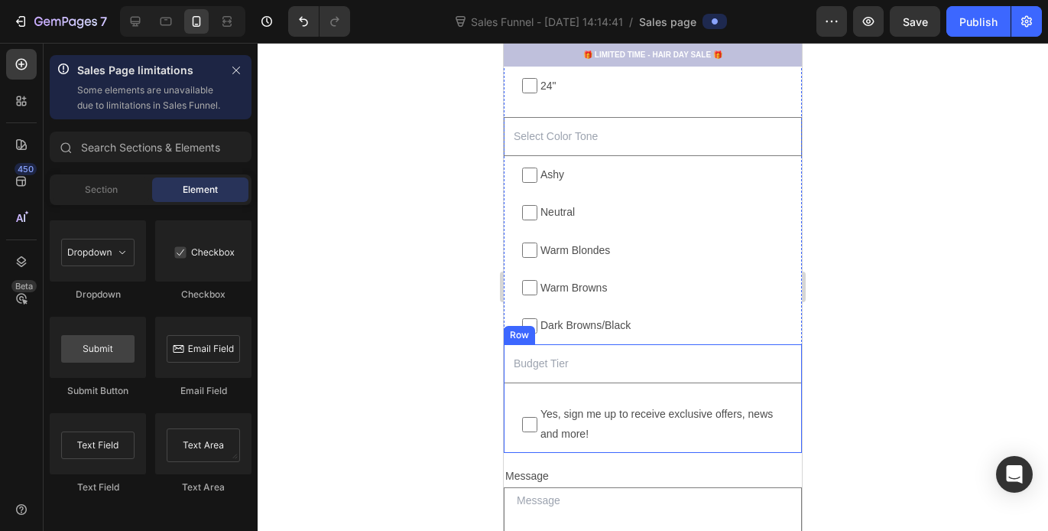
scroll to position [2099, 0]
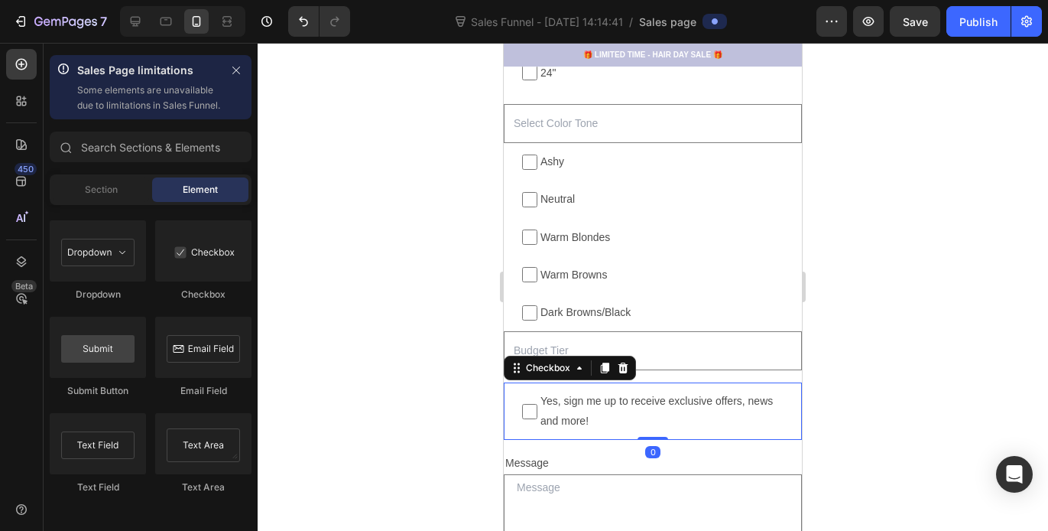
click at [636, 421] on span "Yes, sign me up to receive exclusive offers, news and more!" at bounding box center [661, 411] width 246 height 38
click at [538, 419] on input "Yes, sign me up to receive exclusive offers, news and more!" at bounding box center [529, 411] width 15 height 15
checkbox input "false"
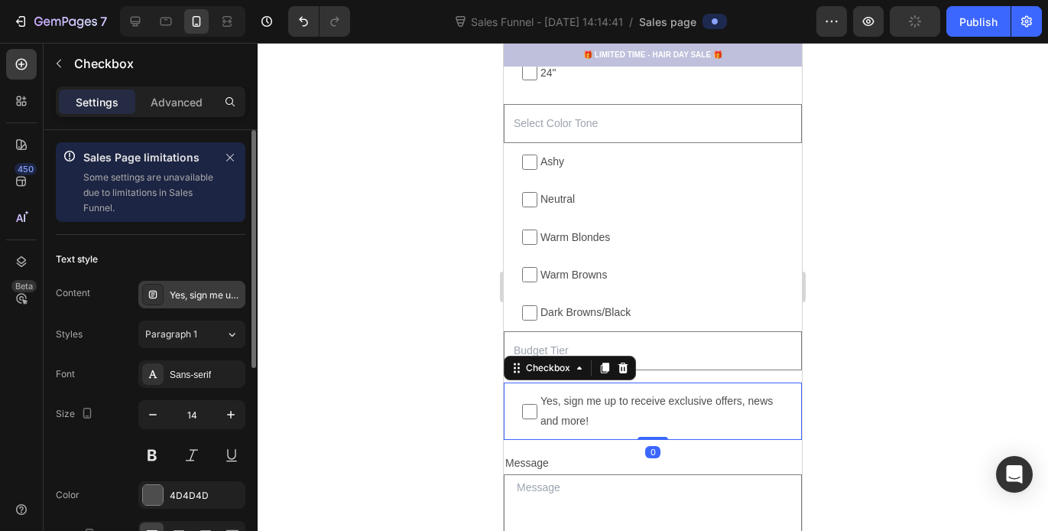
click at [204, 290] on div "Yes, sign me up to receive exclusive offers, news and more!" at bounding box center [206, 295] width 72 height 14
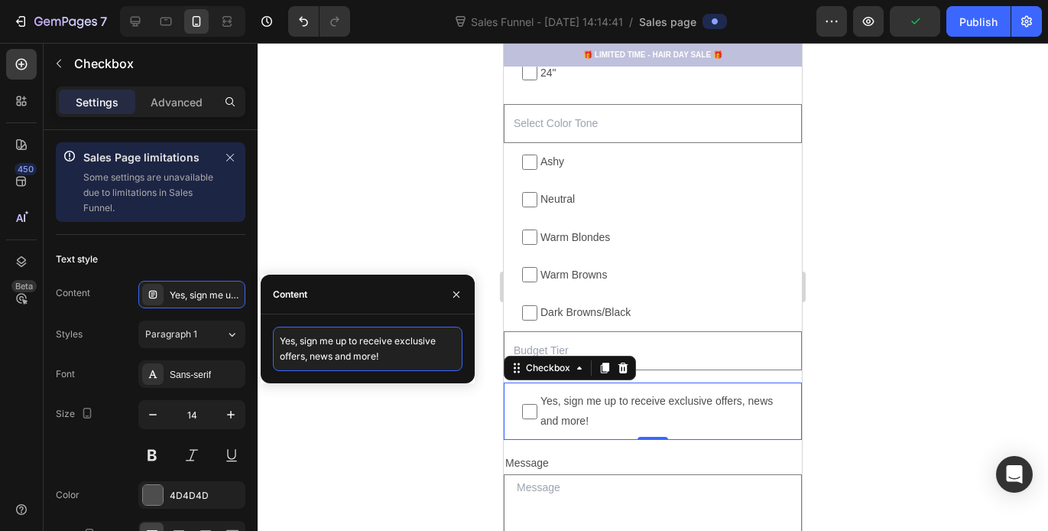
drag, startPoint x: 385, startPoint y: 359, endPoint x: 276, endPoint y: 335, distance: 111.3
click at [276, 335] on textarea "Yes, sign me up to receive exclusive offers, news and more!" at bounding box center [368, 349] width 190 height 44
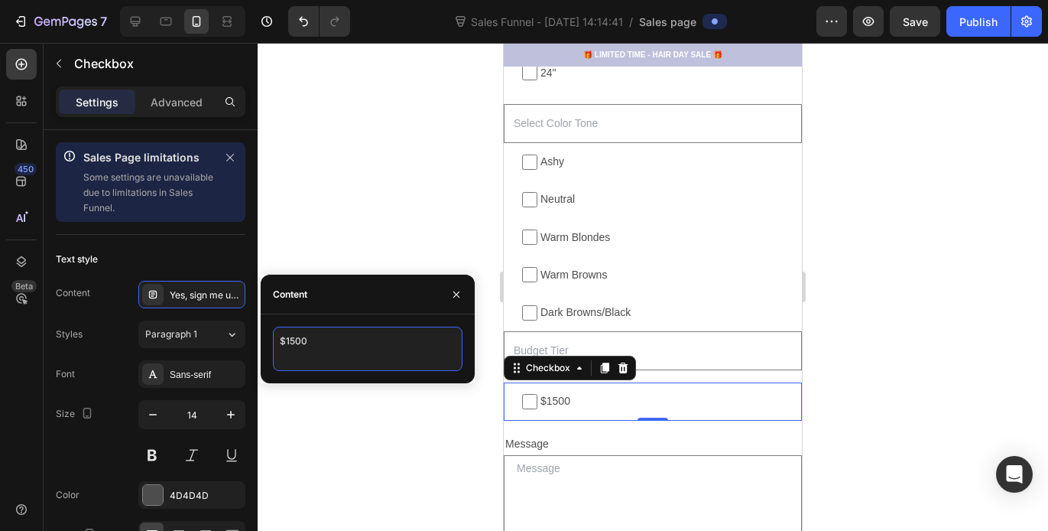
type textarea "$1500"
click at [602, 369] on icon at bounding box center [605, 368] width 12 height 12
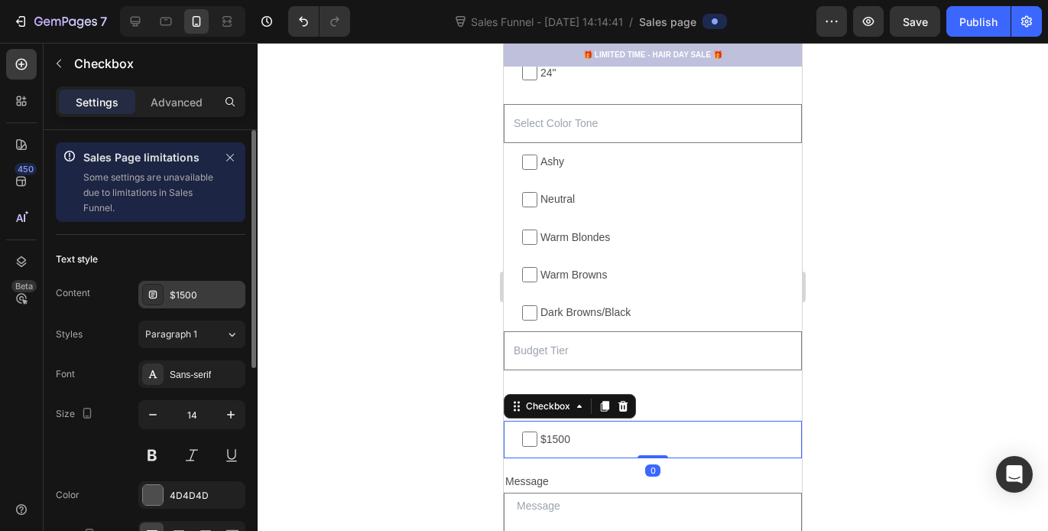
click at [210, 296] on div "$1500" at bounding box center [206, 295] width 72 height 14
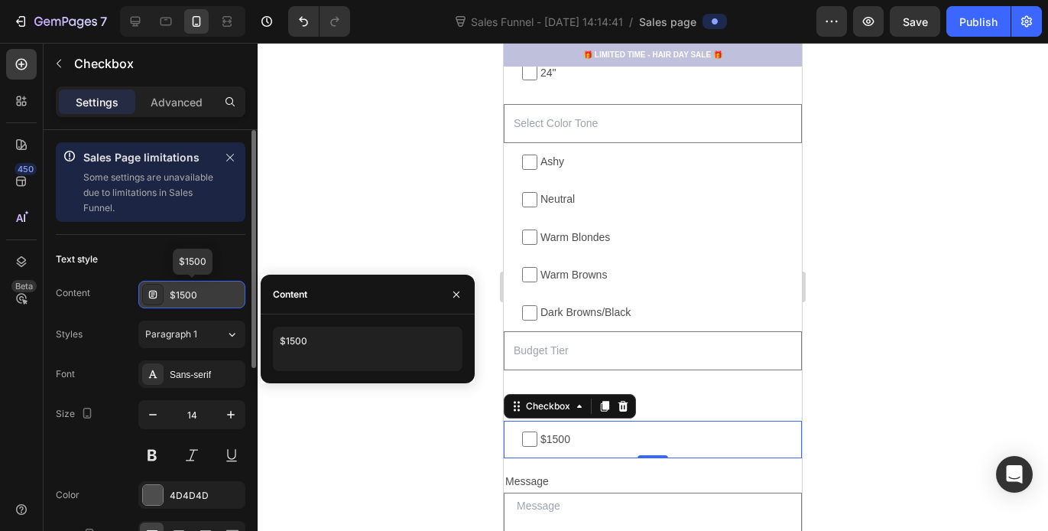
click at [210, 296] on div "$1500" at bounding box center [206, 295] width 72 height 14
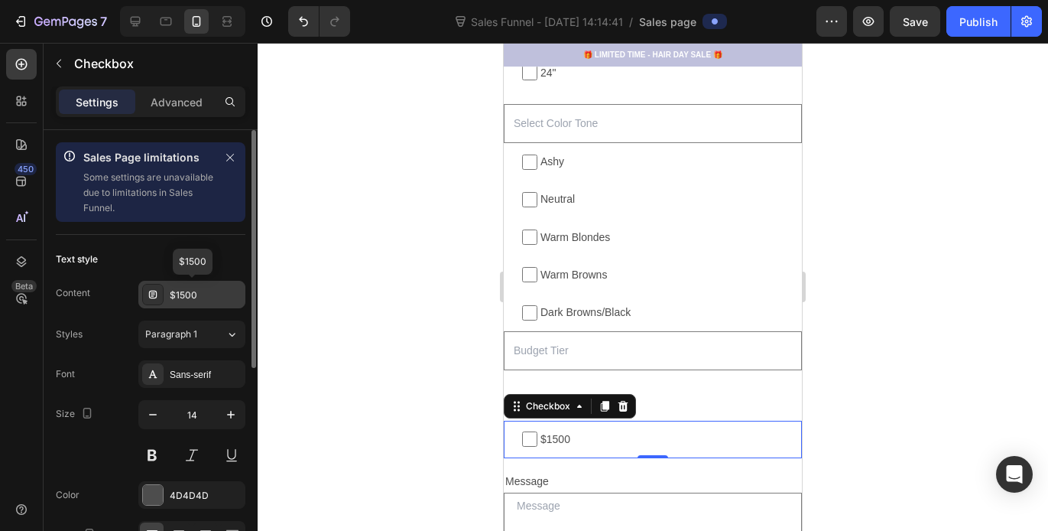
click at [199, 302] on div "$1500" at bounding box center [191, 295] width 107 height 28
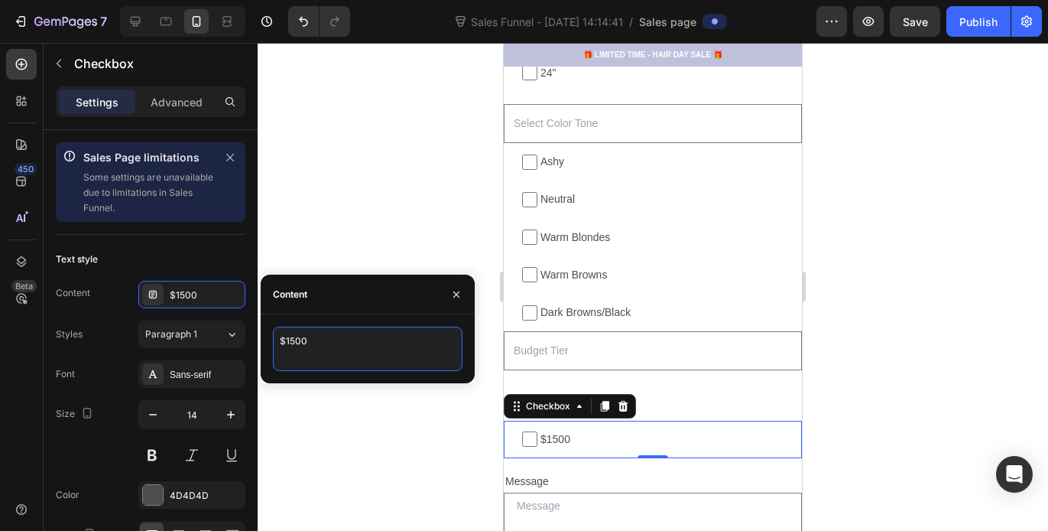
click at [334, 343] on textarea "$1500" at bounding box center [368, 349] width 190 height 44
type textarea "$2500"
click at [613, 405] on div at bounding box center [605, 406] width 18 height 18
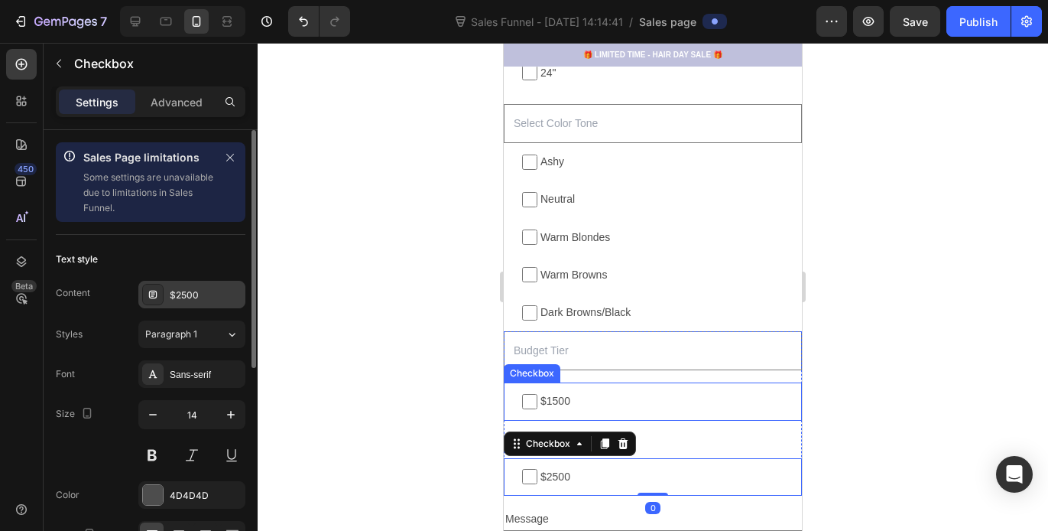
click at [213, 286] on div "$2500" at bounding box center [191, 295] width 107 height 28
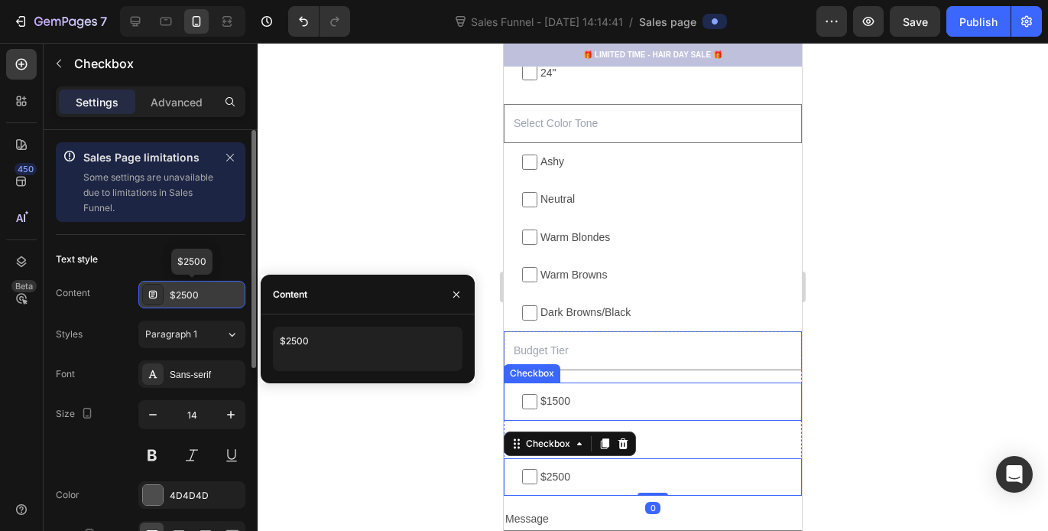
click at [212, 293] on div "$2500" at bounding box center [206, 295] width 72 height 14
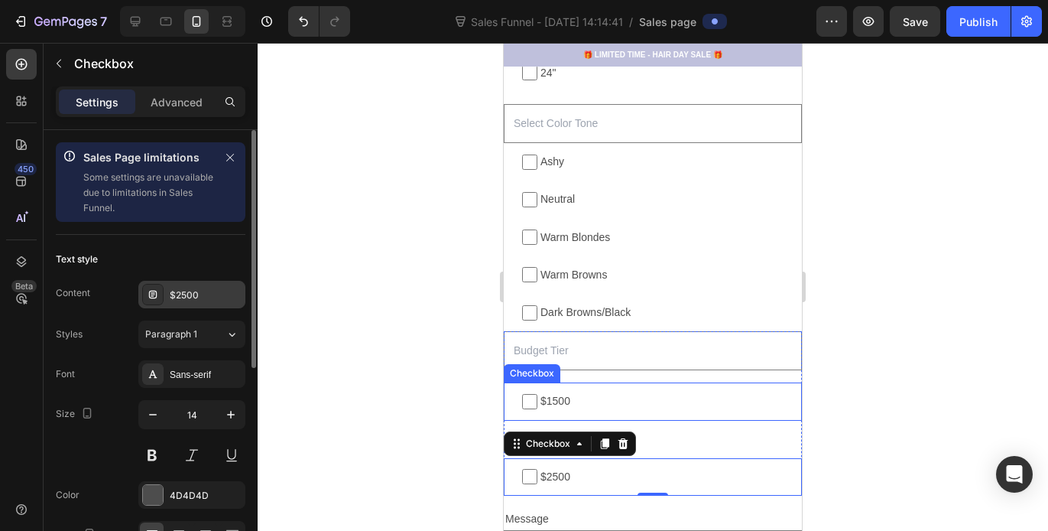
click at [210, 291] on div "$2500" at bounding box center [206, 295] width 72 height 14
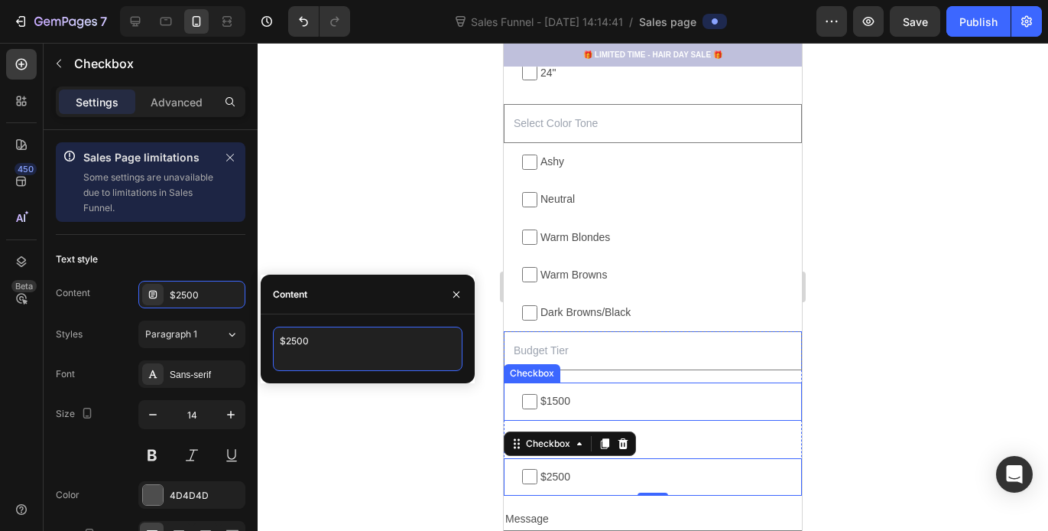
click at [315, 339] on textarea "$2500" at bounding box center [368, 349] width 190 height 44
type textarea "$3000"
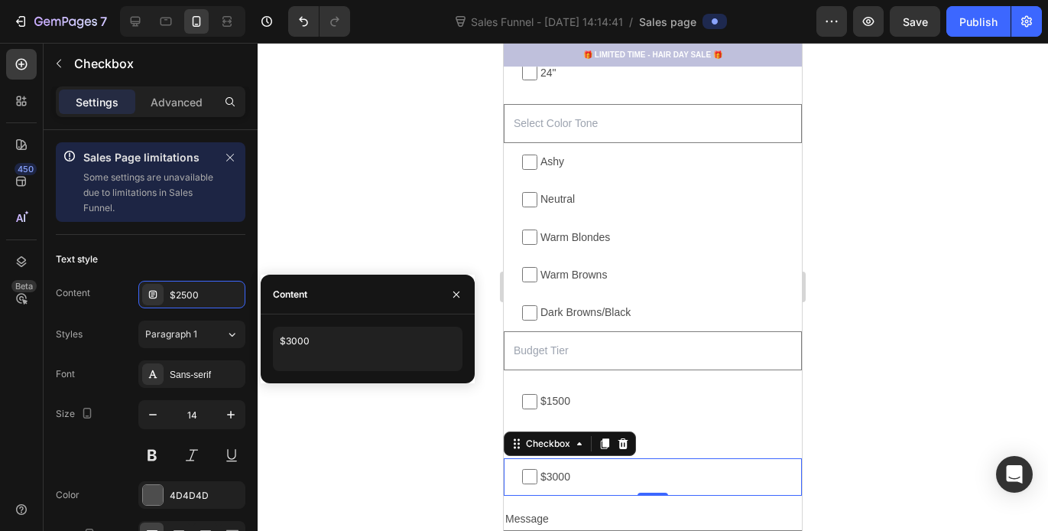
click at [941, 388] on div at bounding box center [653, 287] width 791 height 488
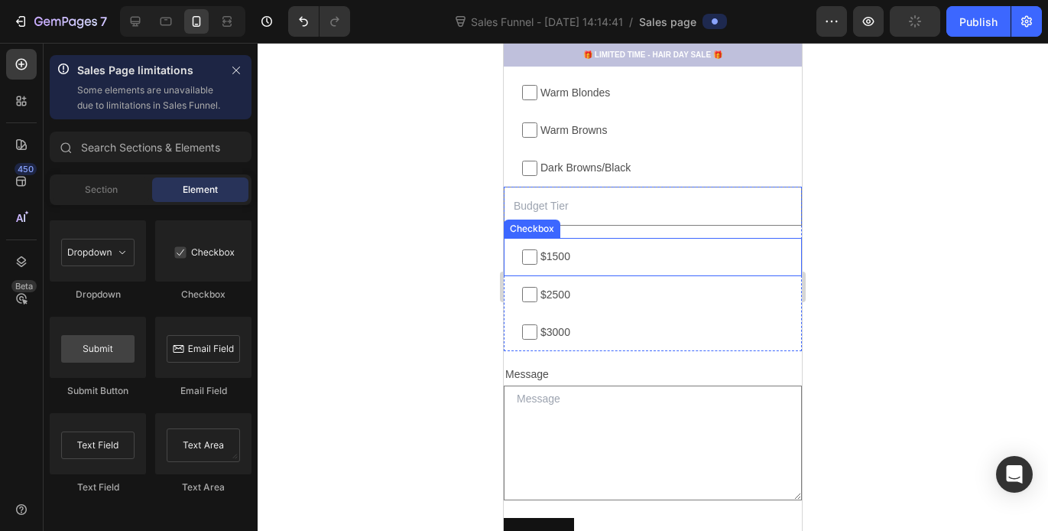
scroll to position [2254, 0]
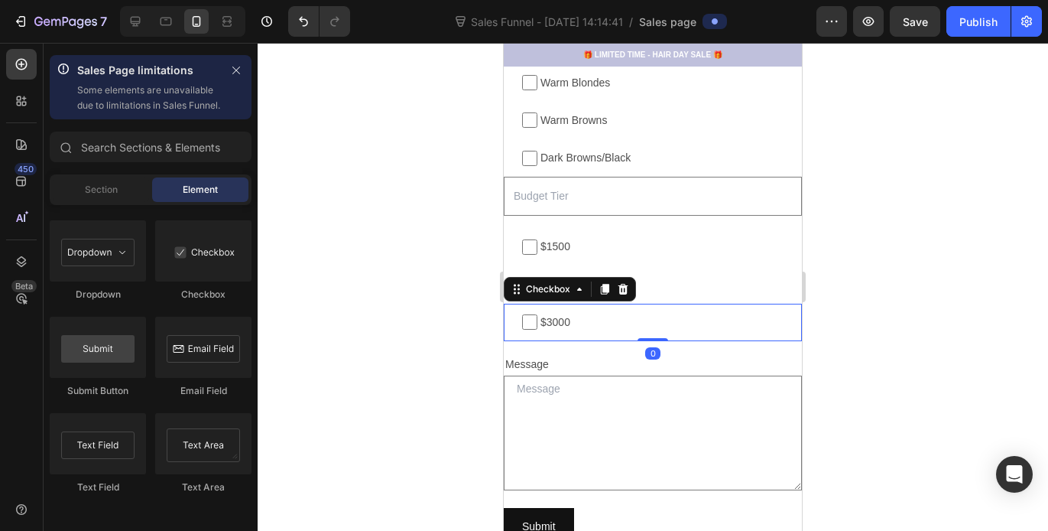
click at [605, 327] on span "$3000" at bounding box center [661, 322] width 246 height 19
click at [538, 327] on input "$3000" at bounding box center [529, 321] width 15 height 15
checkbox input "false"
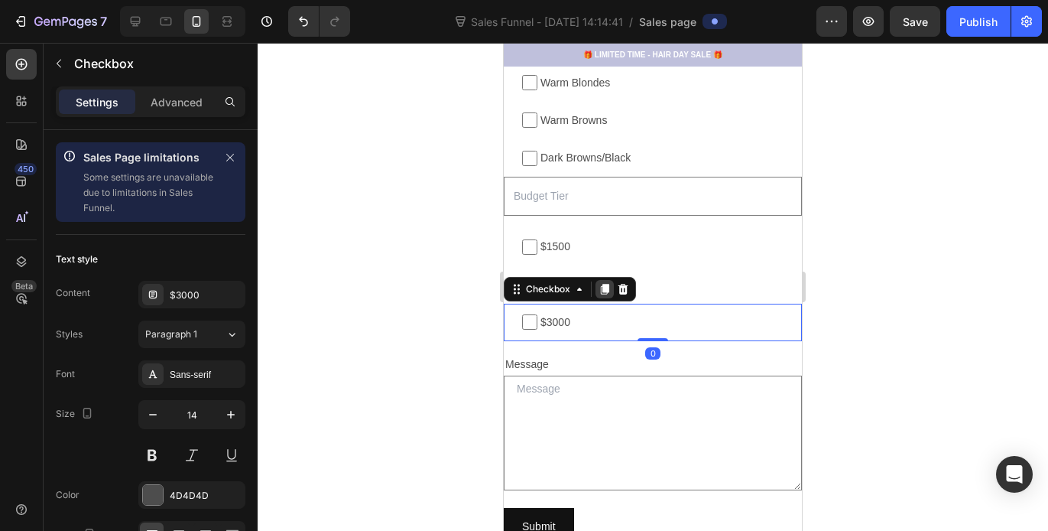
click at [602, 288] on icon at bounding box center [605, 289] width 8 height 11
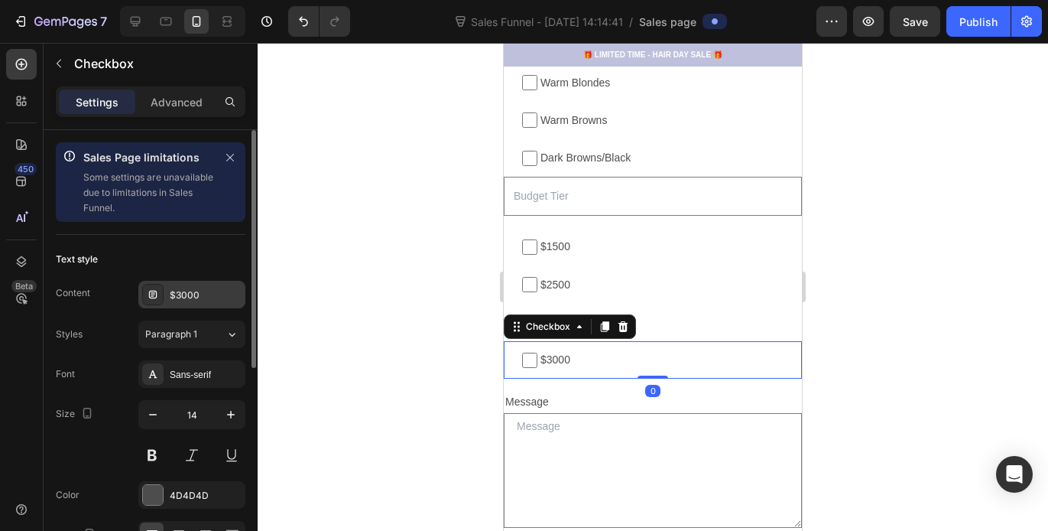
click at [213, 291] on div "$3000" at bounding box center [206, 295] width 72 height 14
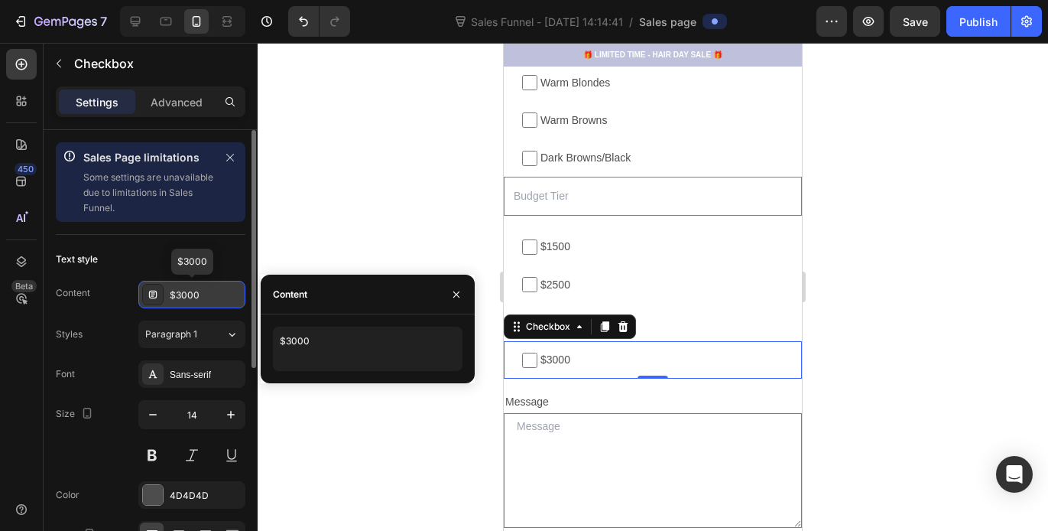
click at [214, 293] on div "$3000" at bounding box center [206, 295] width 72 height 14
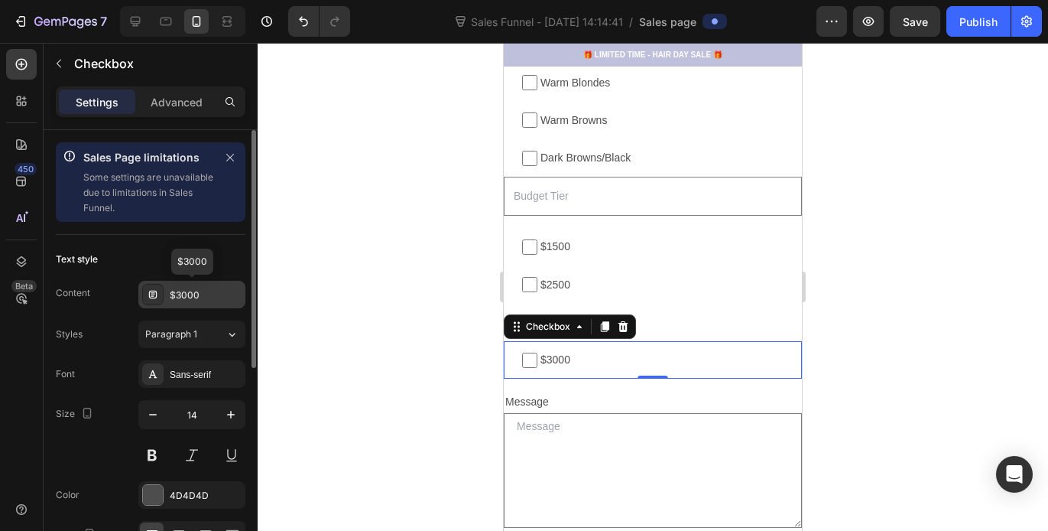
click at [214, 293] on div "$3000" at bounding box center [206, 295] width 72 height 14
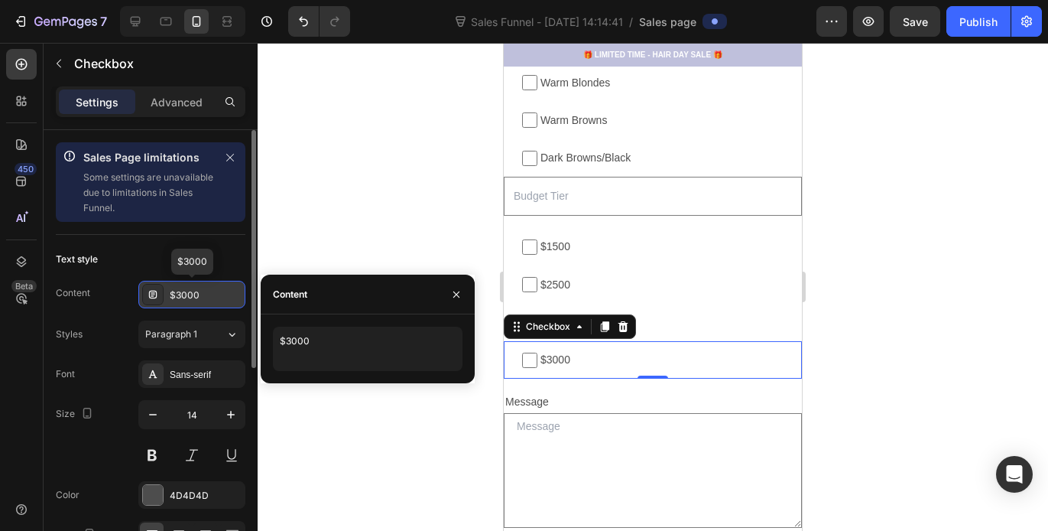
click at [214, 293] on div "$3000" at bounding box center [206, 295] width 72 height 14
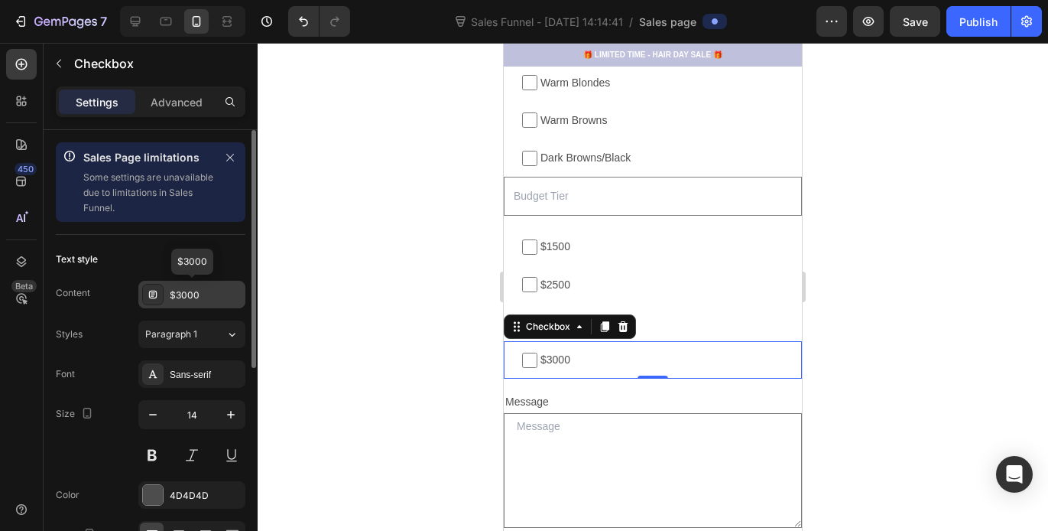
click at [218, 294] on div "$3000" at bounding box center [206, 295] width 72 height 14
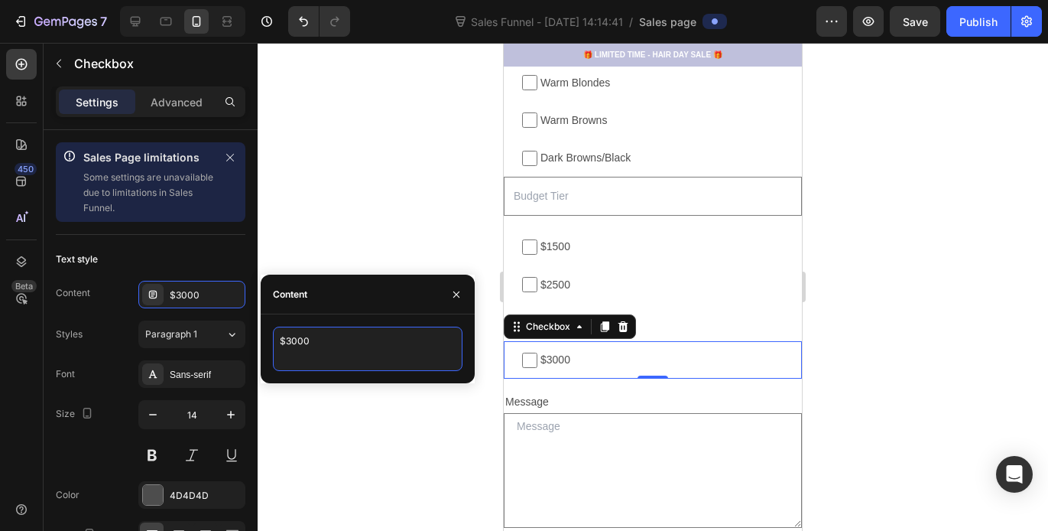
click at [316, 333] on textarea "$3000" at bounding box center [368, 349] width 190 height 44
type textarea "$3500"
click at [378, 252] on div at bounding box center [653, 287] width 791 height 488
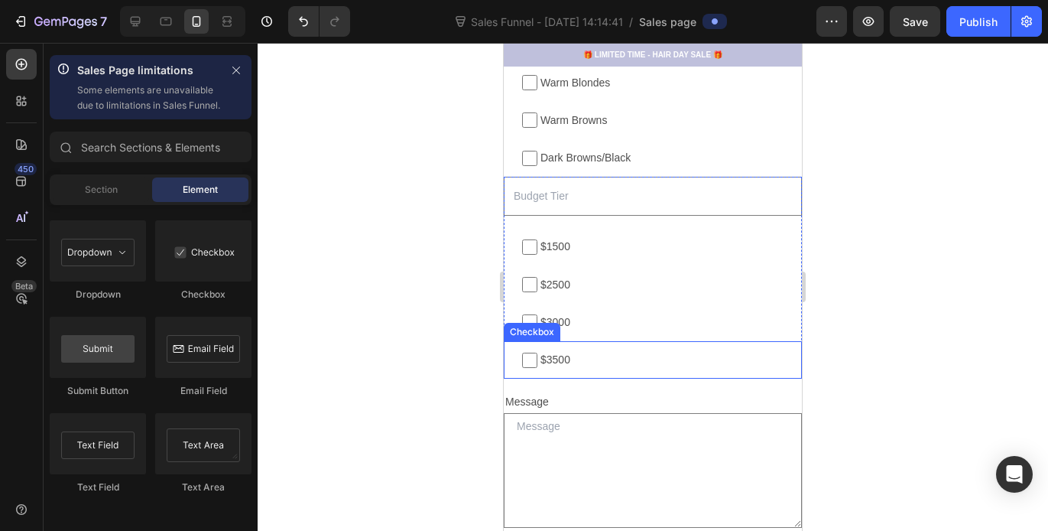
click at [549, 363] on span "$3500" at bounding box center [661, 359] width 246 height 19
click at [538, 363] on input "$3500" at bounding box center [529, 360] width 15 height 15
checkbox input "false"
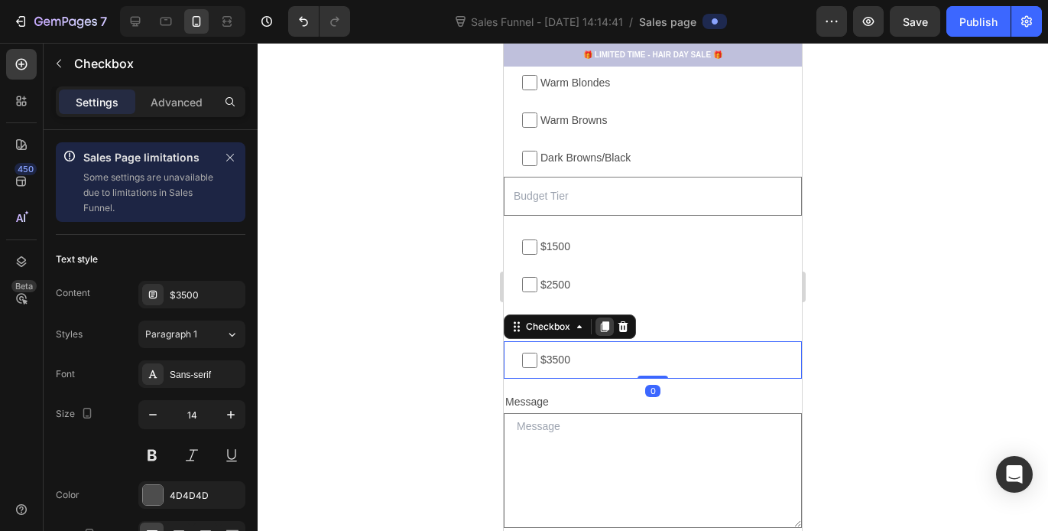
click at [607, 327] on icon at bounding box center [605, 326] width 8 height 11
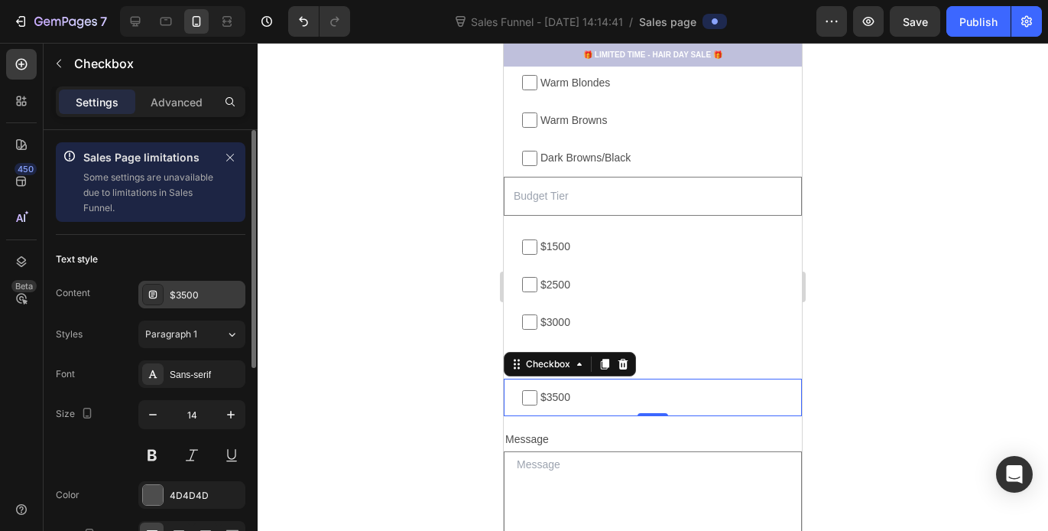
click at [213, 301] on div "$3500" at bounding box center [206, 295] width 72 height 14
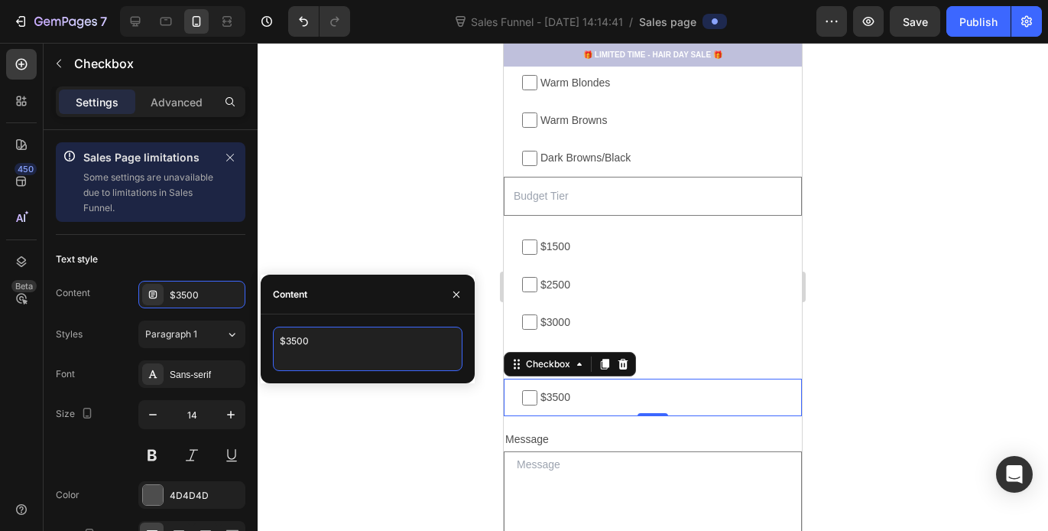
click at [320, 343] on textarea "$3500" at bounding box center [368, 349] width 190 height 44
type textarea "$"
type textarea "4"
type textarea "$4000"
click at [420, 178] on div at bounding box center [653, 287] width 791 height 488
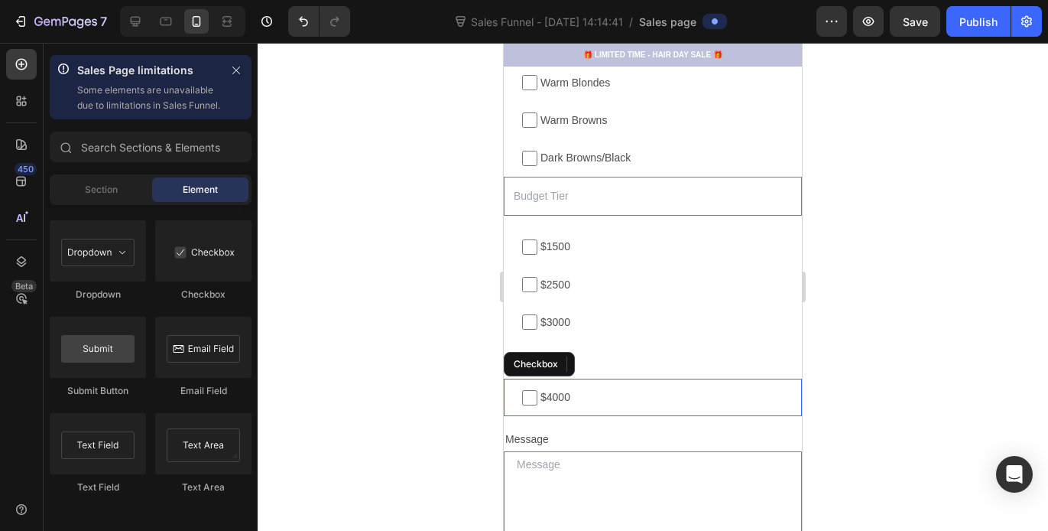
click at [564, 398] on span "$4000" at bounding box center [661, 397] width 246 height 19
click at [538, 398] on input "$4000" at bounding box center [529, 397] width 15 height 15
checkbox input "false"
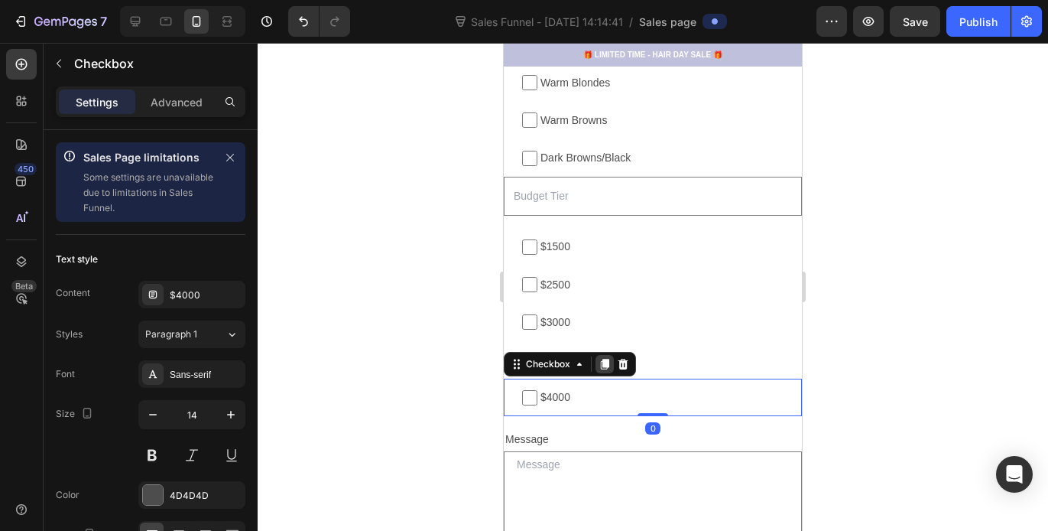
click at [607, 362] on icon at bounding box center [605, 364] width 8 height 11
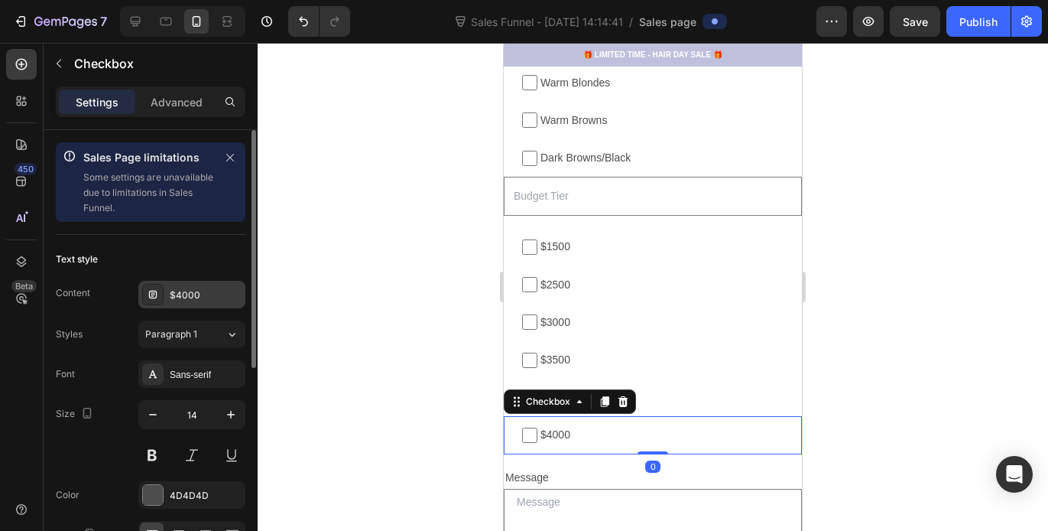
click at [210, 286] on div "$4000" at bounding box center [191, 295] width 107 height 28
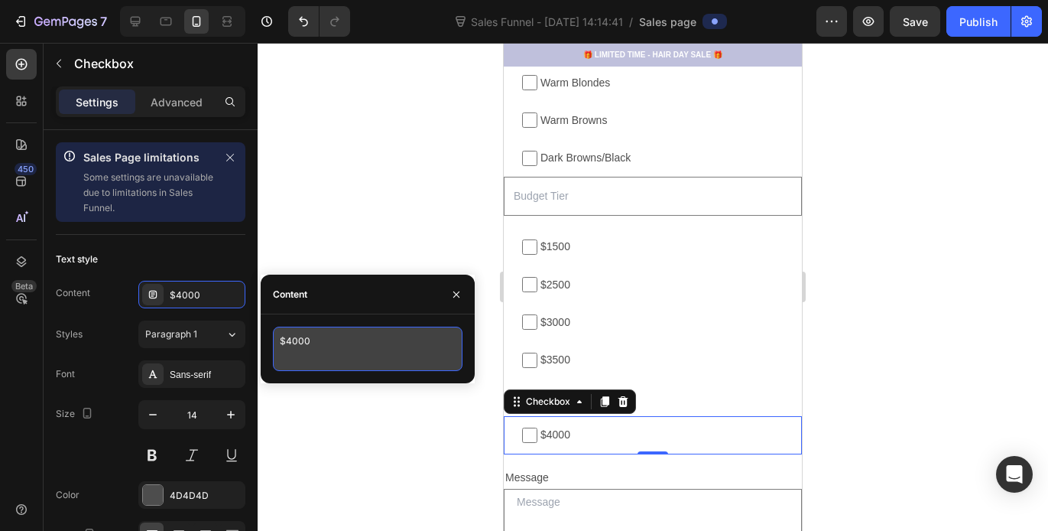
click at [320, 339] on textarea "$4000" at bounding box center [368, 349] width 190 height 44
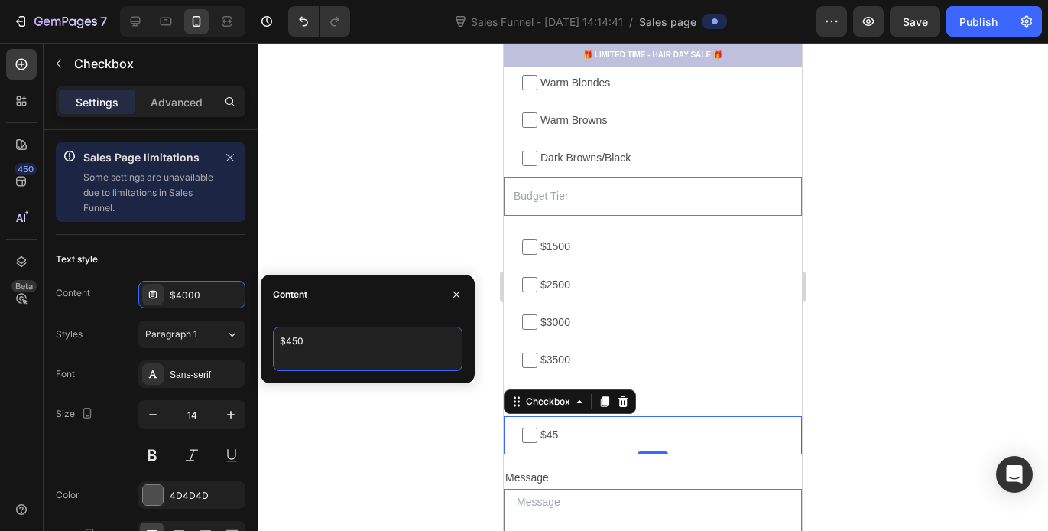
type textarea "$4500"
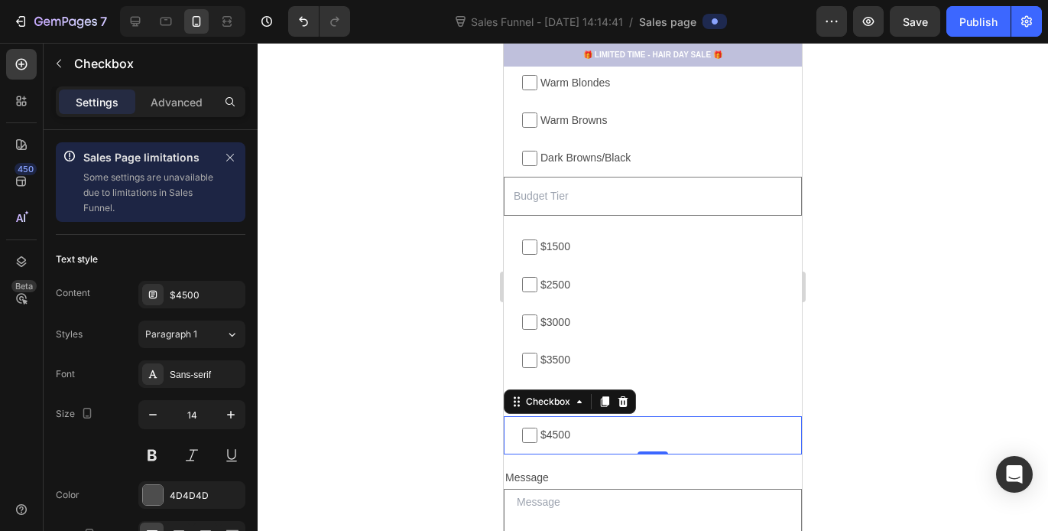
click at [473, 228] on div at bounding box center [653, 287] width 791 height 488
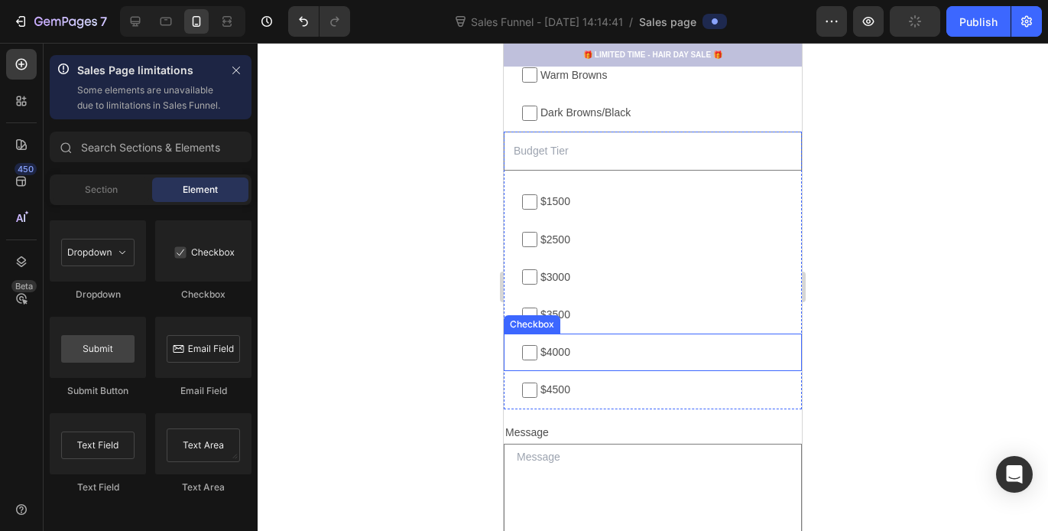
scroll to position [2316, 0]
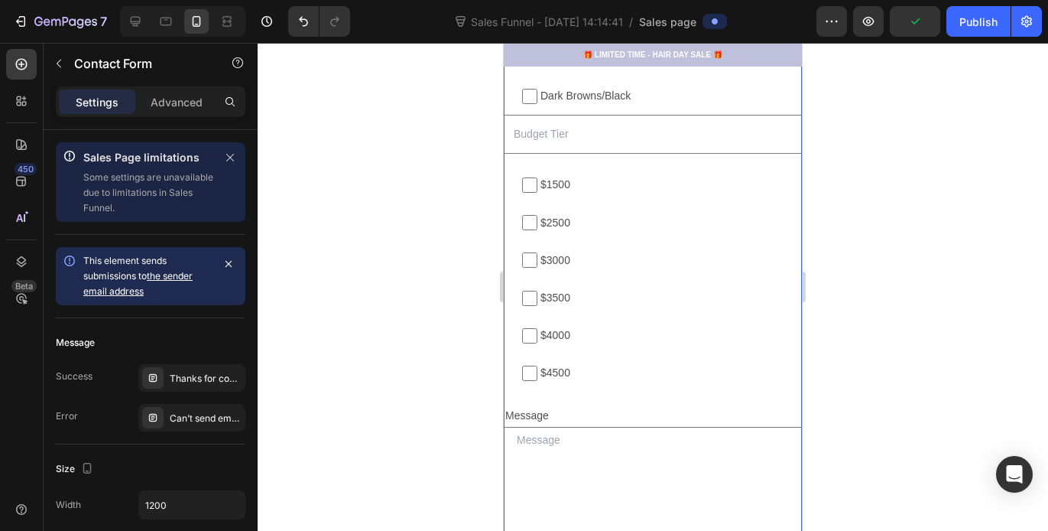
click at [582, 379] on span "$4500" at bounding box center [661, 372] width 246 height 19
click at [538, 379] on input "$4500" at bounding box center [529, 373] width 15 height 15
checkbox input "false"
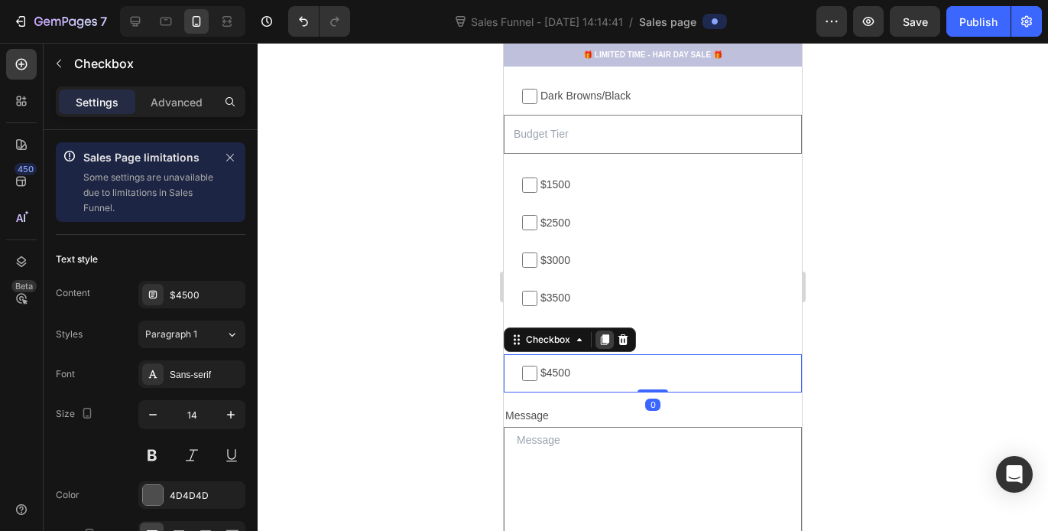
click at [603, 340] on icon at bounding box center [605, 340] width 8 height 11
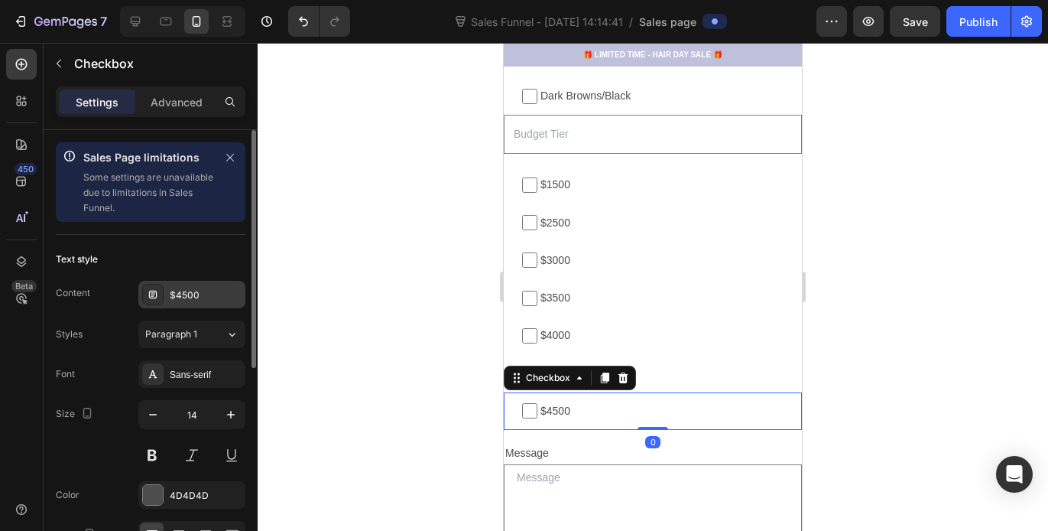
click at [225, 288] on div "$4500" at bounding box center [206, 295] width 72 height 14
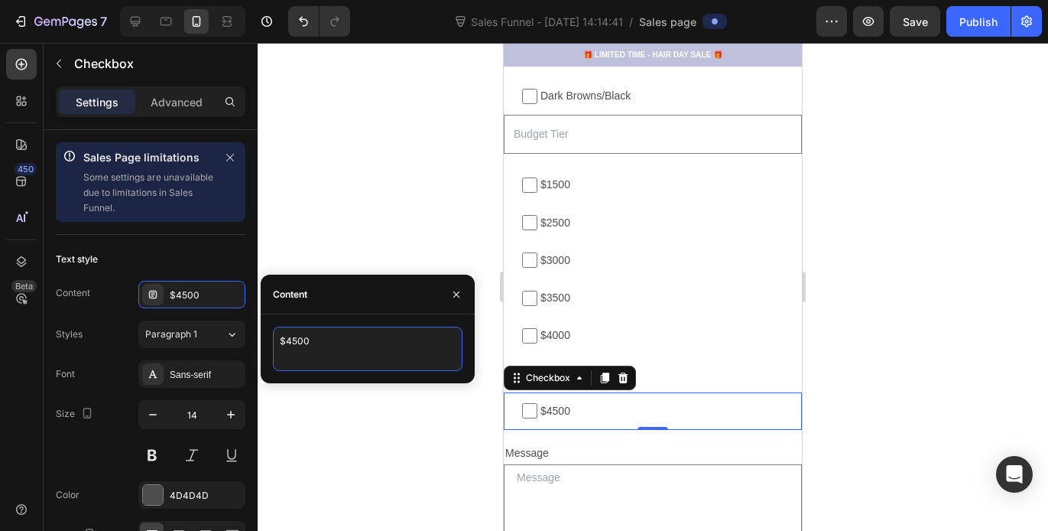
click at [320, 340] on textarea "$4500" at bounding box center [368, 349] width 190 height 44
type textarea "$5000"
click at [331, 233] on div at bounding box center [653, 287] width 791 height 488
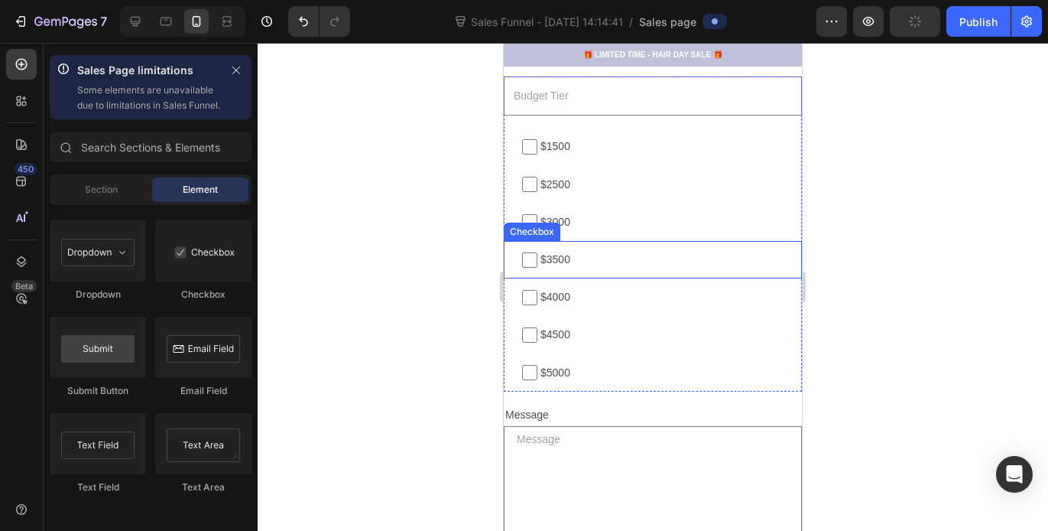
scroll to position [2345, 0]
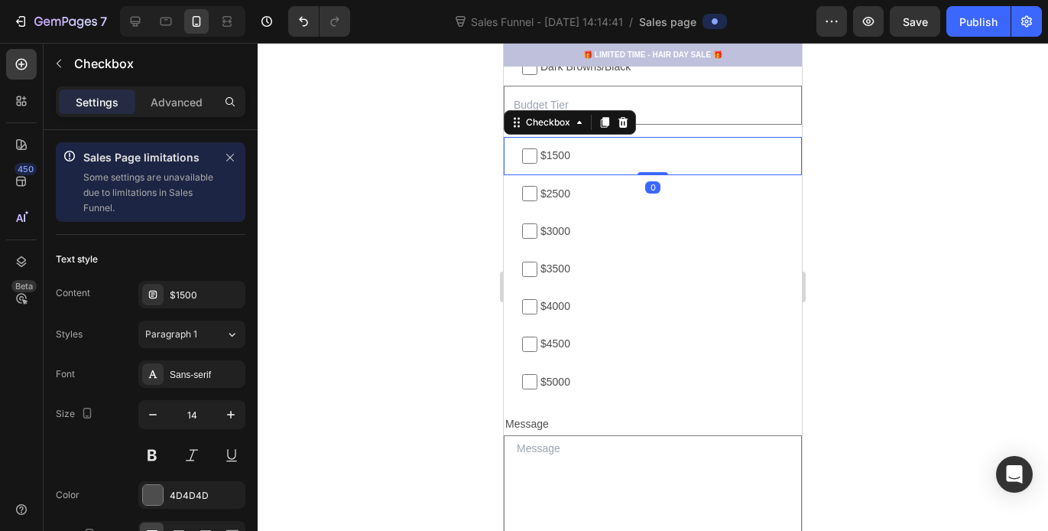
click at [629, 169] on label "$1500" at bounding box center [653, 155] width 298 height 37
click at [538, 164] on input "$1500" at bounding box center [529, 155] width 15 height 15
checkbox input "false"
click at [604, 122] on icon at bounding box center [605, 123] width 8 height 11
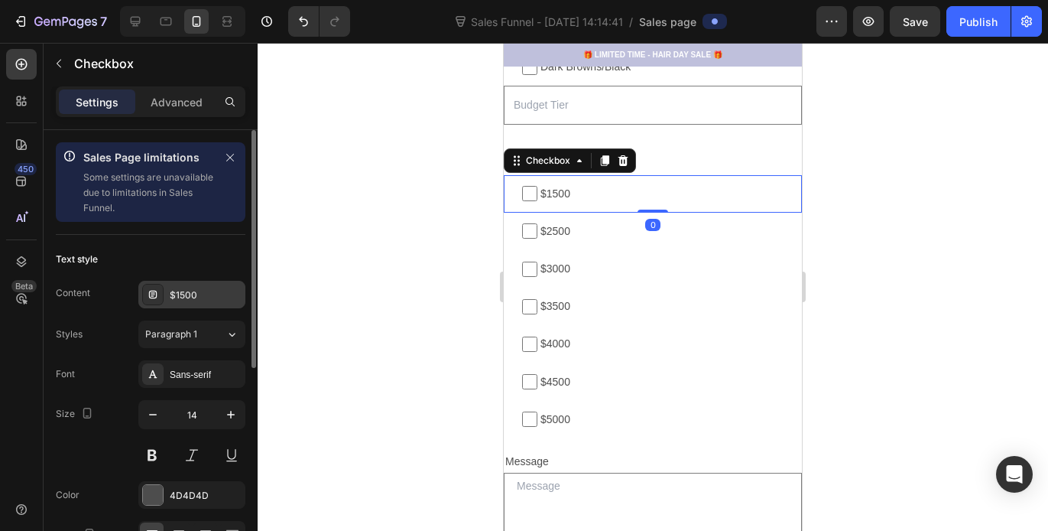
click at [213, 287] on div "$1500" at bounding box center [191, 295] width 107 height 28
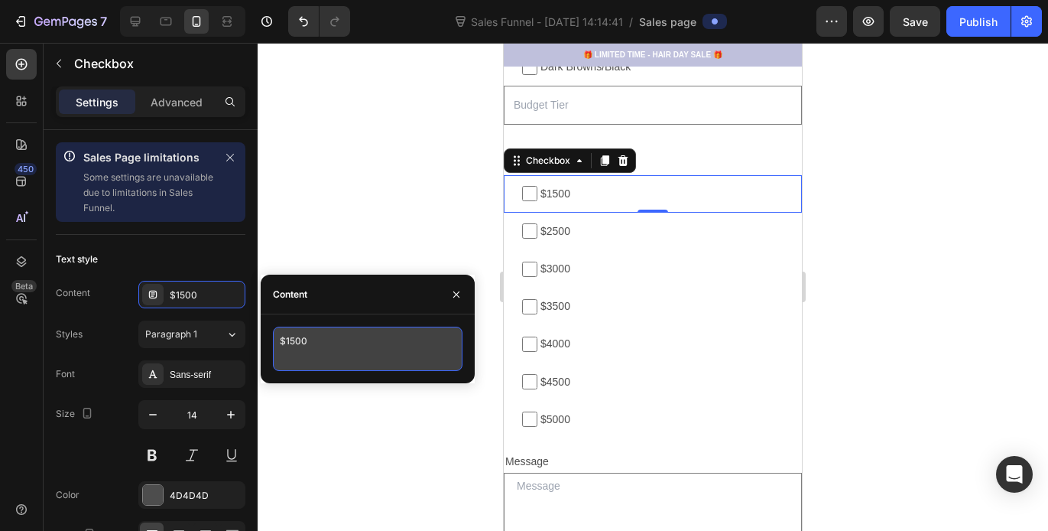
click at [317, 328] on textarea "$1500" at bounding box center [368, 349] width 190 height 44
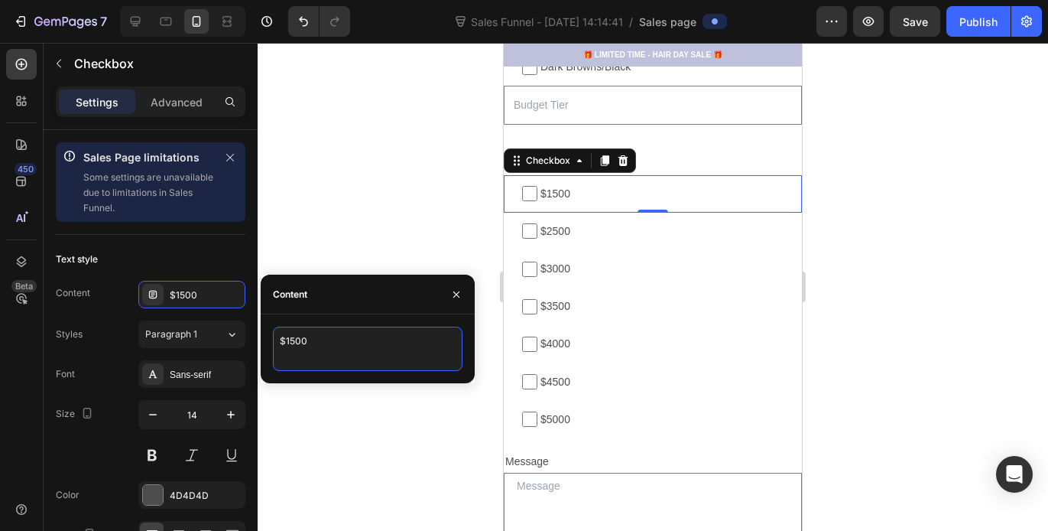
click at [319, 340] on textarea "$1500" at bounding box center [368, 349] width 190 height 44
type textarea "$2000"
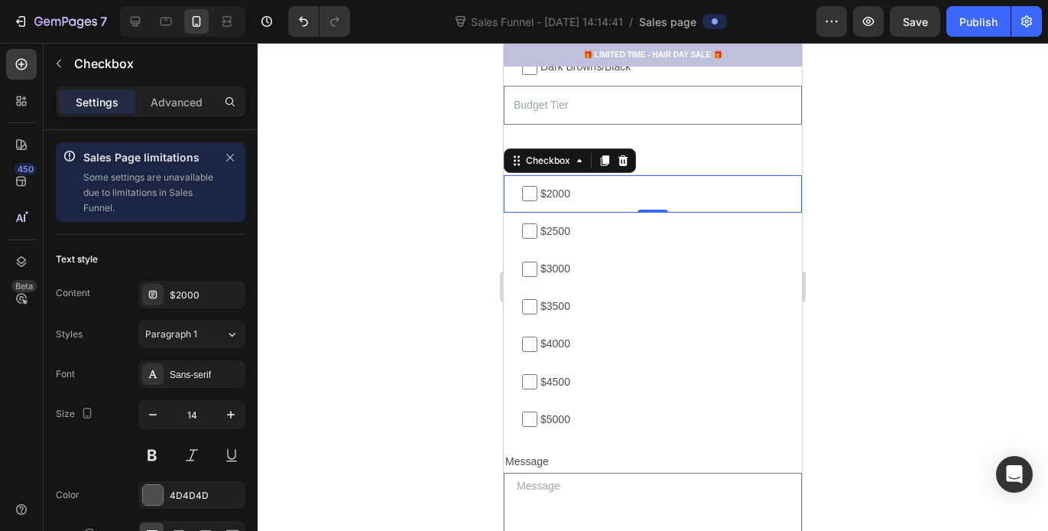
click at [999, 240] on div at bounding box center [653, 287] width 791 height 488
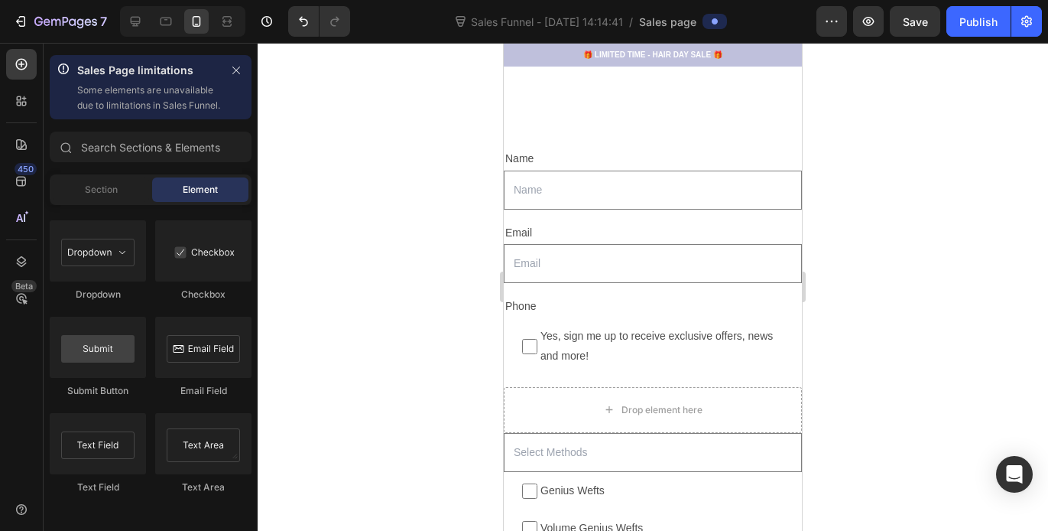
scroll to position [1273, 0]
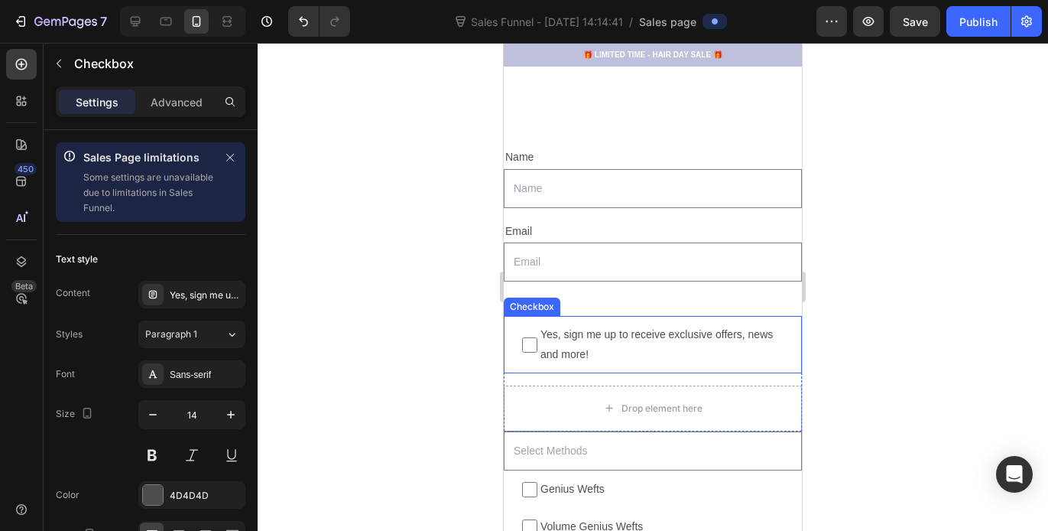
click at [564, 327] on span "Yes, sign me up to receive exclusive offers, news and more!" at bounding box center [661, 344] width 246 height 38
click at [538, 337] on input "Yes, sign me up to receive exclusive offers, news and more!" at bounding box center [529, 344] width 15 height 15
checkbox input "false"
click at [626, 296] on icon at bounding box center [624, 301] width 10 height 11
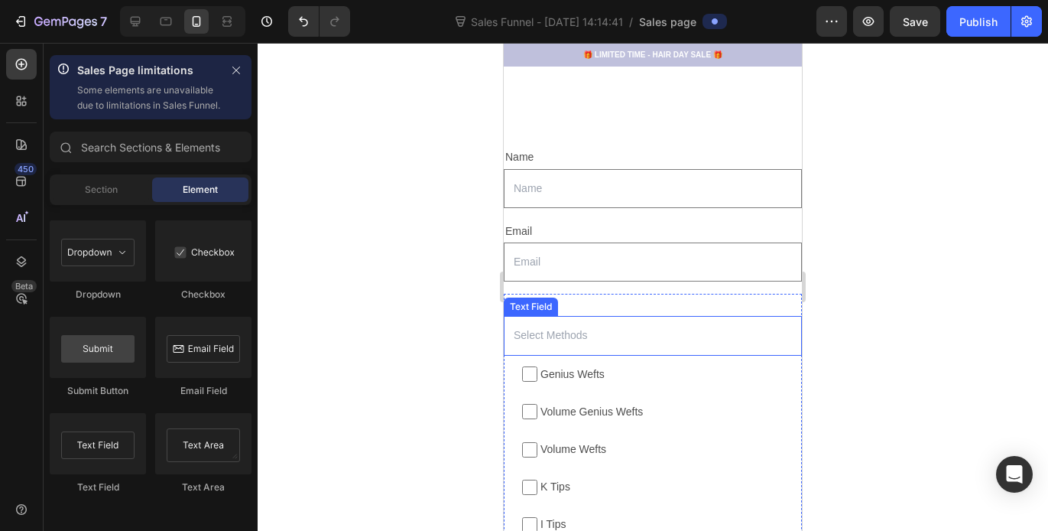
click at [597, 320] on input "text" at bounding box center [653, 335] width 298 height 39
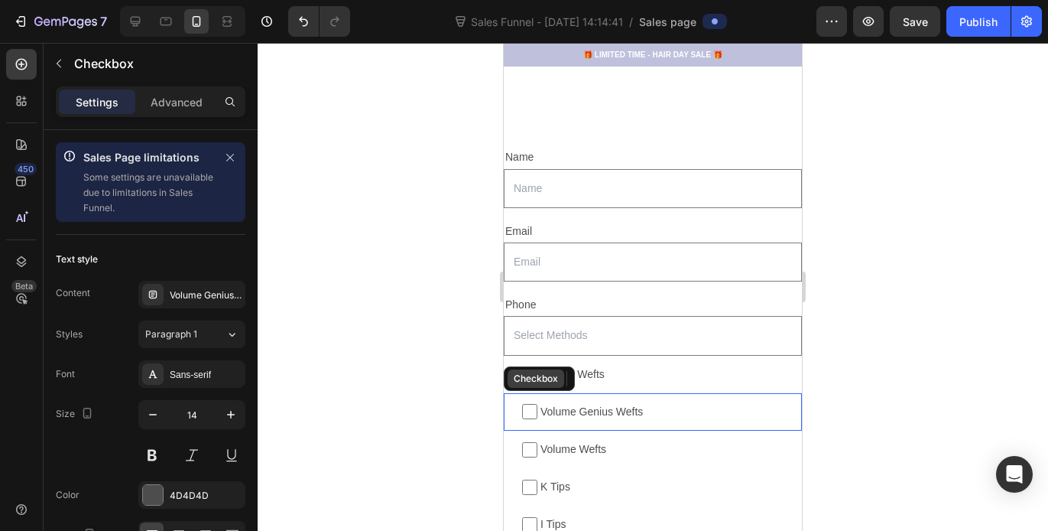
click at [526, 372] on div "Checkbox" at bounding box center [536, 379] width 50 height 14
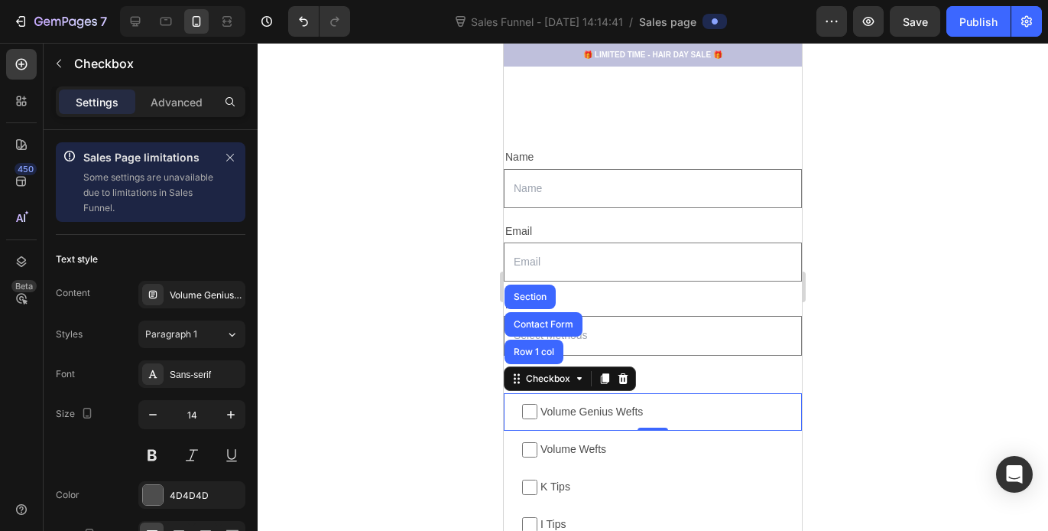
click at [927, 262] on div at bounding box center [653, 287] width 791 height 488
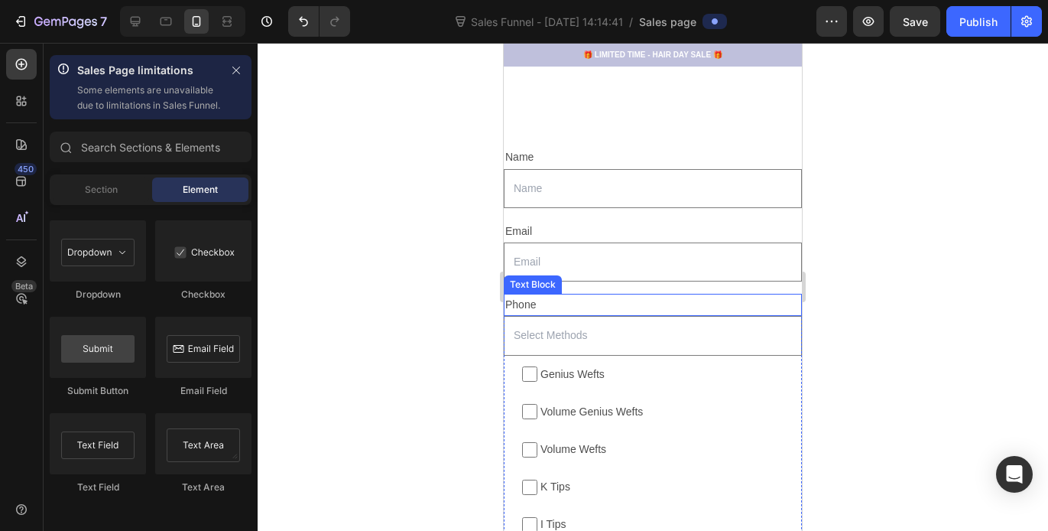
click at [587, 297] on div "Phone" at bounding box center [653, 305] width 298 height 22
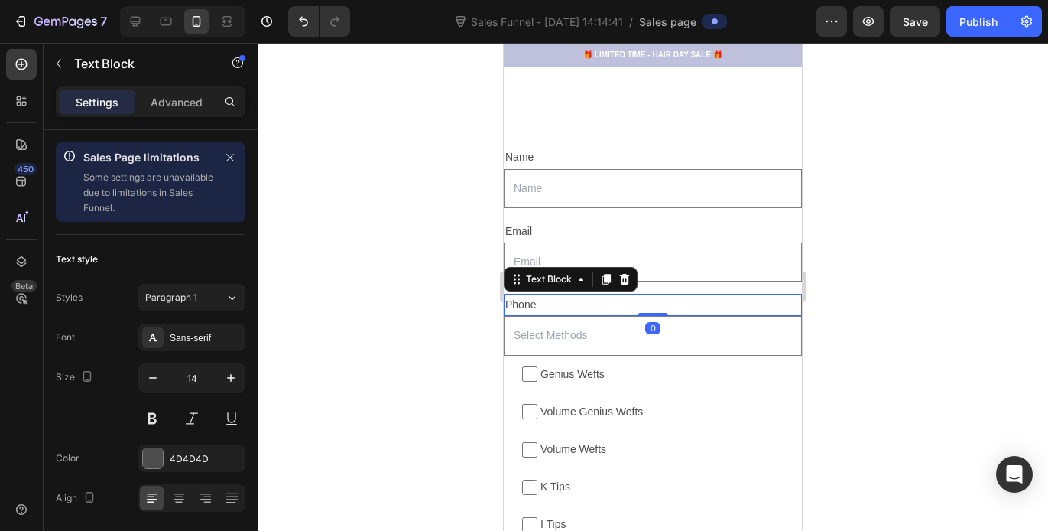
click at [522, 294] on div "Phone" at bounding box center [653, 305] width 298 height 22
click at [548, 295] on p "Phone" at bounding box center [652, 304] width 295 height 19
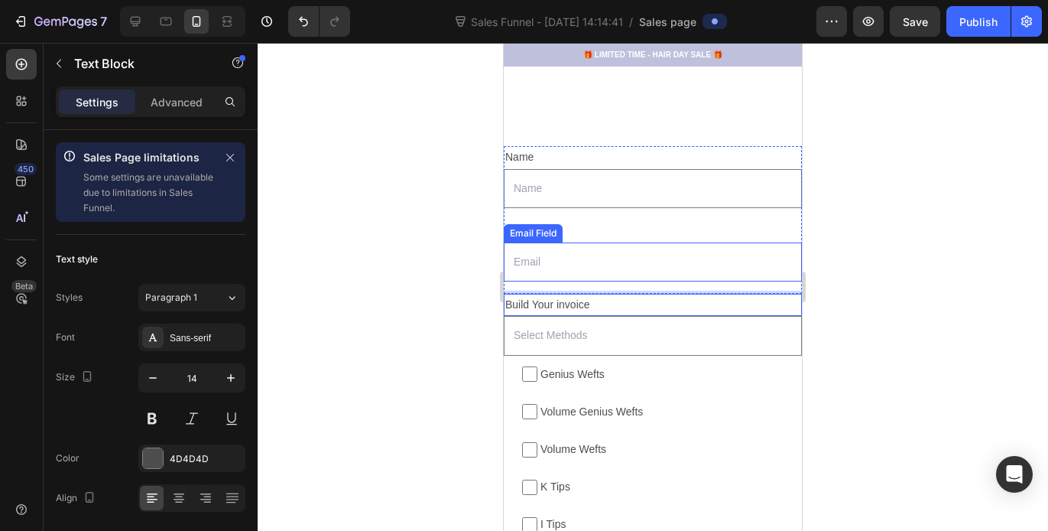
click at [889, 261] on div at bounding box center [653, 287] width 791 height 488
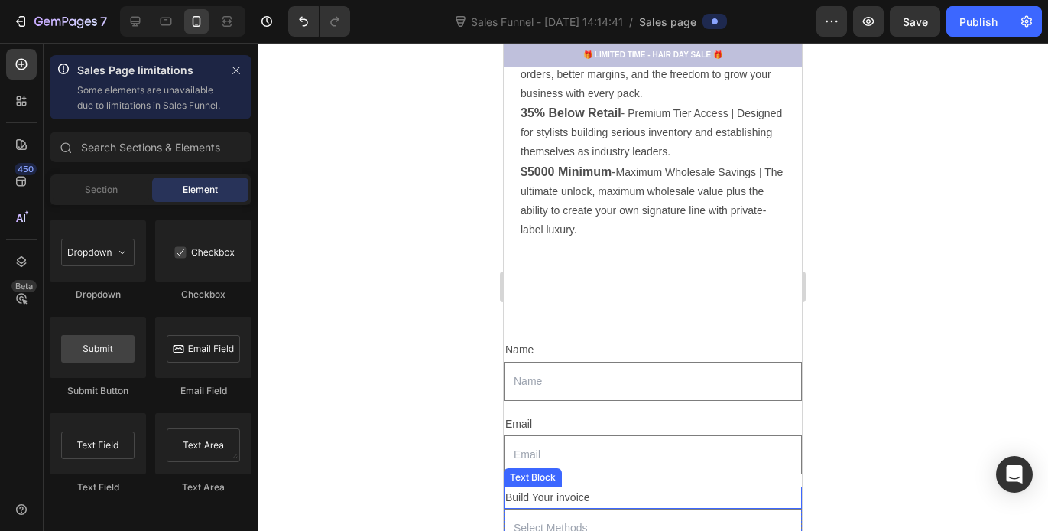
scroll to position [1075, 0]
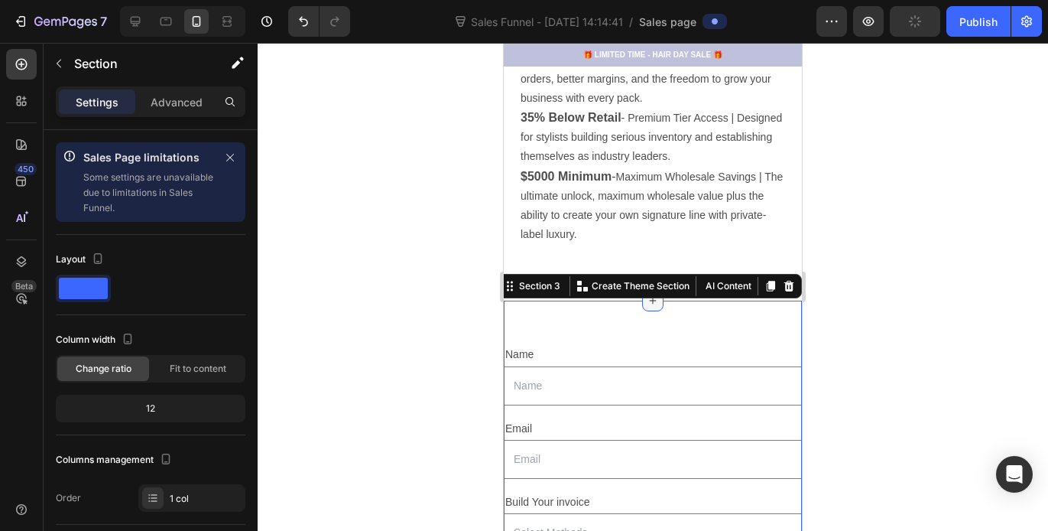
click at [645, 292] on div at bounding box center [652, 300] width 21 height 21
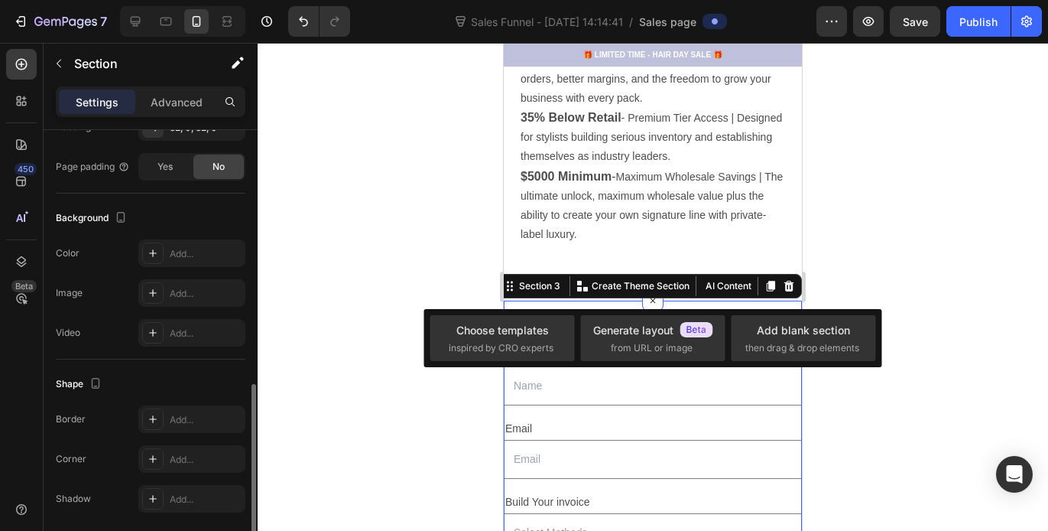
scroll to position [529, 0]
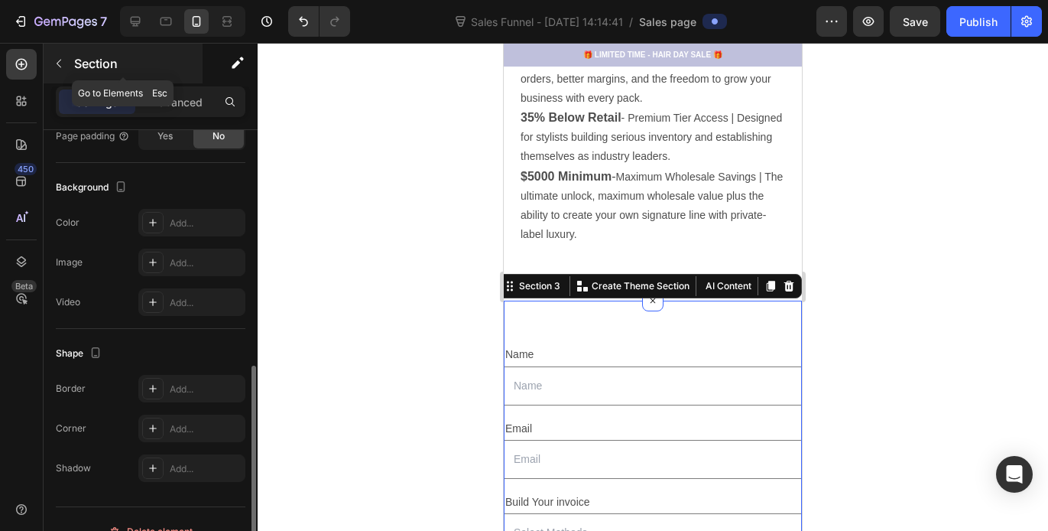
click at [63, 71] on button "button" at bounding box center [59, 63] width 24 height 24
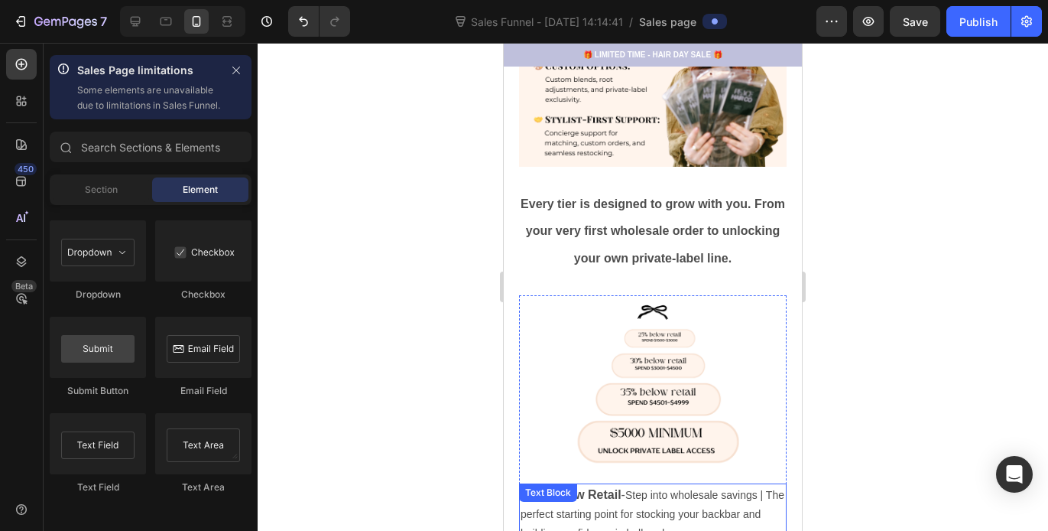
scroll to position [518, 0]
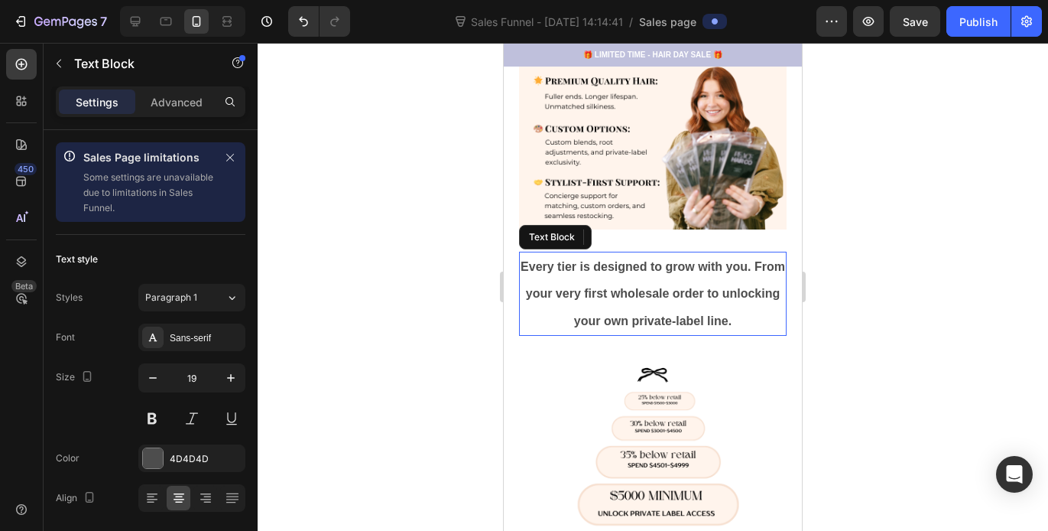
click at [591, 291] on strong "Every tier is designed to grow with you. From your very first wholesale order t…" at bounding box center [653, 293] width 265 height 67
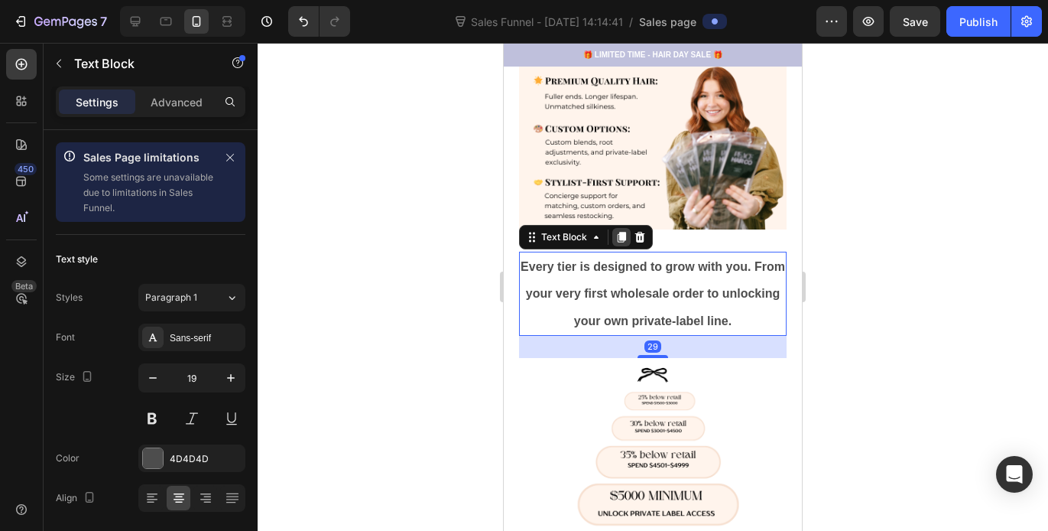
click at [626, 231] on icon at bounding box center [622, 237] width 12 height 12
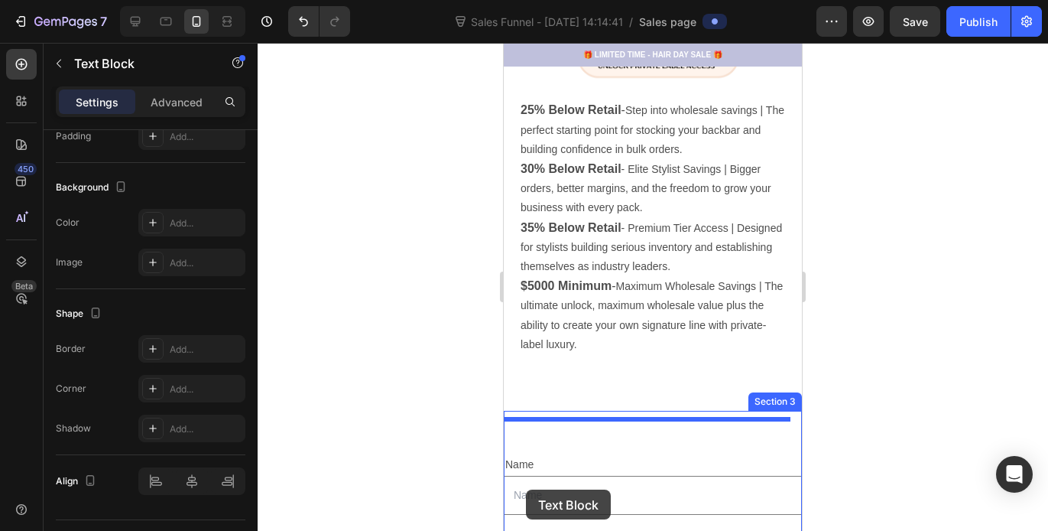
scroll to position [1111, 0]
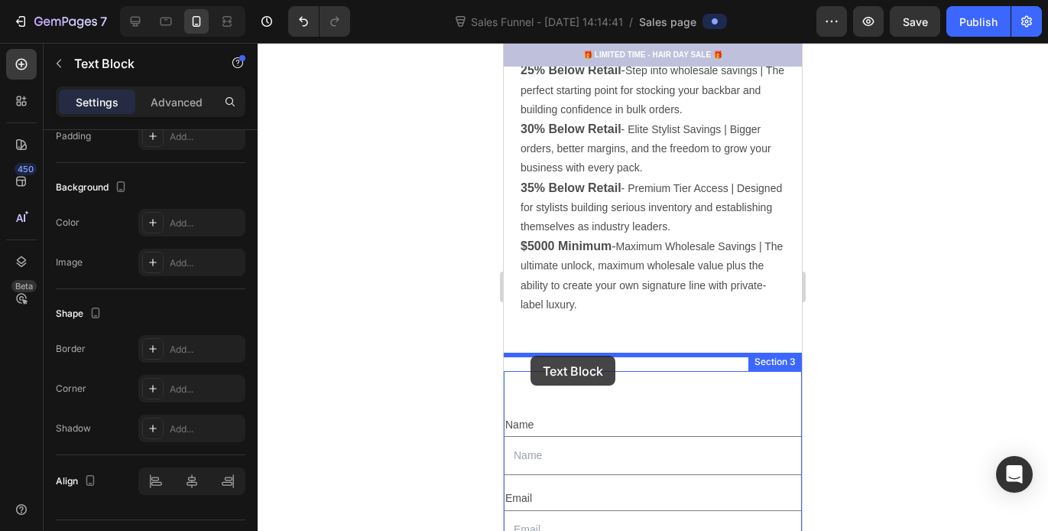
drag, startPoint x: 534, startPoint y: 259, endPoint x: 531, endPoint y: 357, distance: 97.9
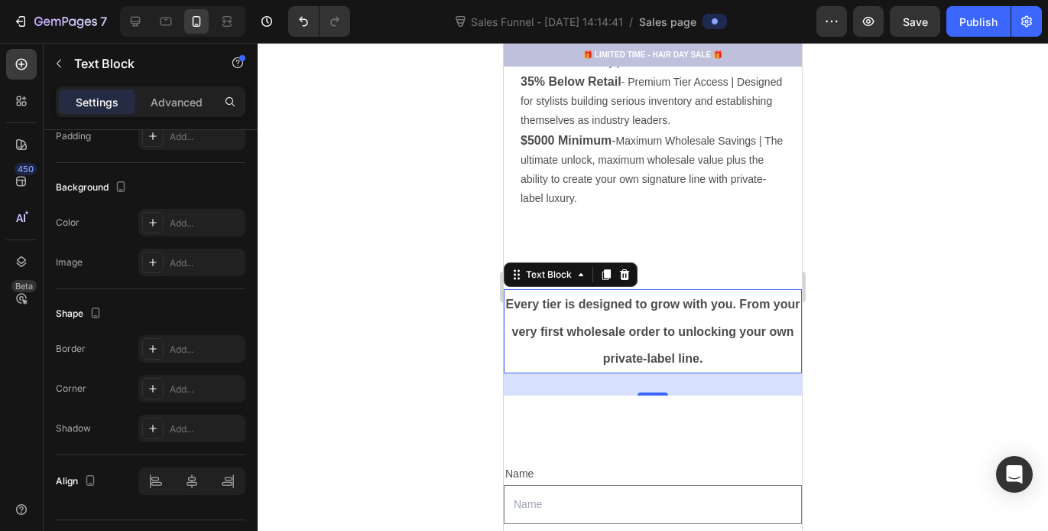
scroll to position [1005, 0]
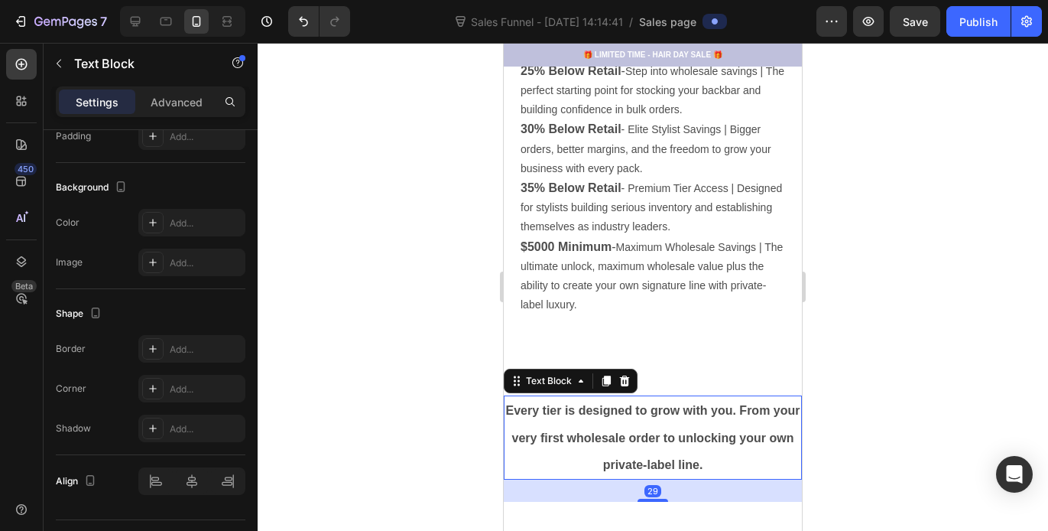
click at [645, 437] on p "Every tier is designed to grow with you. From your very first wholesale order t…" at bounding box center [652, 437] width 295 height 81
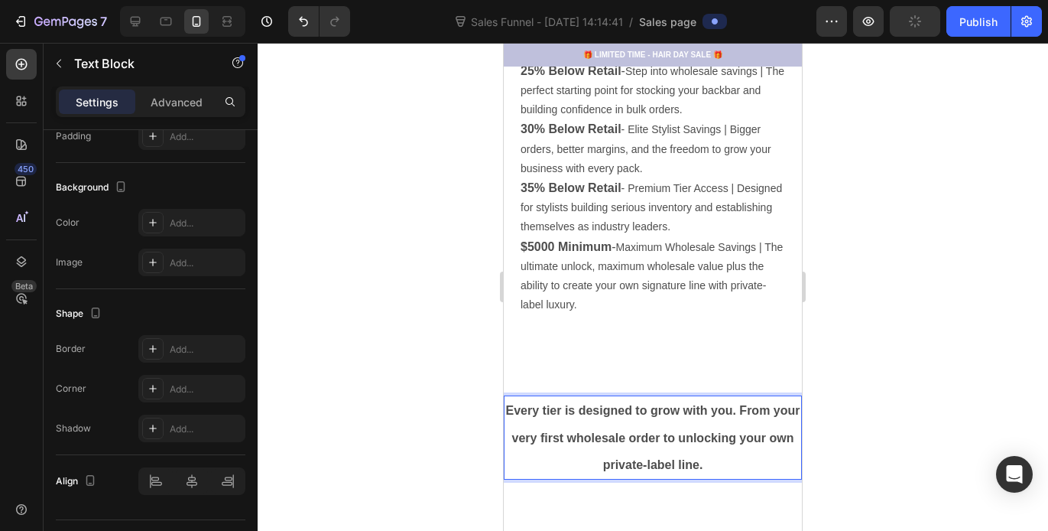
click at [749, 445] on p "Every tier is designed to grow with you. From your very first wholesale order t…" at bounding box center [652, 437] width 295 height 81
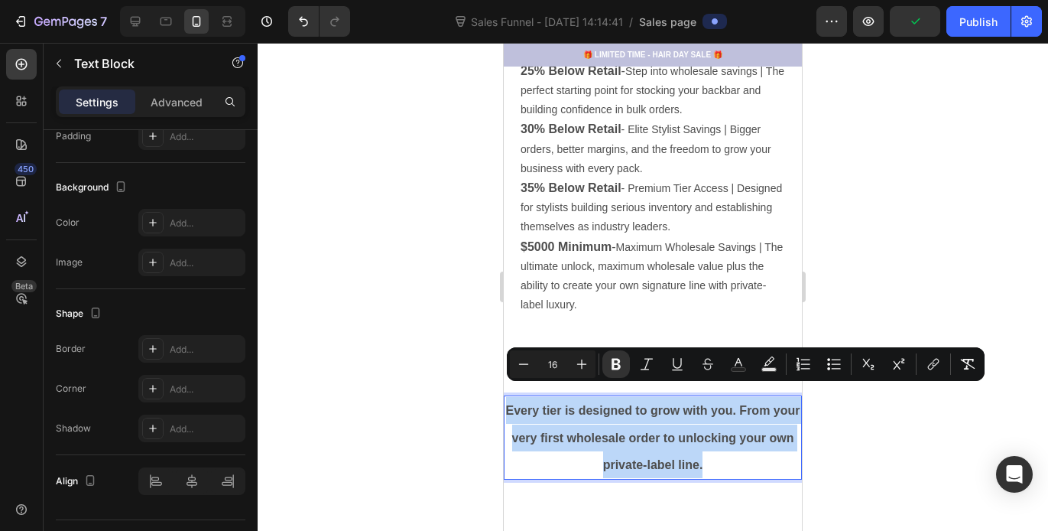
drag, startPoint x: 749, startPoint y: 445, endPoint x: 518, endPoint y: 398, distance: 236.5
click at [515, 398] on p "Every tier is designed to grow with you. From your very first wholesale order t…" at bounding box center [652, 437] width 295 height 81
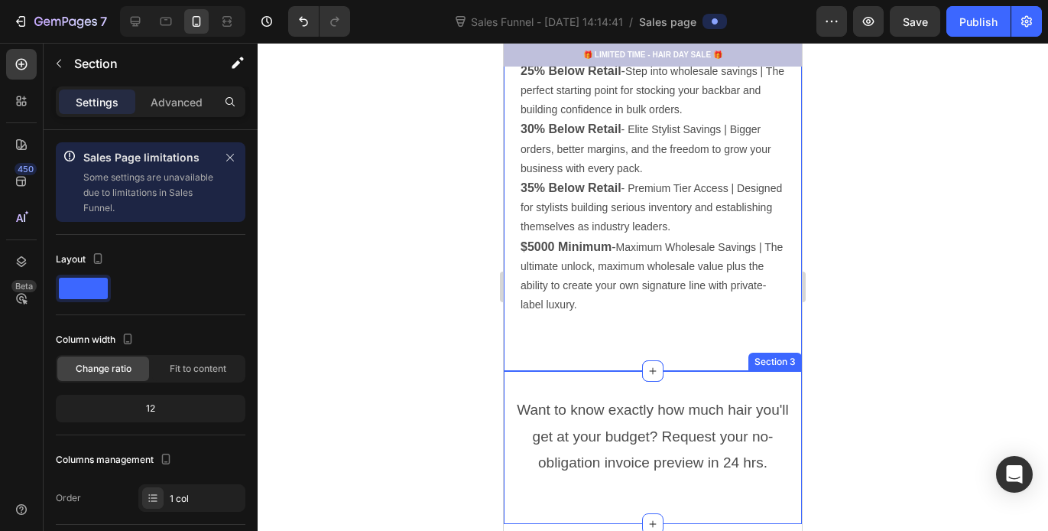
click at [646, 371] on div "Want to know exactly how much hair you'll get at your budget? Request your no-o…" at bounding box center [653, 447] width 298 height 153
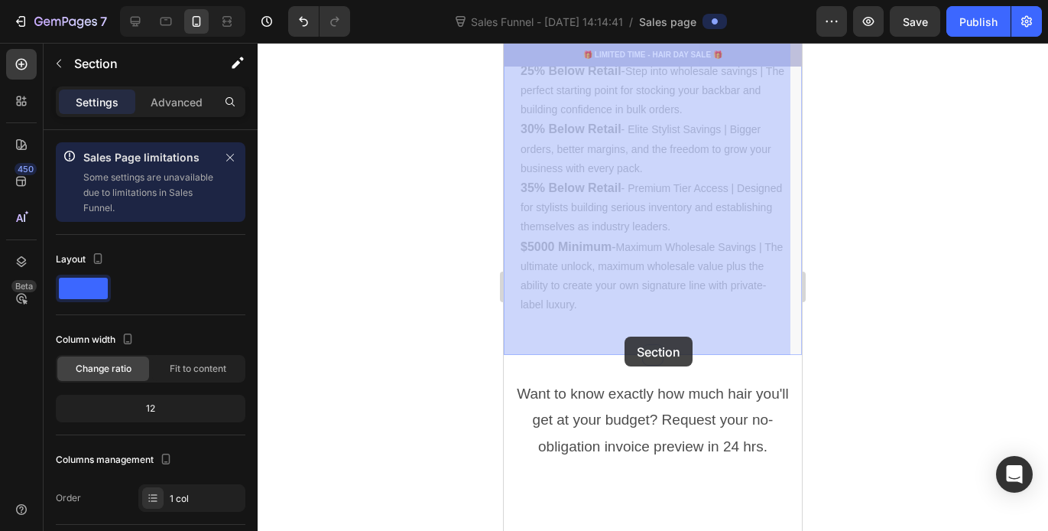
drag, startPoint x: 626, startPoint y: 353, endPoint x: 625, endPoint y: 336, distance: 16.8
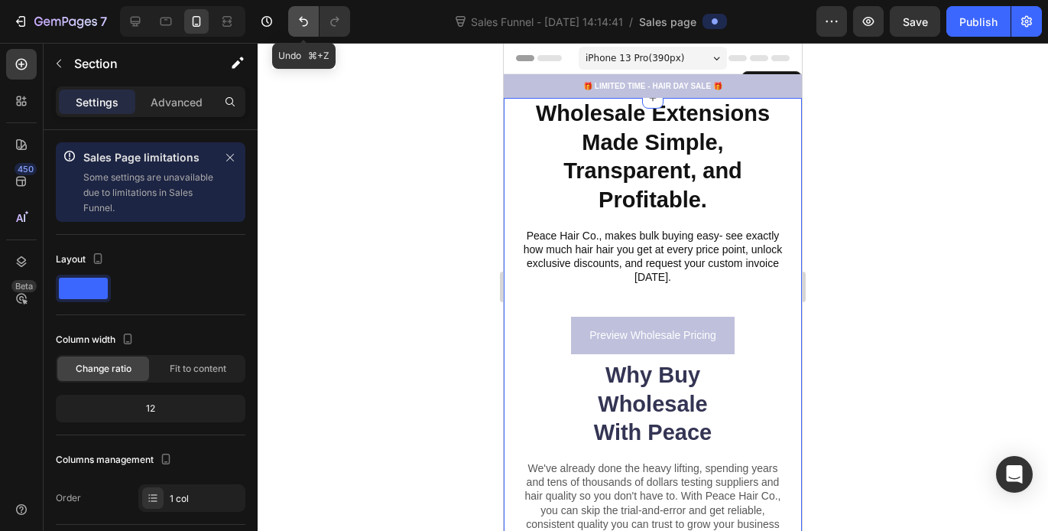
click at [309, 18] on icon "Undo/Redo" at bounding box center [303, 21] width 15 height 15
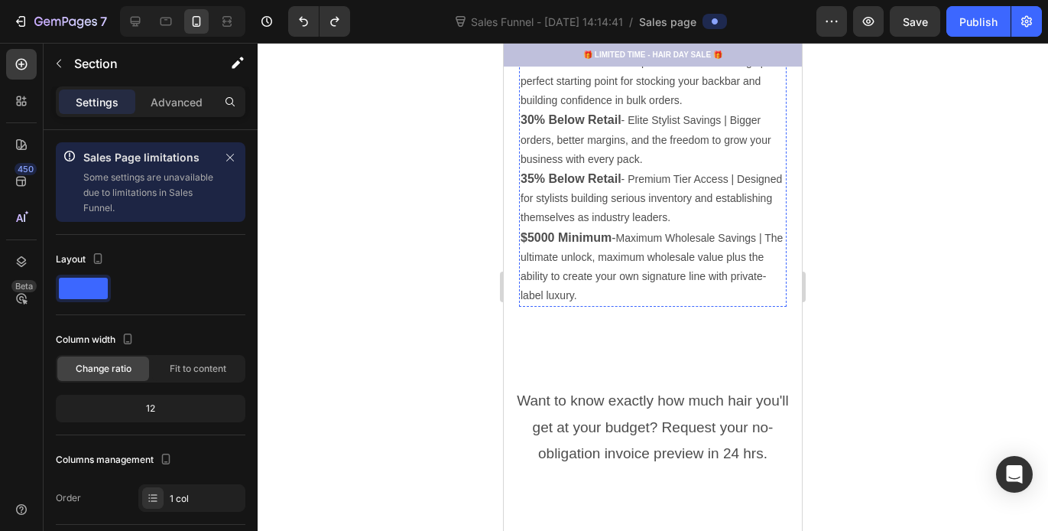
scroll to position [1029, 0]
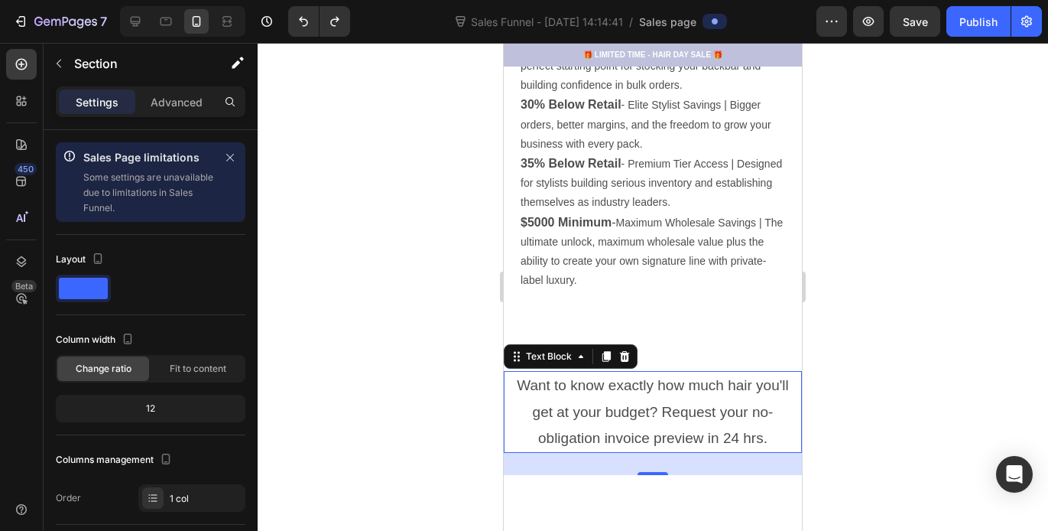
click at [664, 383] on p "Want to know exactly how much hair you'll get at your budget? Request your no-o…" at bounding box center [652, 411] width 295 height 79
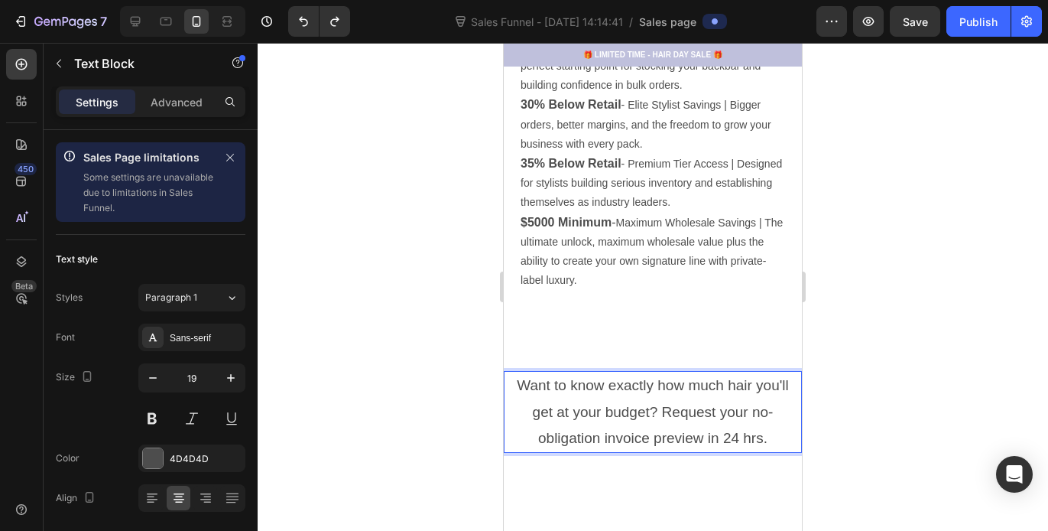
click at [691, 418] on p "Want to know exactly how much hair you'll get at your budget? Request your no-o…" at bounding box center [652, 411] width 295 height 79
click at [756, 418] on p "Want to know exactly how much hair you'll get at your budget? Request your no-o…" at bounding box center [652, 411] width 295 height 79
click at [762, 421] on p "Want to know exactly how much hair you'll get at your budget? Request your no-o…" at bounding box center [652, 411] width 295 height 79
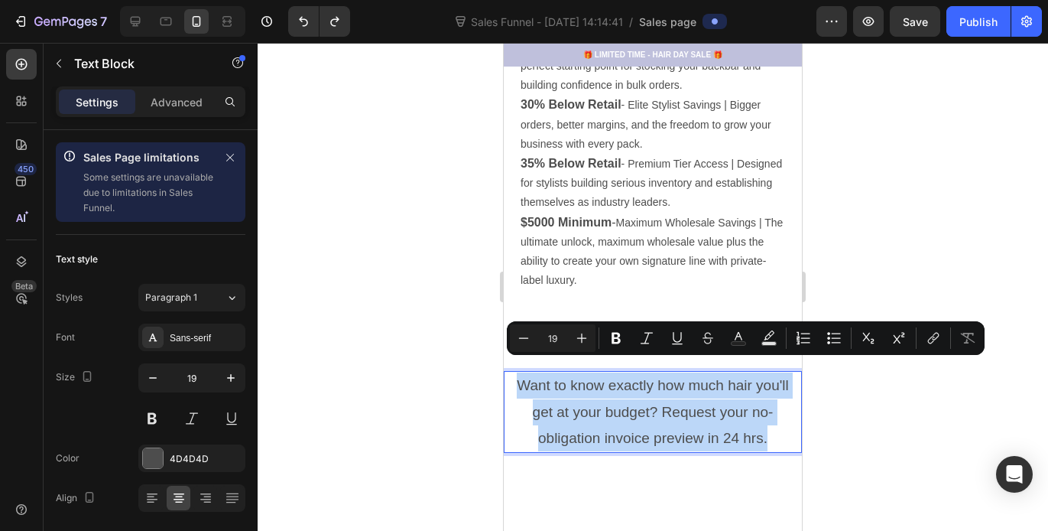
drag, startPoint x: 762, startPoint y: 421, endPoint x: 508, endPoint y: 372, distance: 259.5
click at [507, 372] on p "Want to know exactly how much hair you'll get at your budget? Request your no-o…" at bounding box center [652, 411] width 295 height 79
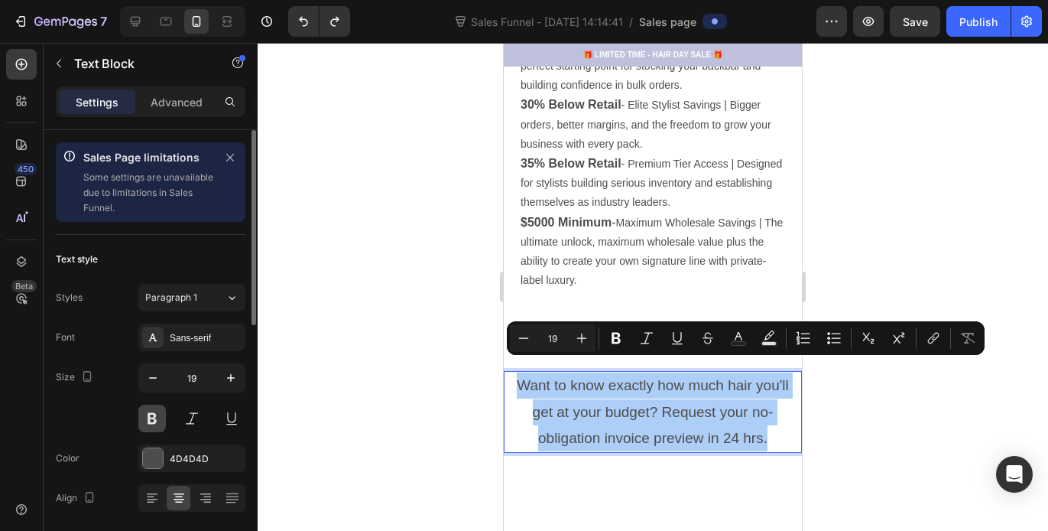
click at [151, 425] on button at bounding box center [152, 419] width 28 height 28
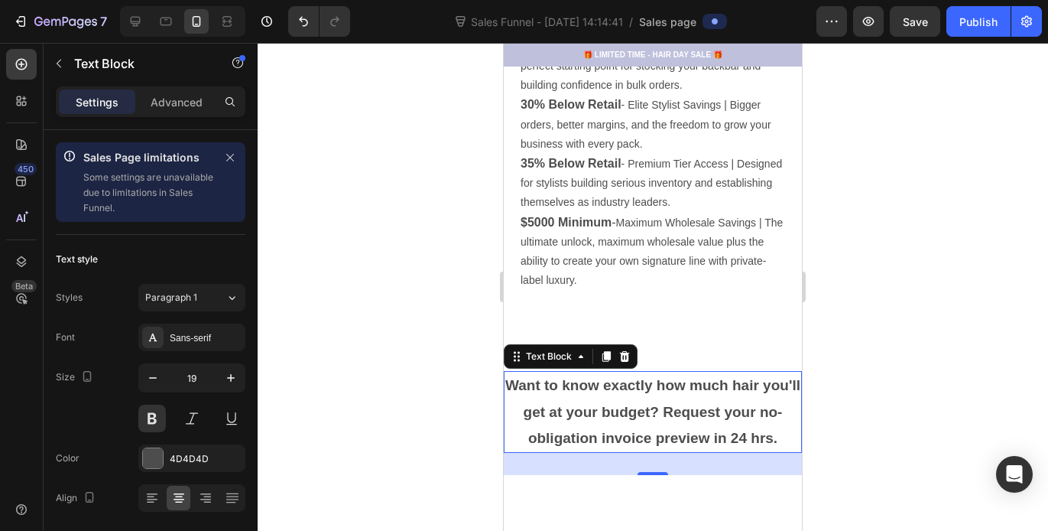
click at [913, 323] on div at bounding box center [653, 287] width 791 height 488
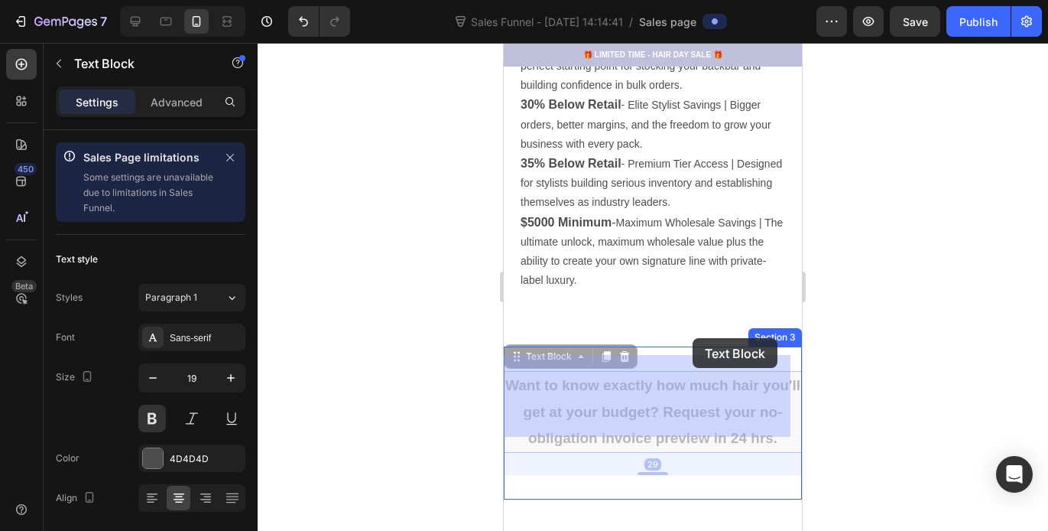
drag, startPoint x: 694, startPoint y: 381, endPoint x: 693, endPoint y: 339, distance: 42.1
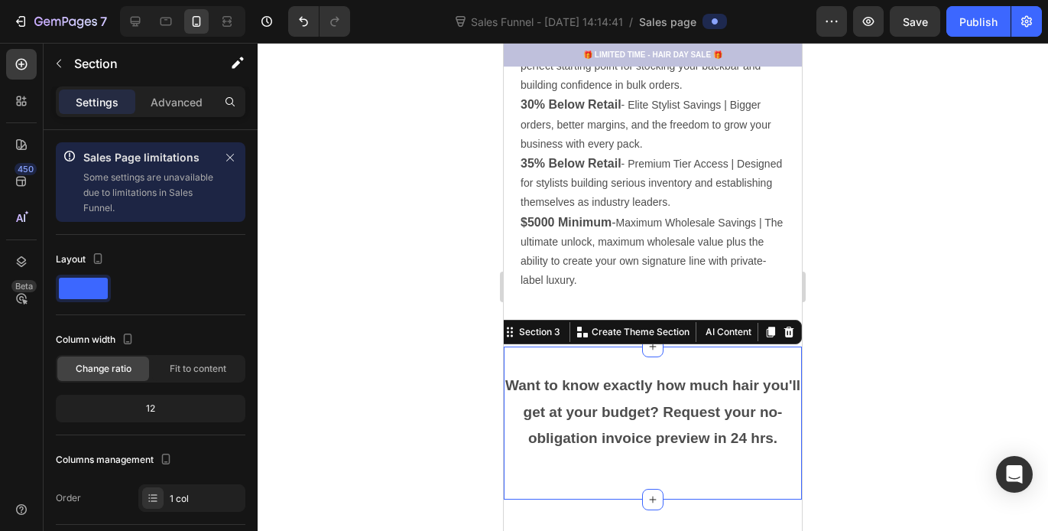
click at [672, 346] on div "Want to know exactly how much hair you'll get at your budget? Request your no-o…" at bounding box center [653, 422] width 298 height 153
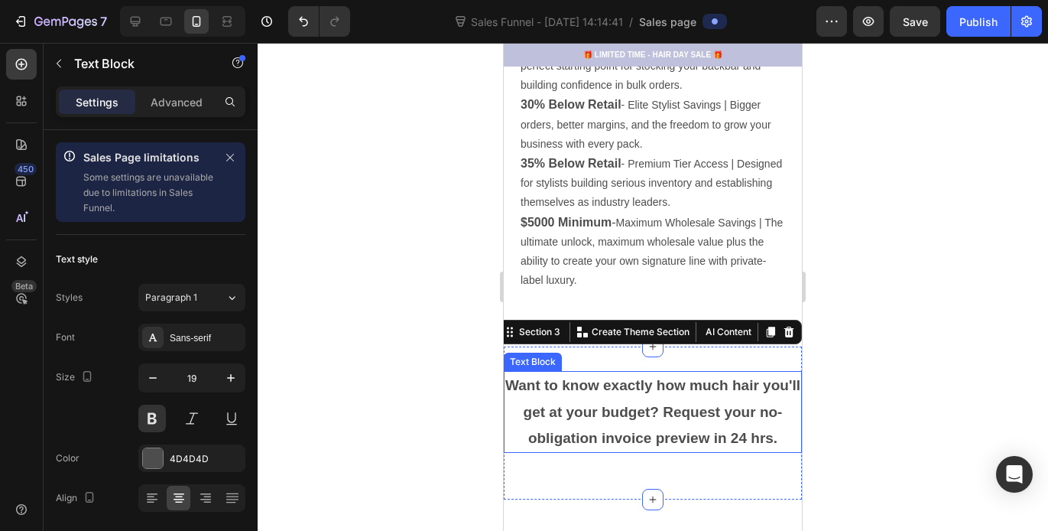
click at [637, 372] on p "Want to know exactly how much hair you'll get at your budget? Request your no-o…" at bounding box center [652, 411] width 295 height 79
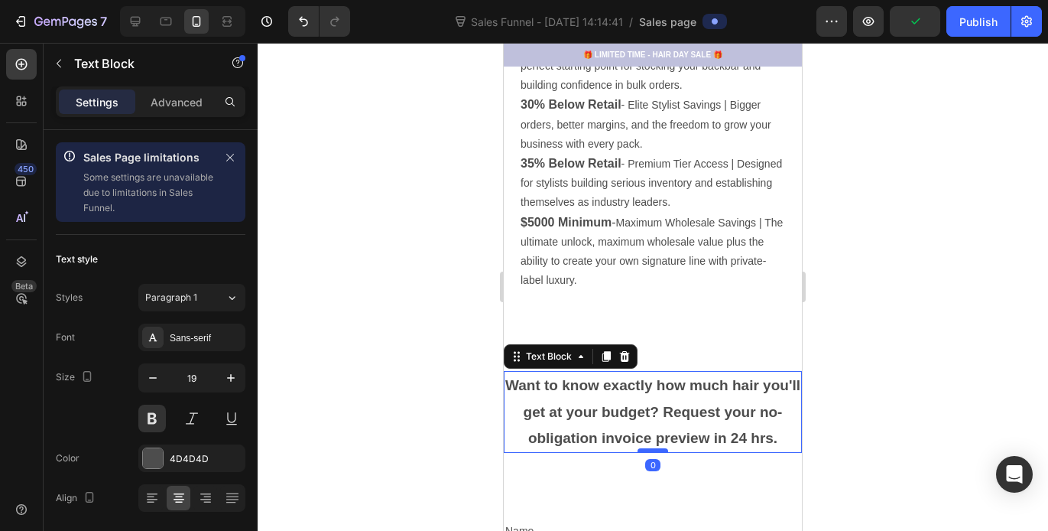
drag, startPoint x: 650, startPoint y: 457, endPoint x: 650, endPoint y: 434, distance: 22.9
click at [650, 448] on div at bounding box center [653, 450] width 31 height 5
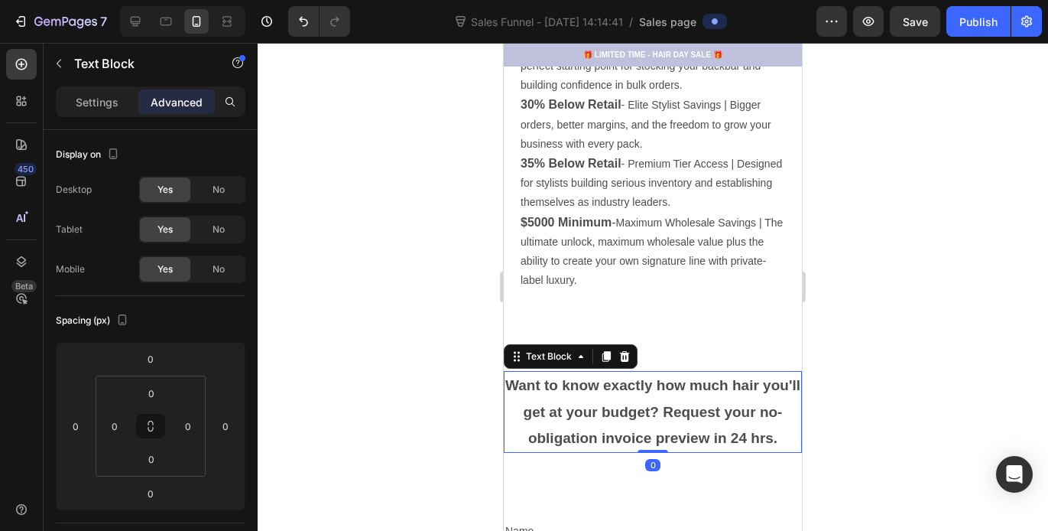
click at [925, 338] on div at bounding box center [653, 287] width 791 height 488
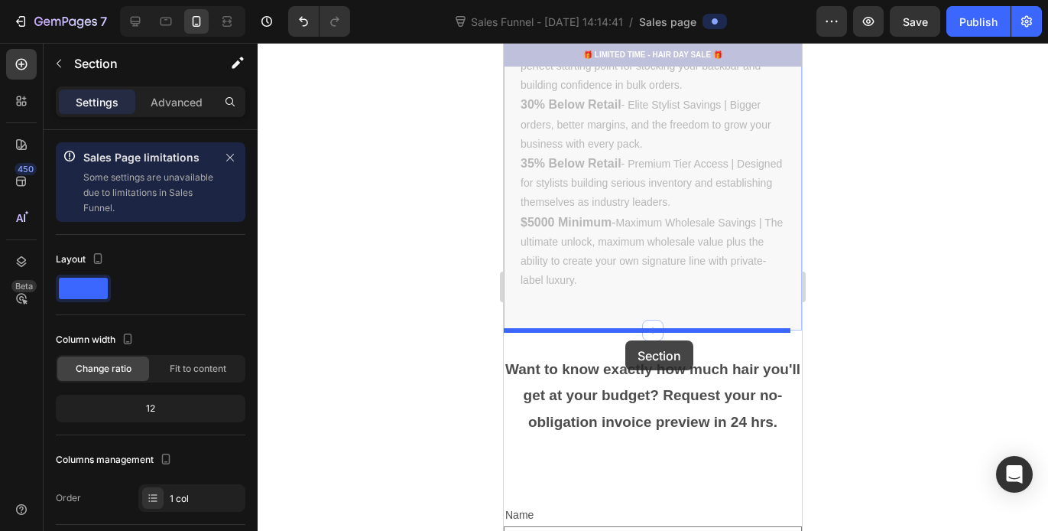
drag, startPoint x: 619, startPoint y: 328, endPoint x: 626, endPoint y: 340, distance: 13.0
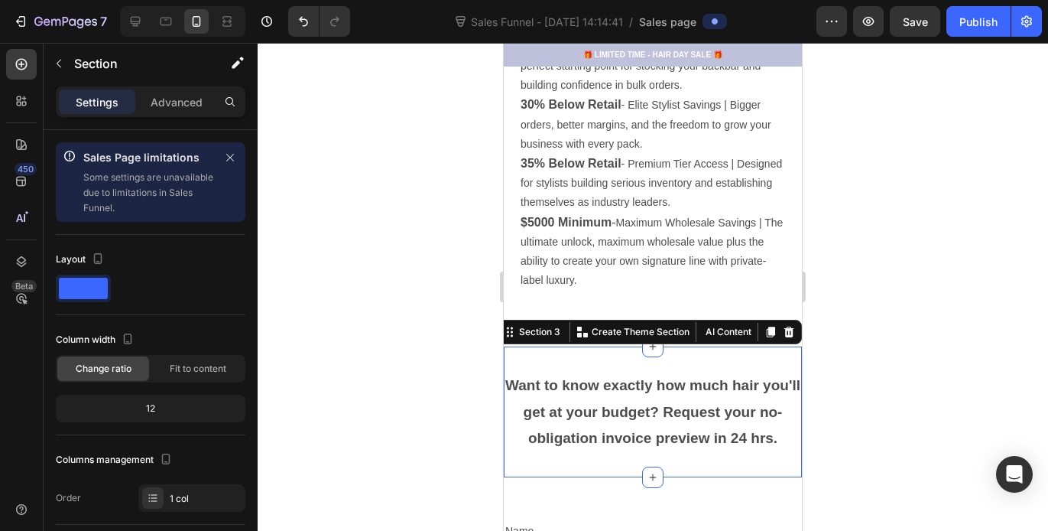
click at [623, 346] on div "Want to know exactly how much hair you'll get at your budget? Request your no-o…" at bounding box center [653, 411] width 298 height 131
click at [785, 327] on icon at bounding box center [790, 332] width 10 height 11
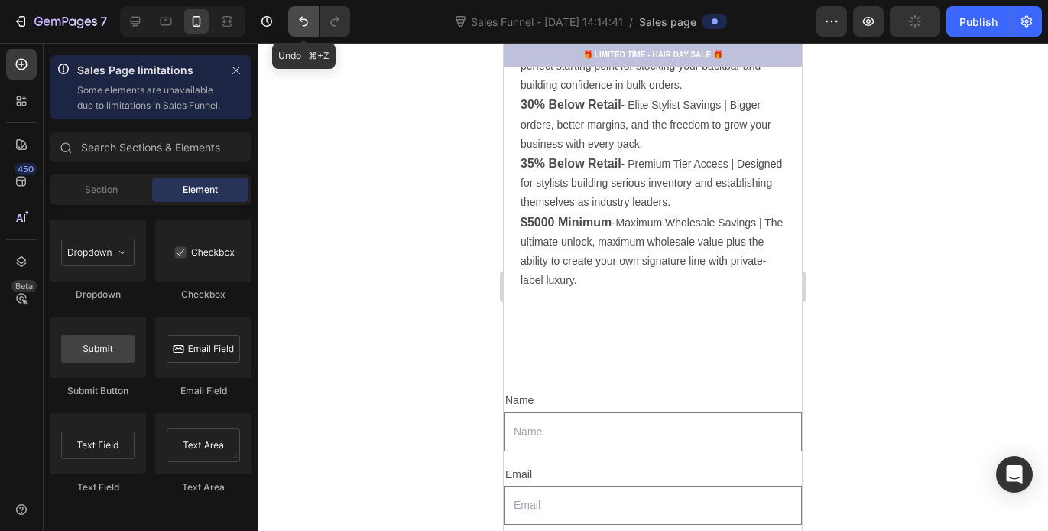
click at [300, 24] on icon "Undo/Redo" at bounding box center [303, 21] width 15 height 15
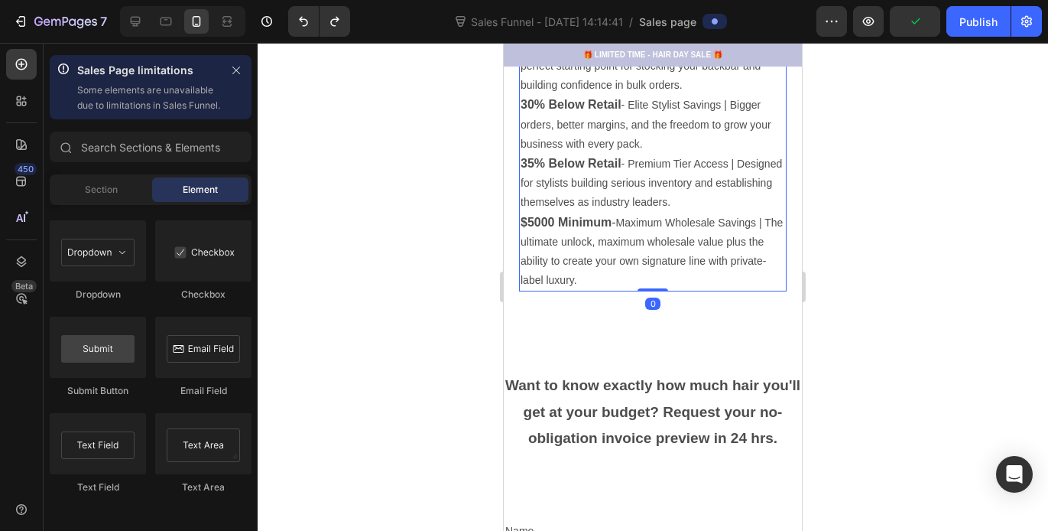
click at [603, 244] on p "$5000 Minimum - Maximum Wholesale Savings | The ultimate unlock, maximum wholes…" at bounding box center [653, 252] width 265 height 78
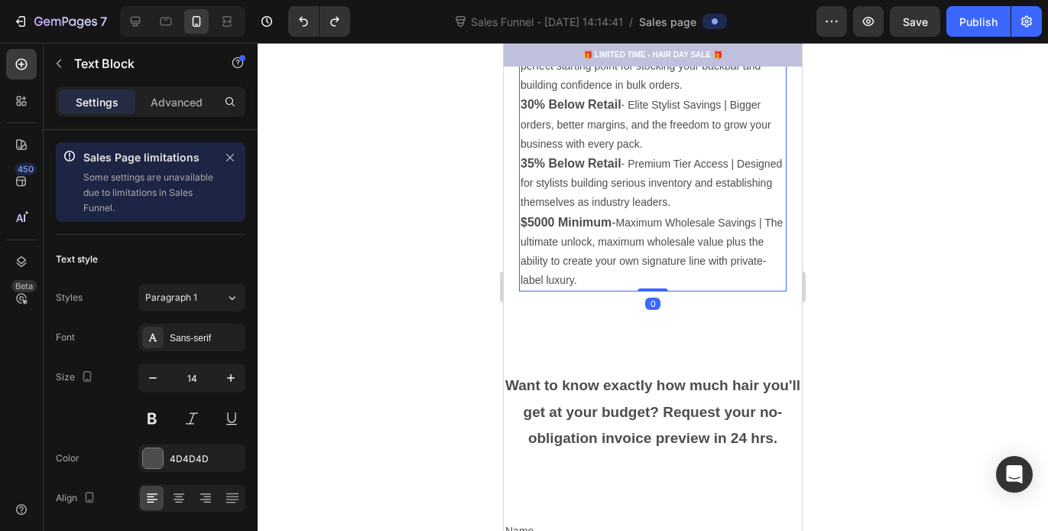
drag, startPoint x: 649, startPoint y: 271, endPoint x: 649, endPoint y: 250, distance: 20.7
click at [649, 250] on div "25% Below Retail - Step into wholesale savings | The perfect starting point for…" at bounding box center [653, 163] width 268 height 257
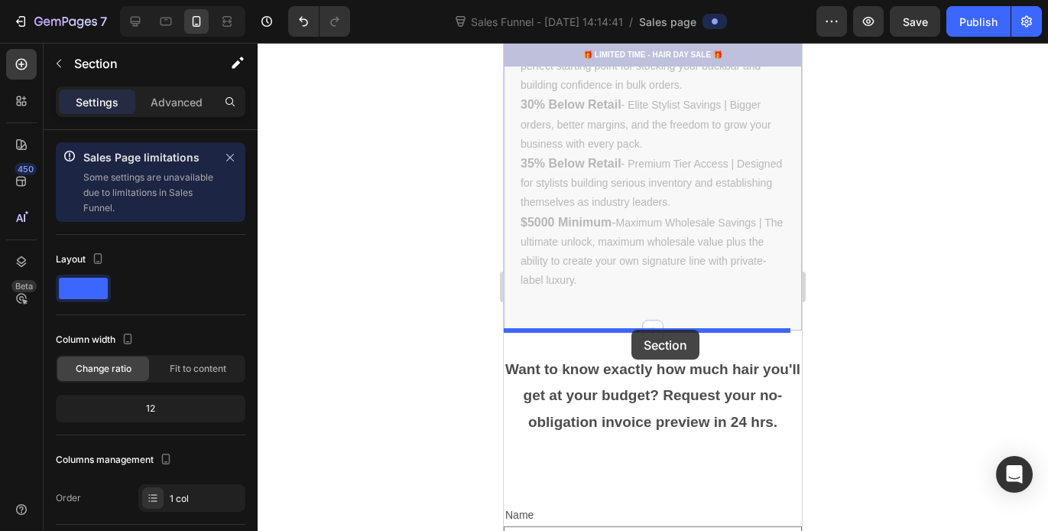
drag, startPoint x: 635, startPoint y: 307, endPoint x: 632, endPoint y: 328, distance: 20.9
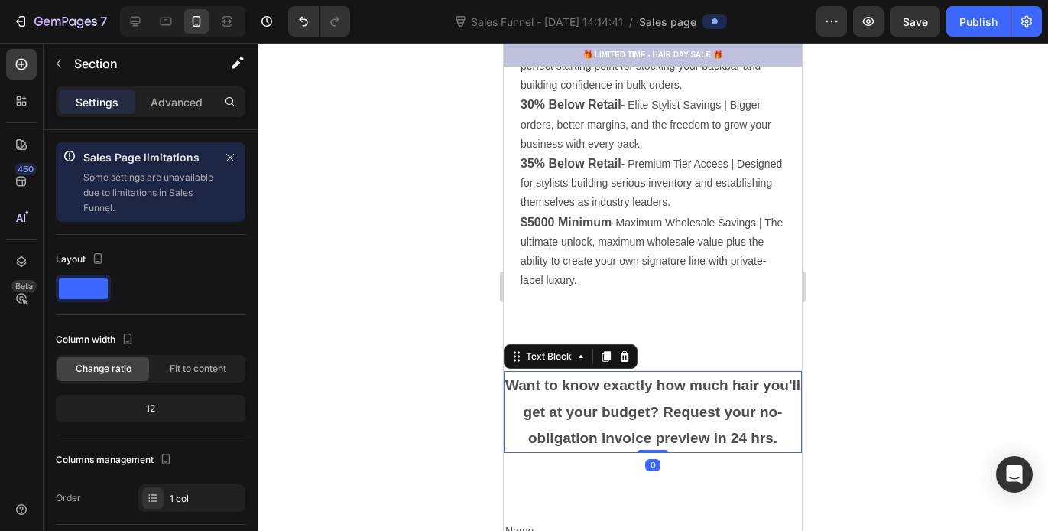
click at [643, 372] on p "Want to know exactly how much hair you'll get at your budget? Request your no-o…" at bounding box center [652, 411] width 295 height 79
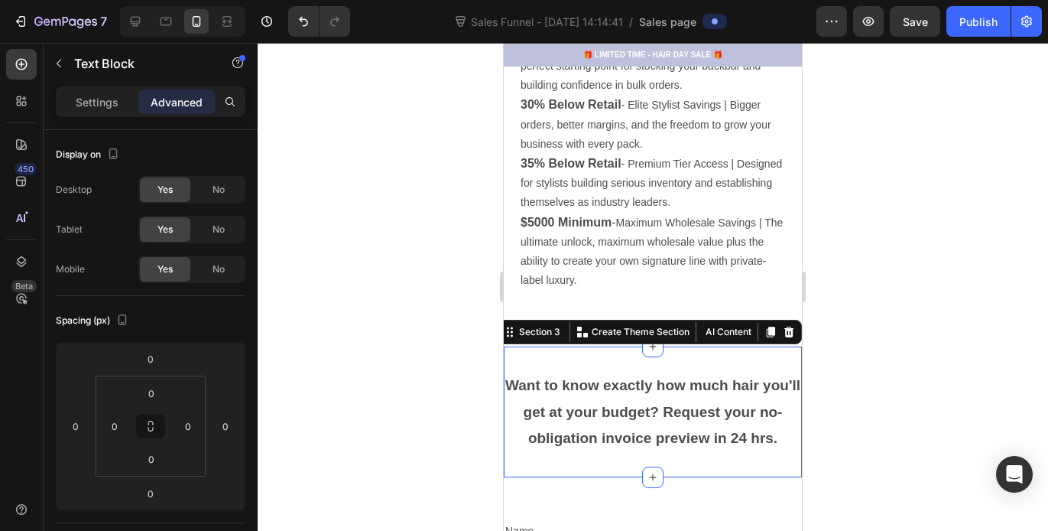
click at [657, 346] on div "Want to know exactly how much hair you'll get at your budget? Request your no-o…" at bounding box center [653, 411] width 298 height 131
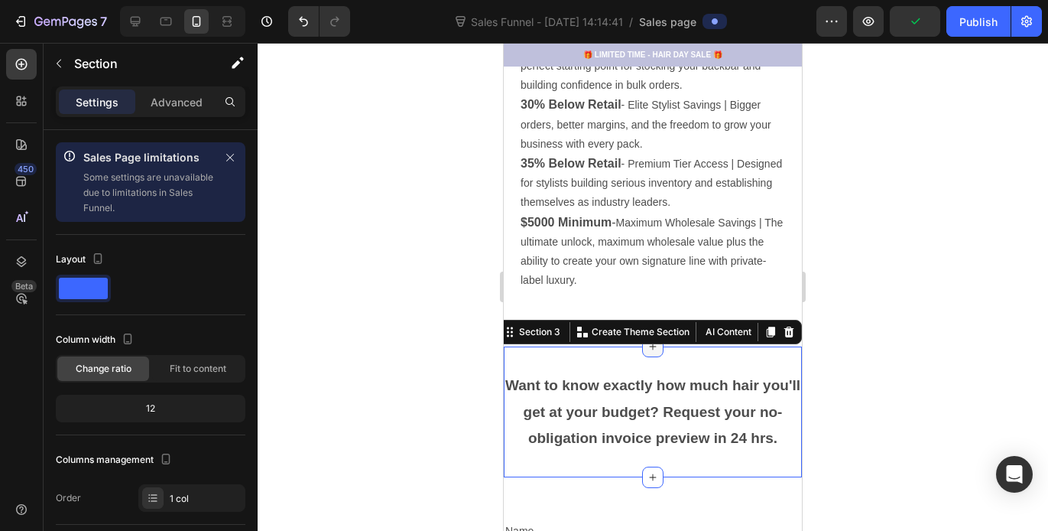
click at [652, 340] on div at bounding box center [652, 346] width 21 height 21
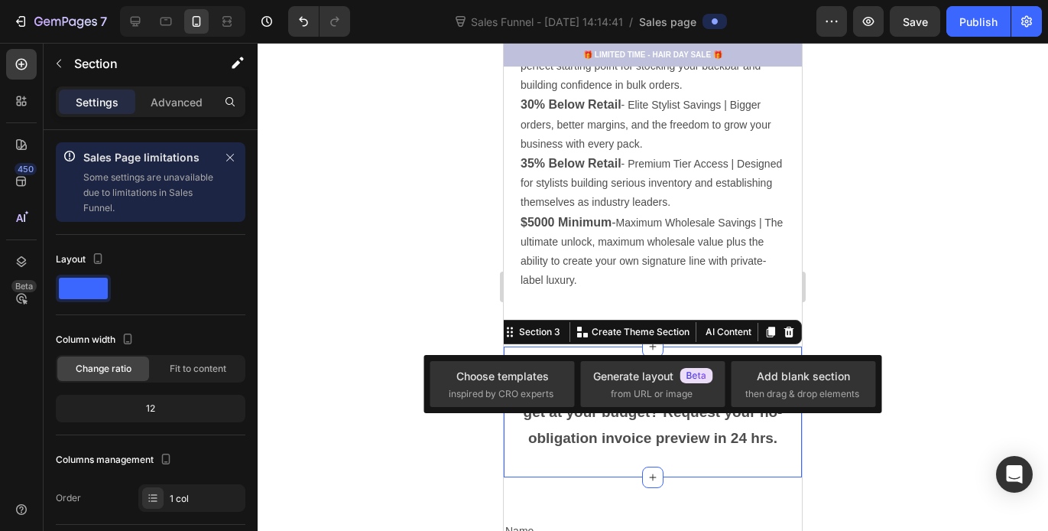
click at [880, 268] on div at bounding box center [653, 287] width 791 height 488
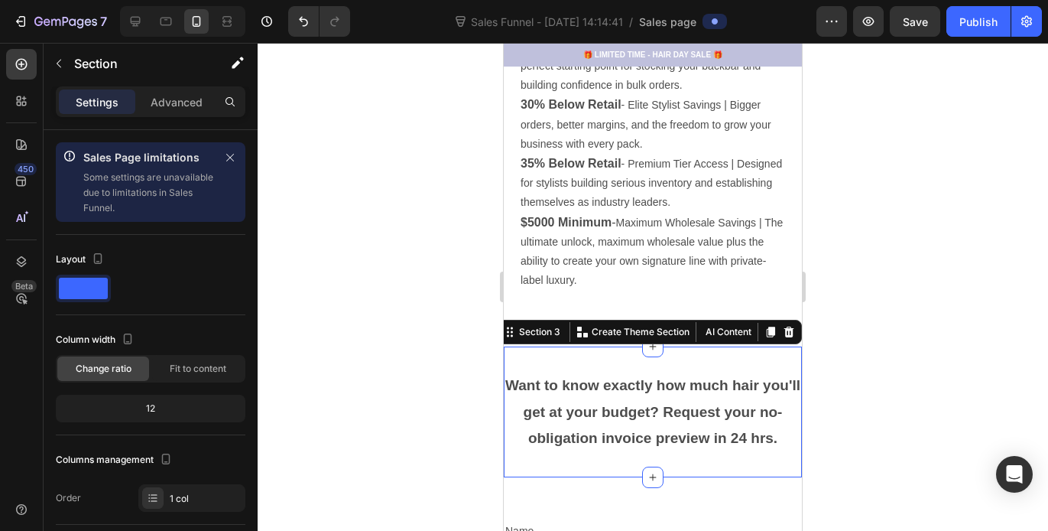
click at [694, 346] on div "Want to know exactly how much hair you'll get at your budget? Request your no-o…" at bounding box center [653, 411] width 298 height 131
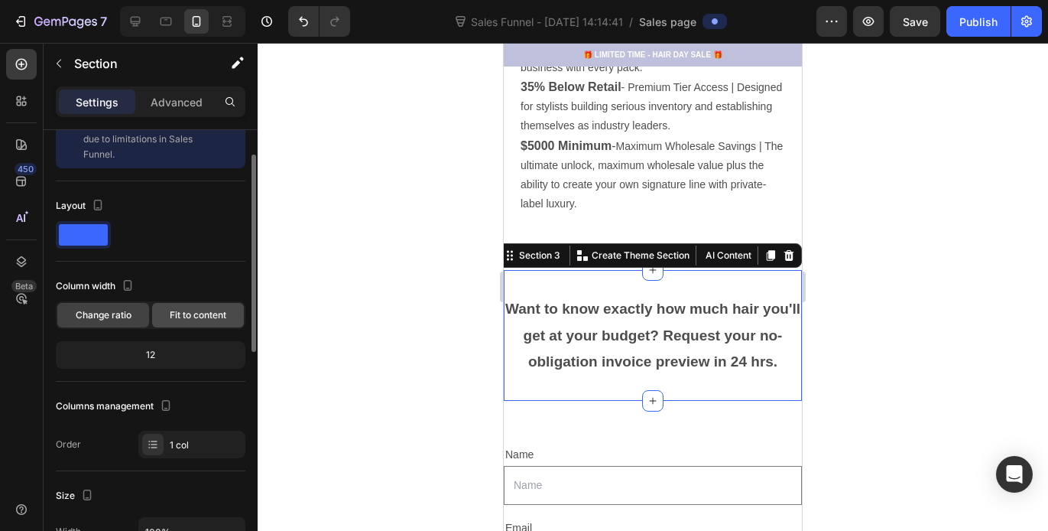
scroll to position [54, 0]
click at [158, 355] on div "12" at bounding box center [151, 353] width 184 height 21
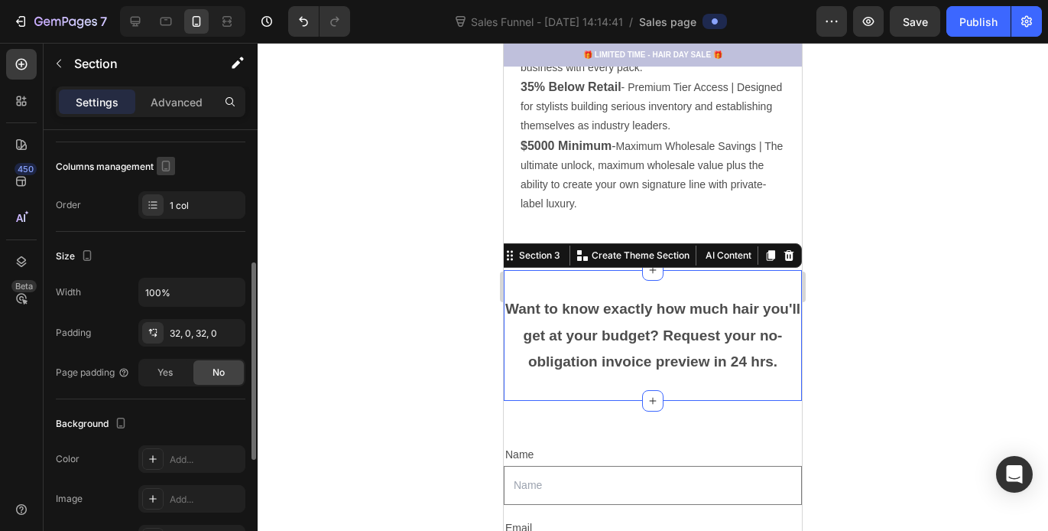
scroll to position [294, 0]
click at [215, 372] on span "No" at bounding box center [219, 371] width 12 height 14
click at [551, 190] on p "$5000 Minimum - Maximum Wholesale Savings | The ultimate unlock, maximum wholes…" at bounding box center [653, 175] width 265 height 78
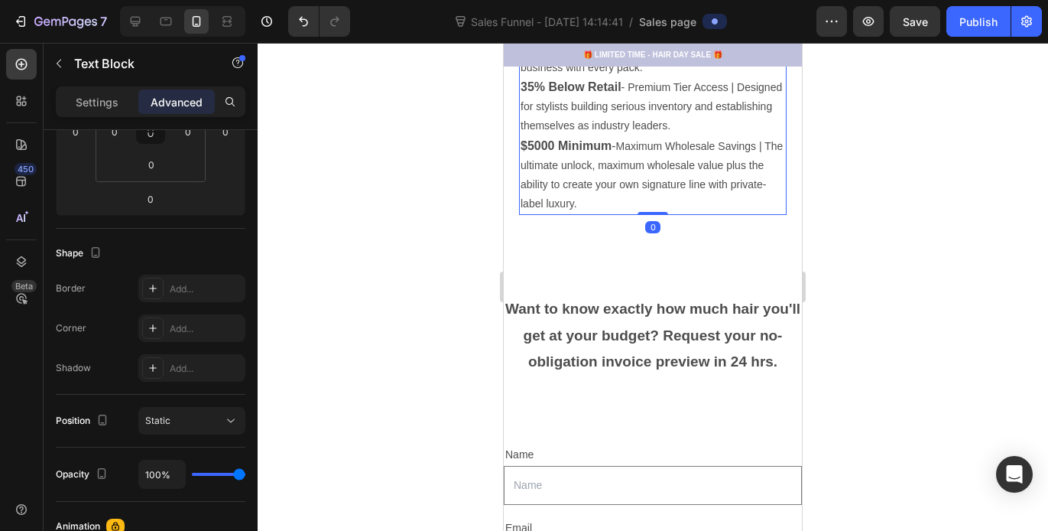
scroll to position [0, 0]
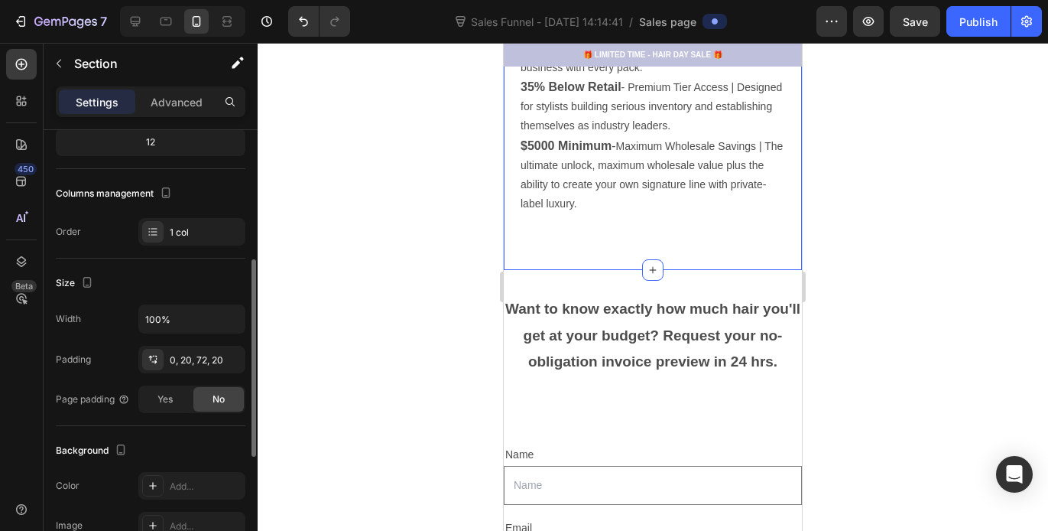
scroll to position [274, 0]
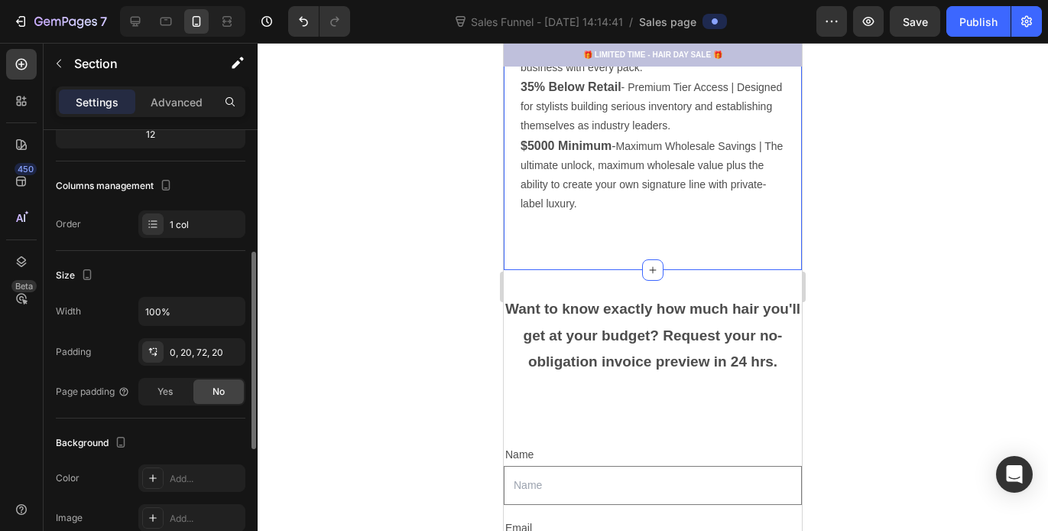
click at [217, 388] on span "No" at bounding box center [219, 392] width 12 height 14
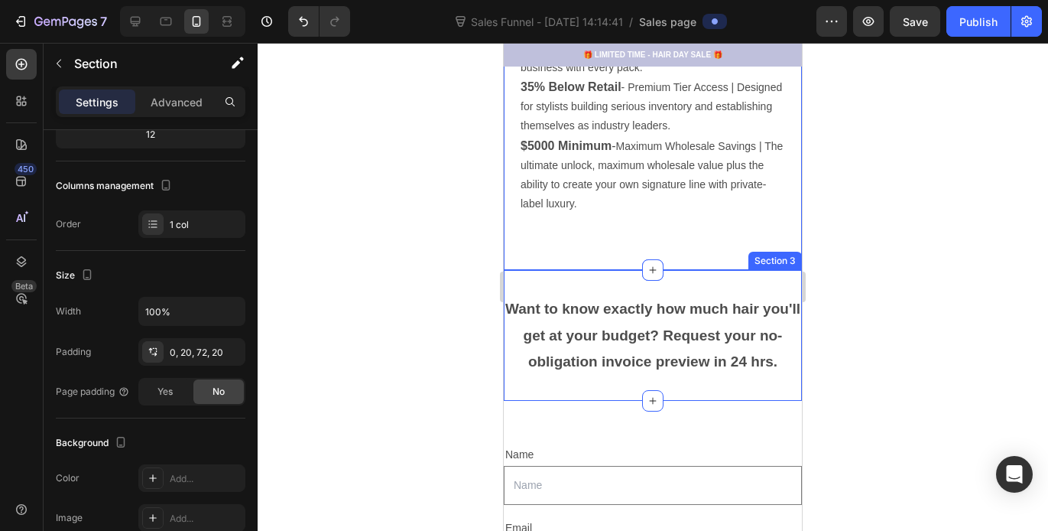
click at [855, 299] on div at bounding box center [653, 287] width 791 height 488
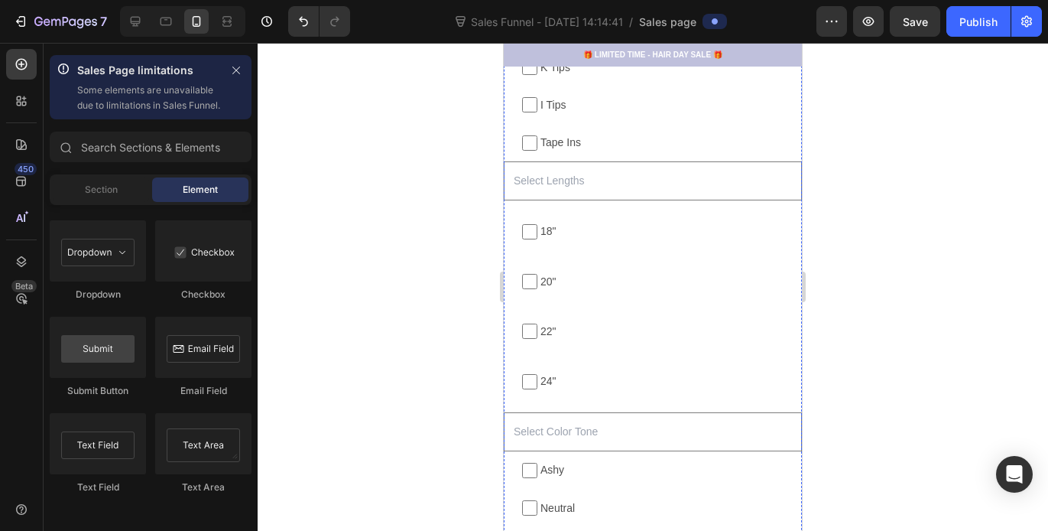
scroll to position [1806, 0]
click at [546, 186] on input "text" at bounding box center [653, 181] width 298 height 39
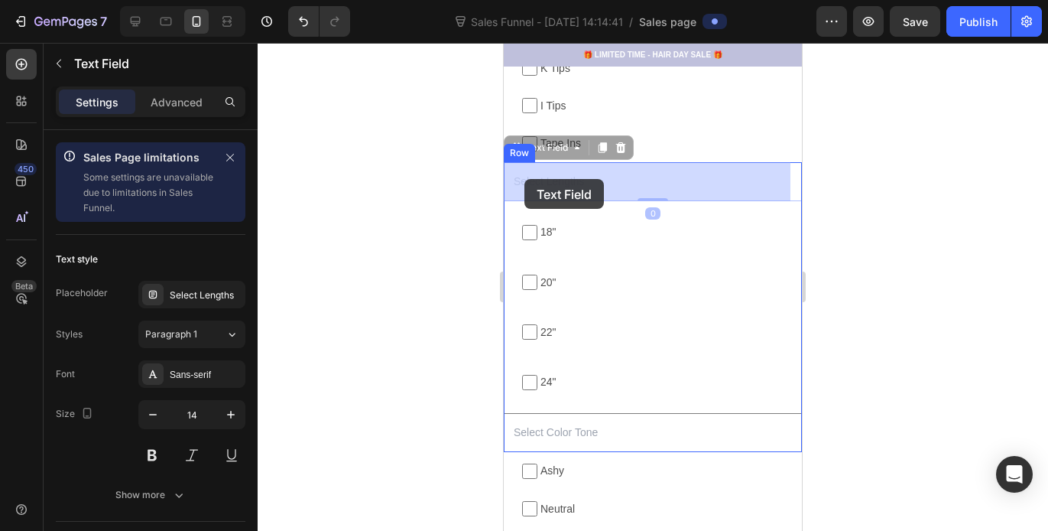
drag, startPoint x: 589, startPoint y: 180, endPoint x: 525, endPoint y: 180, distance: 63.5
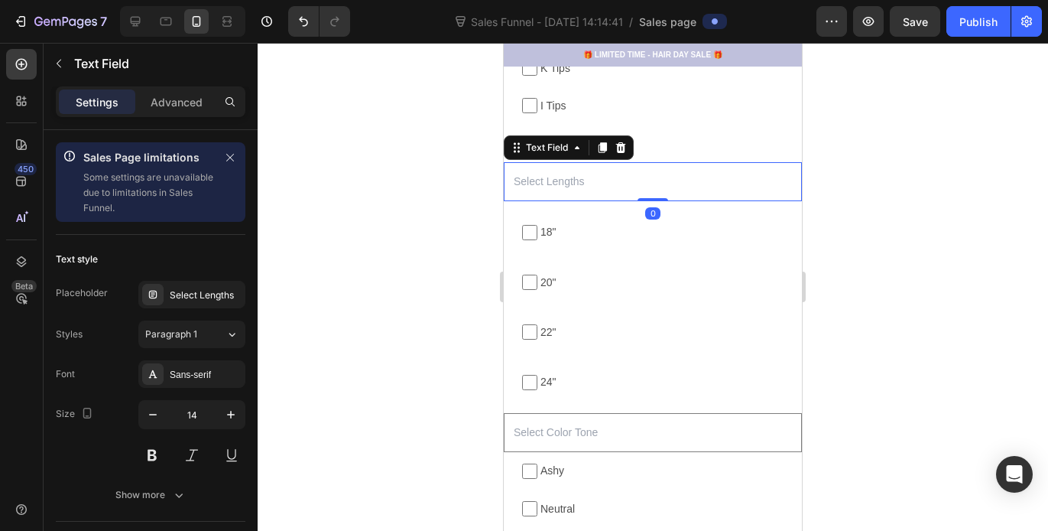
click at [525, 180] on input "text" at bounding box center [653, 181] width 298 height 39
click at [154, 458] on button at bounding box center [152, 455] width 28 height 28
click at [541, 430] on input "text" at bounding box center [653, 432] width 298 height 39
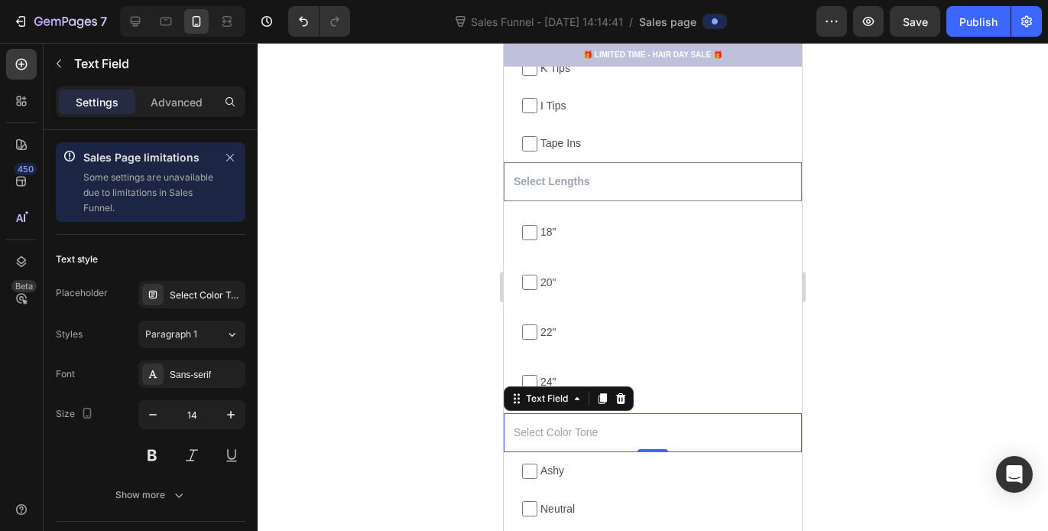
scroll to position [274, 0]
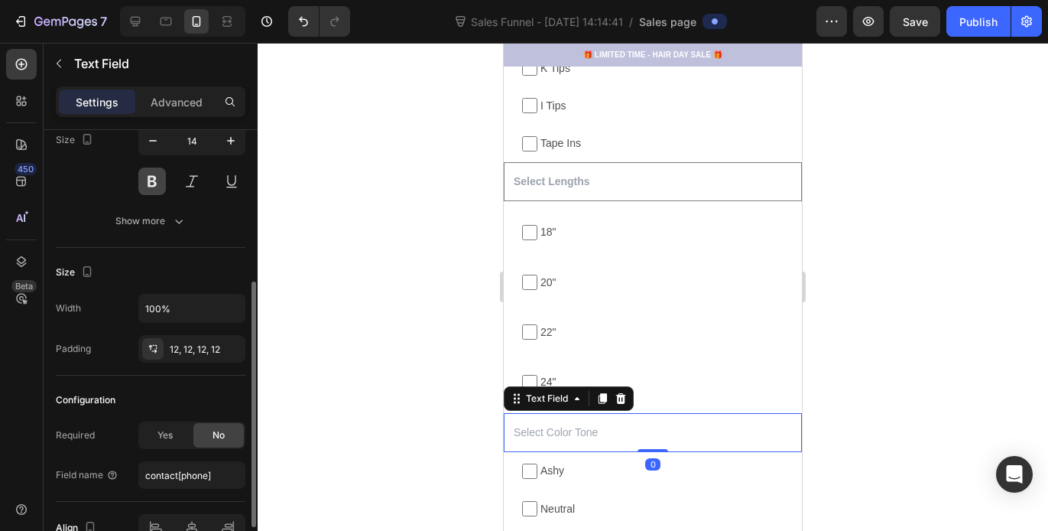
click at [151, 180] on button at bounding box center [152, 181] width 28 height 28
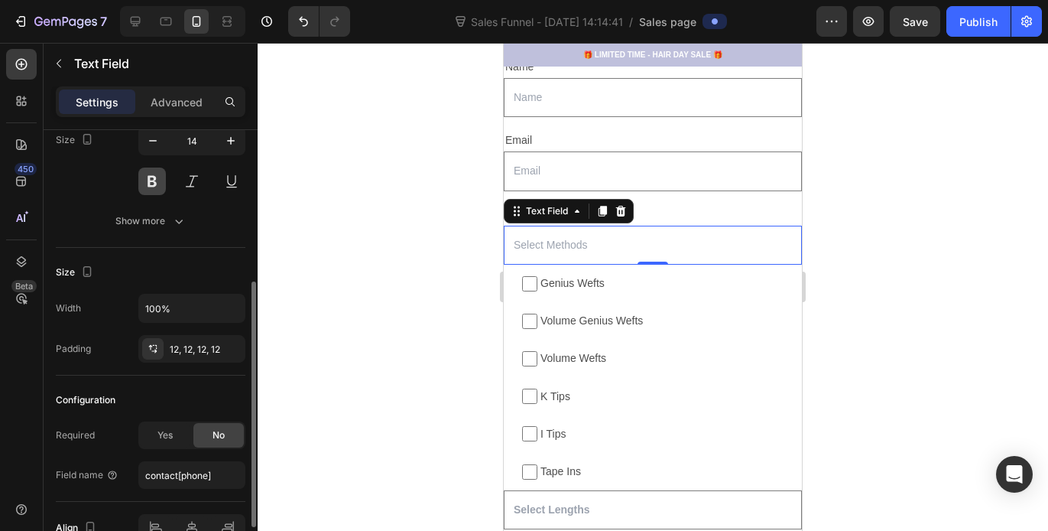
scroll to position [1477, 0]
drag, startPoint x: 149, startPoint y: 186, endPoint x: 47, endPoint y: 168, distance: 104.0
click at [149, 186] on button at bounding box center [152, 181] width 28 height 28
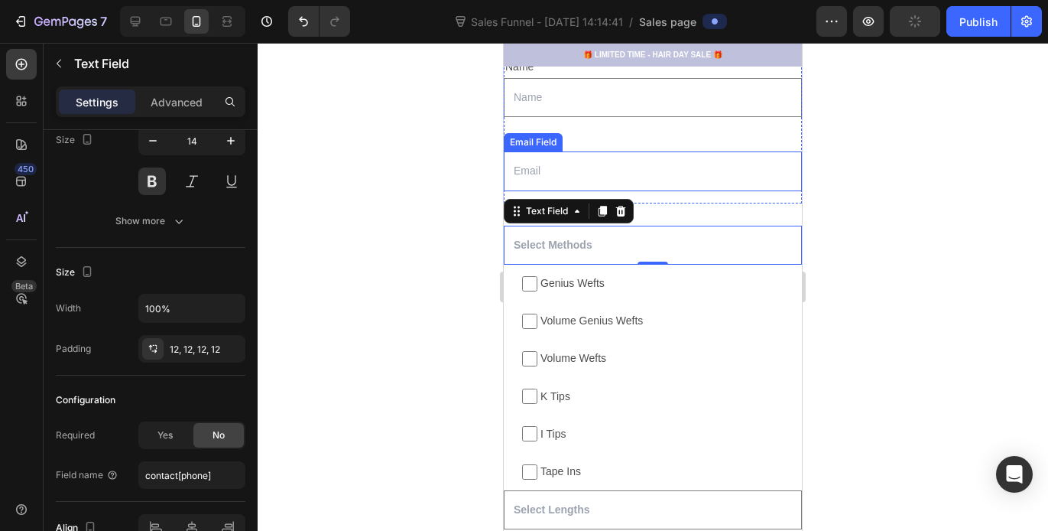
click at [572, 169] on input "email" at bounding box center [653, 170] width 298 height 39
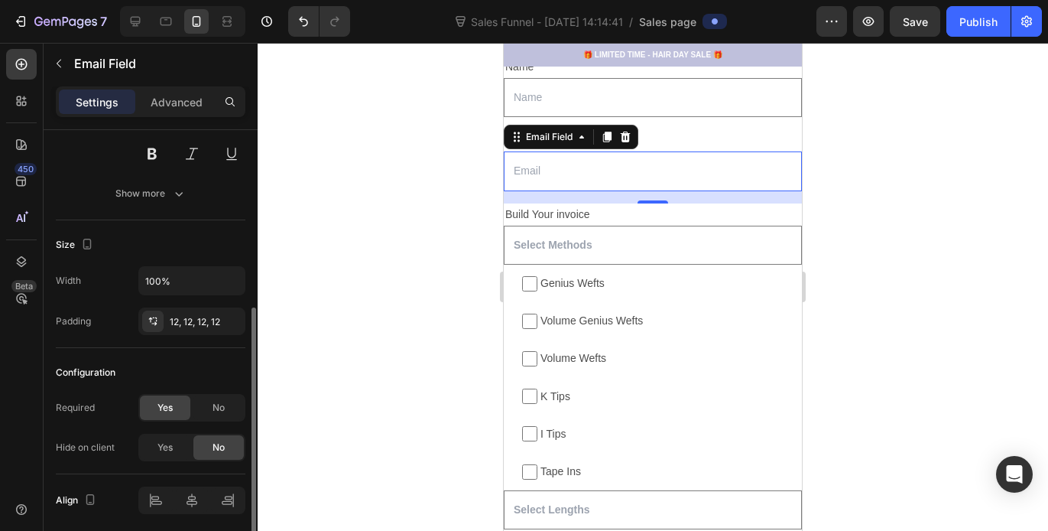
scroll to position [274, 0]
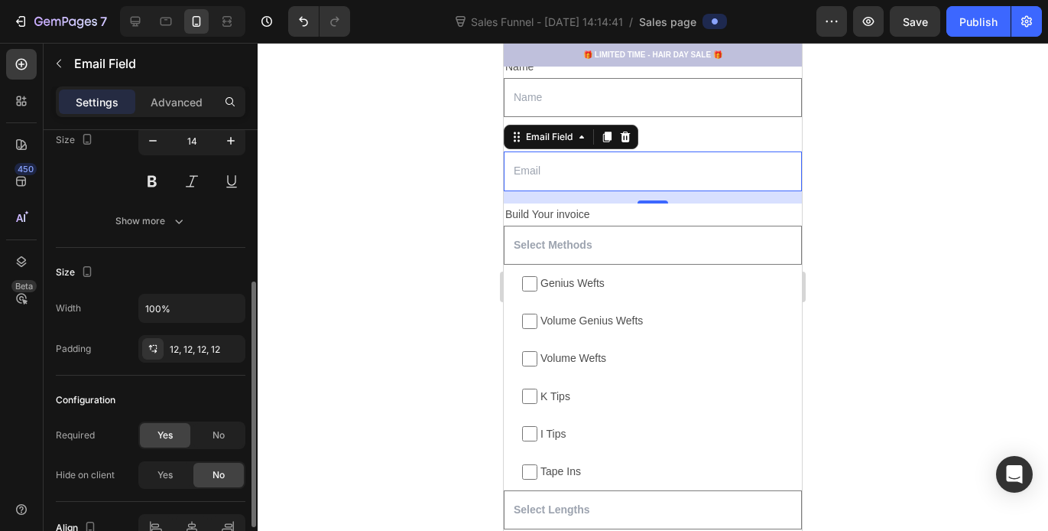
click at [392, 270] on div at bounding box center [653, 287] width 791 height 488
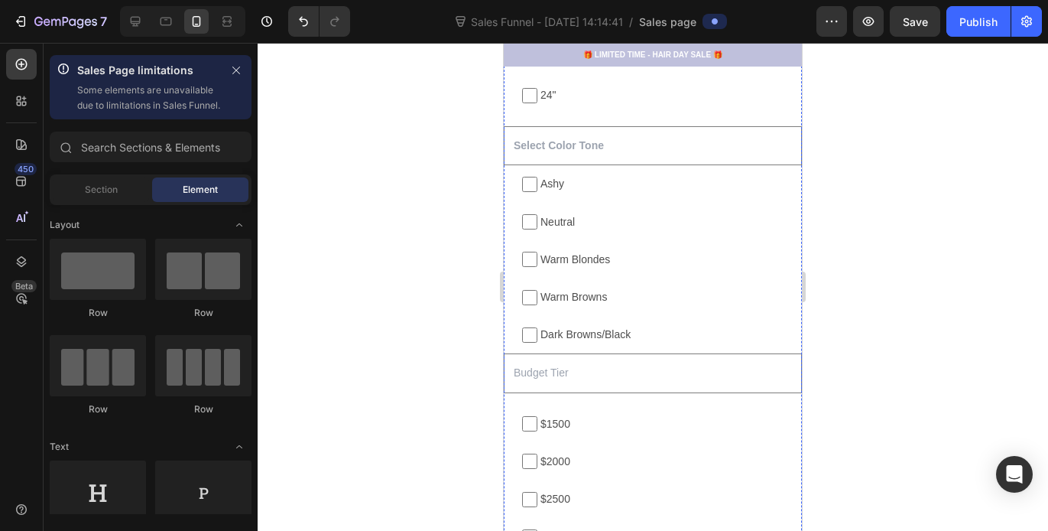
scroll to position [2108, 0]
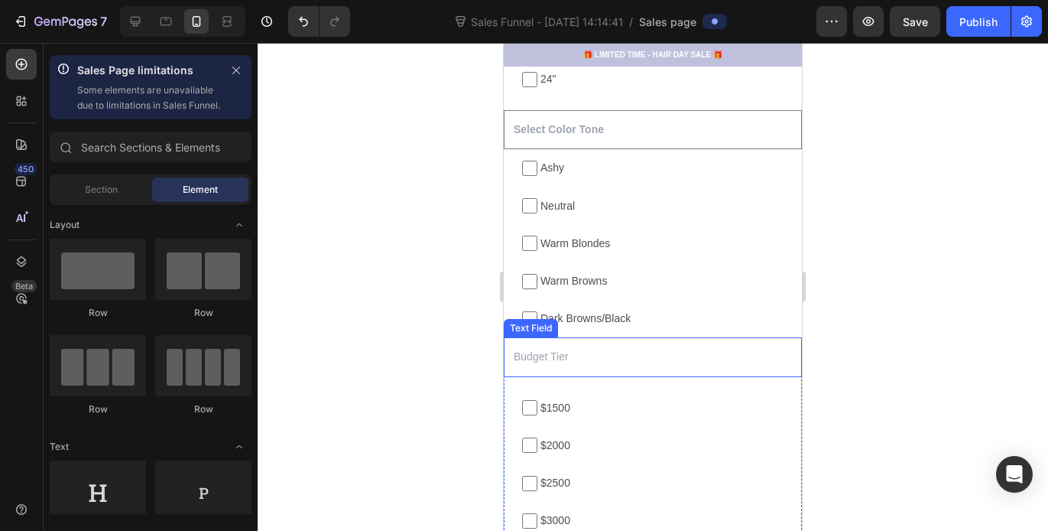
click at [543, 366] on input "text" at bounding box center [653, 356] width 298 height 39
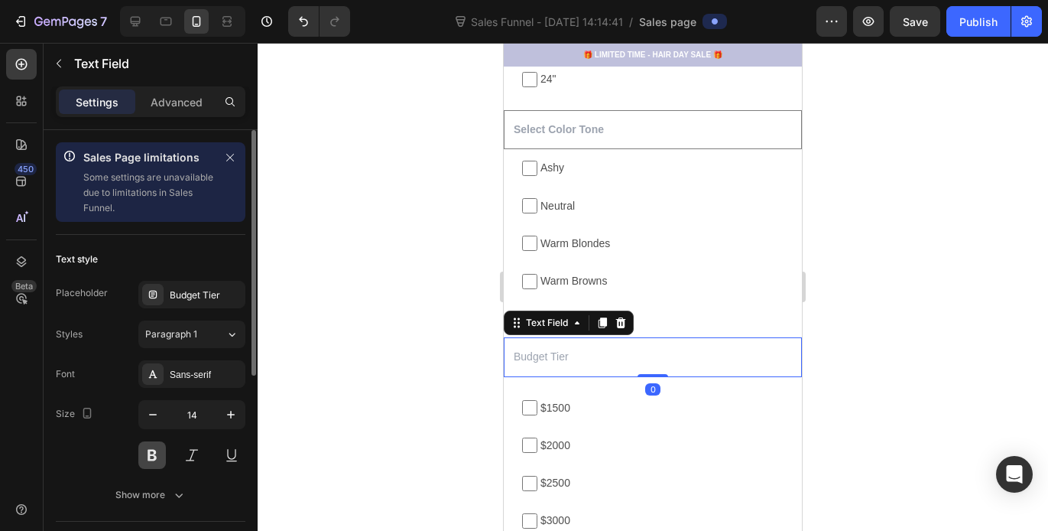
click at [155, 459] on button at bounding box center [152, 455] width 28 height 28
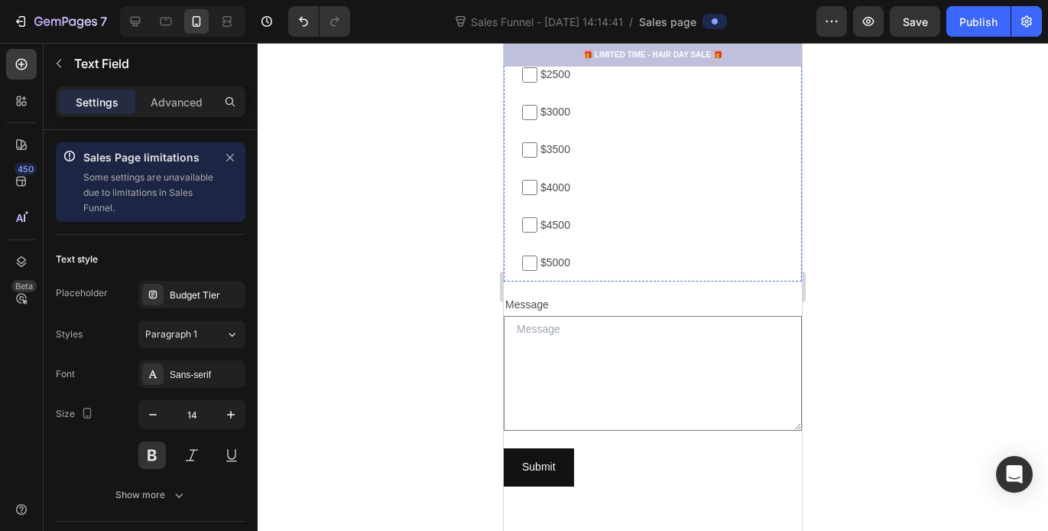
scroll to position [2547, 0]
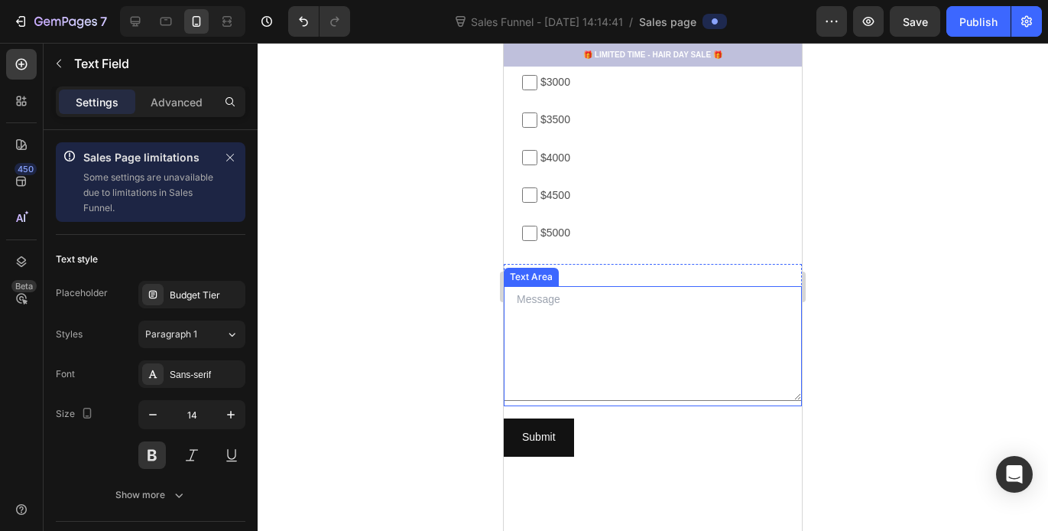
click at [587, 329] on textarea at bounding box center [653, 343] width 298 height 115
click at [957, 366] on div at bounding box center [653, 287] width 791 height 488
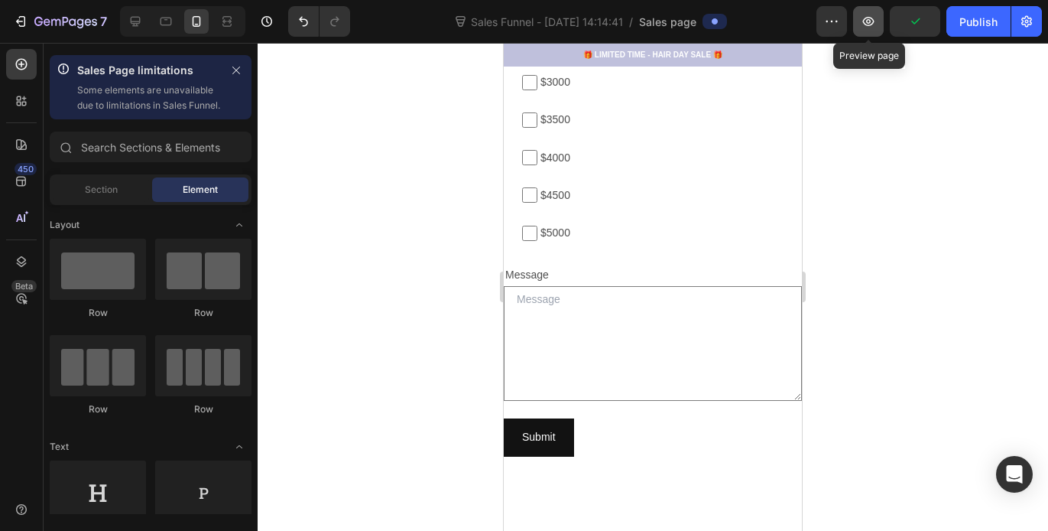
click at [860, 21] on button "button" at bounding box center [868, 21] width 31 height 31
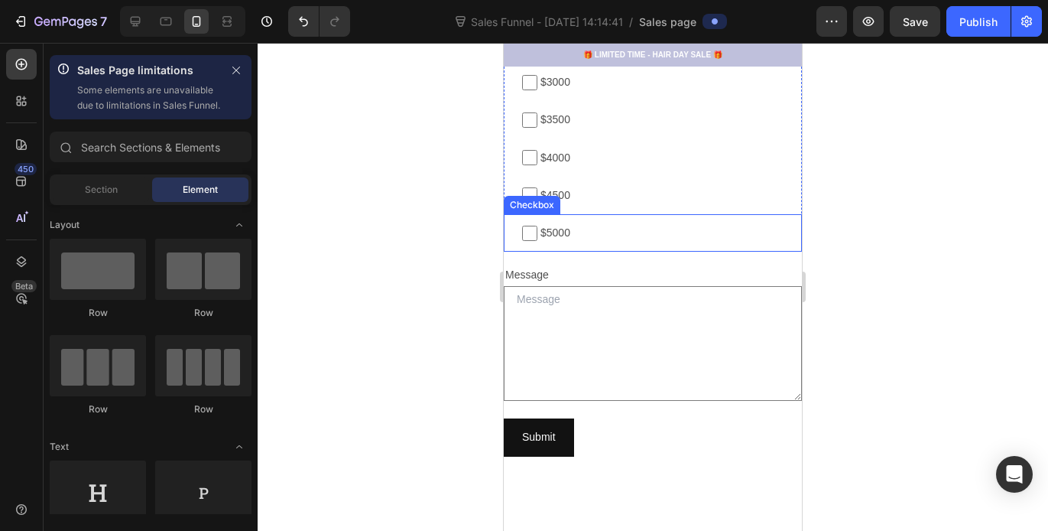
click at [707, 186] on span "$4500" at bounding box center [661, 195] width 246 height 19
click at [538, 187] on input "$4500" at bounding box center [529, 194] width 15 height 15
checkbox input "false"
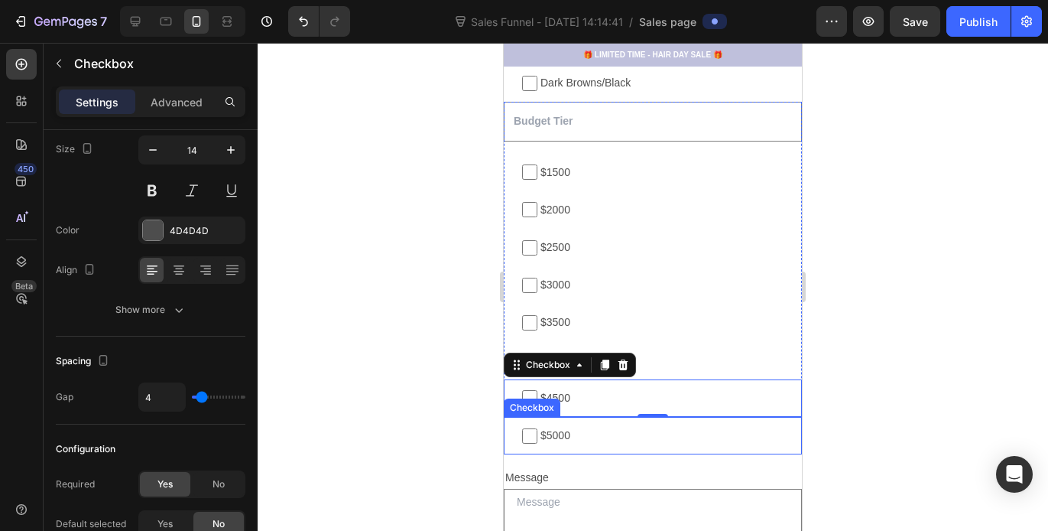
scroll to position [2270, 0]
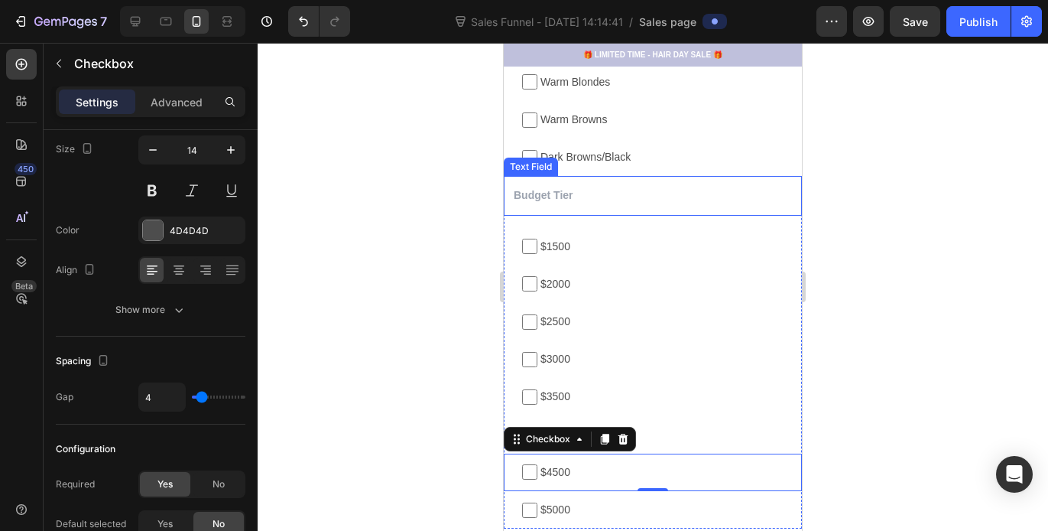
click at [573, 210] on input "text" at bounding box center [653, 195] width 298 height 39
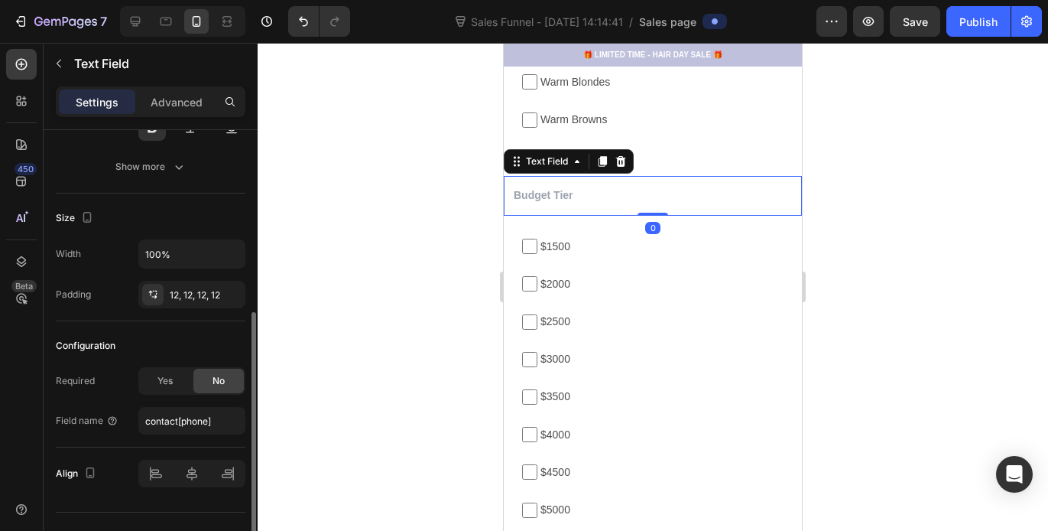
scroll to position [358, 0]
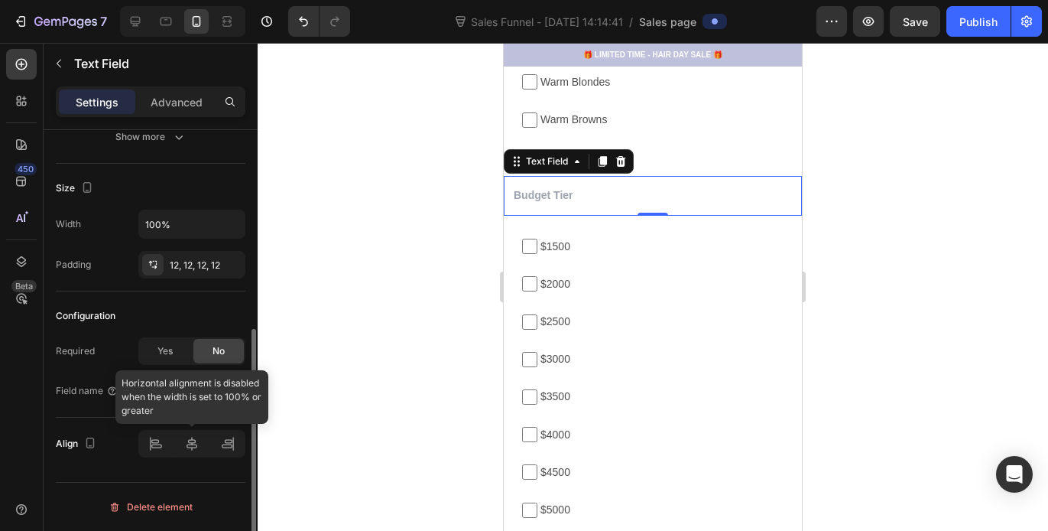
click at [192, 450] on div at bounding box center [191, 444] width 107 height 28
click at [194, 443] on div at bounding box center [191, 444] width 107 height 28
click at [159, 442] on div at bounding box center [191, 444] width 107 height 28
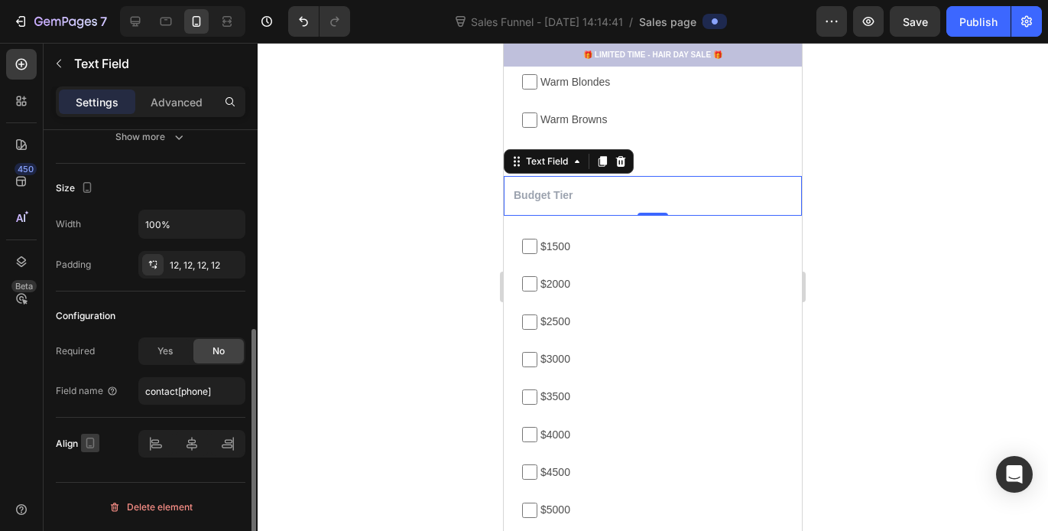
click at [91, 442] on icon "button" at bounding box center [90, 442] width 15 height 15
click at [93, 409] on icon "button" at bounding box center [93, 414] width 8 height 11
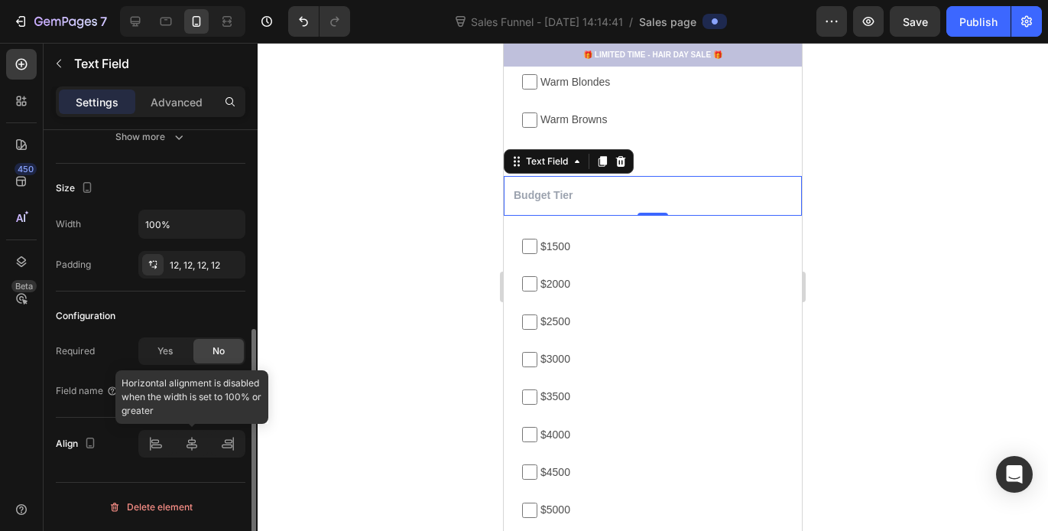
click at [194, 445] on div at bounding box center [191, 444] width 107 height 28
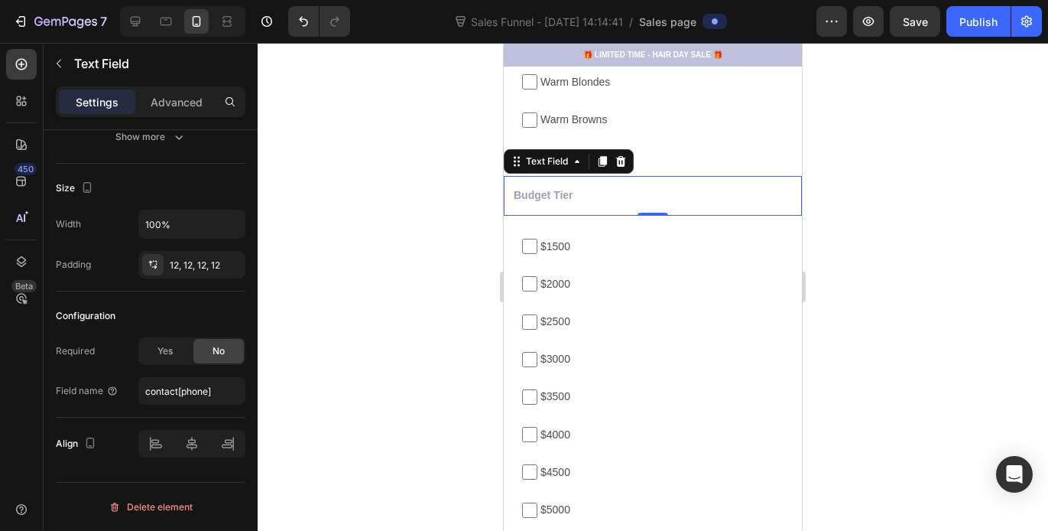
click at [303, 306] on div at bounding box center [653, 287] width 791 height 488
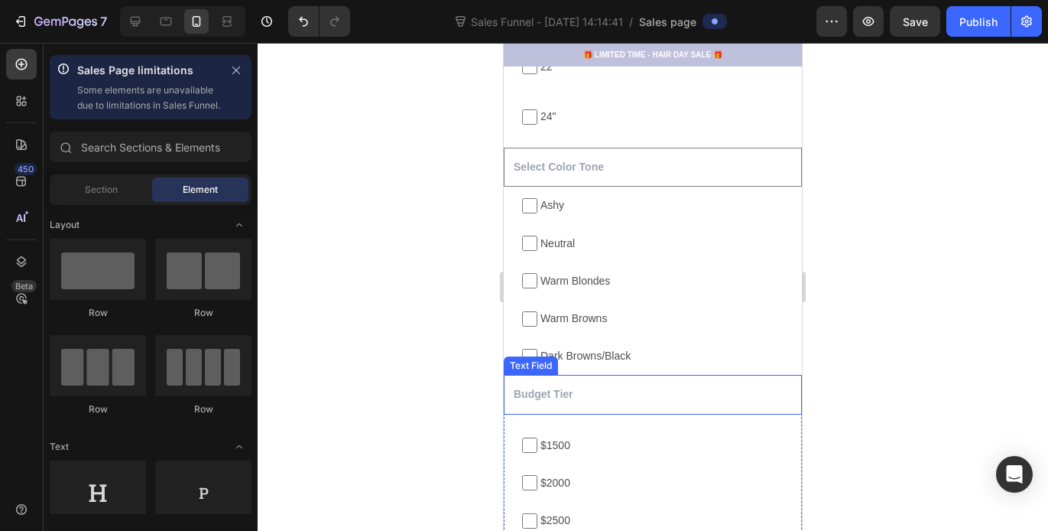
scroll to position [2053, 0]
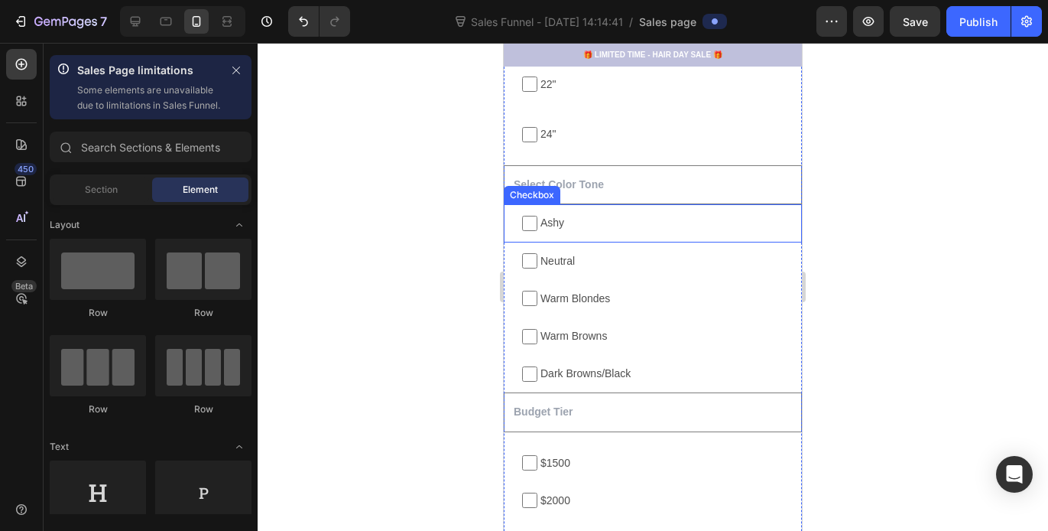
click at [627, 189] on input "text" at bounding box center [653, 184] width 298 height 39
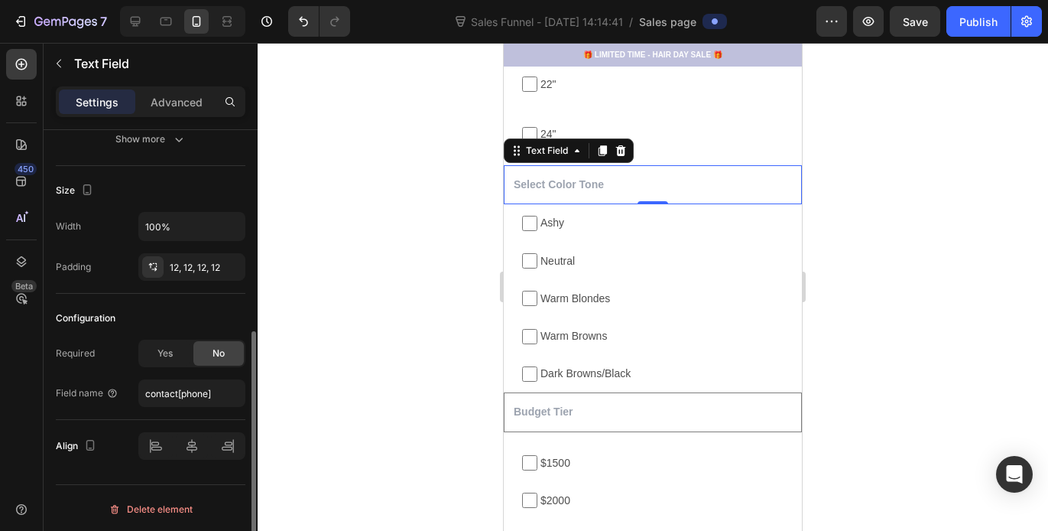
scroll to position [358, 0]
click at [164, 352] on span "Yes" at bounding box center [165, 351] width 15 height 14
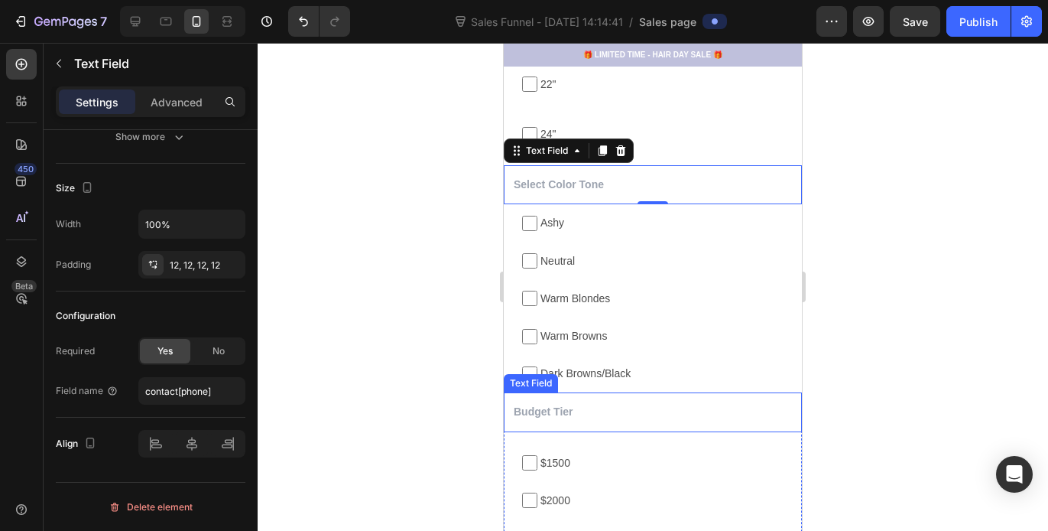
click at [537, 418] on input "text" at bounding box center [653, 411] width 298 height 39
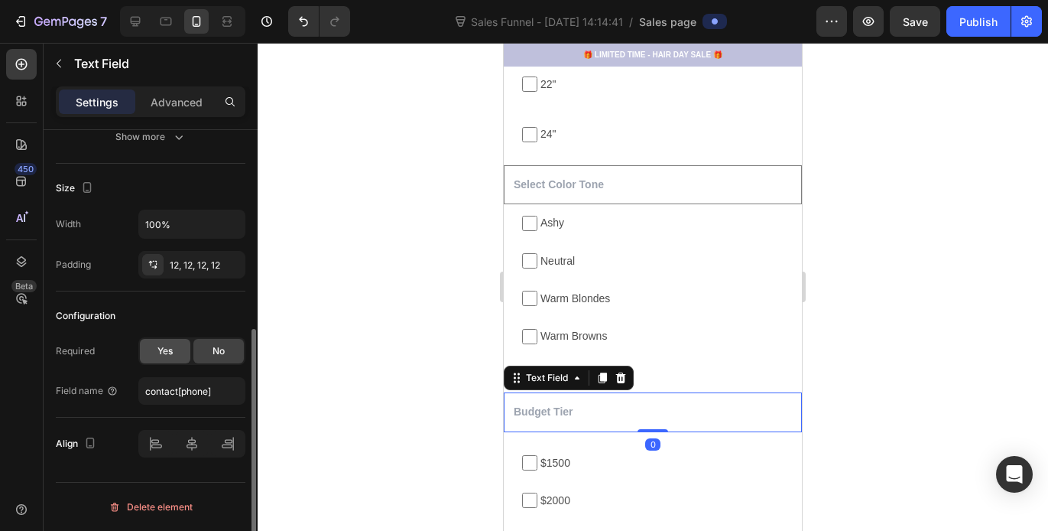
click at [179, 352] on div "Yes" at bounding box center [165, 351] width 50 height 24
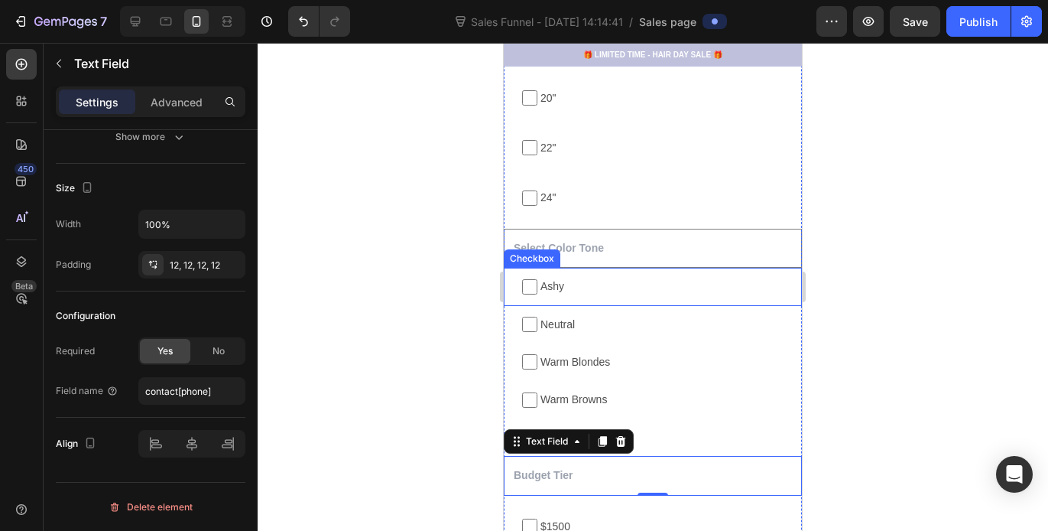
scroll to position [1780, 0]
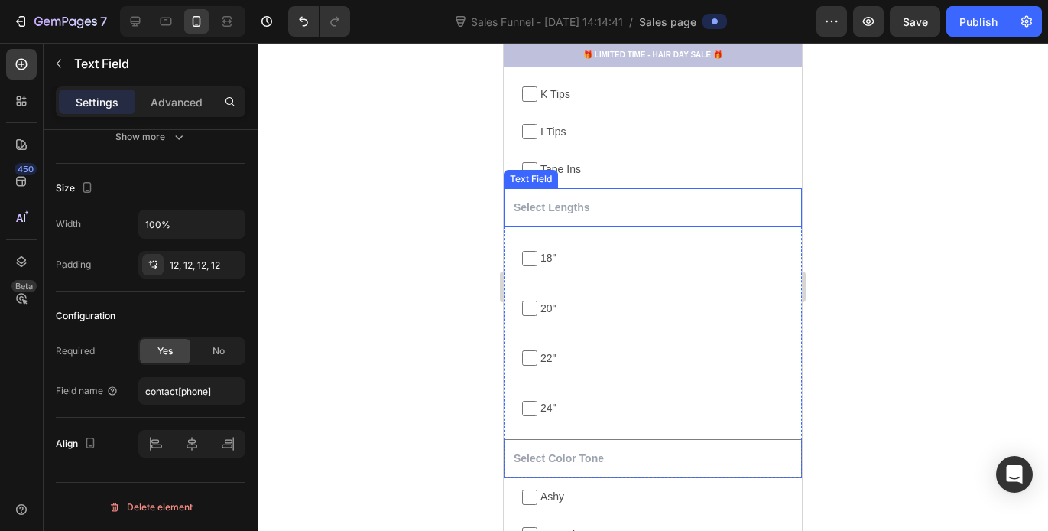
click at [595, 207] on input "text" at bounding box center [653, 207] width 298 height 39
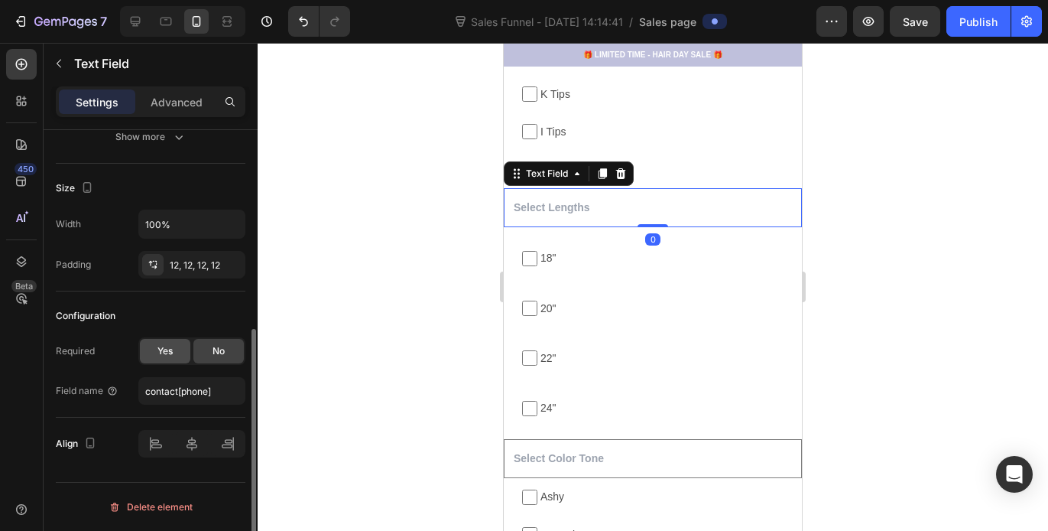
click at [174, 349] on div "Yes" at bounding box center [165, 351] width 50 height 24
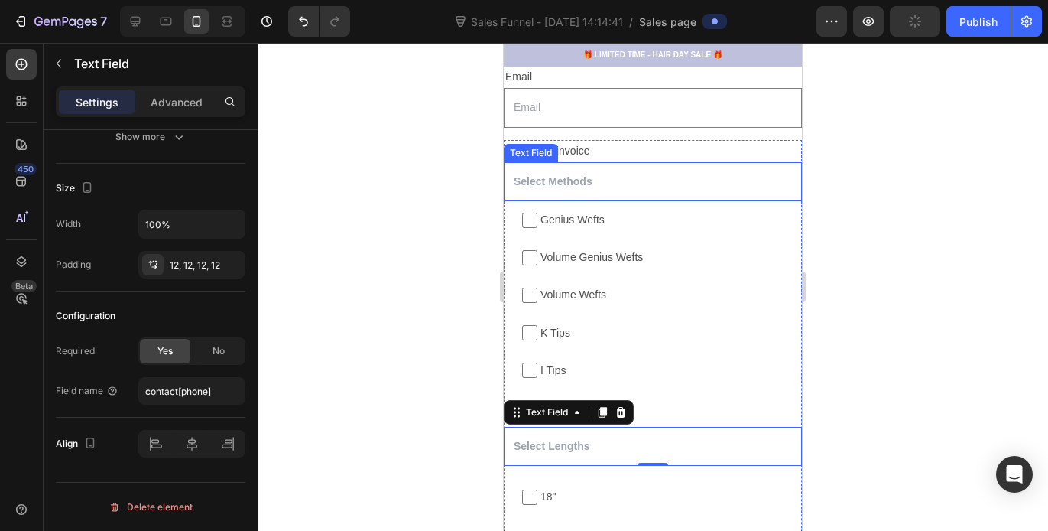
scroll to position [1526, 0]
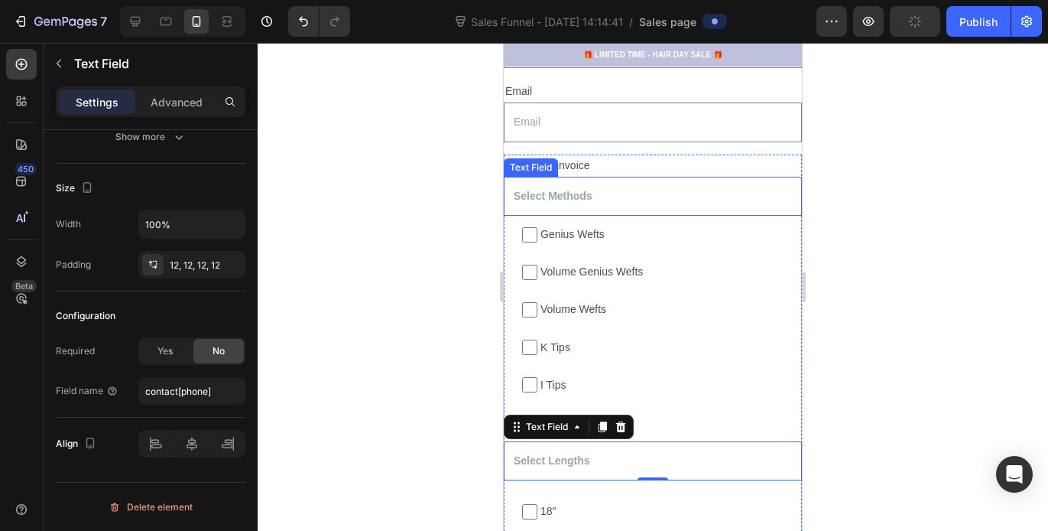
click at [596, 199] on input "text" at bounding box center [653, 196] width 298 height 39
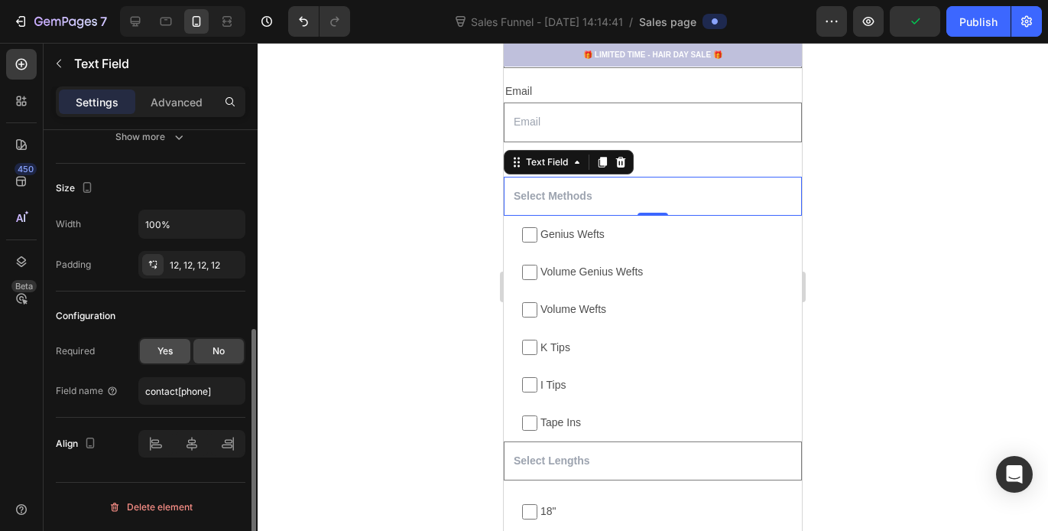
click at [171, 348] on span "Yes" at bounding box center [165, 351] width 15 height 14
click at [597, 116] on input "email" at bounding box center [653, 121] width 298 height 39
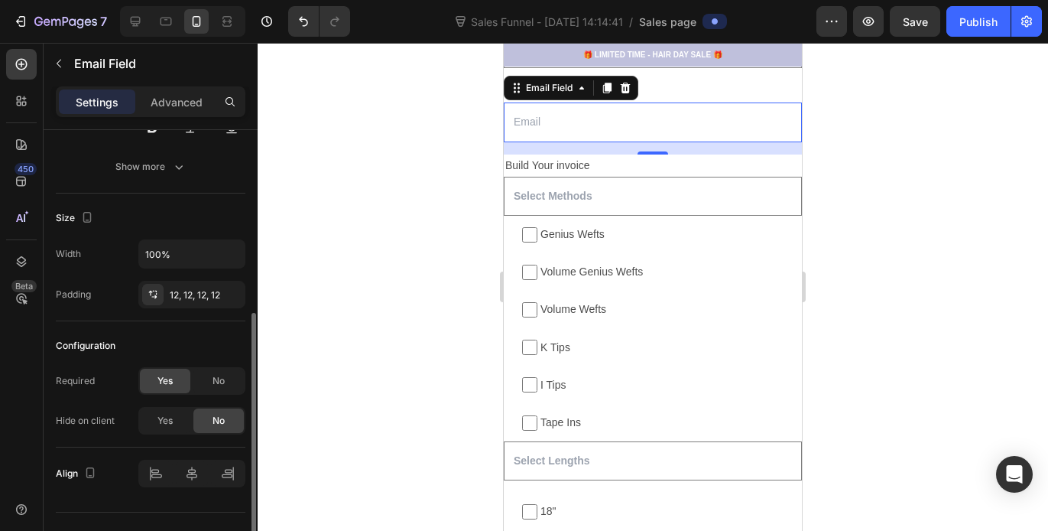
scroll to position [329, 0]
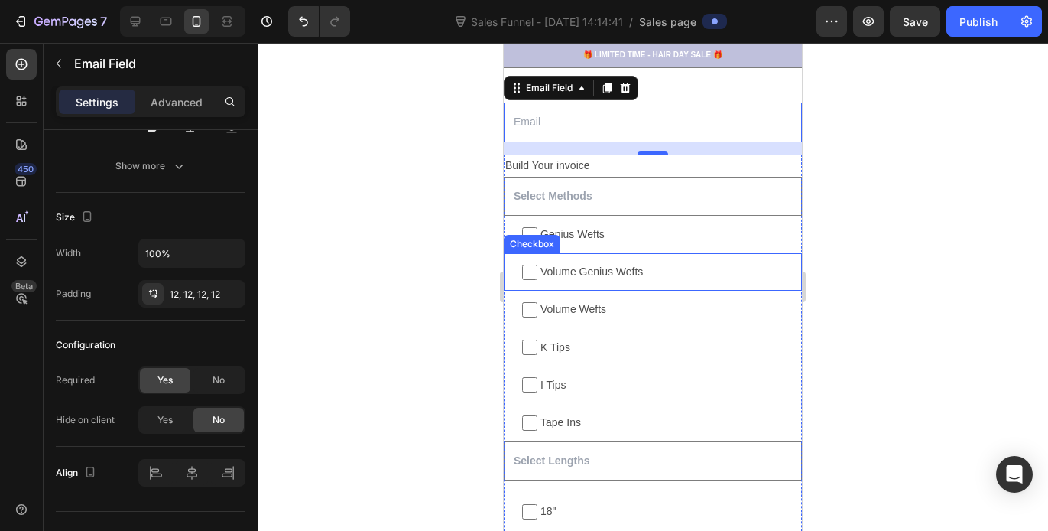
click at [508, 265] on label "Volume Genius Wefts" at bounding box center [653, 271] width 298 height 37
click at [522, 265] on input "Volume Genius Wefts" at bounding box center [529, 272] width 15 height 15
checkbox input "false"
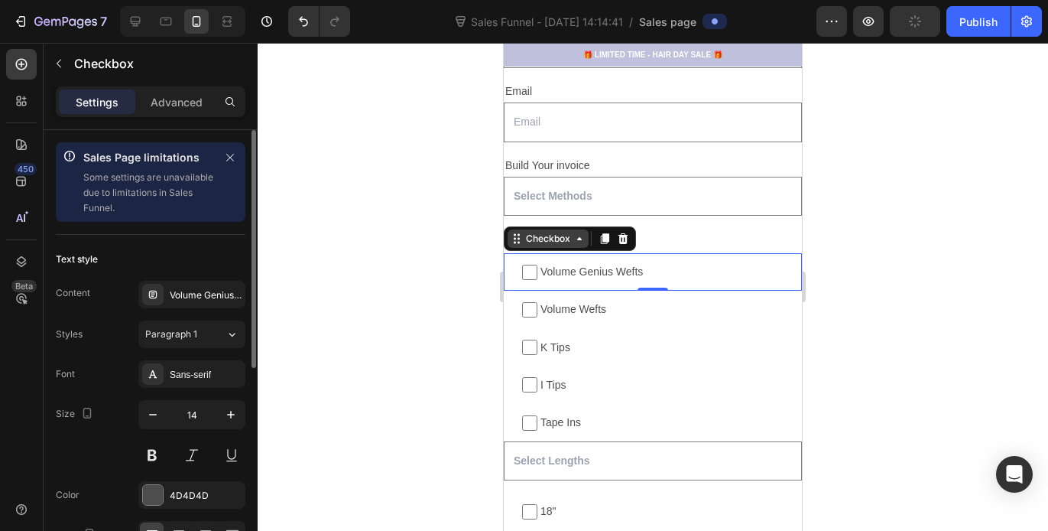
scroll to position [1502, 0]
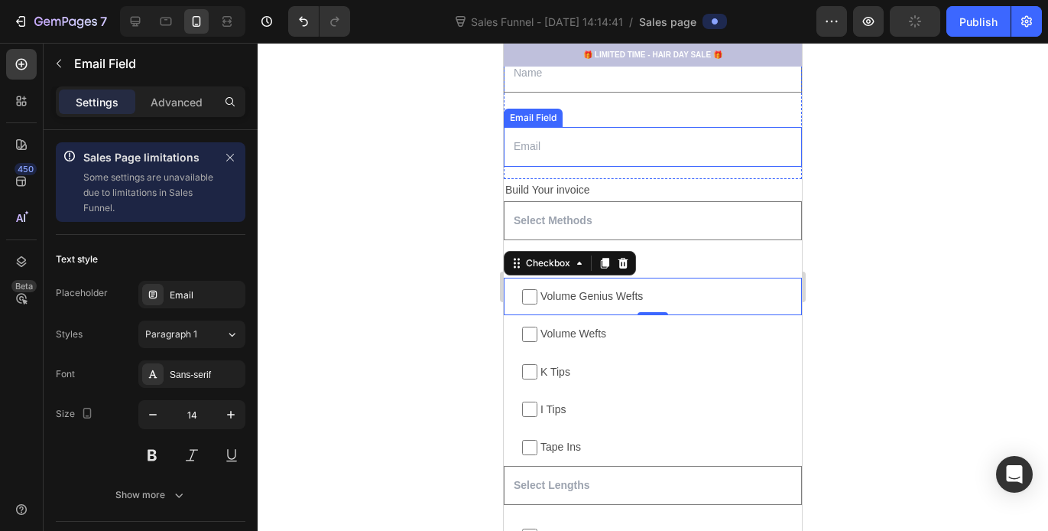
click at [561, 141] on input "email" at bounding box center [653, 146] width 298 height 39
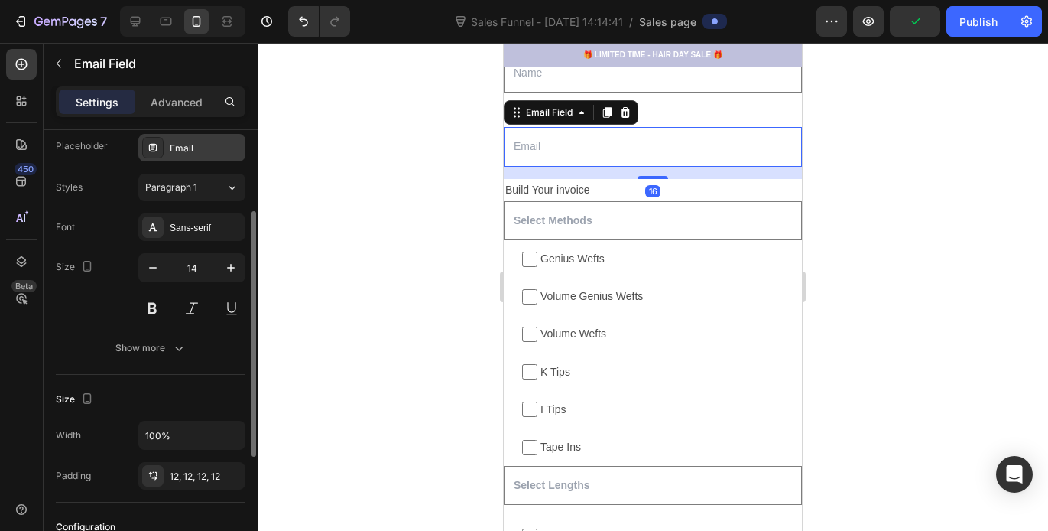
scroll to position [358, 0]
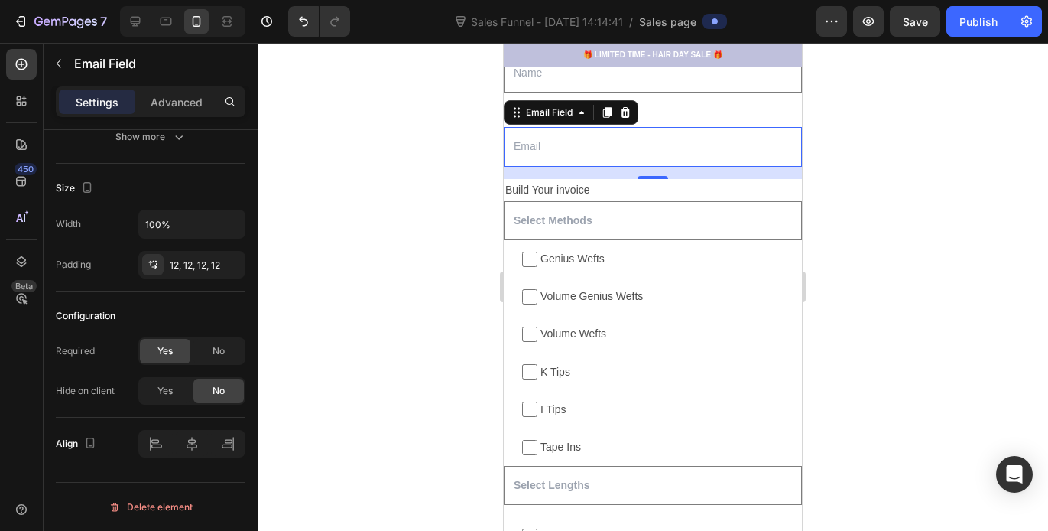
click at [346, 212] on div at bounding box center [653, 287] width 791 height 488
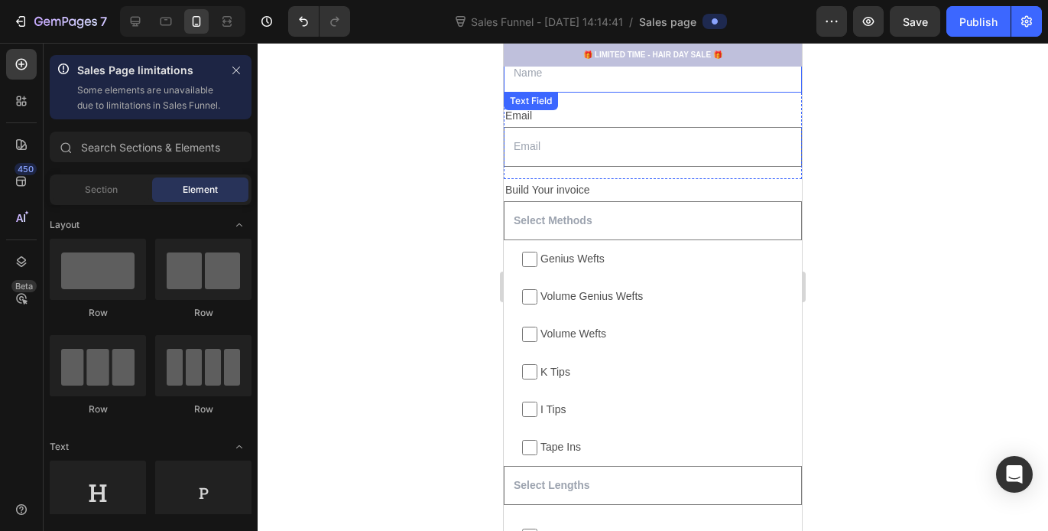
click at [533, 83] on input "text" at bounding box center [653, 73] width 298 height 39
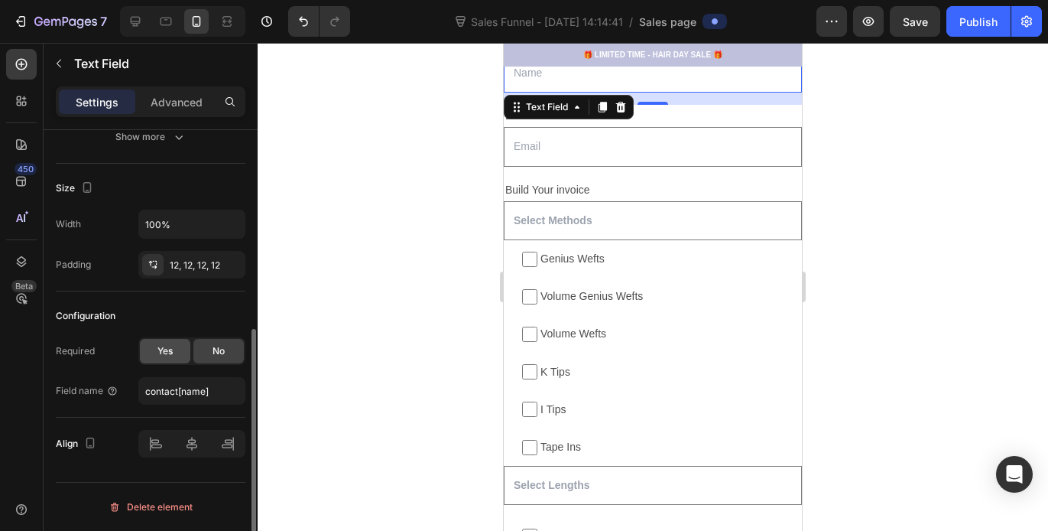
click at [163, 360] on div "Yes" at bounding box center [165, 351] width 50 height 24
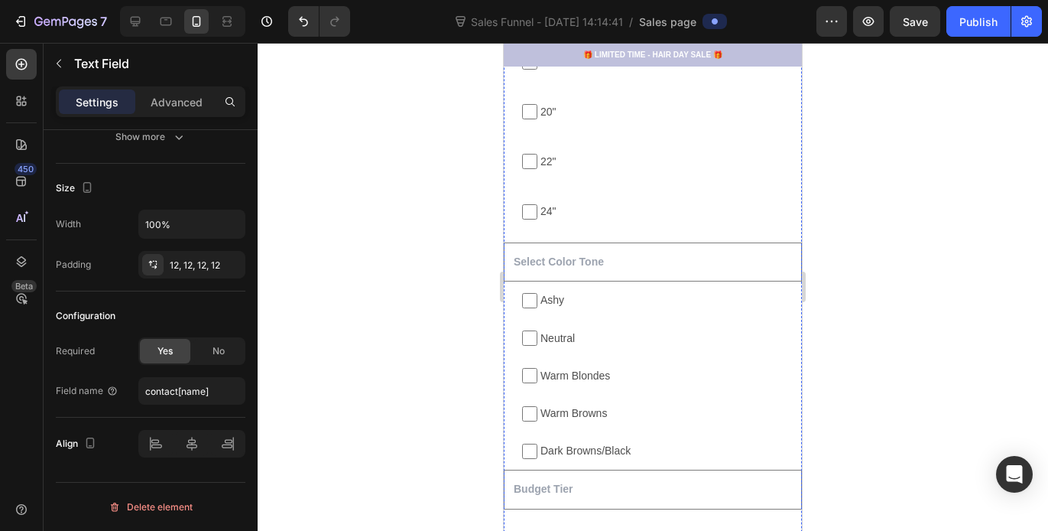
scroll to position [1978, 0]
click at [554, 258] on input "text" at bounding box center [653, 260] width 298 height 39
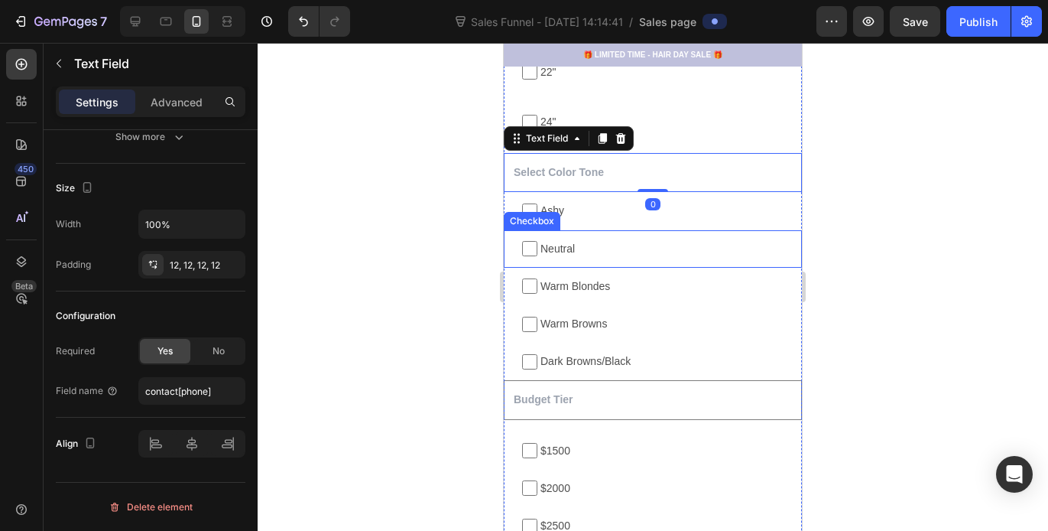
scroll to position [2128, 0]
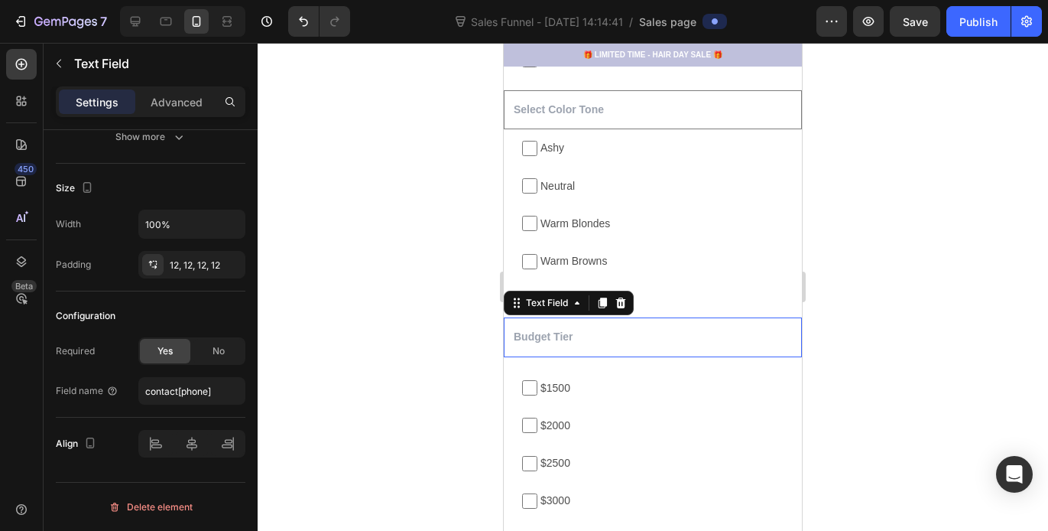
click at [554, 337] on input "text" at bounding box center [653, 336] width 298 height 39
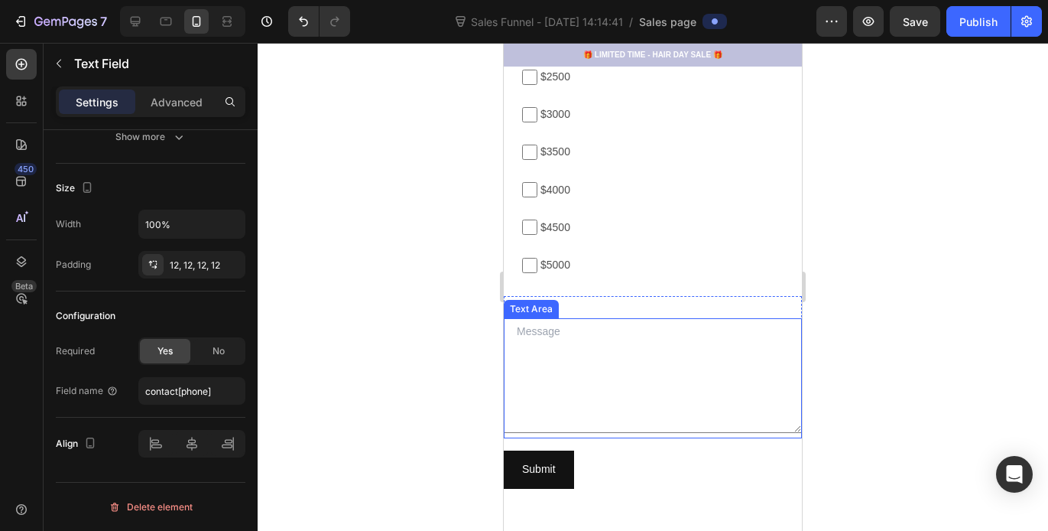
scroll to position [2521, 0]
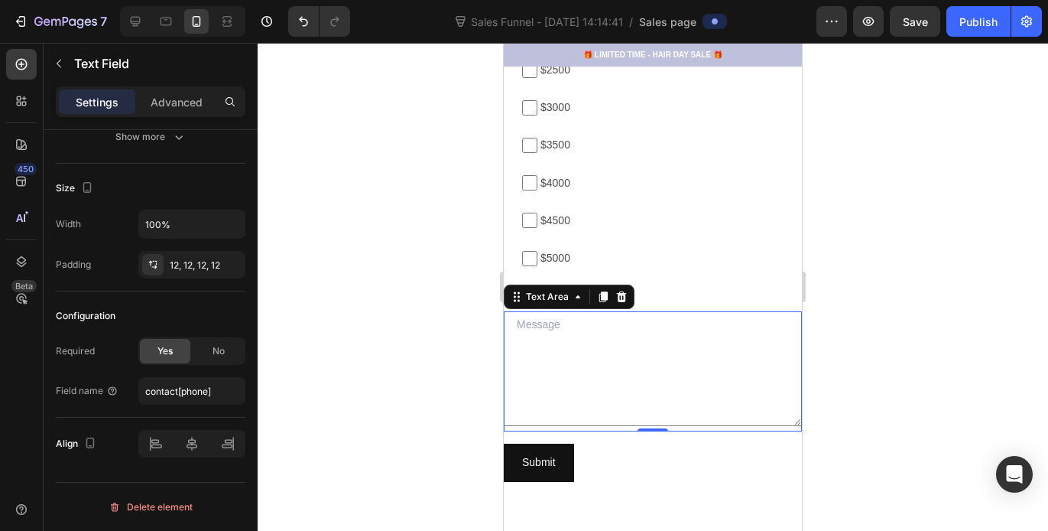
click at [552, 345] on textarea at bounding box center [653, 368] width 298 height 115
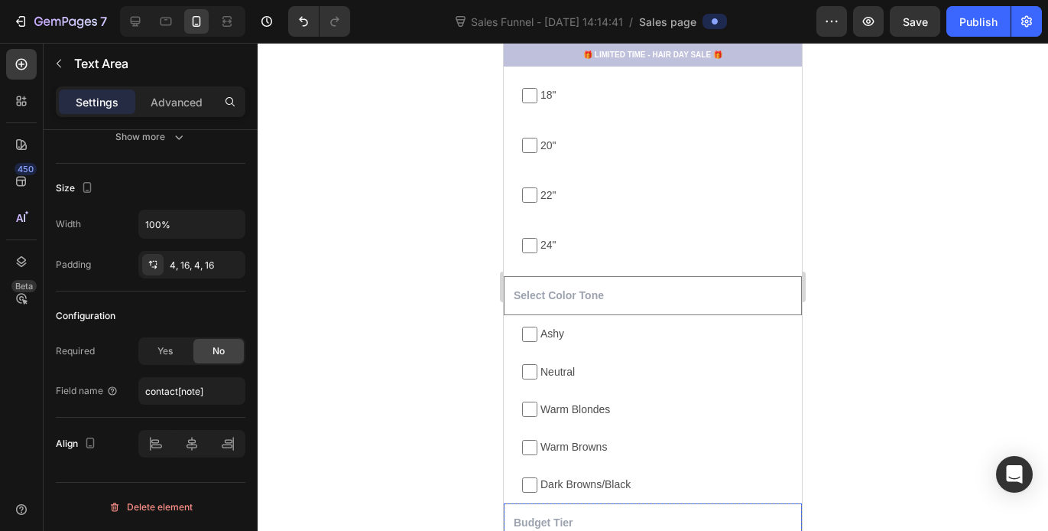
scroll to position [1939, 0]
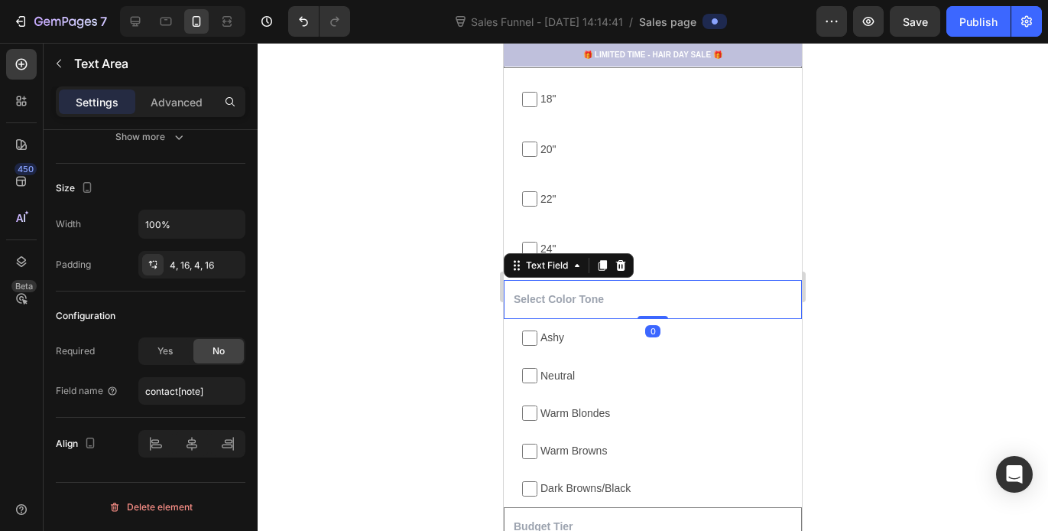
click at [631, 298] on input "text" at bounding box center [653, 299] width 298 height 39
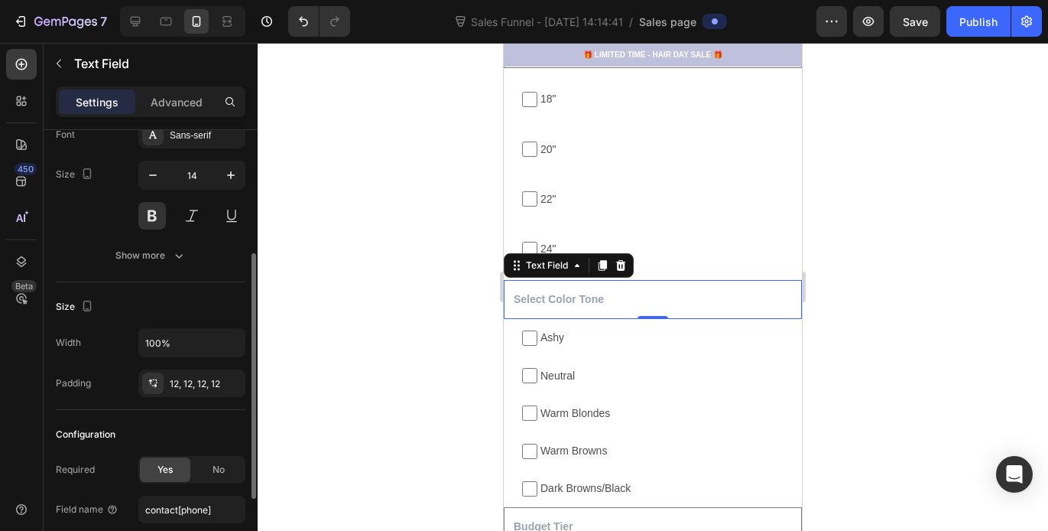
scroll to position [242, 0]
click at [167, 254] on div "Show more" at bounding box center [150, 252] width 71 height 15
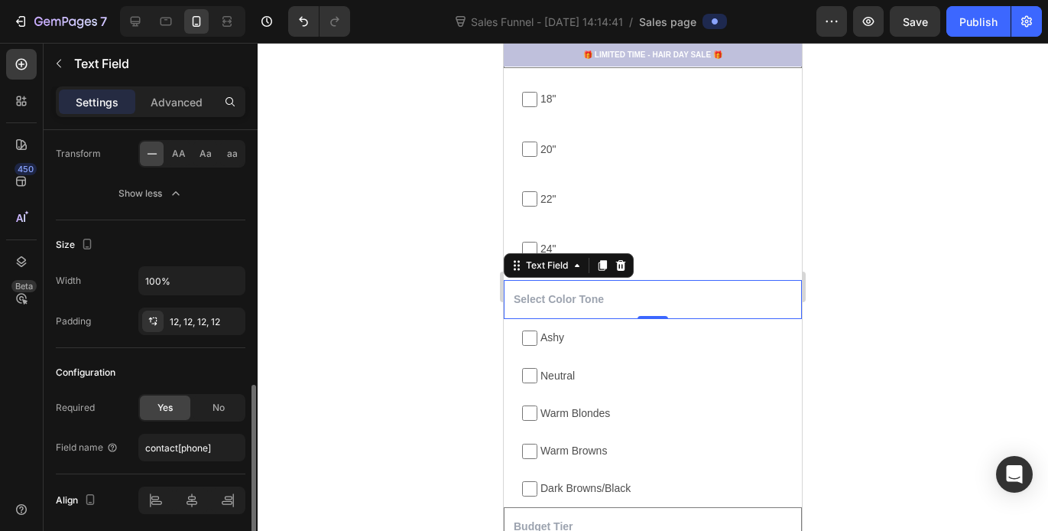
scroll to position [520, 0]
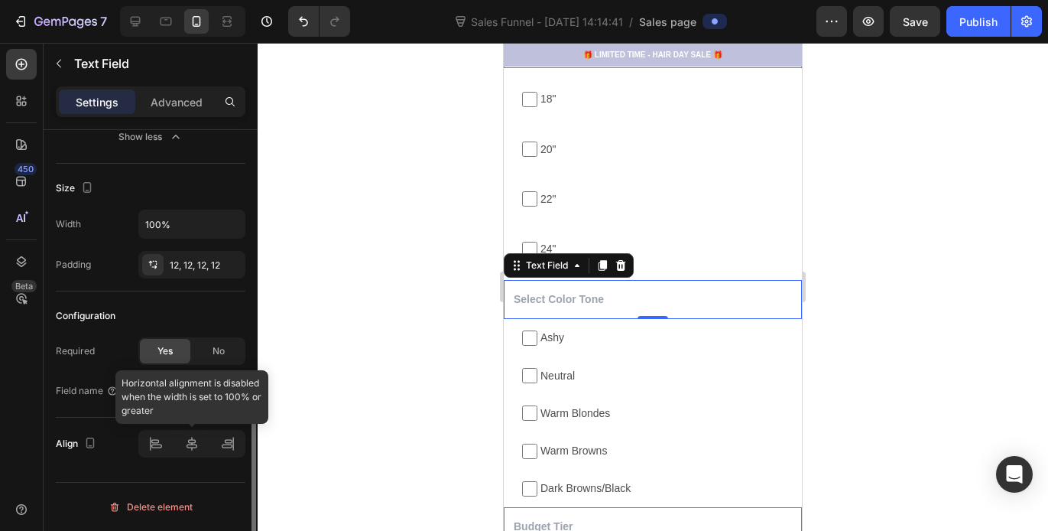
click at [192, 447] on div at bounding box center [191, 444] width 107 height 28
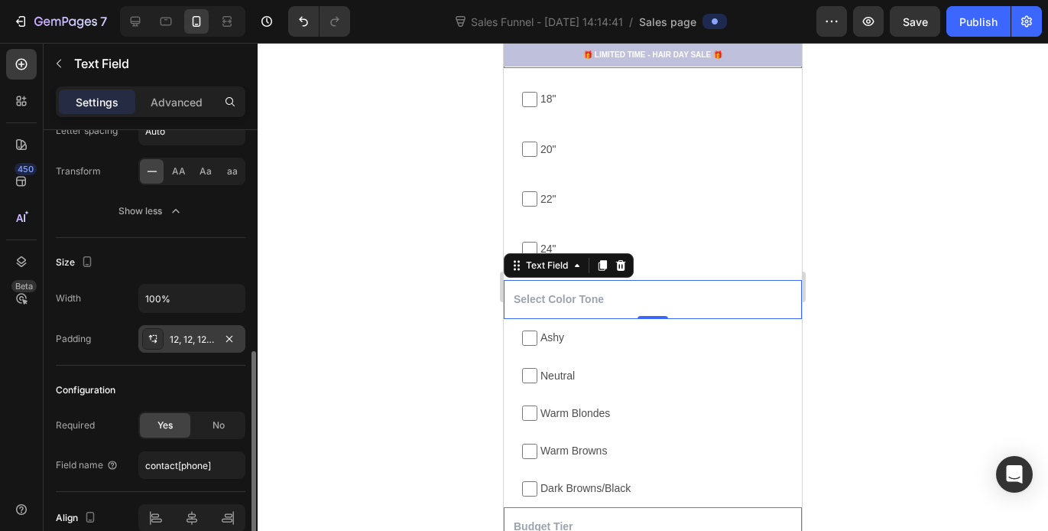
scroll to position [445, 0]
click at [184, 293] on input "100%" at bounding box center [192, 299] width 106 height 28
click at [229, 296] on icon "button" at bounding box center [230, 298] width 15 height 15
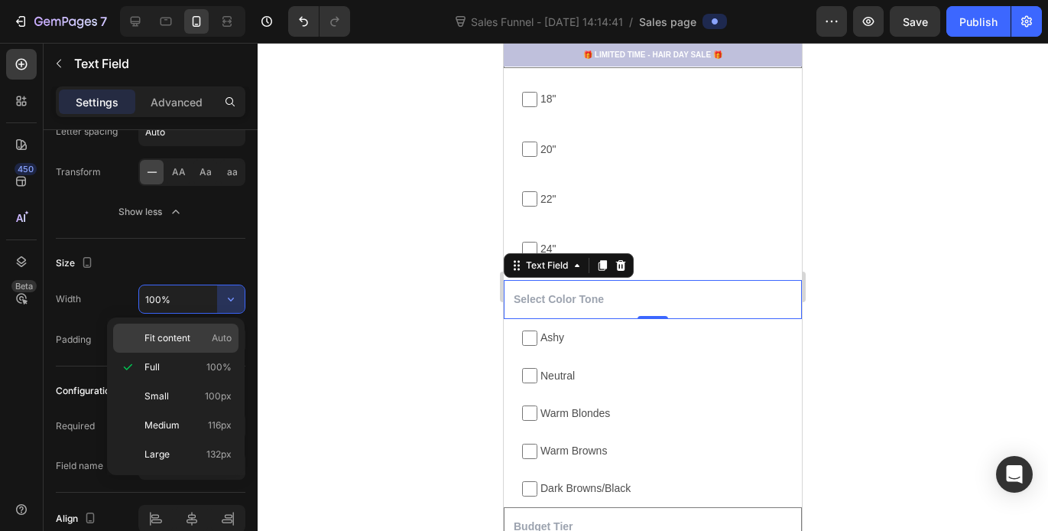
click at [206, 342] on p "Fit content Auto" at bounding box center [188, 338] width 87 height 14
type input "Auto"
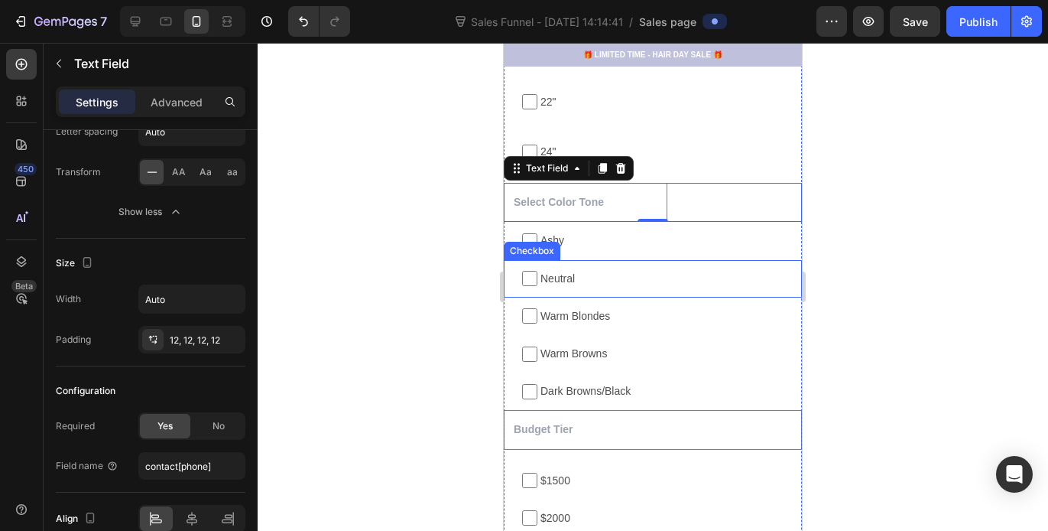
scroll to position [2080, 0]
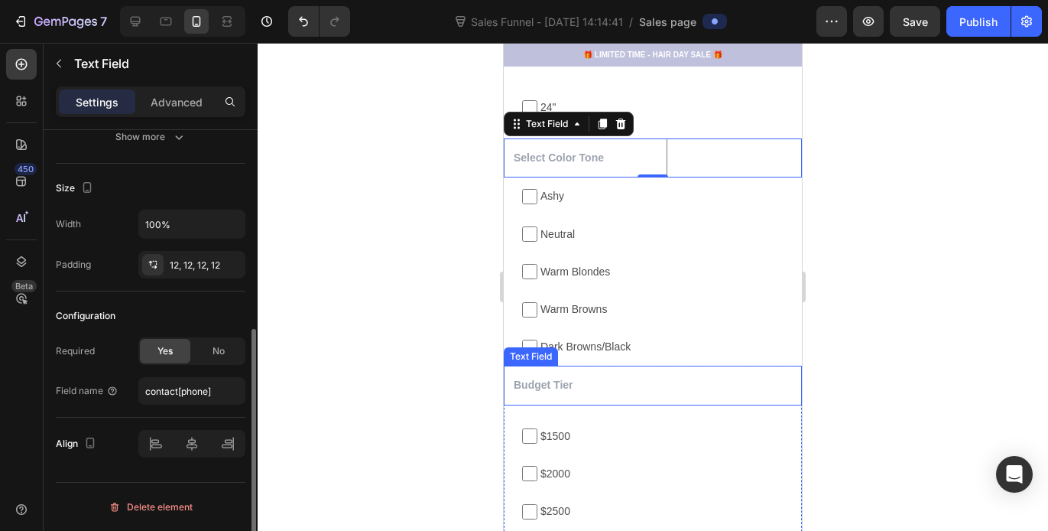
click at [592, 394] on input "text" at bounding box center [653, 385] width 298 height 39
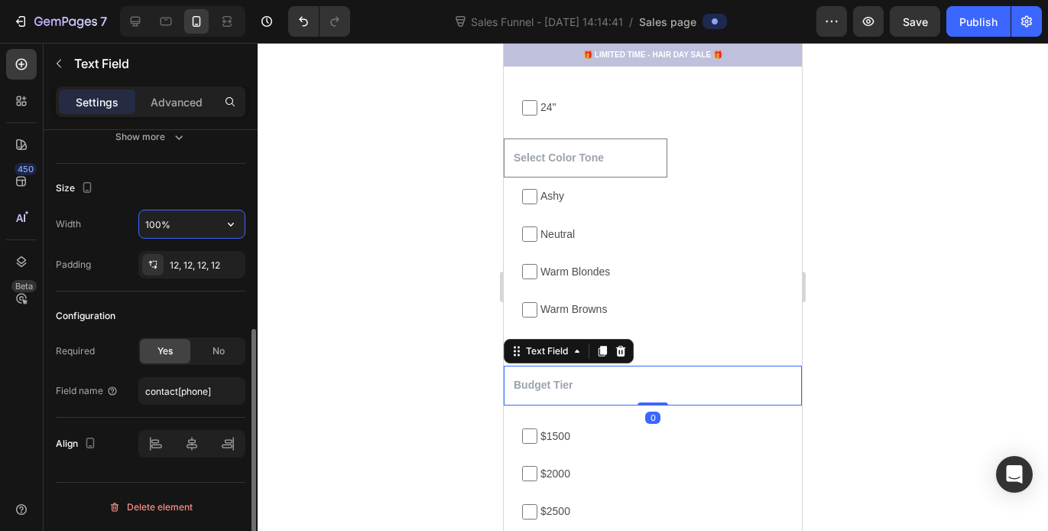
click at [199, 216] on input "100%" at bounding box center [192, 224] width 106 height 28
click at [230, 223] on icon "button" at bounding box center [230, 223] width 15 height 15
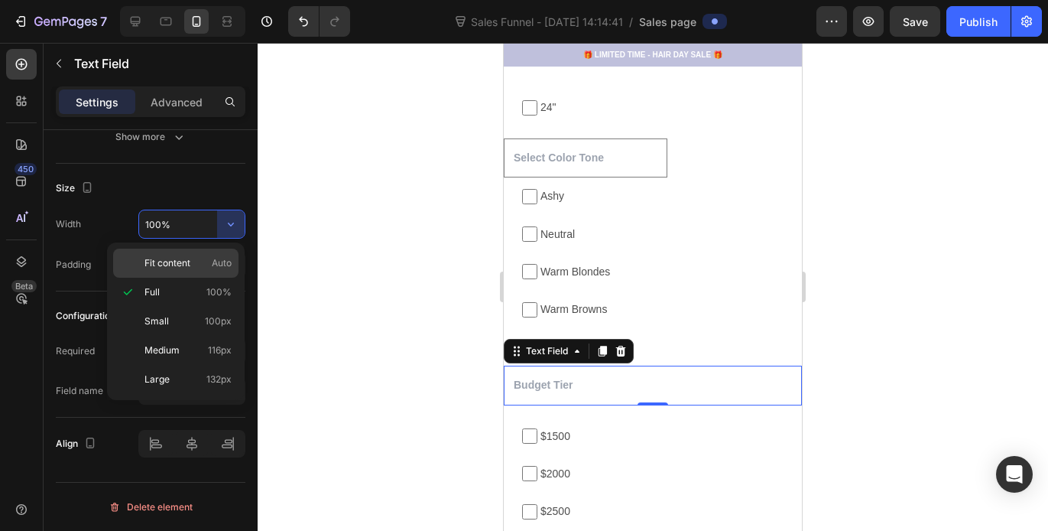
click at [194, 271] on div "Fit content Auto" at bounding box center [175, 263] width 125 height 29
type input "Auto"
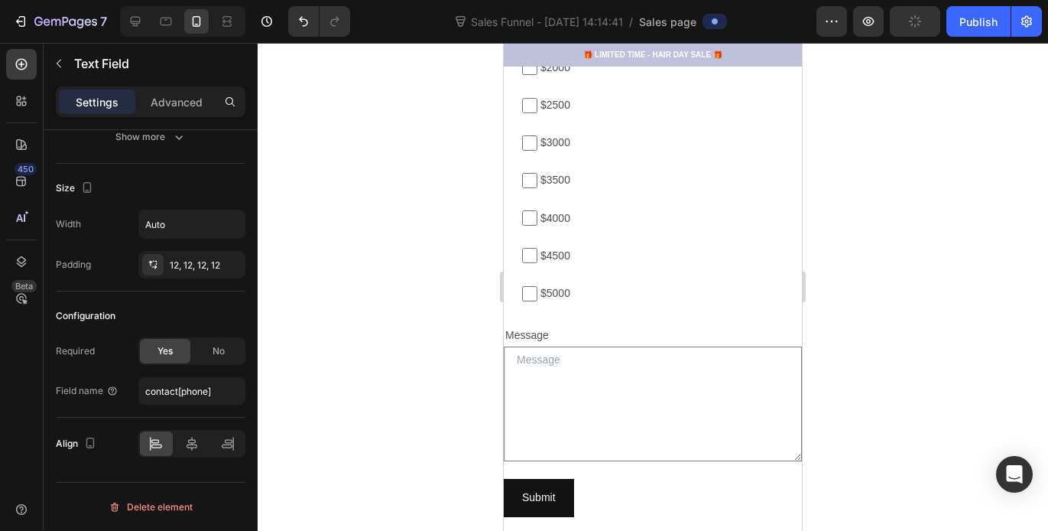
scroll to position [2531, 0]
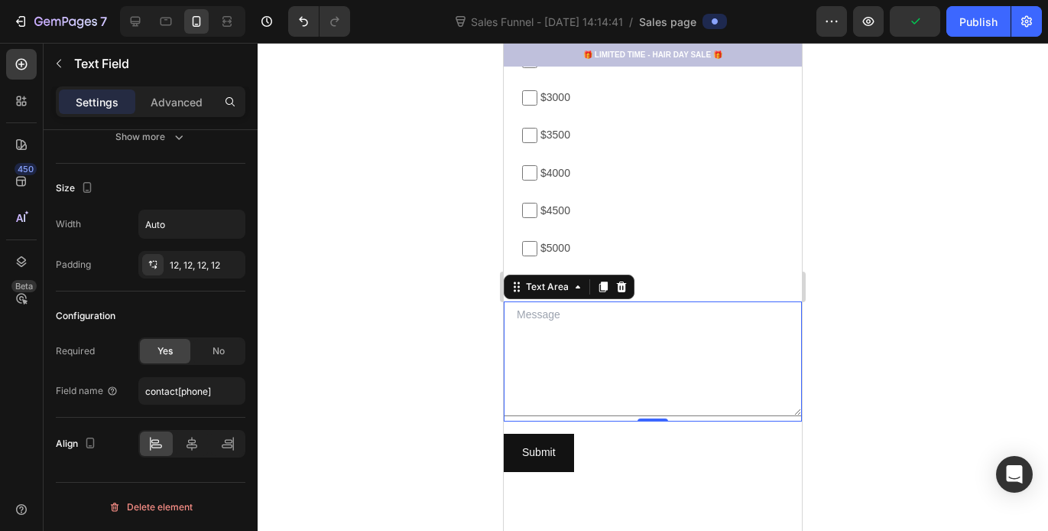
click at [528, 333] on textarea at bounding box center [653, 358] width 298 height 115
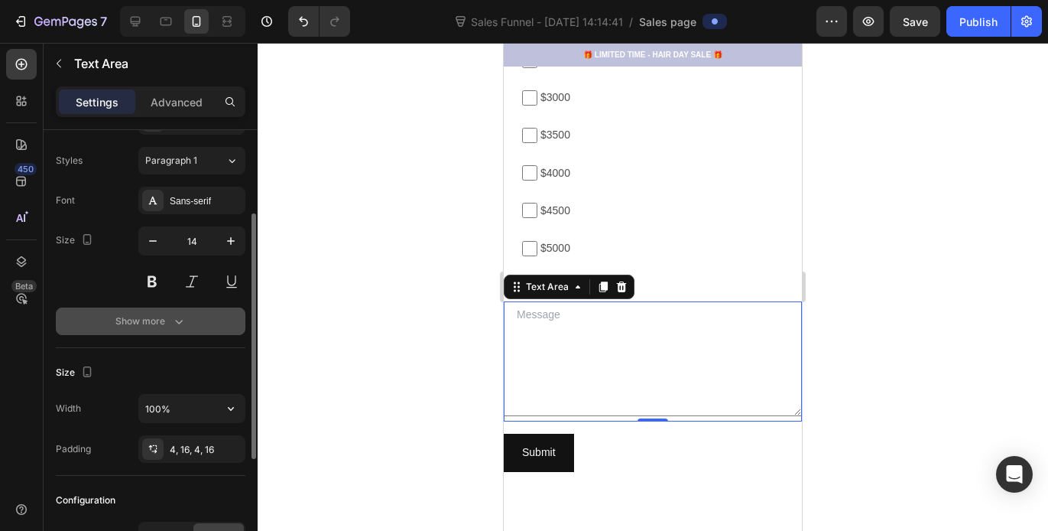
scroll to position [200, 0]
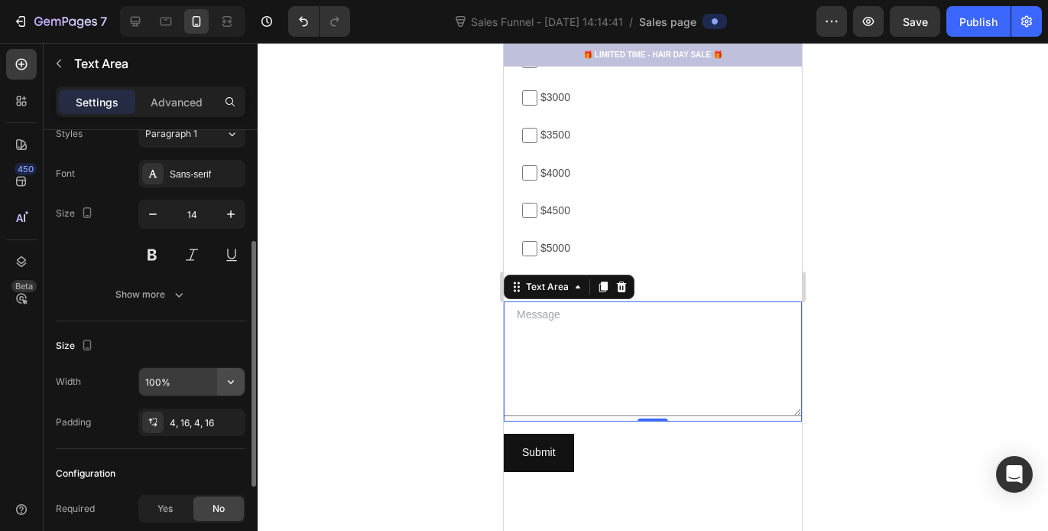
click at [220, 387] on button "button" at bounding box center [231, 382] width 28 height 28
click at [242, 343] on div "Size" at bounding box center [151, 345] width 190 height 24
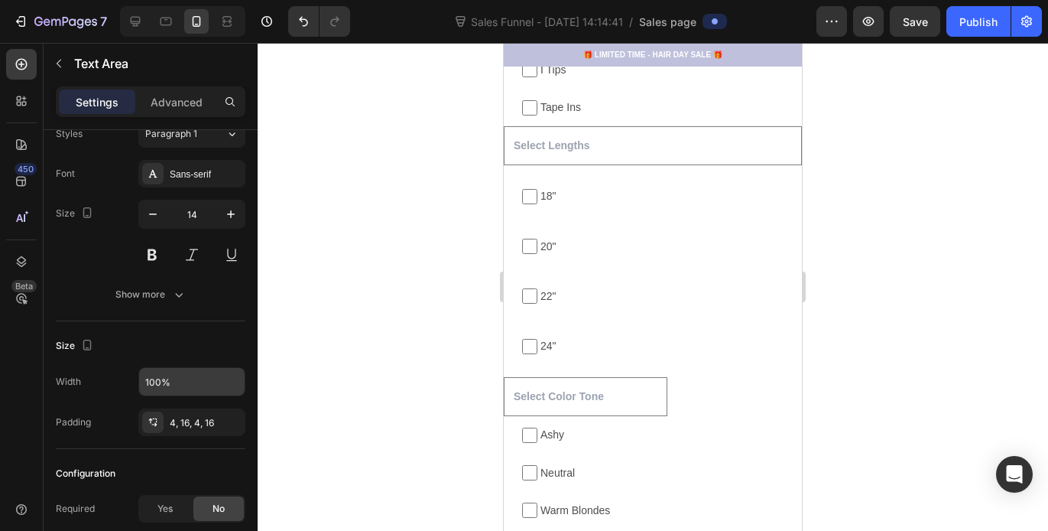
scroll to position [1669, 0]
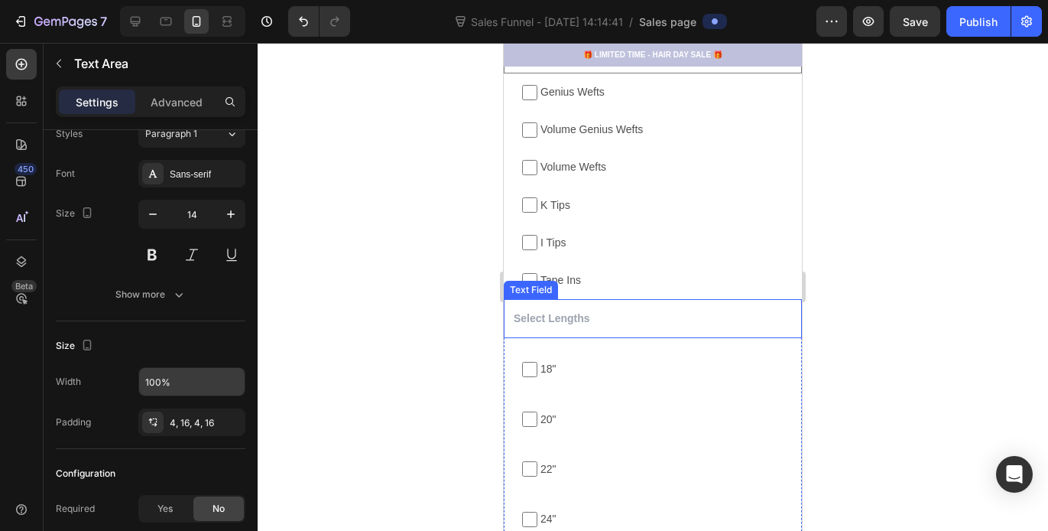
click at [617, 320] on input "text" at bounding box center [653, 318] width 298 height 39
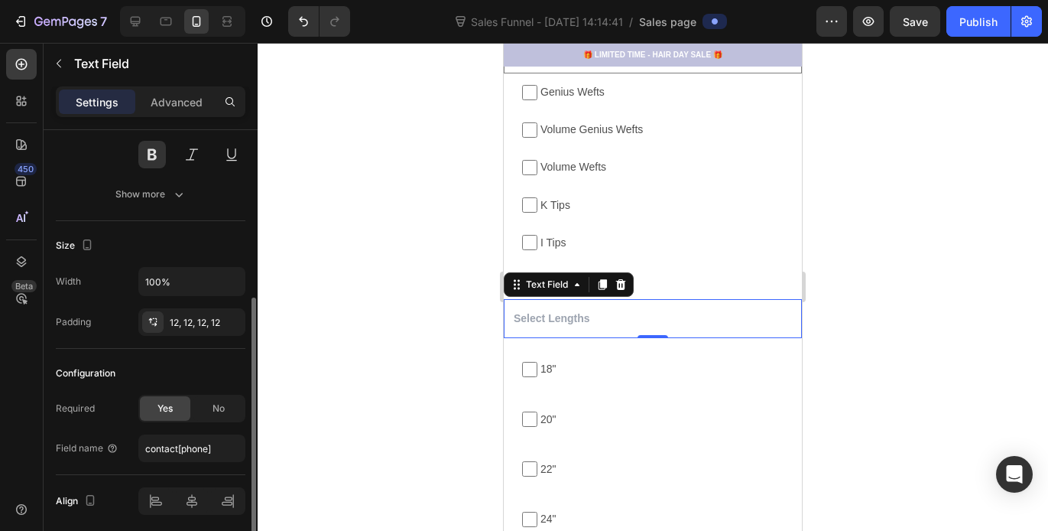
scroll to position [307, 0]
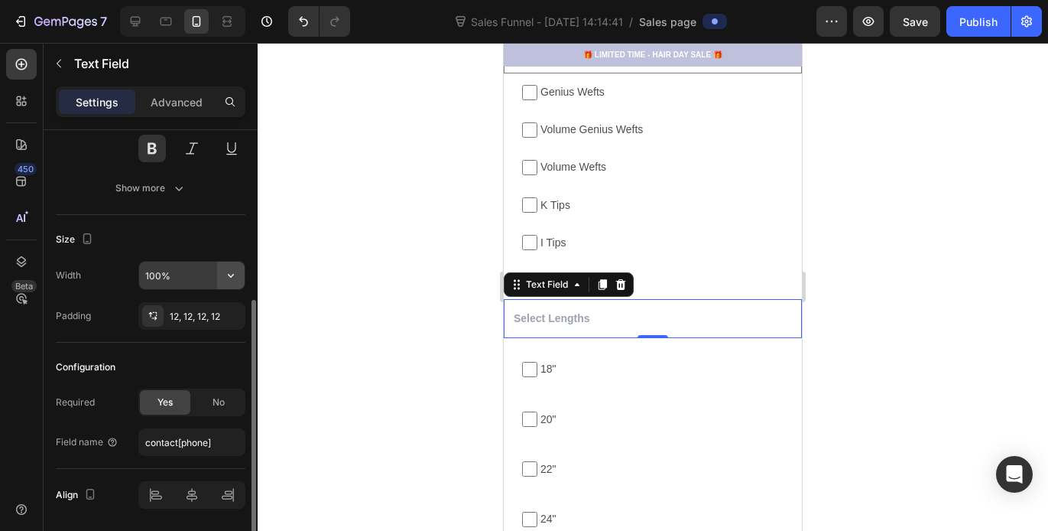
drag, startPoint x: 217, startPoint y: 289, endPoint x: 219, endPoint y: 281, distance: 8.7
click at [219, 281] on button "button" at bounding box center [231, 276] width 28 height 28
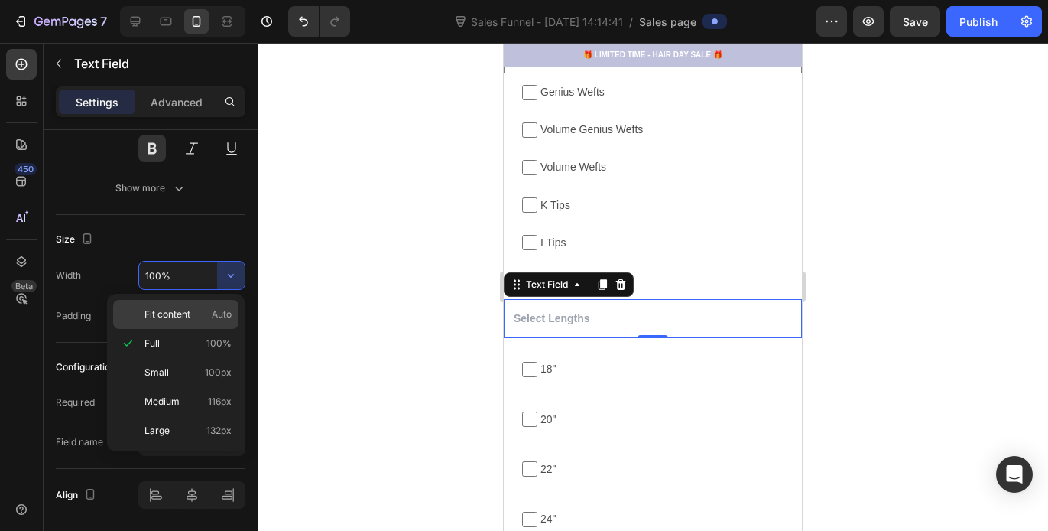
click at [214, 305] on div "Fit content Auto" at bounding box center [175, 314] width 125 height 29
type input "Auto"
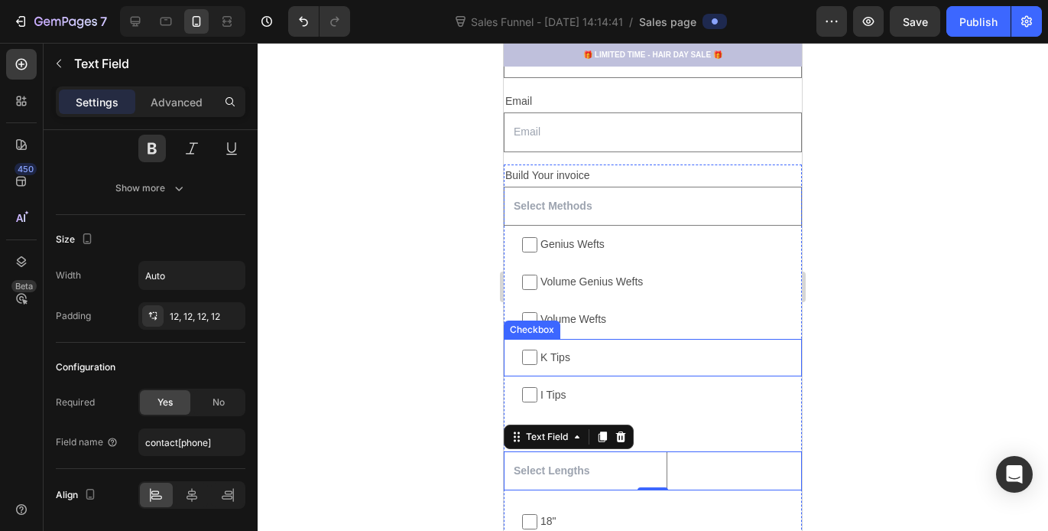
scroll to position [1507, 0]
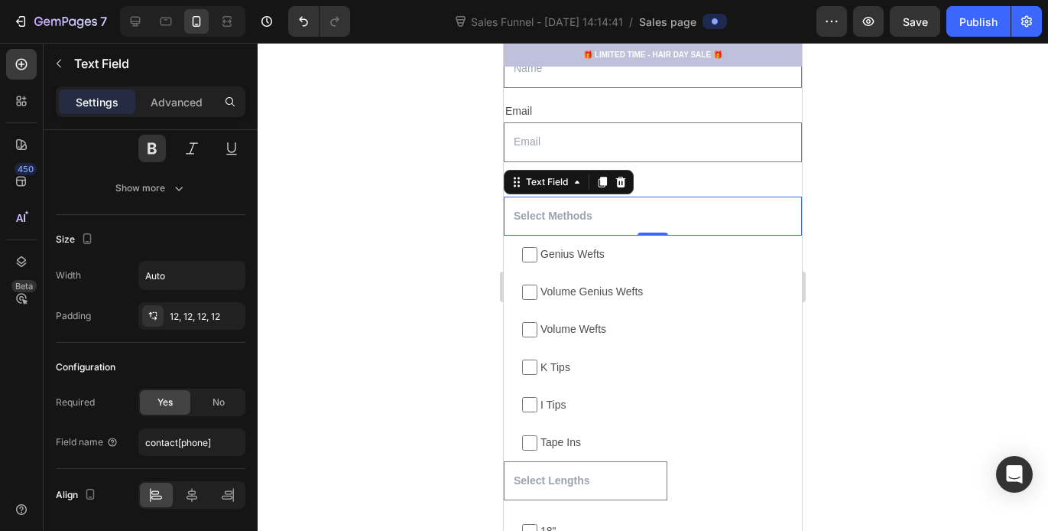
click at [642, 233] on div "Text Field 0" at bounding box center [653, 216] width 298 height 39
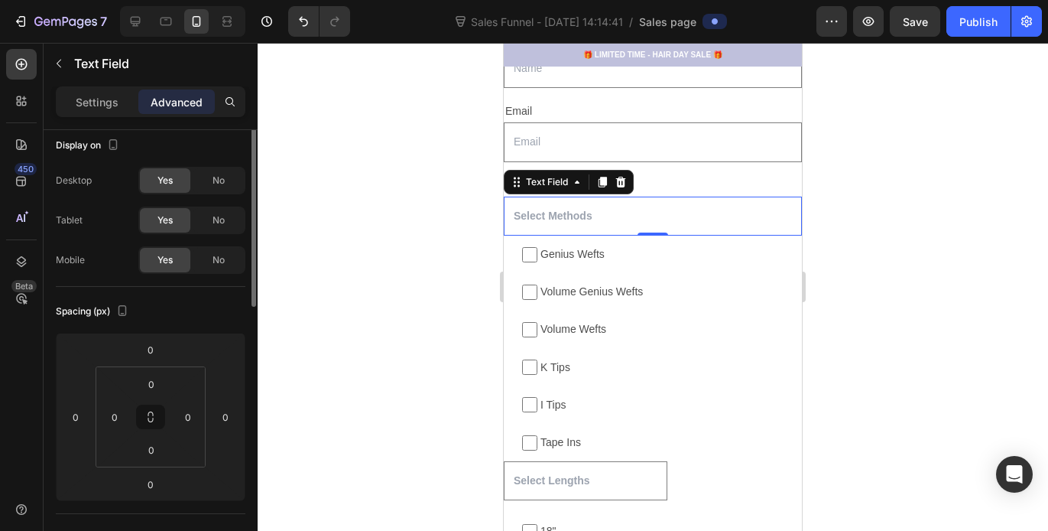
scroll to position [0, 0]
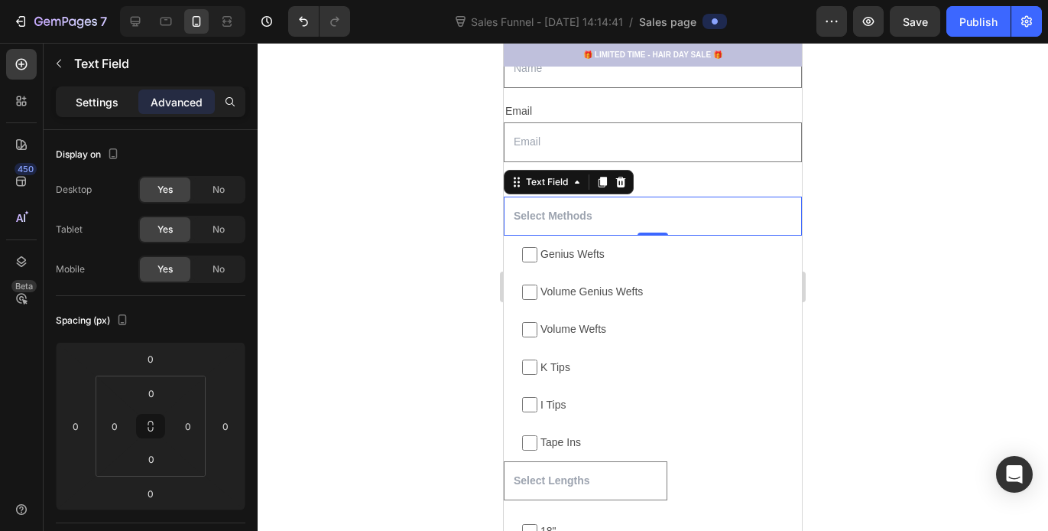
click at [102, 109] on p "Settings" at bounding box center [97, 102] width 43 height 16
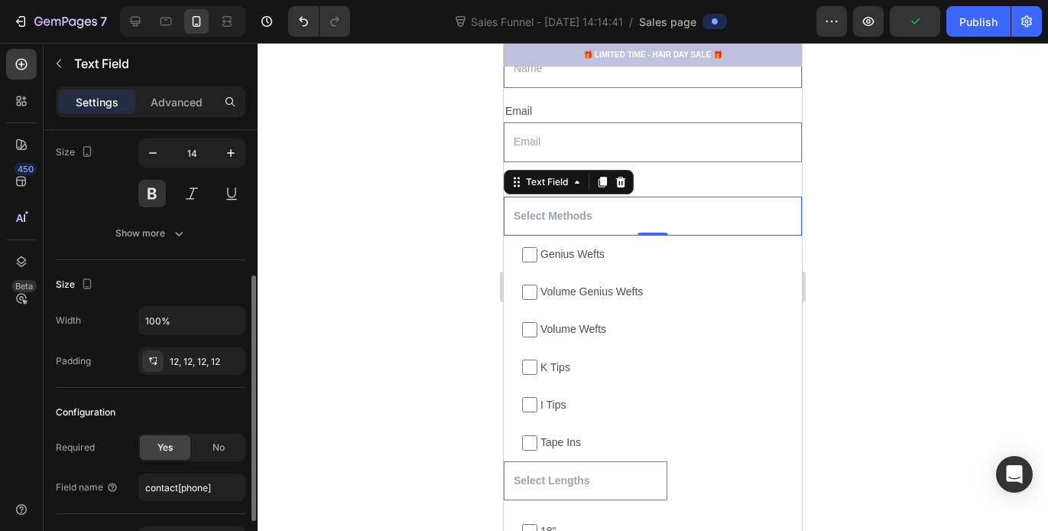
scroll to position [283, 0]
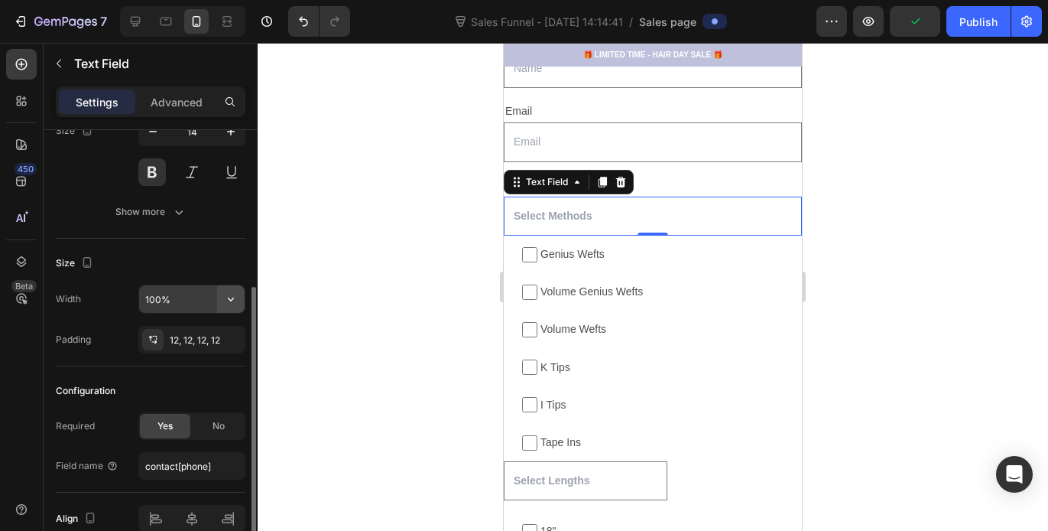
click at [234, 305] on icon "button" at bounding box center [230, 298] width 15 height 15
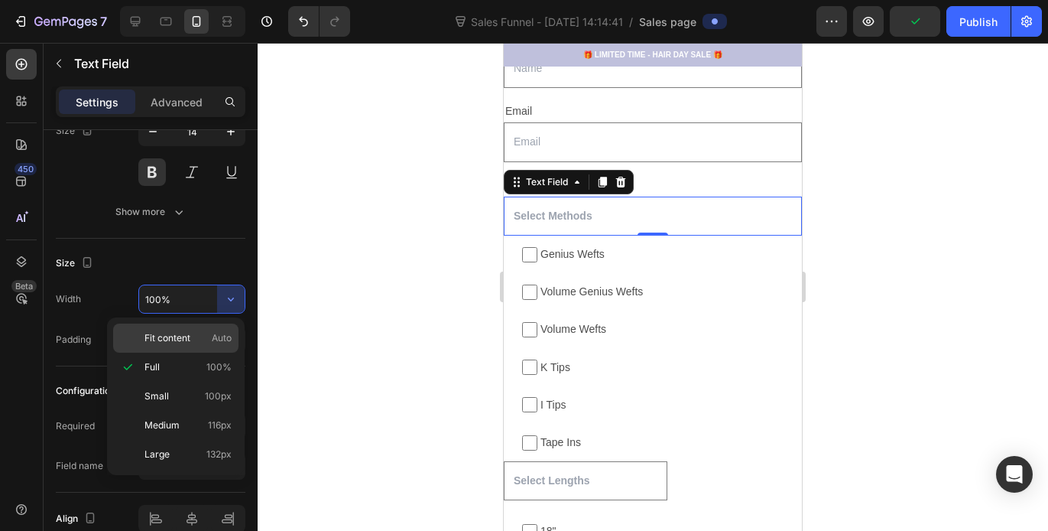
click at [201, 343] on p "Fit content Auto" at bounding box center [188, 338] width 87 height 14
type input "Auto"
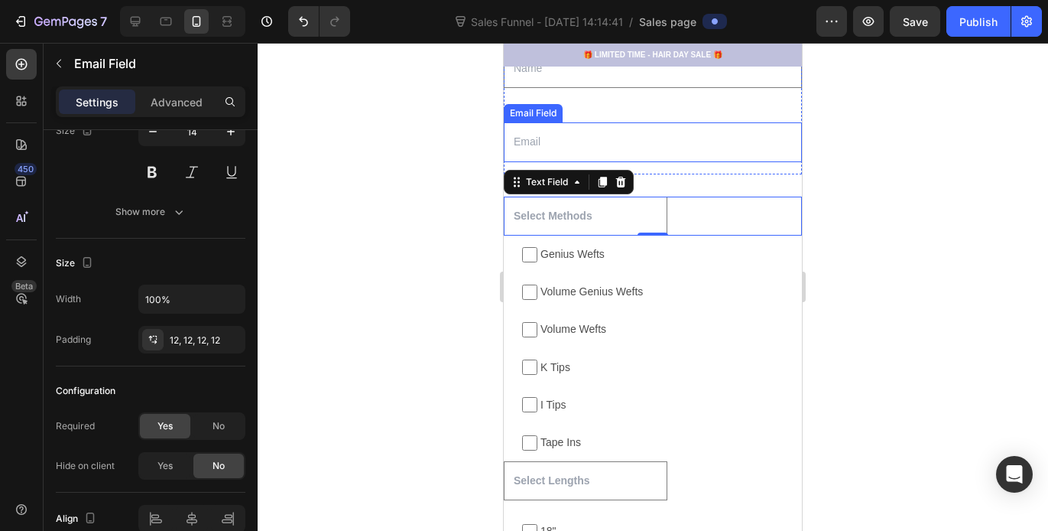
click at [606, 128] on input "email" at bounding box center [653, 141] width 298 height 39
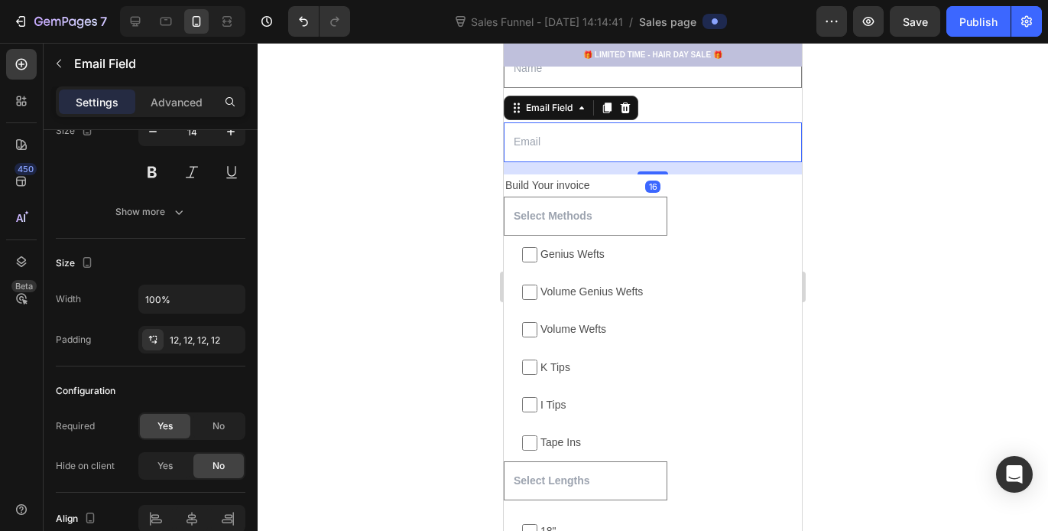
scroll to position [0, 0]
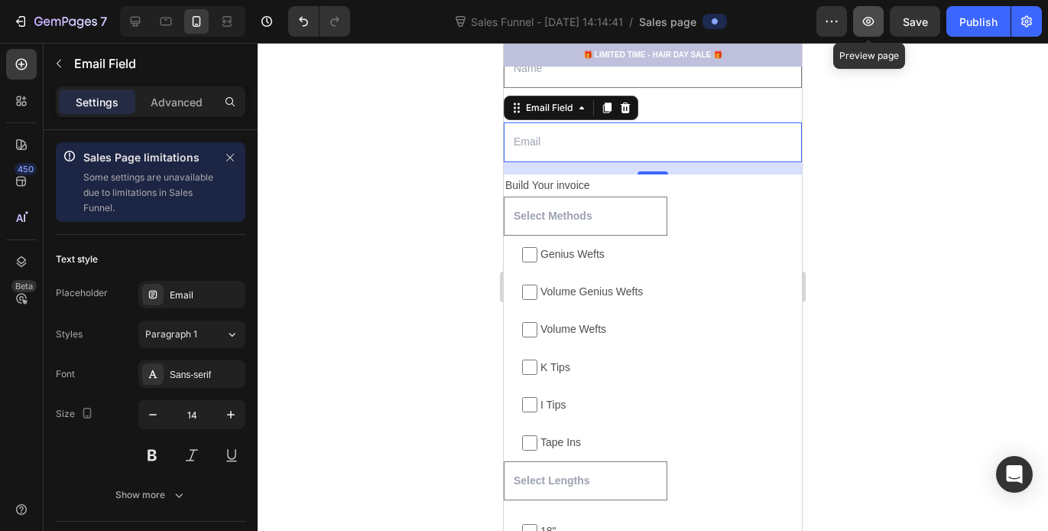
click at [870, 27] on icon "button" at bounding box center [868, 21] width 15 height 15
click at [133, 21] on icon at bounding box center [135, 21] width 15 height 15
type input "16"
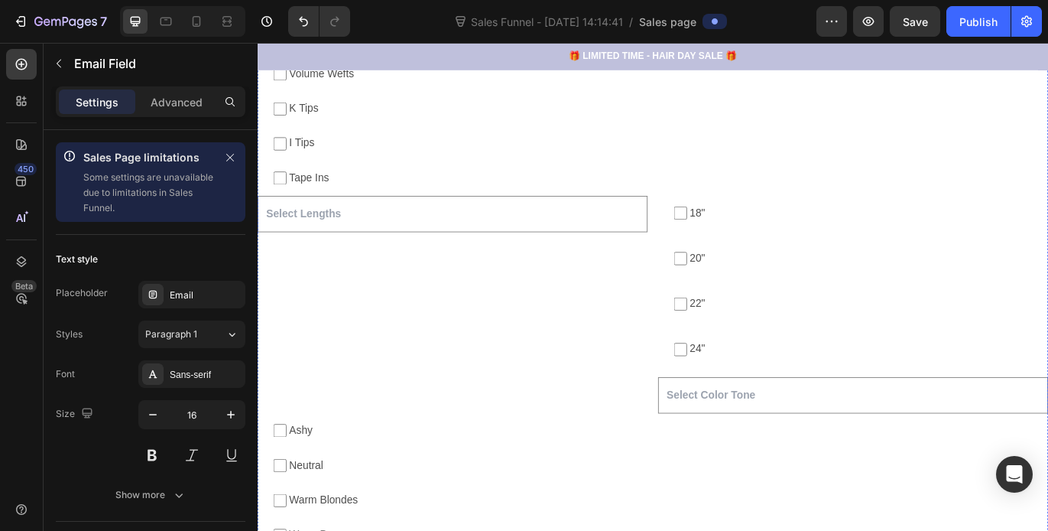
scroll to position [1734, 0]
drag, startPoint x: 858, startPoint y: 451, endPoint x: 636, endPoint y: 464, distance: 222.2
click at [636, 464] on div "Text Field 18" Checkbox 20" Checkbox 22" Checkbox 24" Checkbox Text Field Row" at bounding box center [717, 343] width 918 height 252
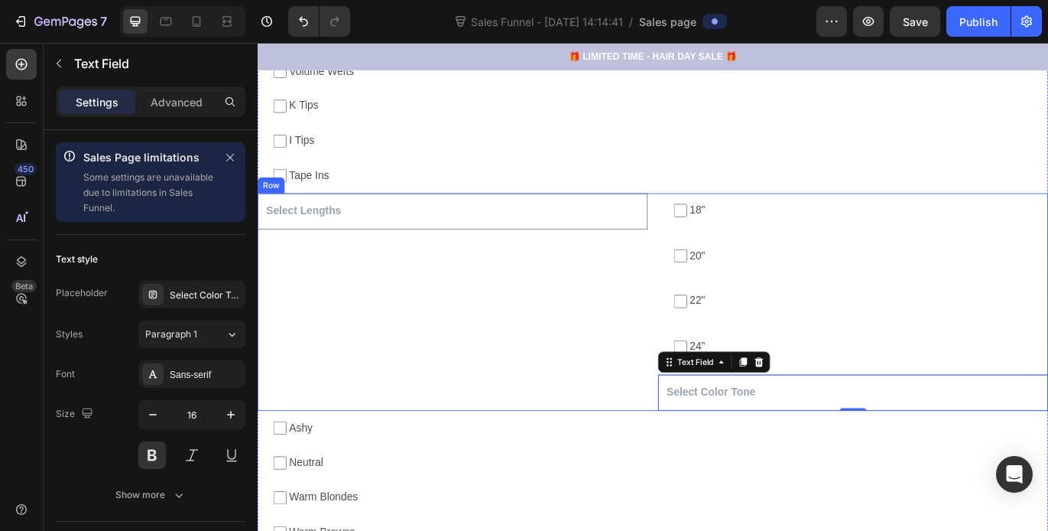
scroll to position [1839, 0]
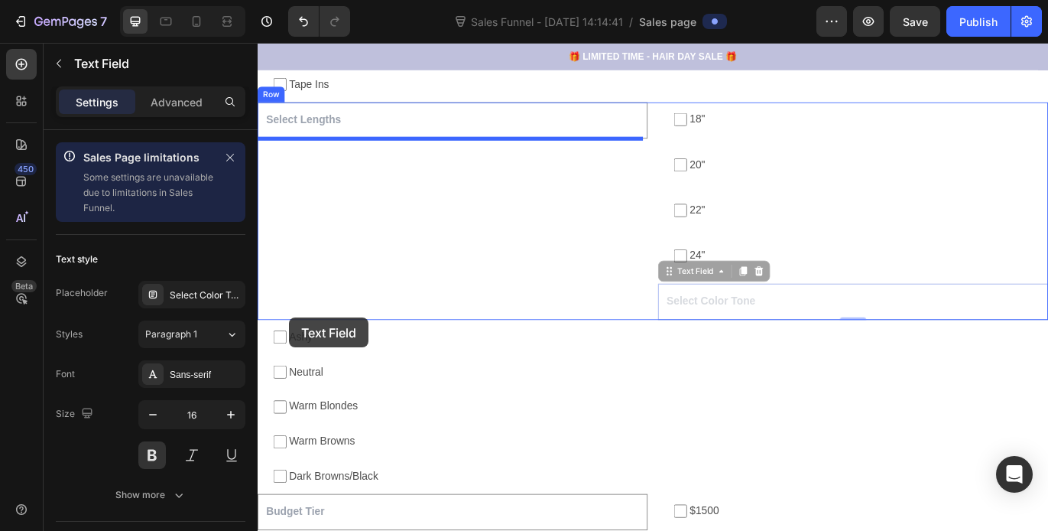
drag, startPoint x: 730, startPoint y: 309, endPoint x: 297, endPoint y: 362, distance: 436.1
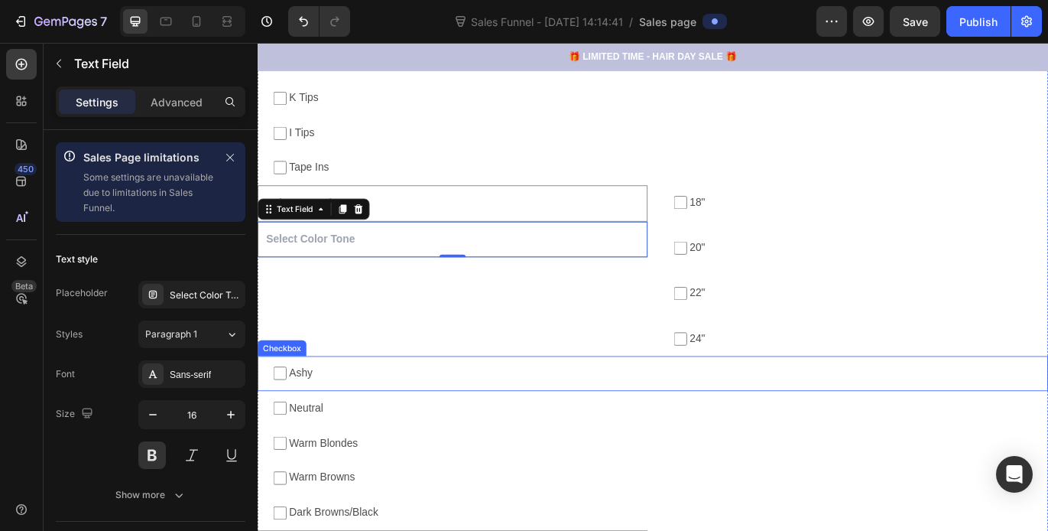
scroll to position [1735, 0]
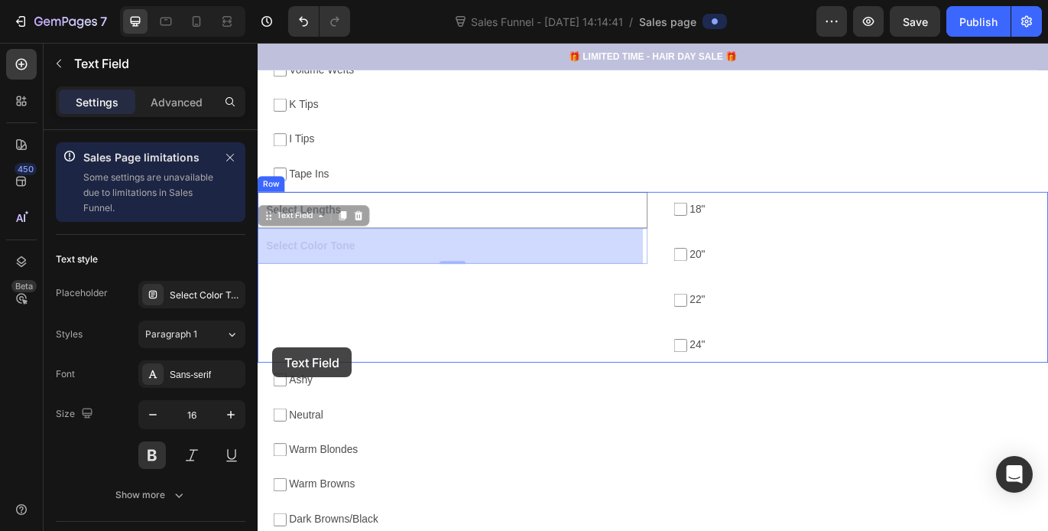
drag, startPoint x: 273, startPoint y: 242, endPoint x: 275, endPoint y: 396, distance: 153.7
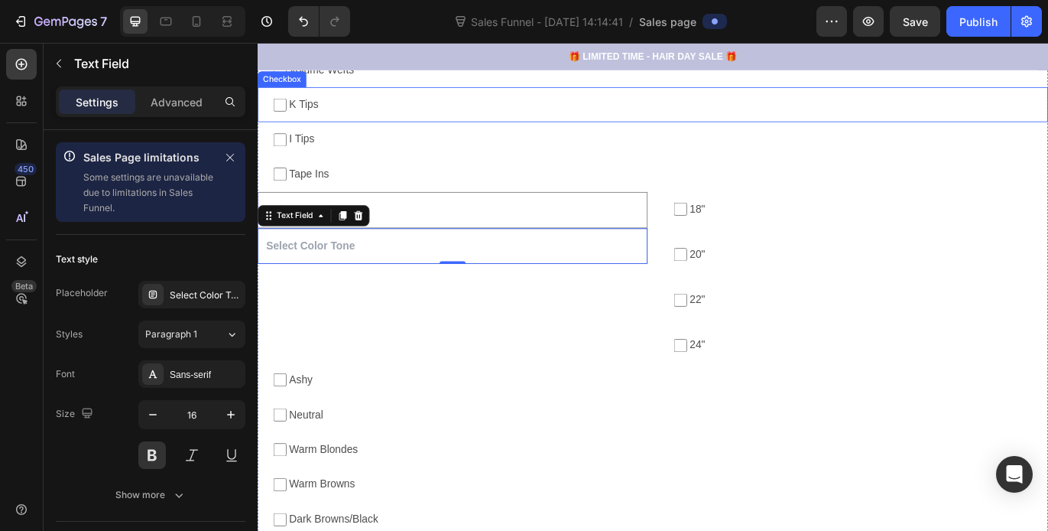
click at [495, 105] on span "K Tips" at bounding box center [724, 114] width 866 height 22
click at [291, 107] on input "K Tips" at bounding box center [283, 114] width 15 height 15
checkbox input "false"
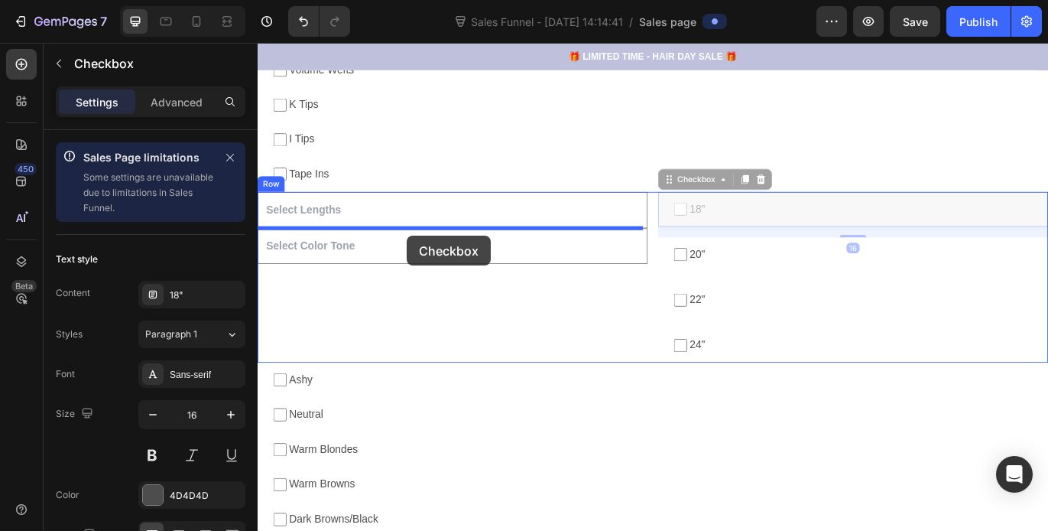
drag, startPoint x: 730, startPoint y: 217, endPoint x: 431, endPoint y: 267, distance: 303.9
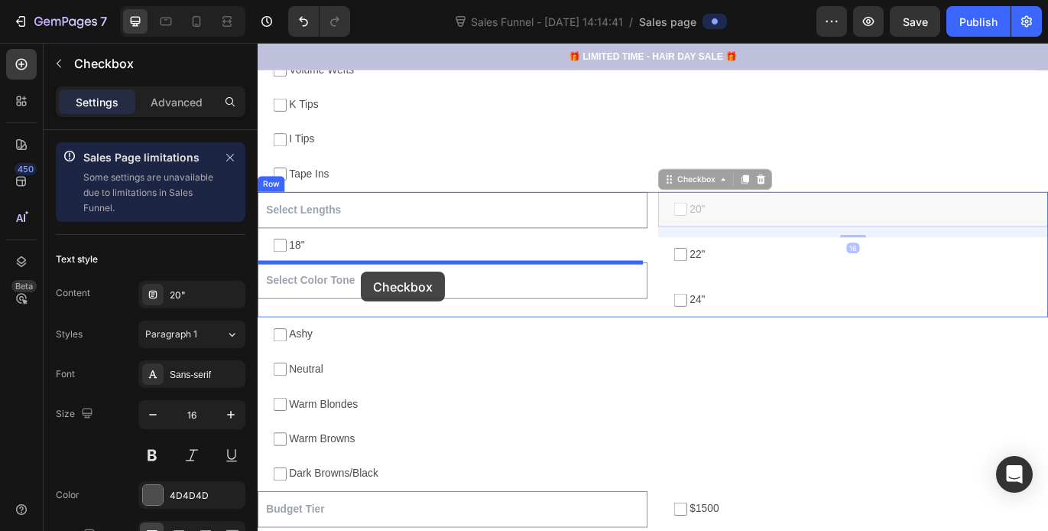
drag, startPoint x: 788, startPoint y: 216, endPoint x: 379, endPoint y: 309, distance: 419.6
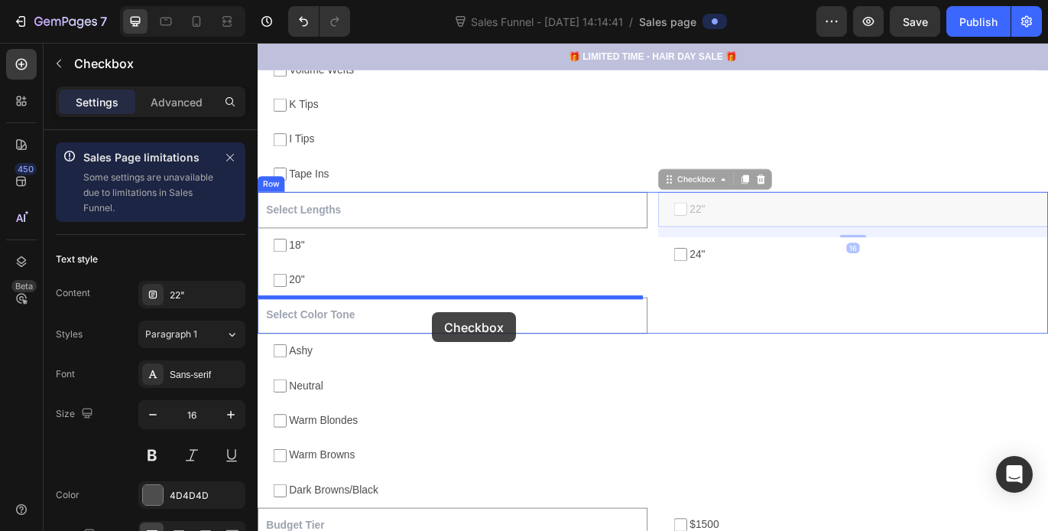
drag, startPoint x: 811, startPoint y: 216, endPoint x: 463, endPoint y: 356, distance: 375.8
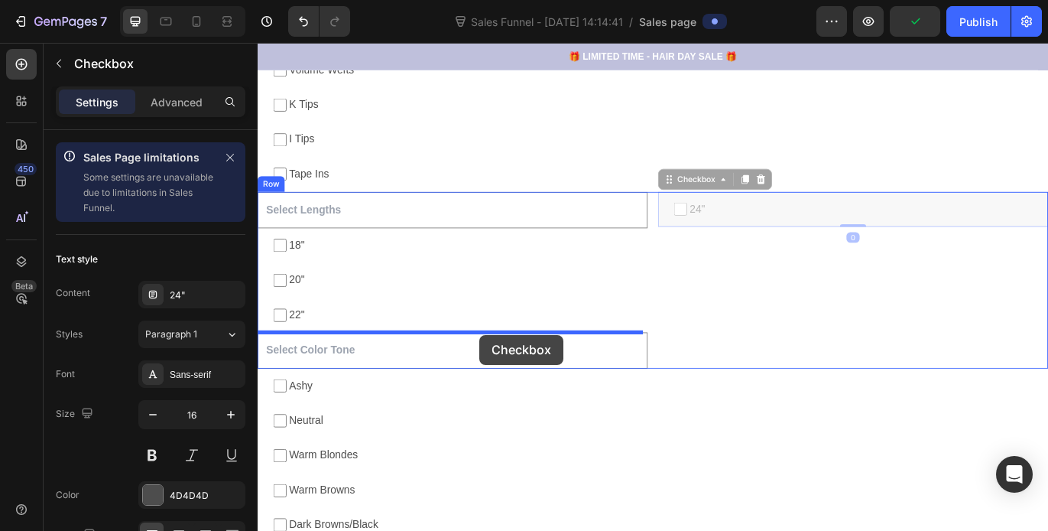
drag, startPoint x: 780, startPoint y: 217, endPoint x: 517, endPoint y: 382, distance: 310.6
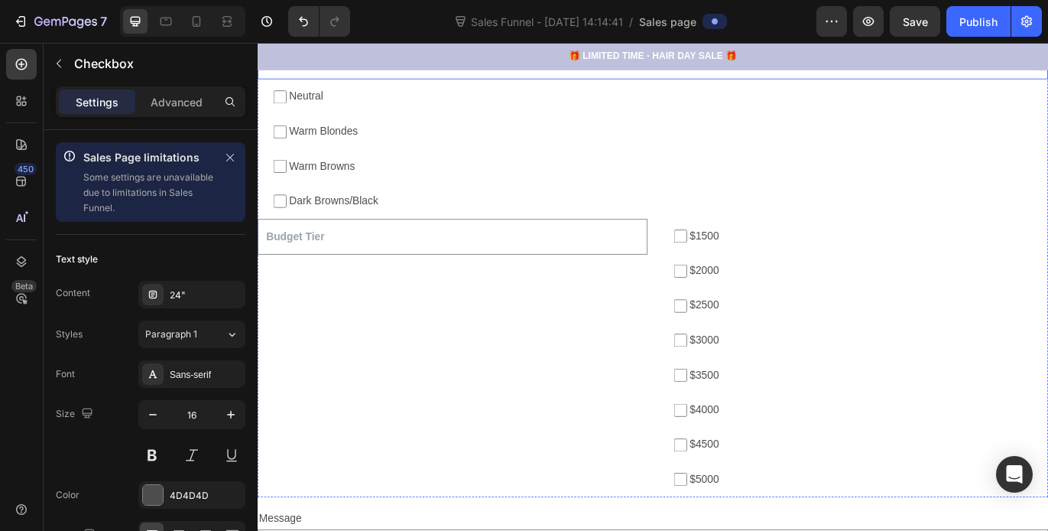
scroll to position [2232, 0]
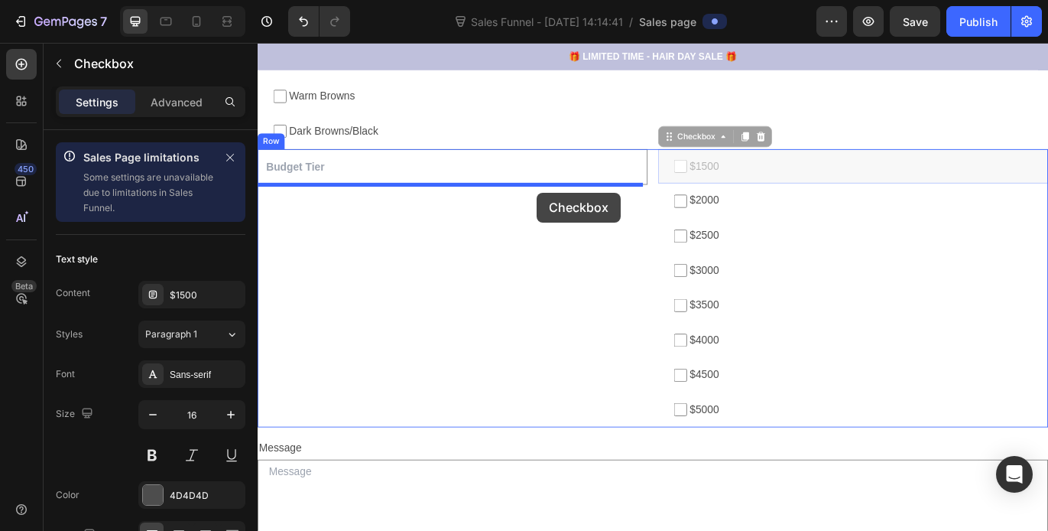
drag, startPoint x: 765, startPoint y: 166, endPoint x: 582, endPoint y: 216, distance: 189.6
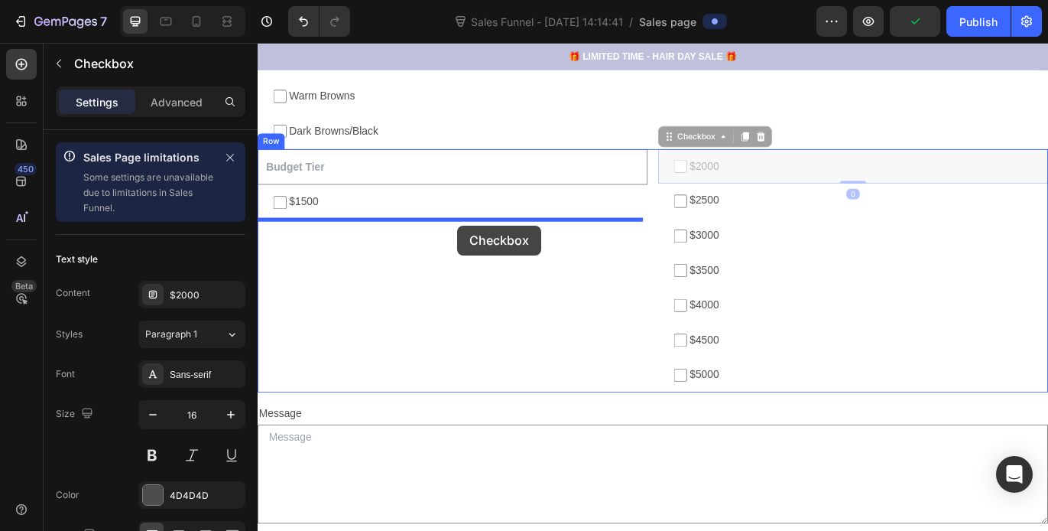
drag, startPoint x: 818, startPoint y: 165, endPoint x: 489, endPoint y: 255, distance: 341.0
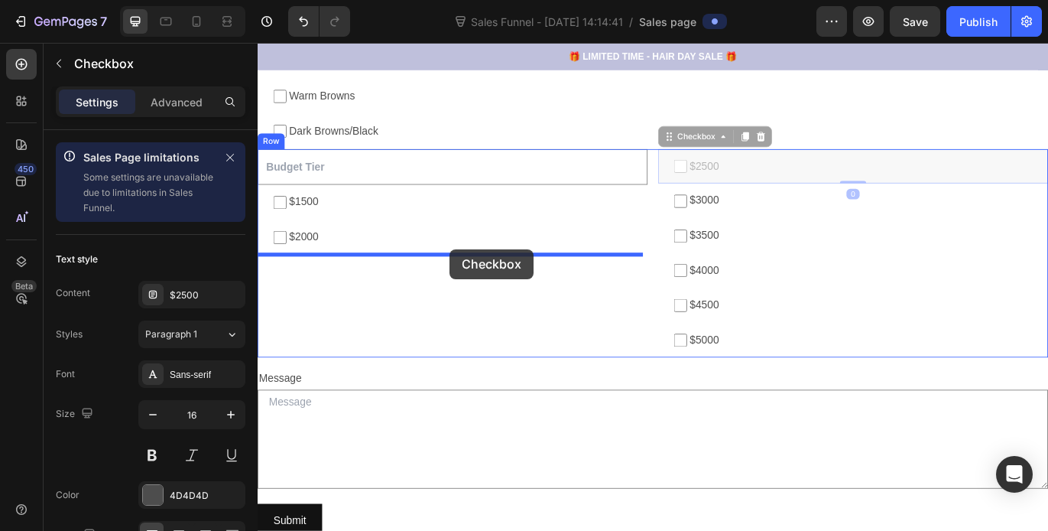
drag, startPoint x: 806, startPoint y: 165, endPoint x: 483, endPoint y: 283, distance: 343.5
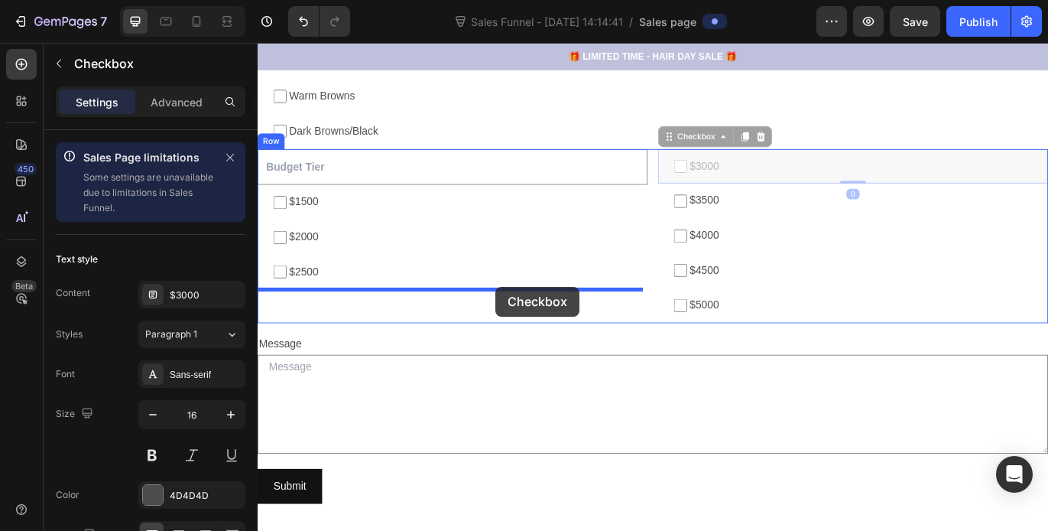
drag, startPoint x: 840, startPoint y: 165, endPoint x: 534, endPoint y: 326, distance: 346.2
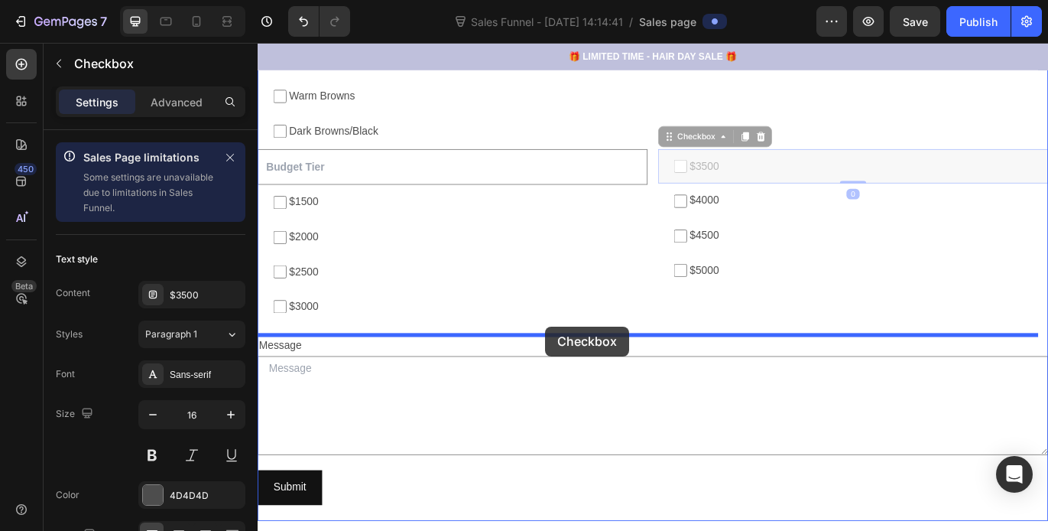
drag, startPoint x: 868, startPoint y: 166, endPoint x: 591, endPoint y: 372, distance: 344.9
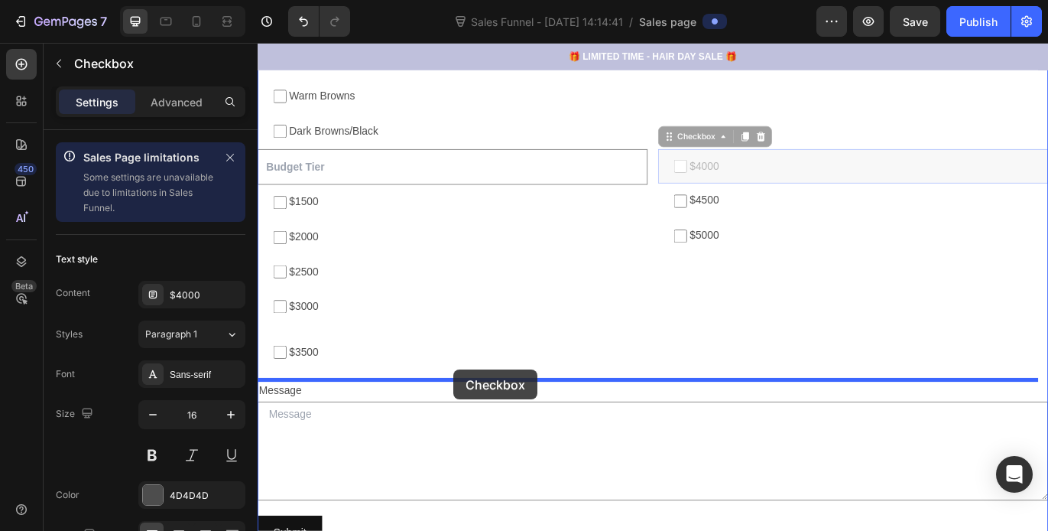
drag, startPoint x: 837, startPoint y: 166, endPoint x: 485, endPoint y: 422, distance: 435.2
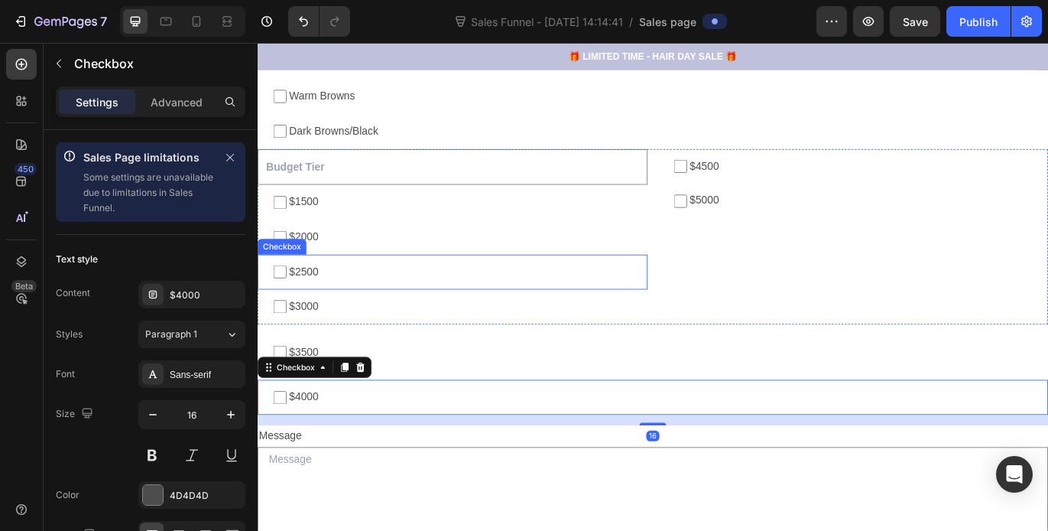
scroll to position [2271, 0]
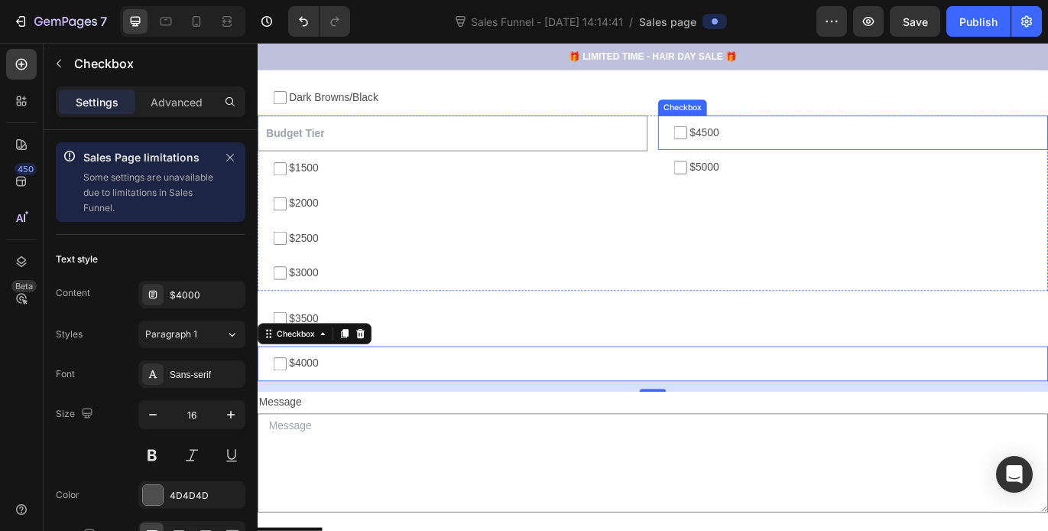
drag, startPoint x: 870, startPoint y: 128, endPoint x: 405, endPoint y: 434, distance: 555.9
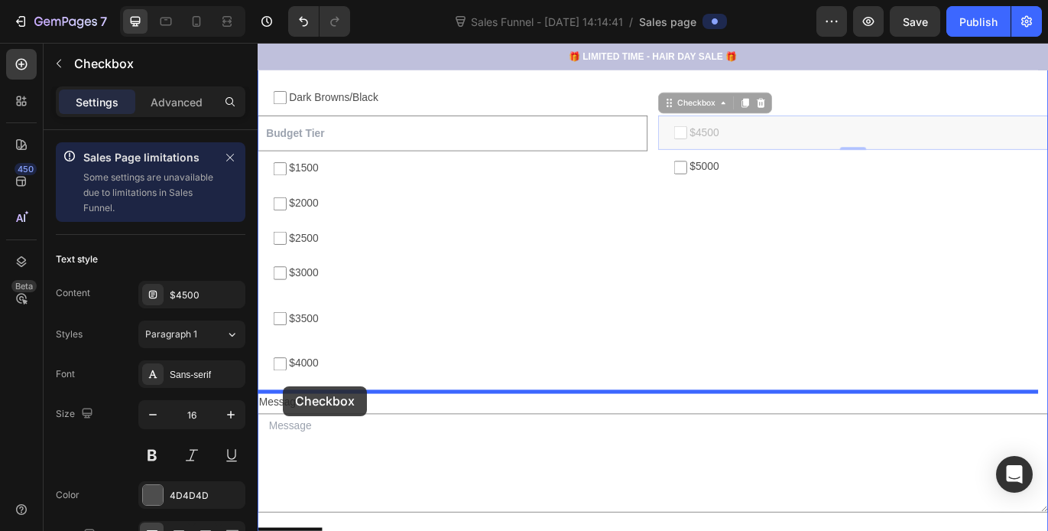
drag, startPoint x: 728, startPoint y: 112, endPoint x: 288, endPoint y: 442, distance: 550.0
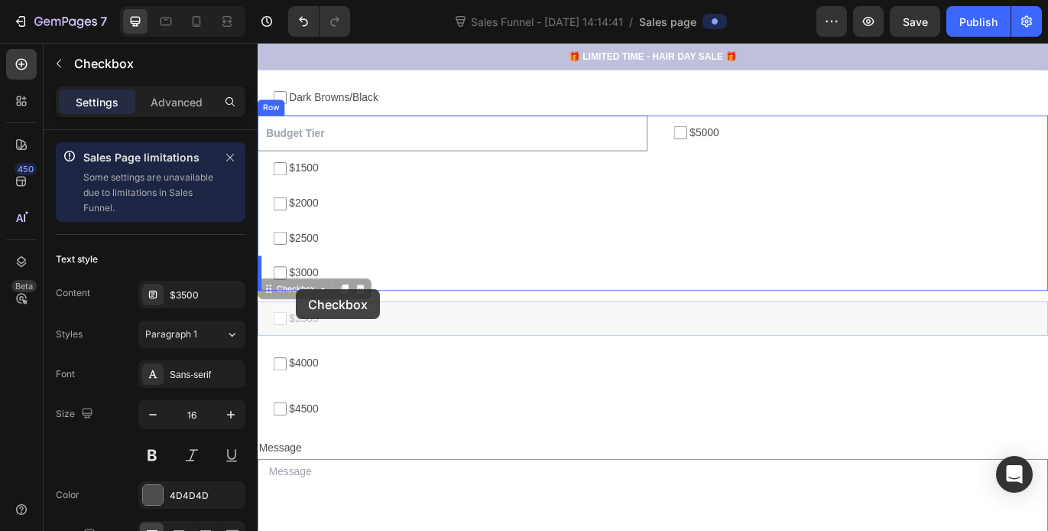
drag, startPoint x: 298, startPoint y: 341, endPoint x: 302, endPoint y: 329, distance: 12.8
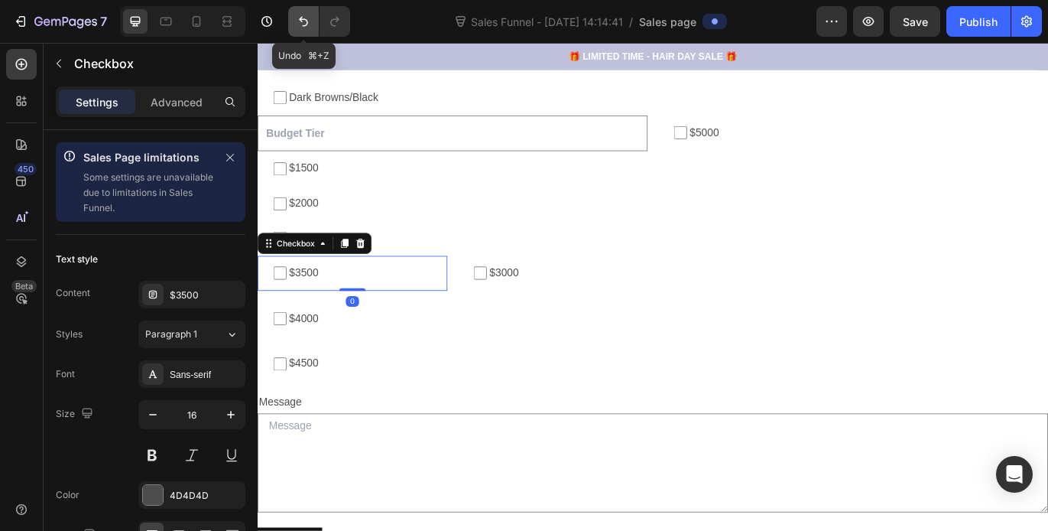
click at [308, 21] on icon "Undo/Redo" at bounding box center [303, 21] width 15 height 15
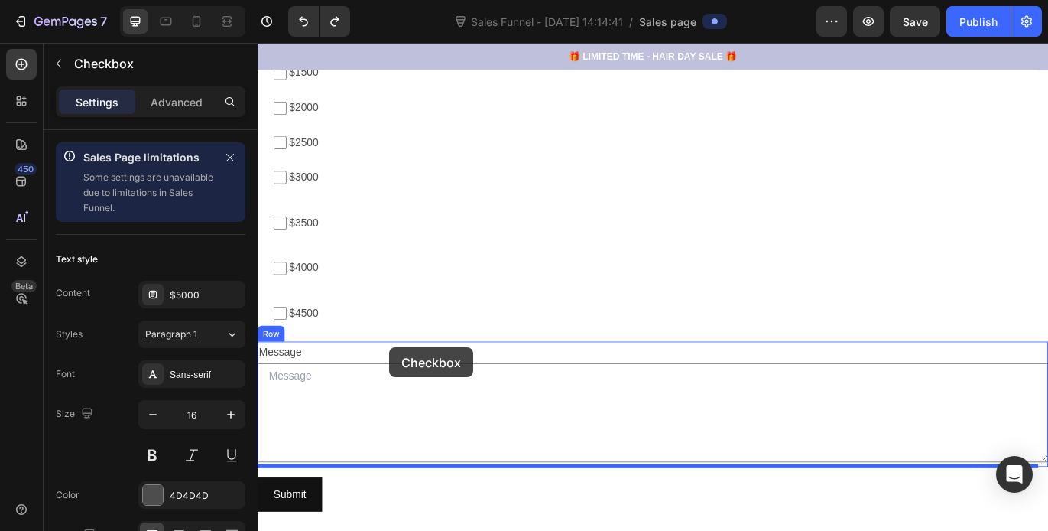
scroll to position [2447, 0]
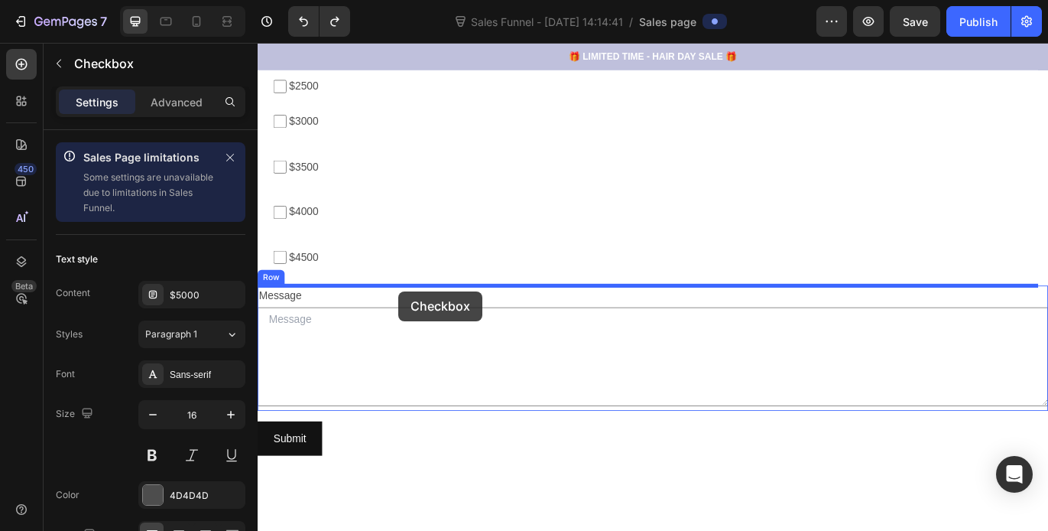
drag, startPoint x: 768, startPoint y: 124, endPoint x: 421, endPoint y: 331, distance: 403.7
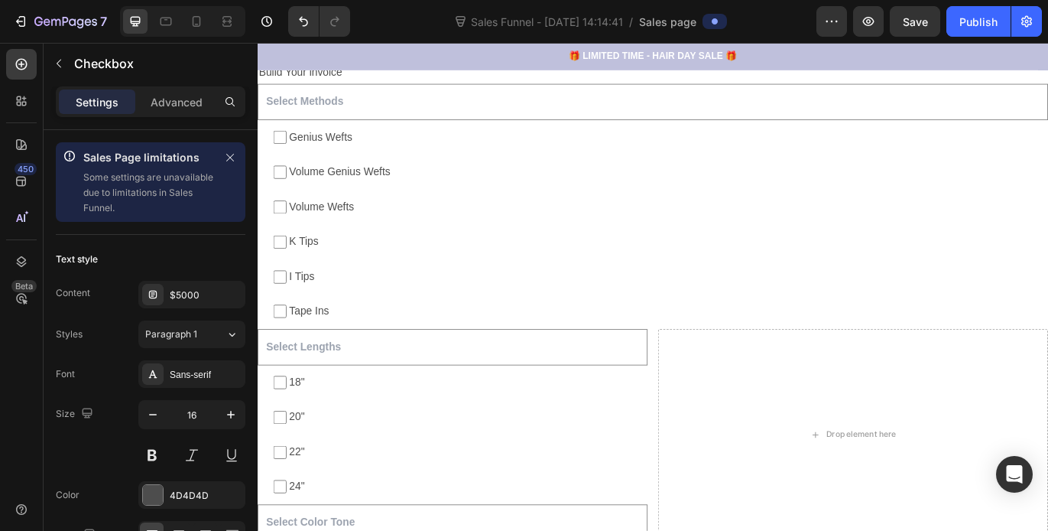
scroll to position [1494, 0]
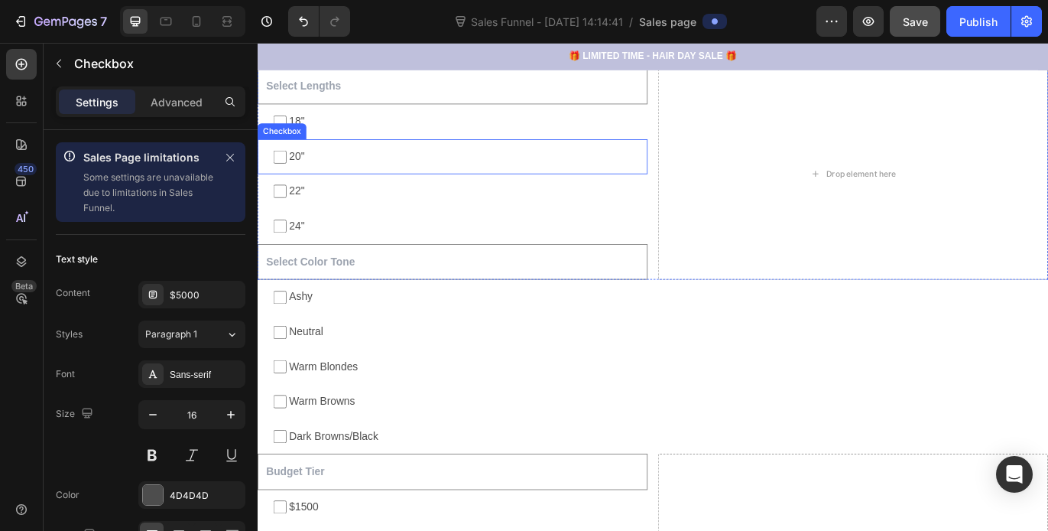
click at [925, 21] on span "Save" at bounding box center [915, 21] width 25 height 13
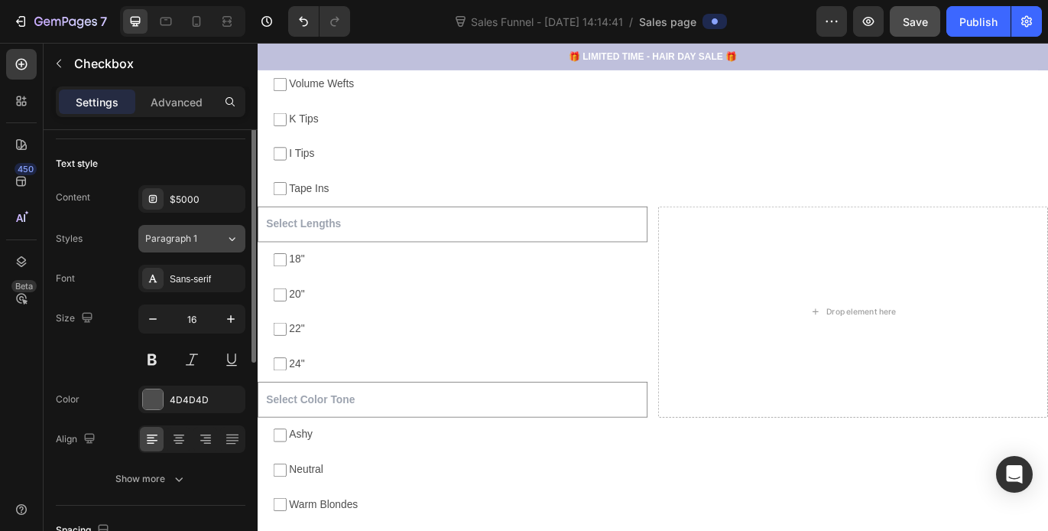
scroll to position [0, 0]
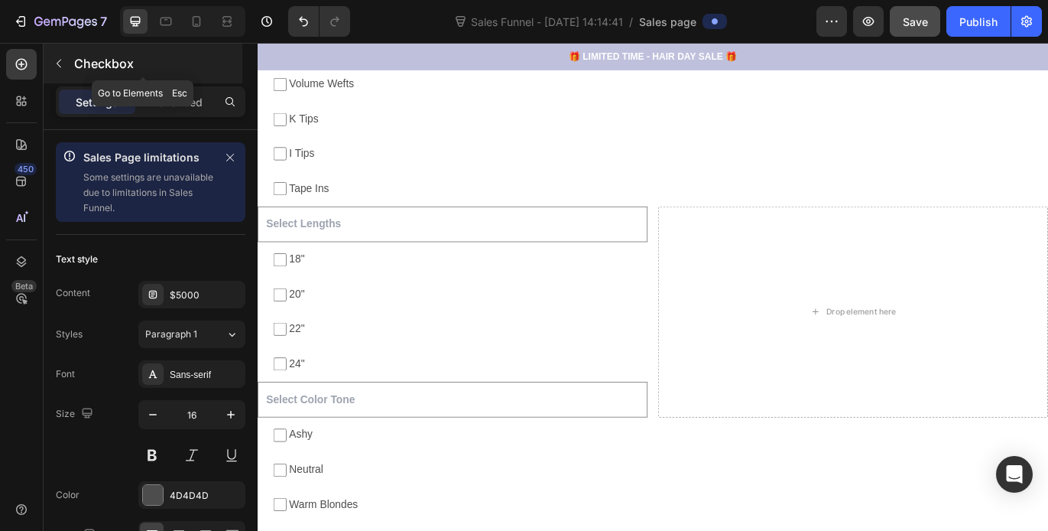
click at [57, 63] on icon "button" at bounding box center [59, 63] width 12 height 12
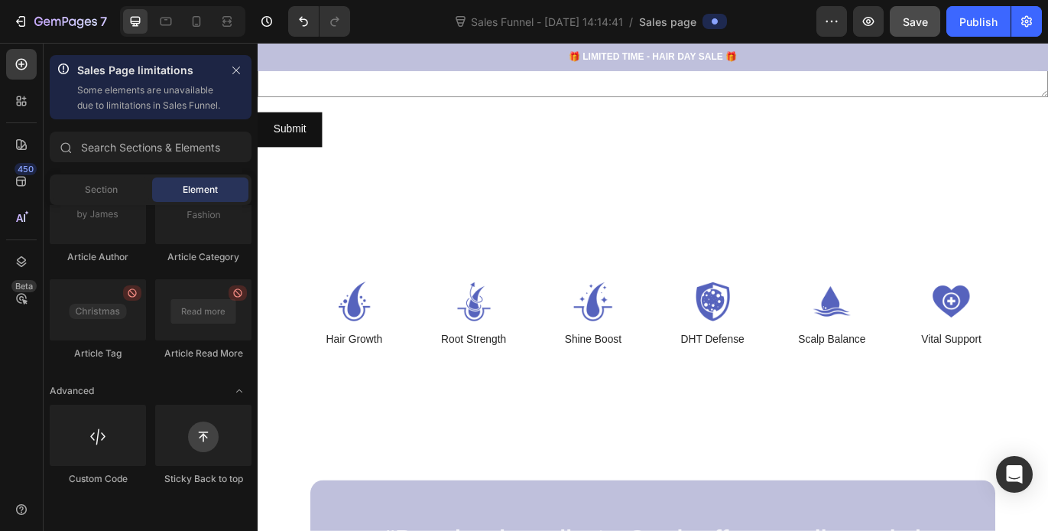
scroll to position [2756, 0]
click at [440, 348] on div "Image Hair Growth Text Block Image Root Strength Text Block Image Shine Boost T…" at bounding box center [508, 357] width 379 height 77
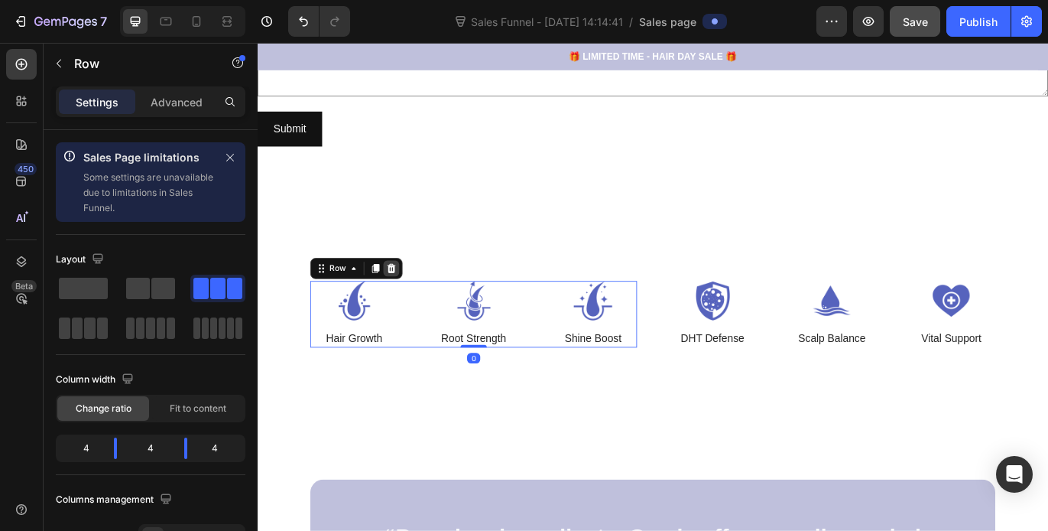
click at [415, 307] on icon at bounding box center [413, 304] width 10 height 11
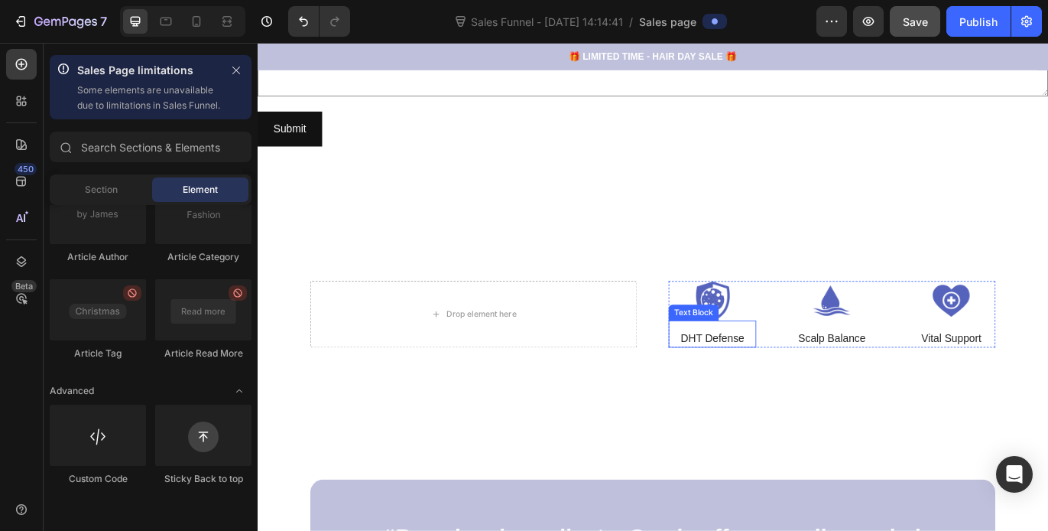
click at [794, 367] on div "DHT Defense Text Block" at bounding box center [786, 380] width 102 height 31
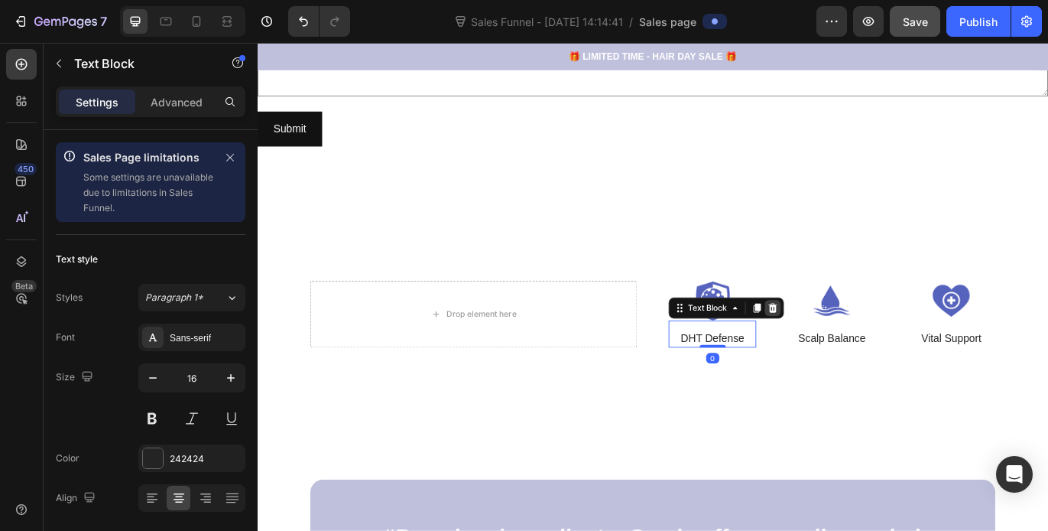
click at [850, 350] on icon at bounding box center [856, 350] width 12 height 12
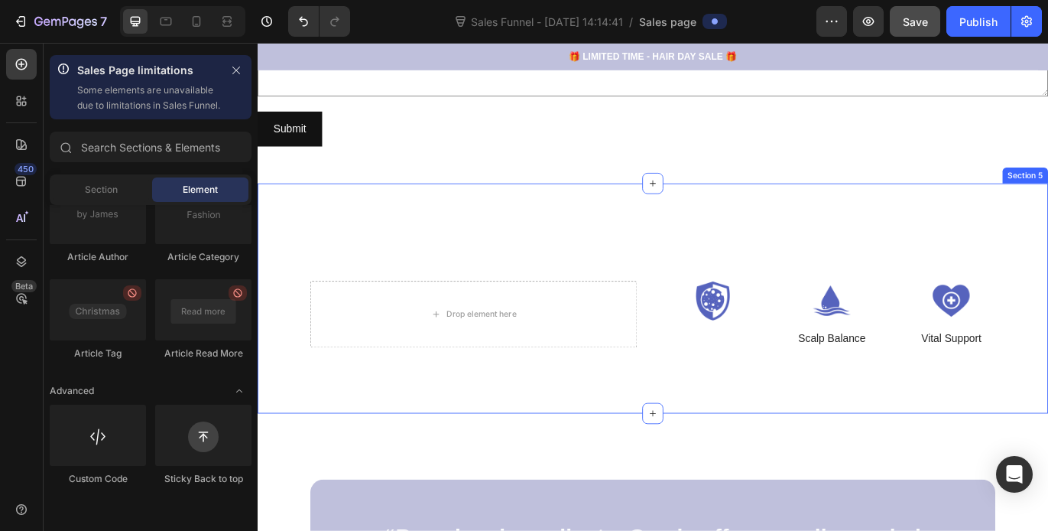
click at [577, 239] on div "Drop element here Image Image Scalp Balance Text Block Image Vital Support Text…" at bounding box center [717, 339] width 918 height 267
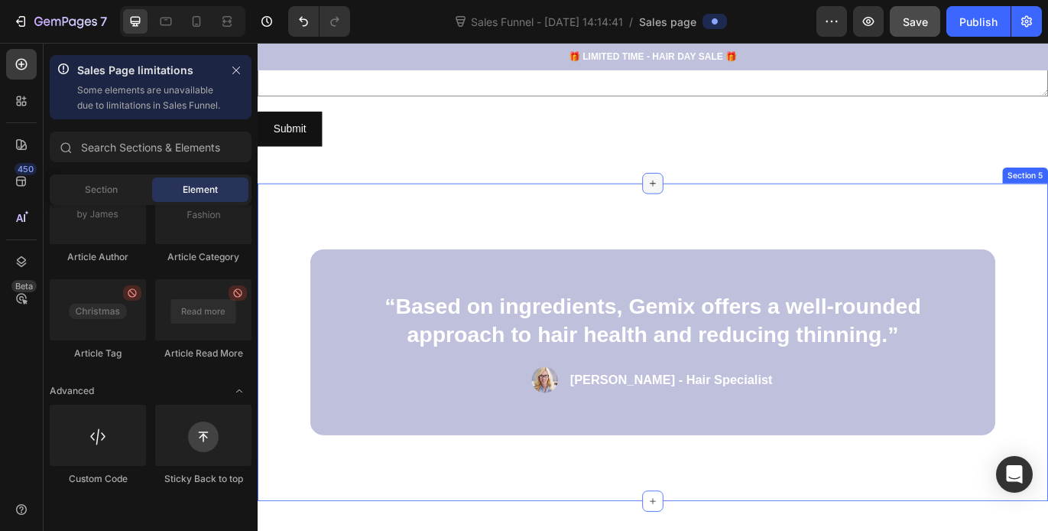
click at [710, 208] on icon at bounding box center [716, 206] width 12 height 12
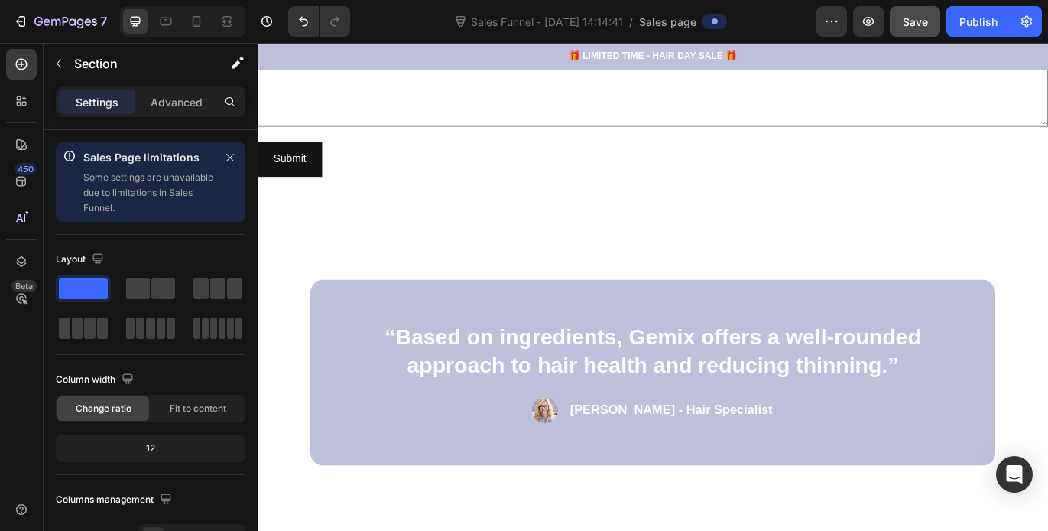
scroll to position [2732, 0]
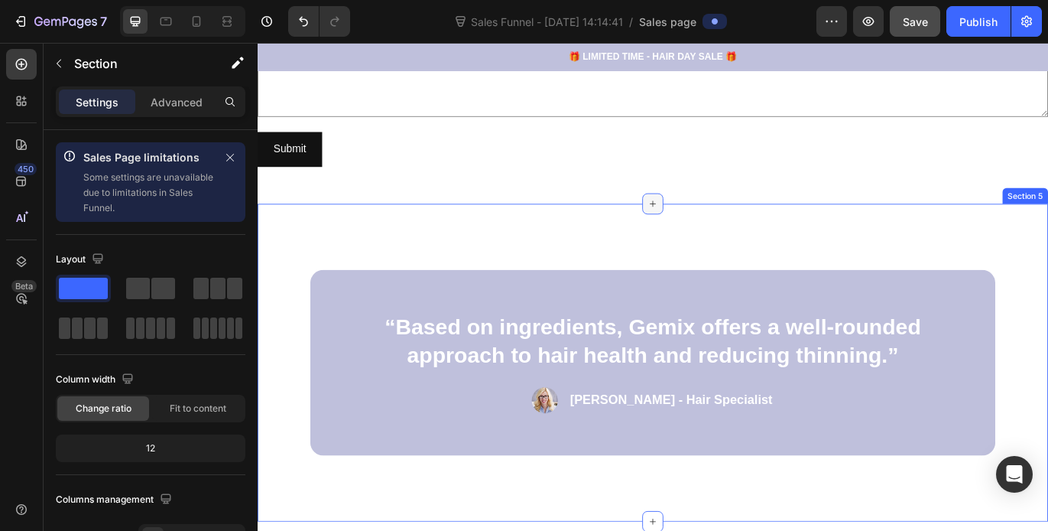
click at [714, 234] on icon at bounding box center [716, 229] width 12 height 12
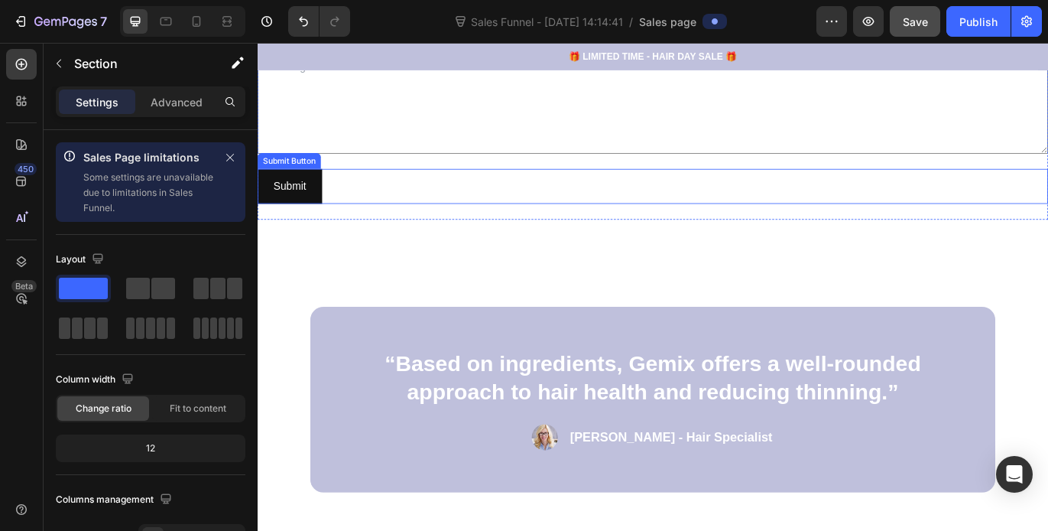
scroll to position [2690, 0]
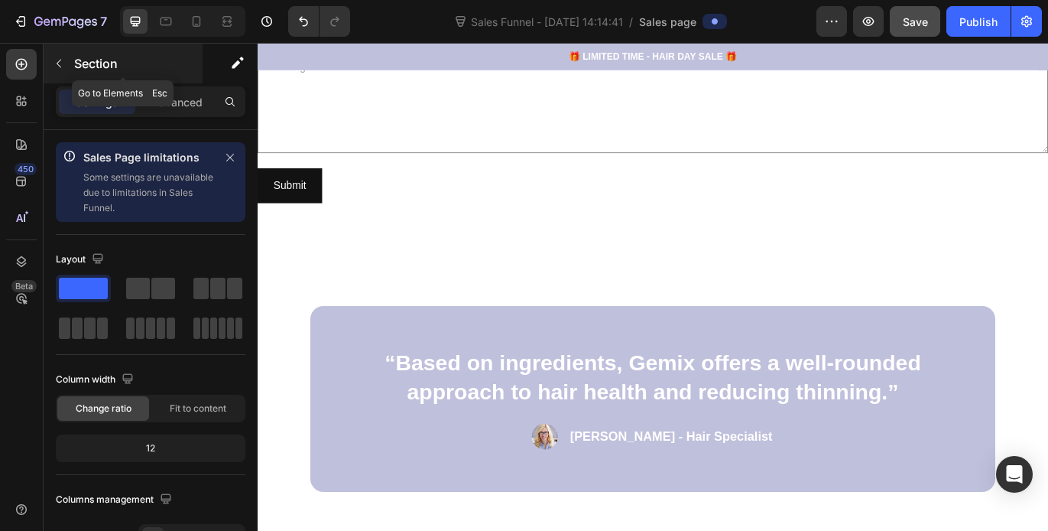
click at [60, 69] on icon "button" at bounding box center [59, 63] width 12 height 12
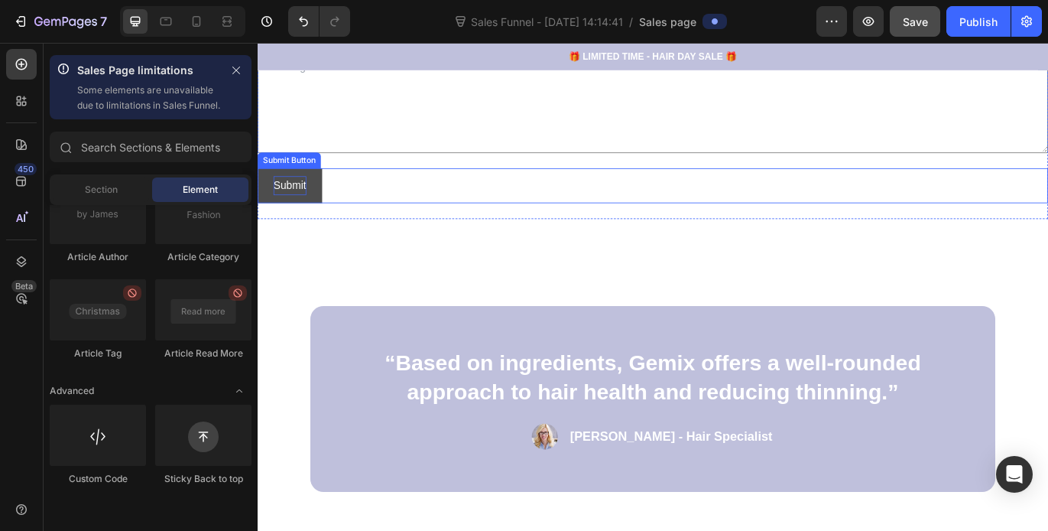
click at [304, 209] on div "Submit" at bounding box center [295, 208] width 38 height 22
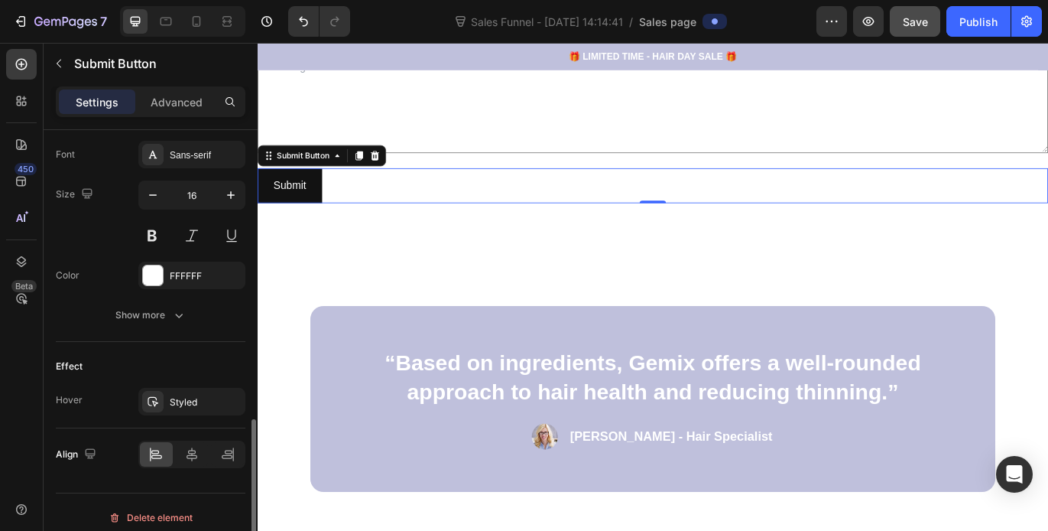
scroll to position [745, 0]
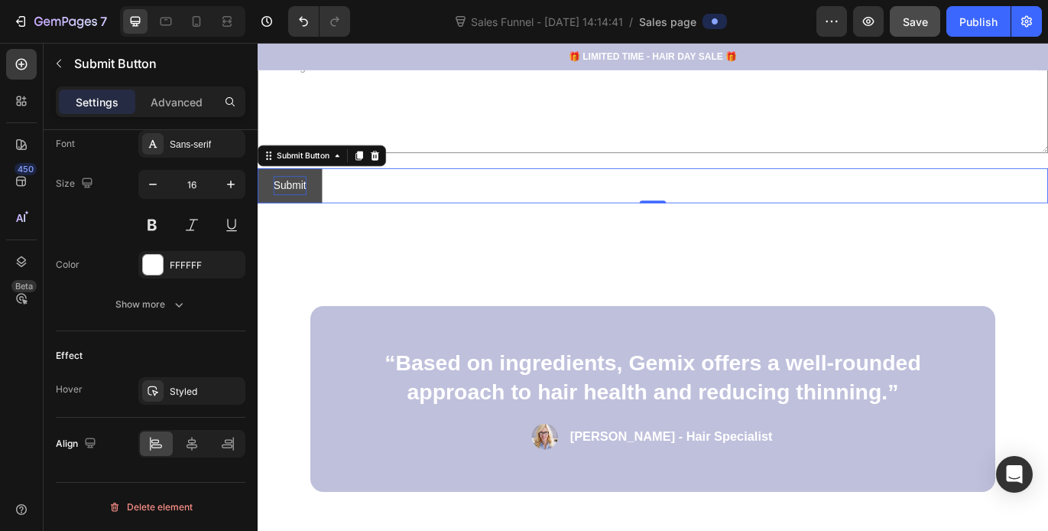
click at [302, 211] on div "Submit" at bounding box center [295, 208] width 38 height 22
click at [324, 190] on button "Submit" at bounding box center [295, 208] width 75 height 41
click at [339, 173] on div "Submit Button" at bounding box center [310, 174] width 67 height 14
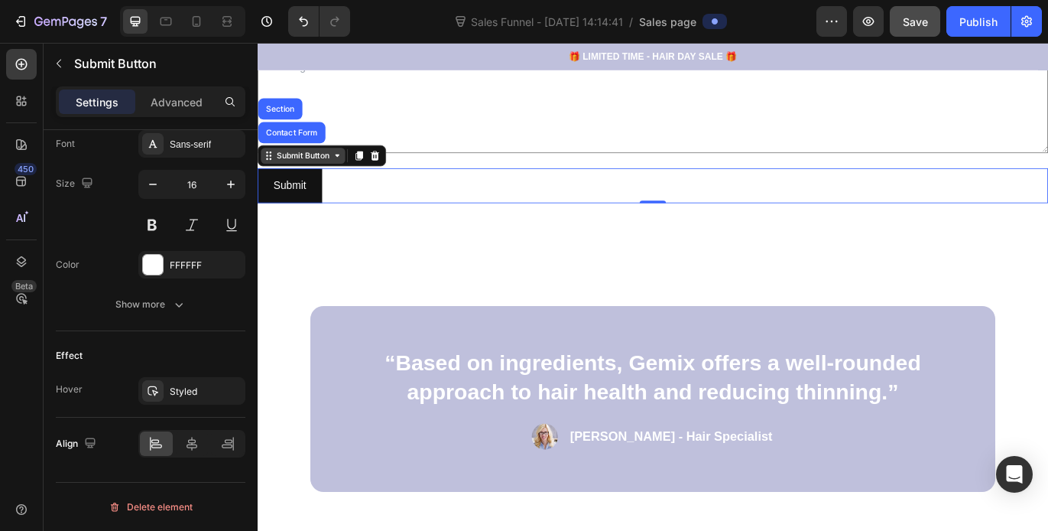
click at [340, 174] on div "Submit Button" at bounding box center [310, 174] width 67 height 14
click at [340, 175] on div "Submit Button" at bounding box center [310, 174] width 67 height 14
click at [24, 62] on icon at bounding box center [21, 64] width 15 height 15
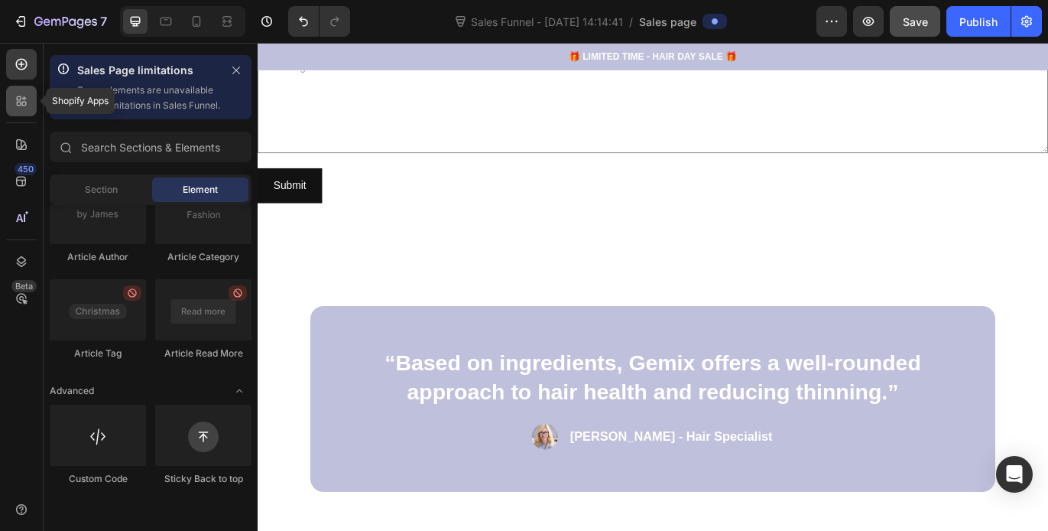
click at [18, 104] on icon at bounding box center [21, 100] width 15 height 15
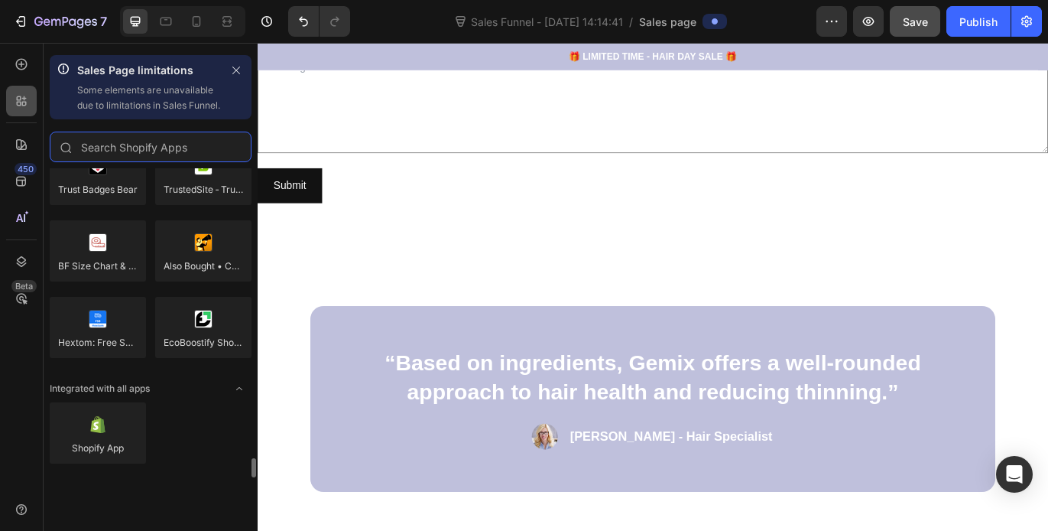
scroll to position [4526, 0]
click at [28, 149] on icon at bounding box center [21, 144] width 15 height 15
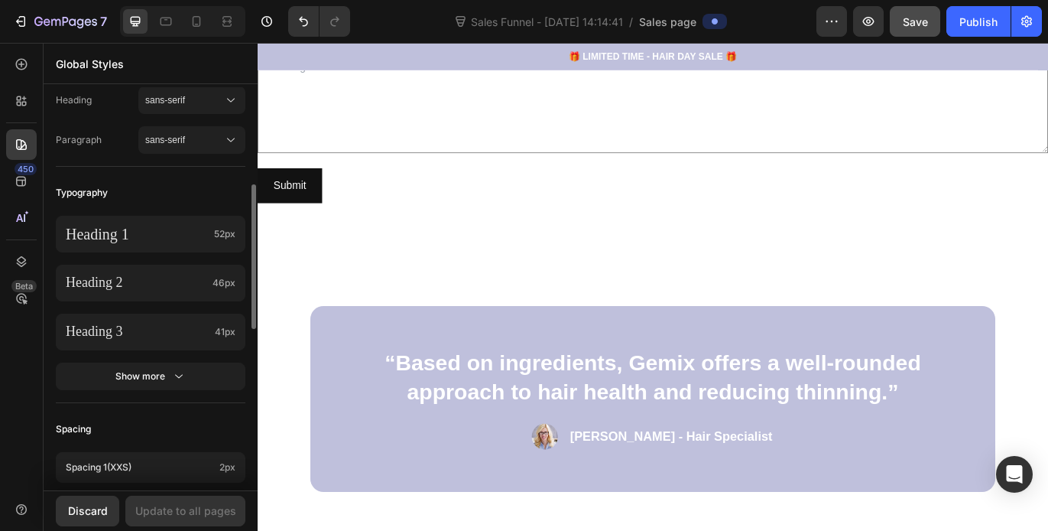
scroll to position [206, 0]
